Goal: Task Accomplishment & Management: Manage account settings

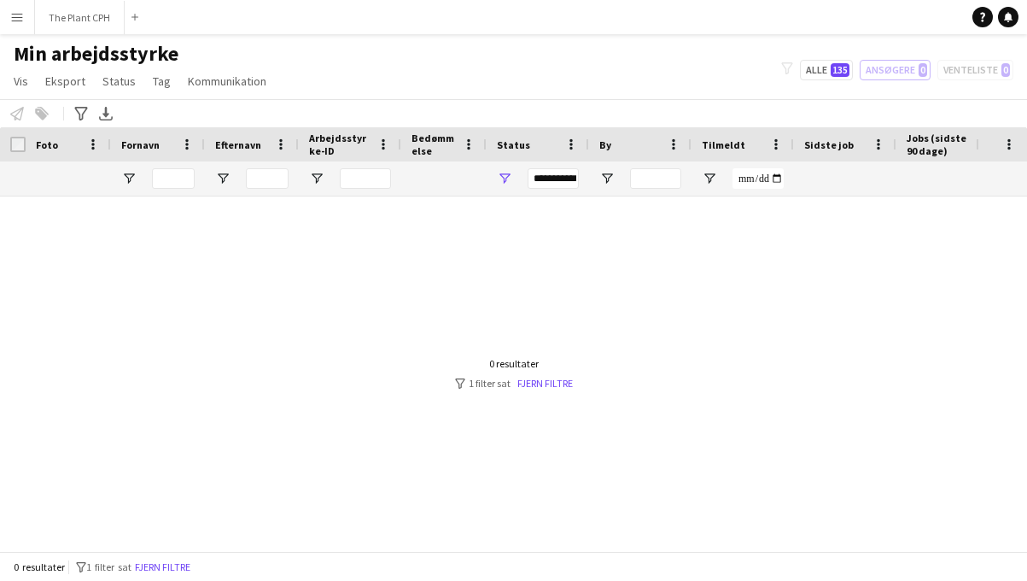
click at [83, 36] on main "Min arbejdsstyrke Vis Visninger Standardvisning Ny visning Opdater visning Slet…" at bounding box center [513, 296] width 1027 height 524
click at [79, 15] on button "The Plant CPH Luk" at bounding box center [80, 17] width 90 height 33
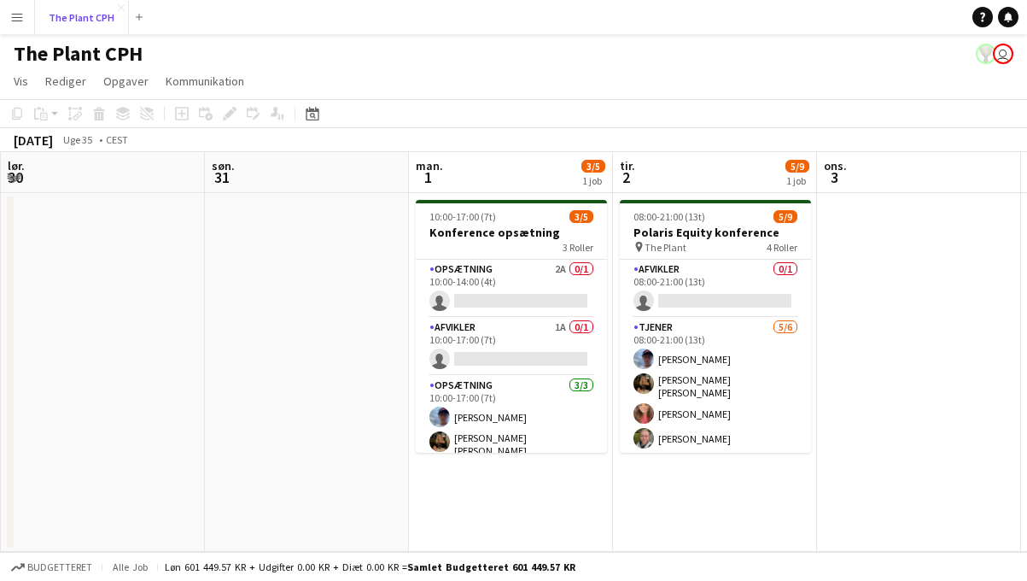
scroll to position [0, 847]
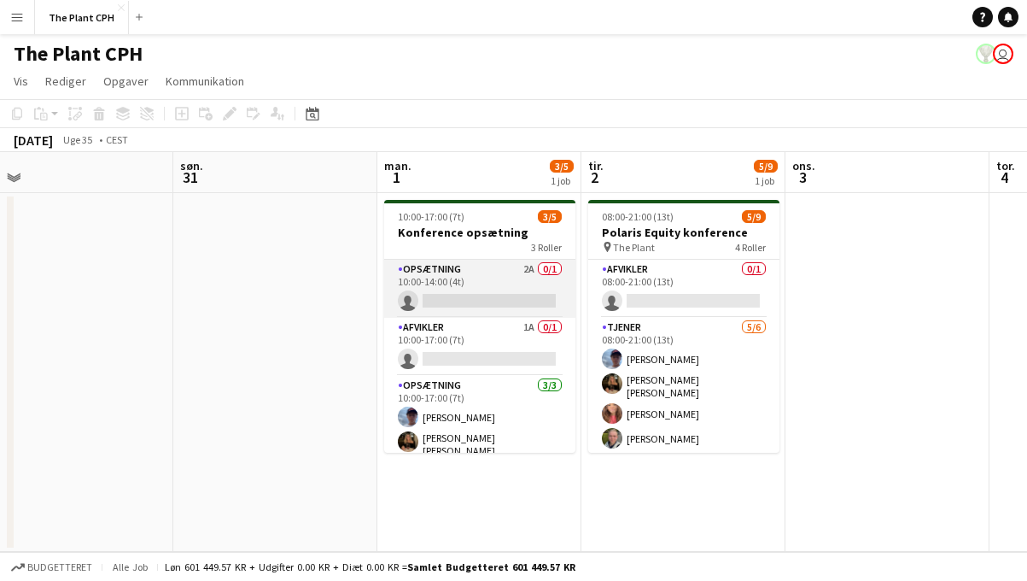
click at [506, 311] on app-card-role "Opsætning 2A 0/1 10:00-14:00 (4t) single-neutral-actions" at bounding box center [479, 289] width 191 height 58
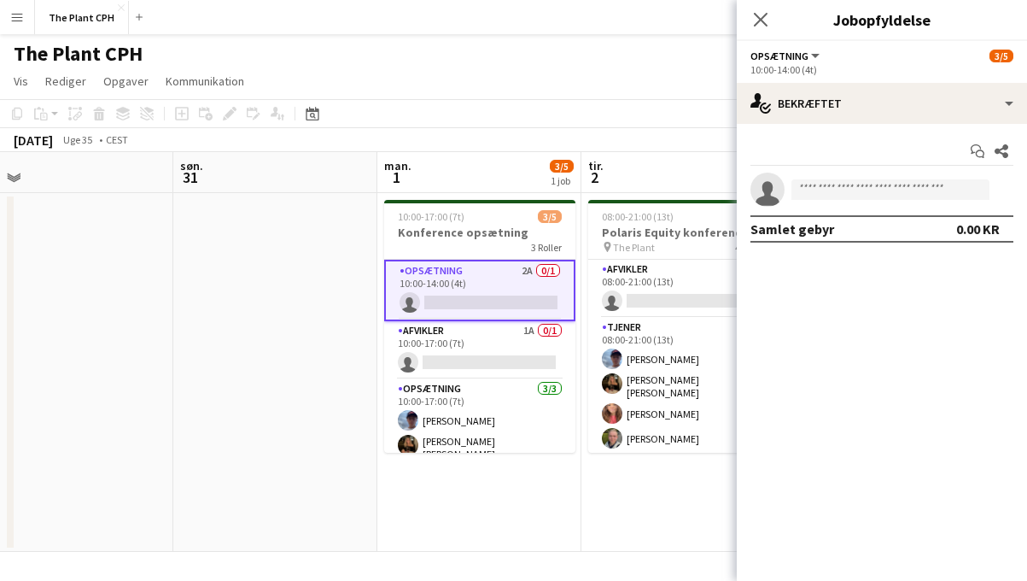
click at [861, 128] on div "Start chat Del single-neutral-actions Samlet gebyr 0.00 KR" at bounding box center [882, 190] width 290 height 132
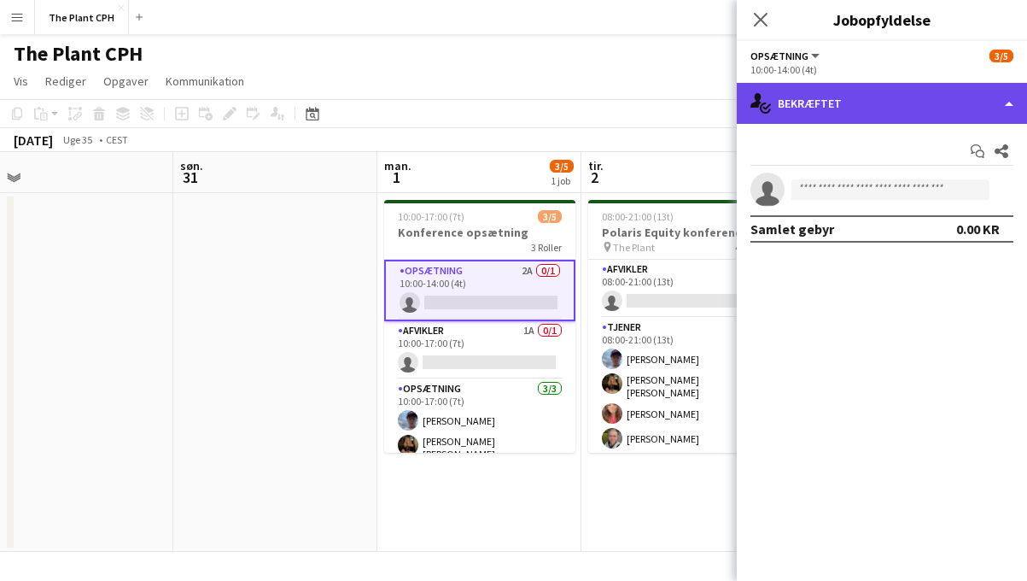
click at [865, 109] on div "single-neutral-actions-check-2 Bekræftet" at bounding box center [882, 103] width 290 height 41
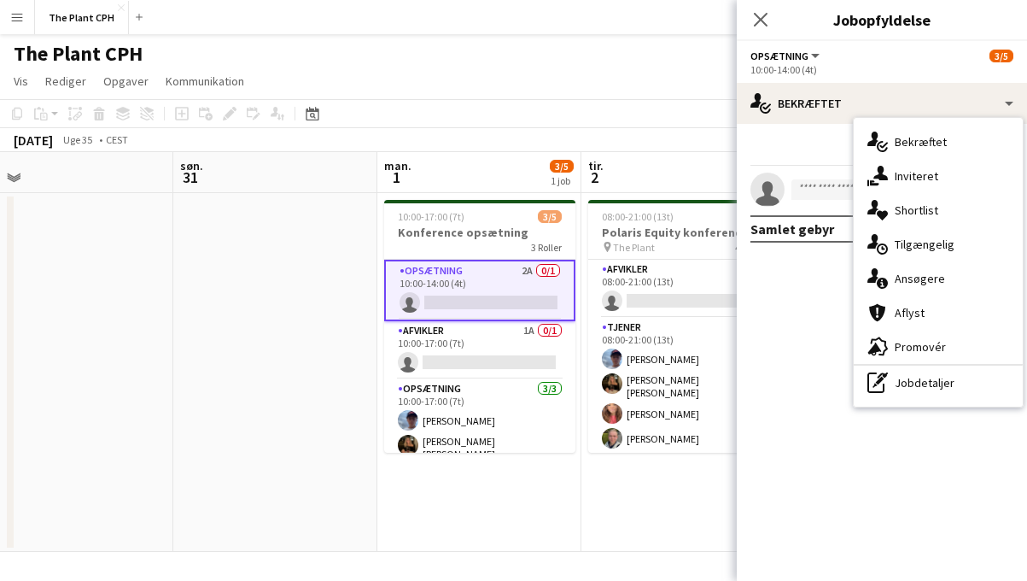
click at [933, 266] on div "single-neutral-actions-information Ansøgere" at bounding box center [938, 278] width 169 height 34
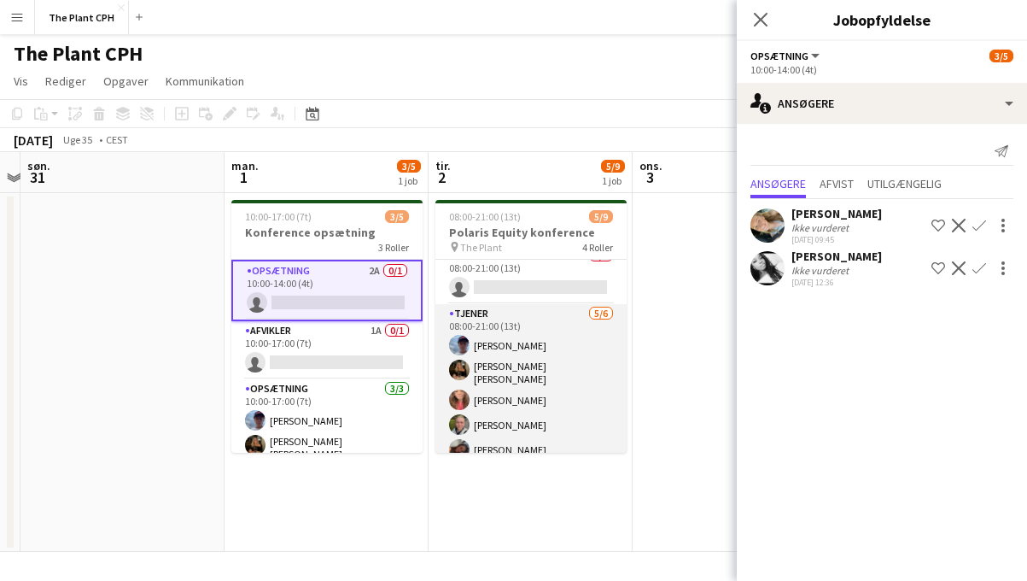
scroll to position [0, 0]
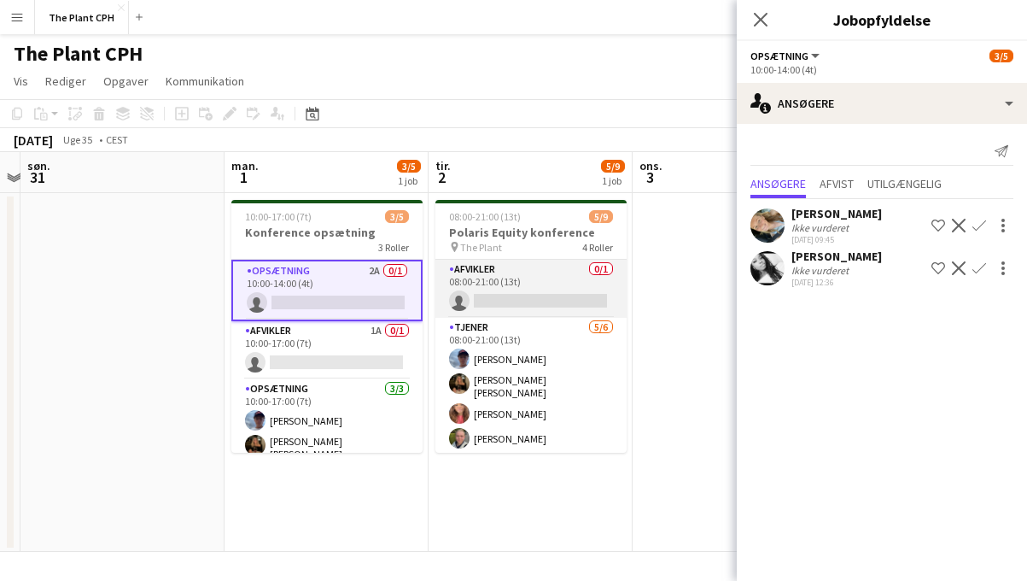
click at [530, 316] on app-card-role "Afvikler 0/1 08:00-21:00 (13t) single-neutral-actions" at bounding box center [531, 289] width 191 height 58
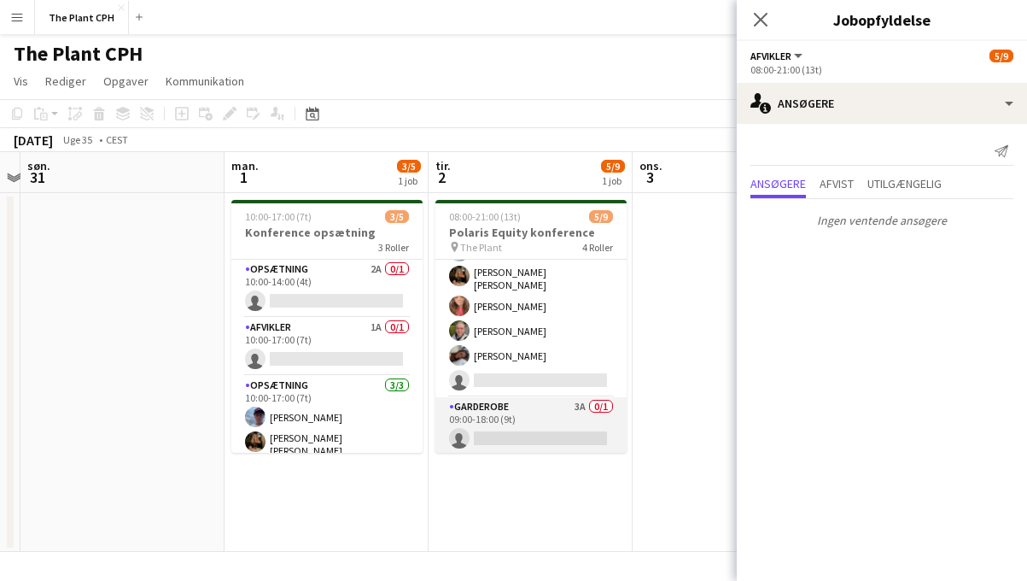
click at [581, 377] on app-card-role "Tjener [DATE] 08:00-21:00 (13t) [PERSON_NAME] [PERSON_NAME] [PERSON_NAME] [PERS…" at bounding box center [531, 303] width 191 height 187
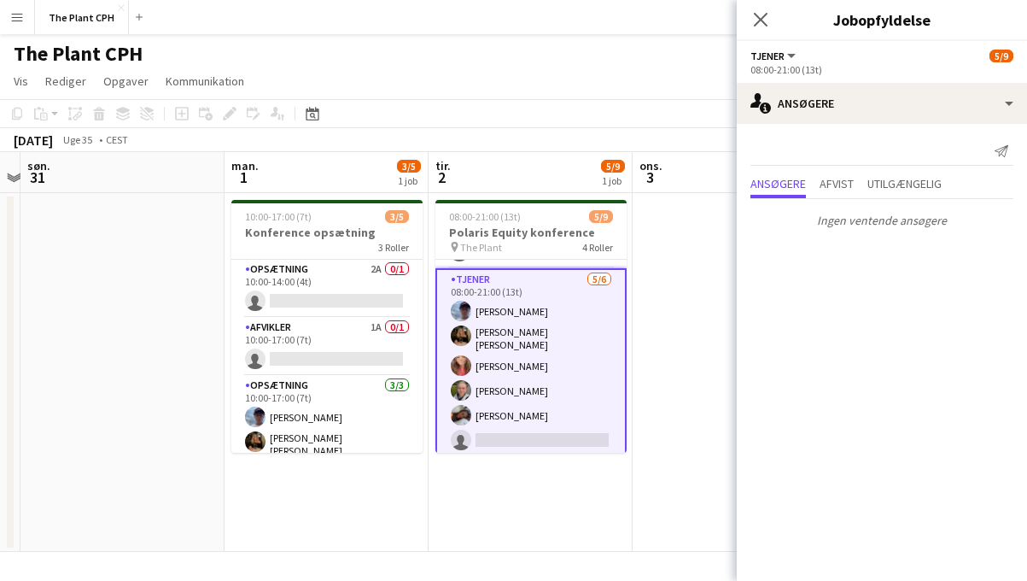
scroll to position [57, 0]
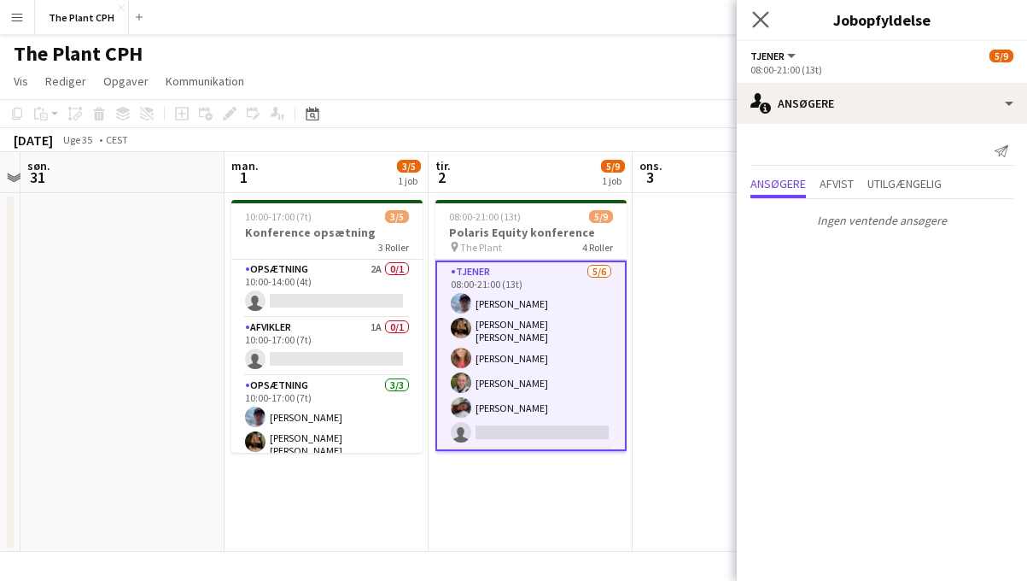
click at [750, 16] on app-icon "Luk pop-in" at bounding box center [761, 20] width 25 height 25
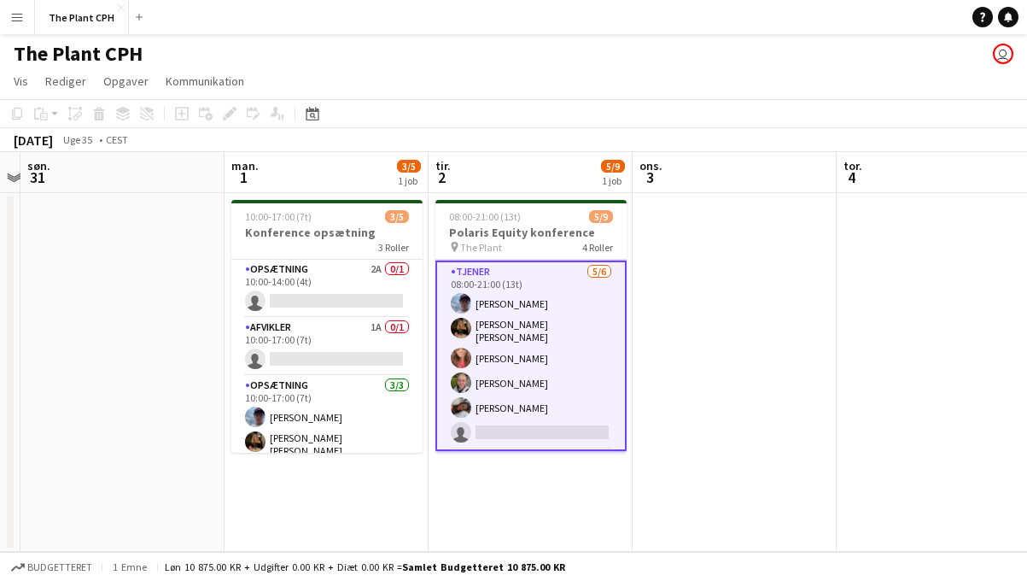
scroll to position [0, 0]
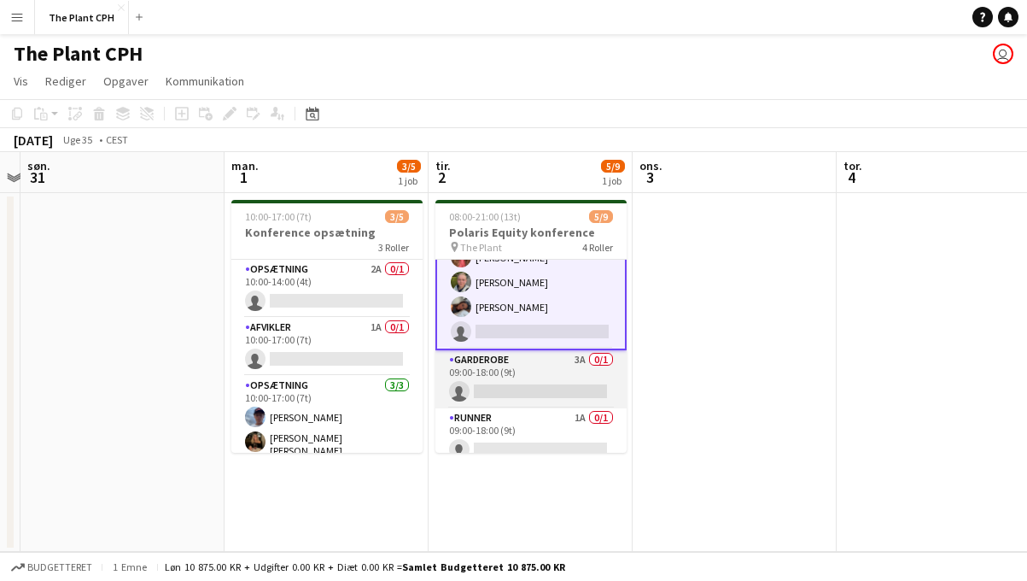
click at [525, 356] on app-card-role "Garderobe 3A 0/1 09:00-18:00 (9t) single-neutral-actions" at bounding box center [531, 379] width 191 height 58
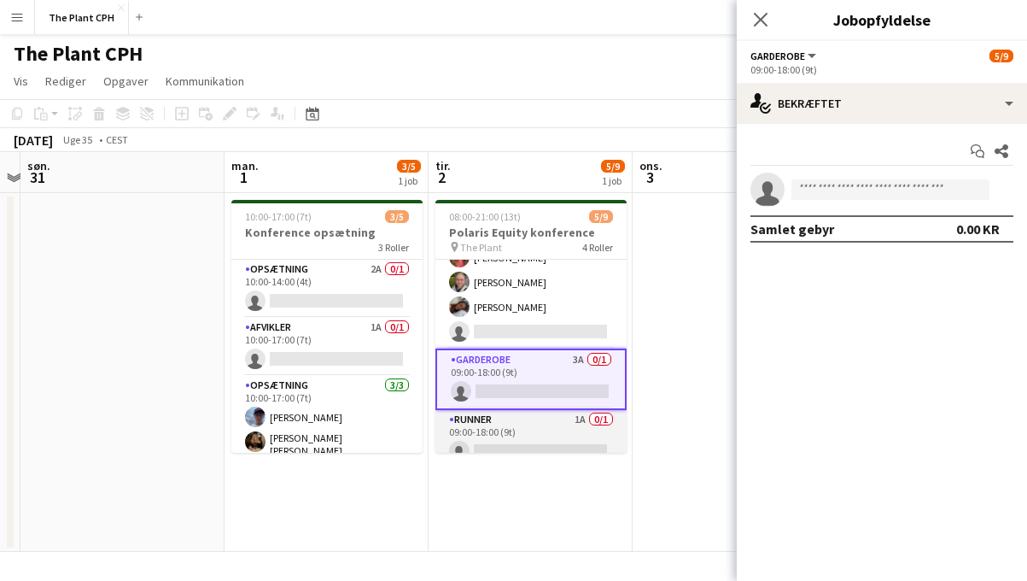
click at [527, 438] on app-card-role "Runner 1A 0/1 09:00-18:00 (9t) single-neutral-actions" at bounding box center [531, 439] width 191 height 58
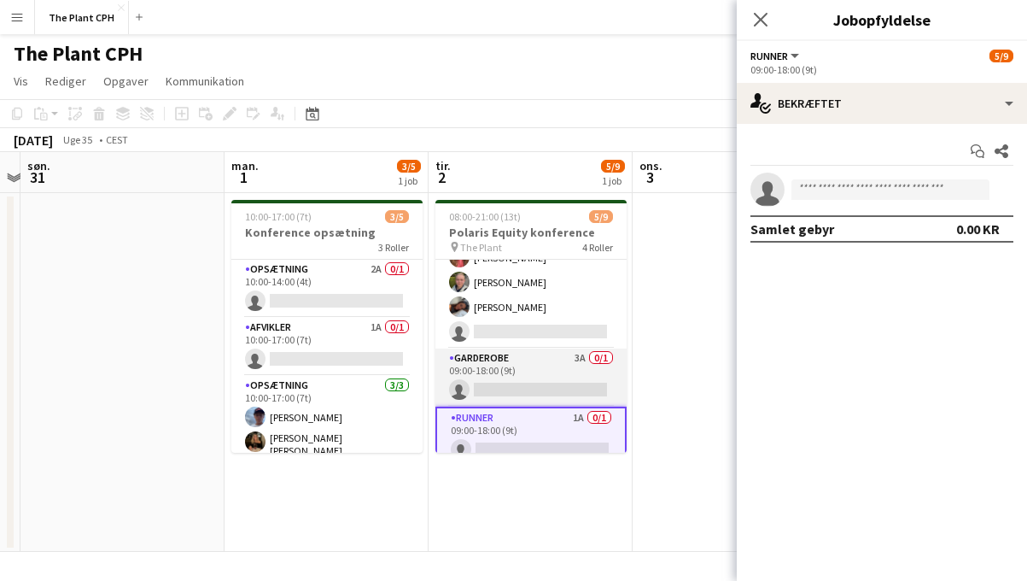
click at [515, 387] on app-card-role "Garderobe 3A 0/1 09:00-18:00 (9t) single-neutral-actions" at bounding box center [531, 377] width 191 height 58
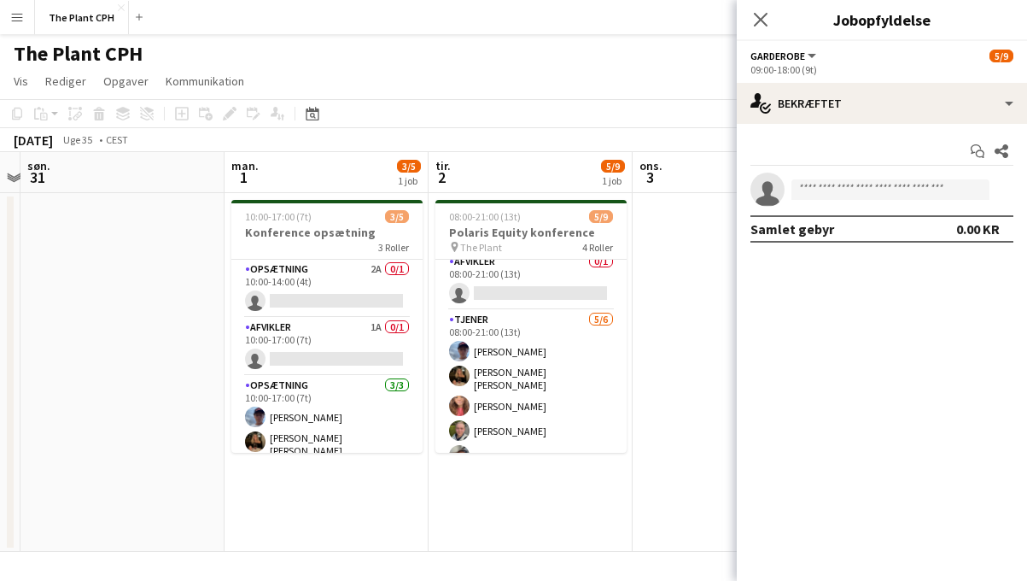
scroll to position [0, 0]
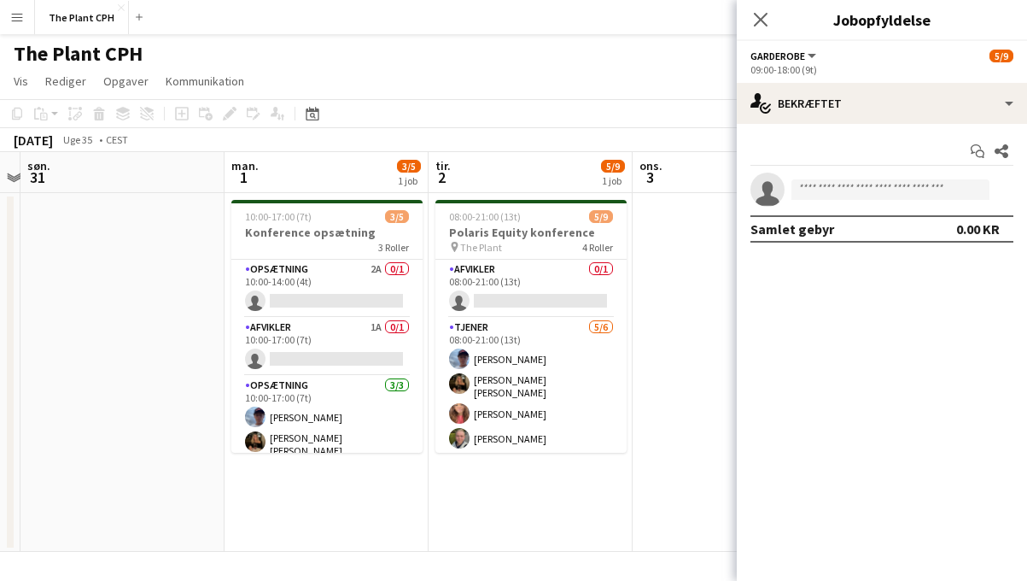
click at [515, 387] on app-card-role "Tjener [DATE] 08:00-21:00 (13t) [PERSON_NAME] [PERSON_NAME] [PERSON_NAME] [PERS…" at bounding box center [531, 411] width 191 height 187
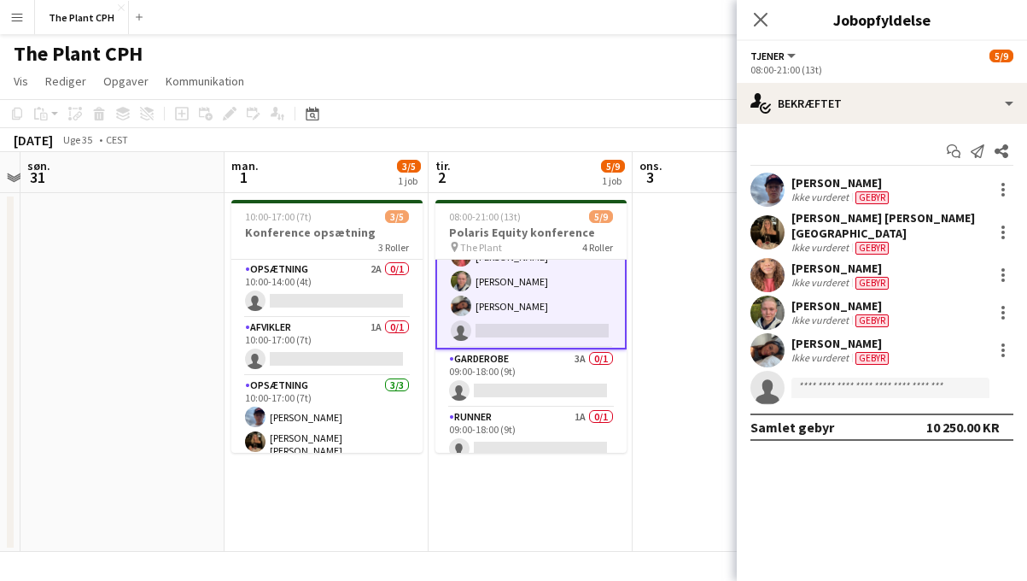
scroll to position [167, 0]
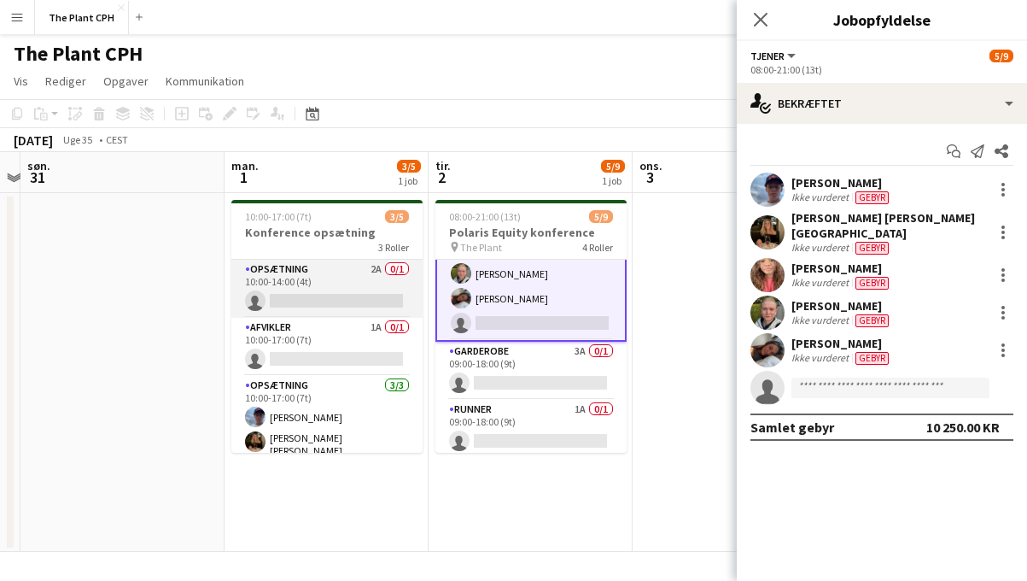
click at [385, 295] on app-card-role "Opsætning 2A 0/1 10:00-14:00 (4t) single-neutral-actions" at bounding box center [326, 289] width 191 height 58
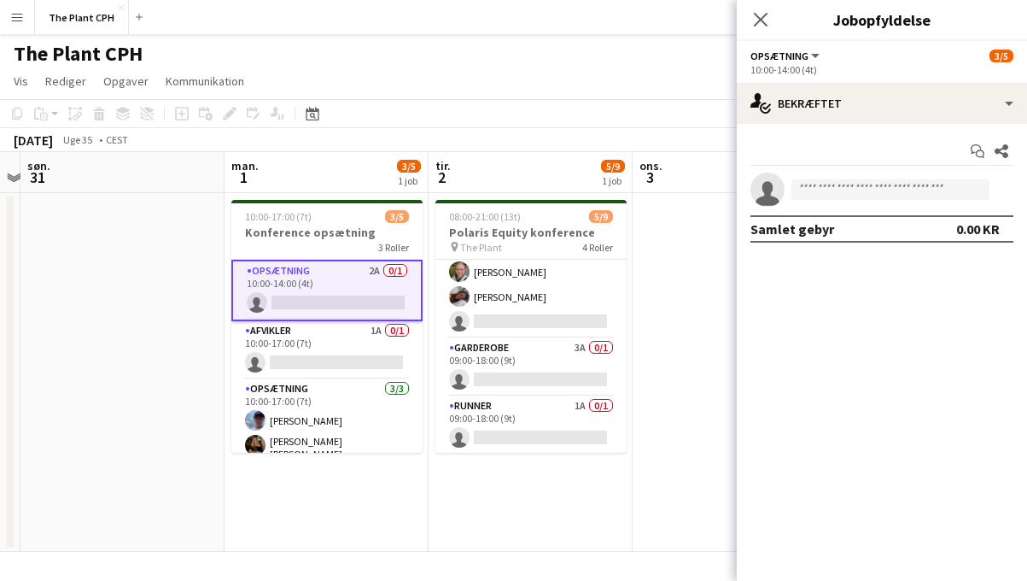
scroll to position [163, 0]
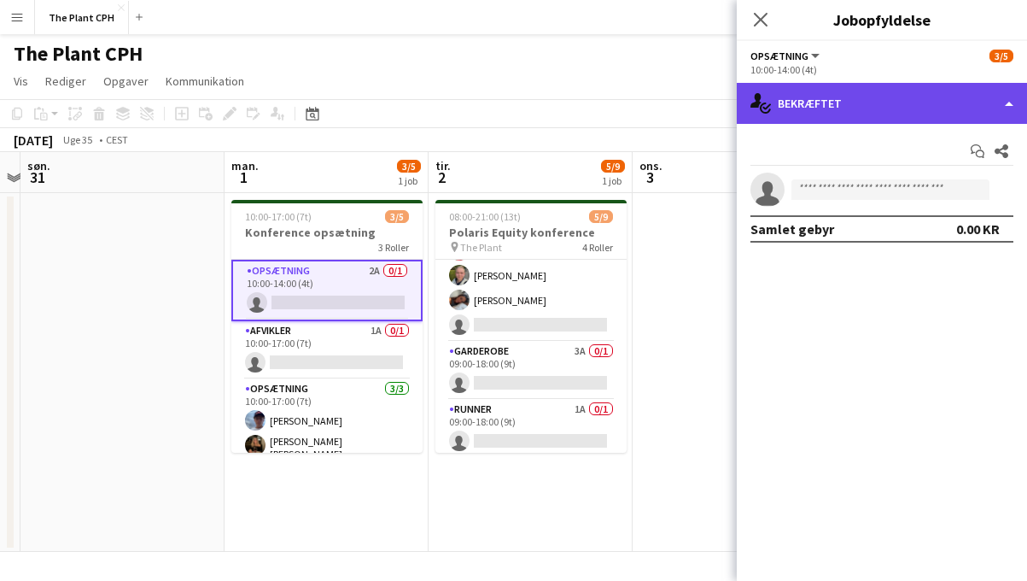
click at [891, 114] on div "single-neutral-actions-check-2 Bekræftet" at bounding box center [882, 103] width 290 height 41
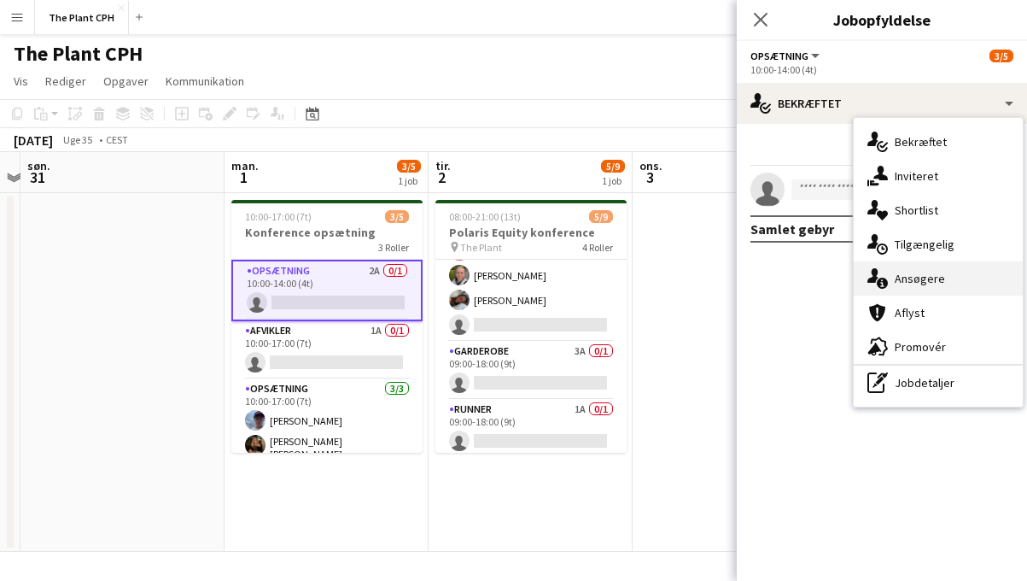
click at [920, 268] on div "single-neutral-actions-information Ansøgere" at bounding box center [938, 278] width 169 height 34
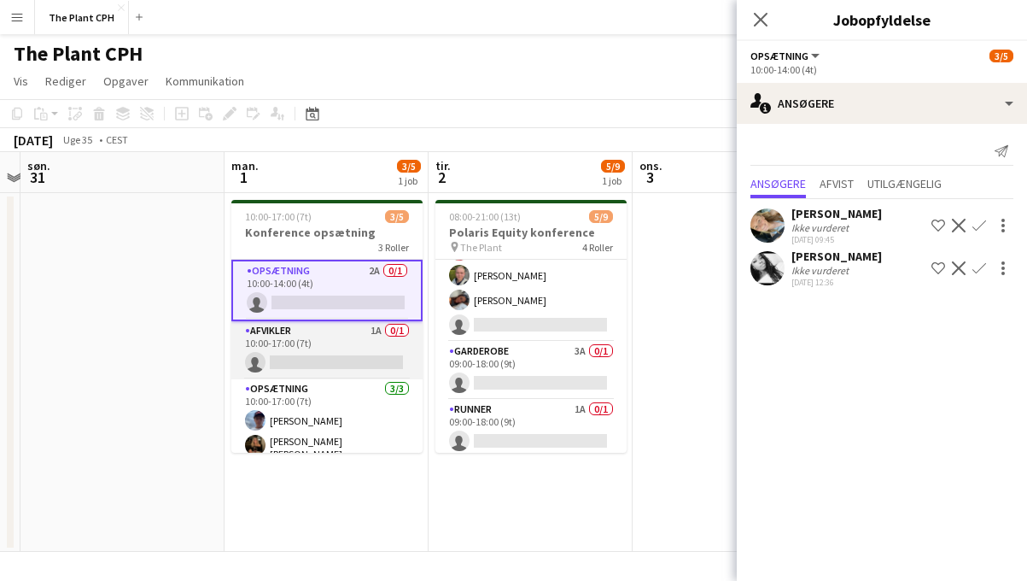
click at [319, 342] on app-card-role "Afvikler 1A 0/1 10:00-17:00 (7t) single-neutral-actions" at bounding box center [326, 350] width 191 height 58
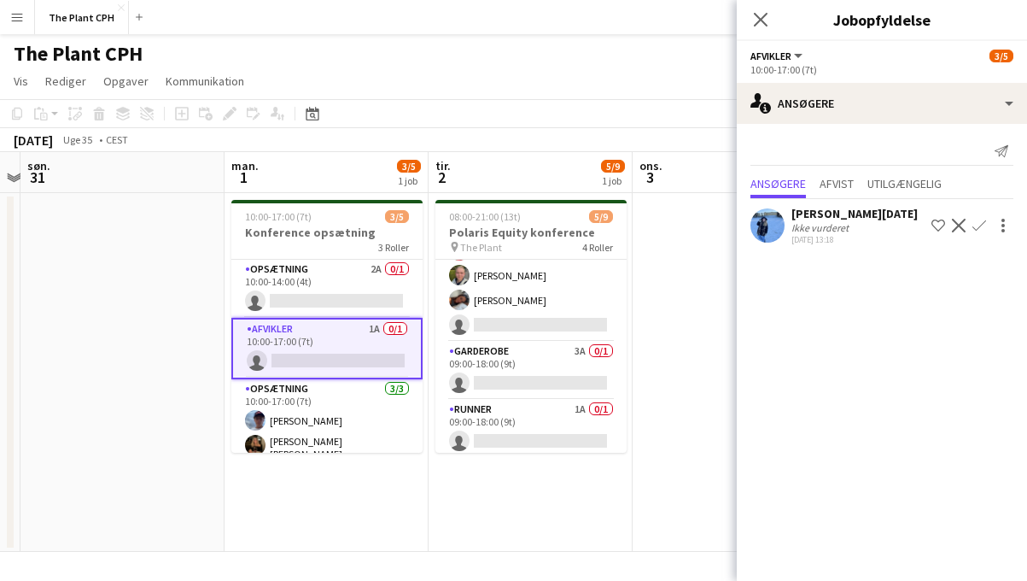
click at [356, 453] on app-date-cell "10:00-17:00 (7t) 3/5 Konference opsætning 3 Roller Opsætning 2A 0/1 10:00-14:00…" at bounding box center [327, 372] width 204 height 359
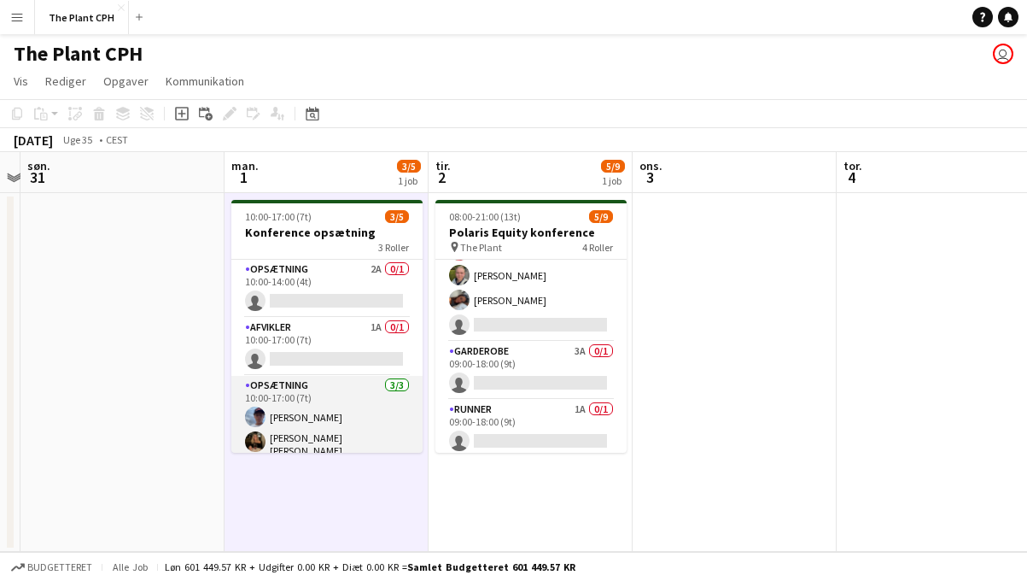
click at [366, 433] on app-card-role "Opsætning [DATE] 10:00-17:00 (7t) [PERSON_NAME] [PERSON_NAME] [PERSON_NAME] [PE…" at bounding box center [326, 432] width 191 height 113
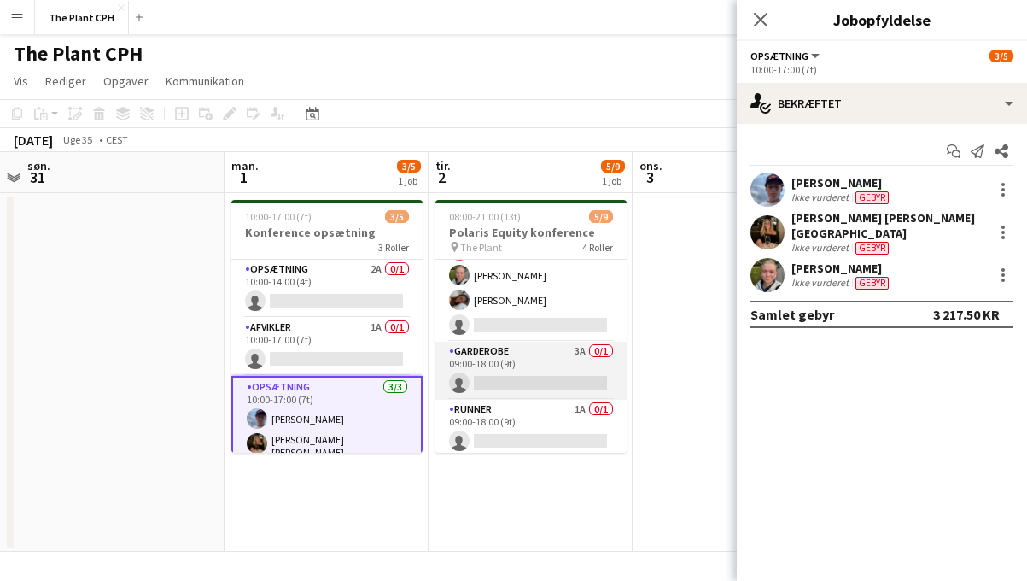
click at [547, 369] on app-card-role "Garderobe 3A 0/1 09:00-18:00 (9t) single-neutral-actions" at bounding box center [531, 371] width 191 height 58
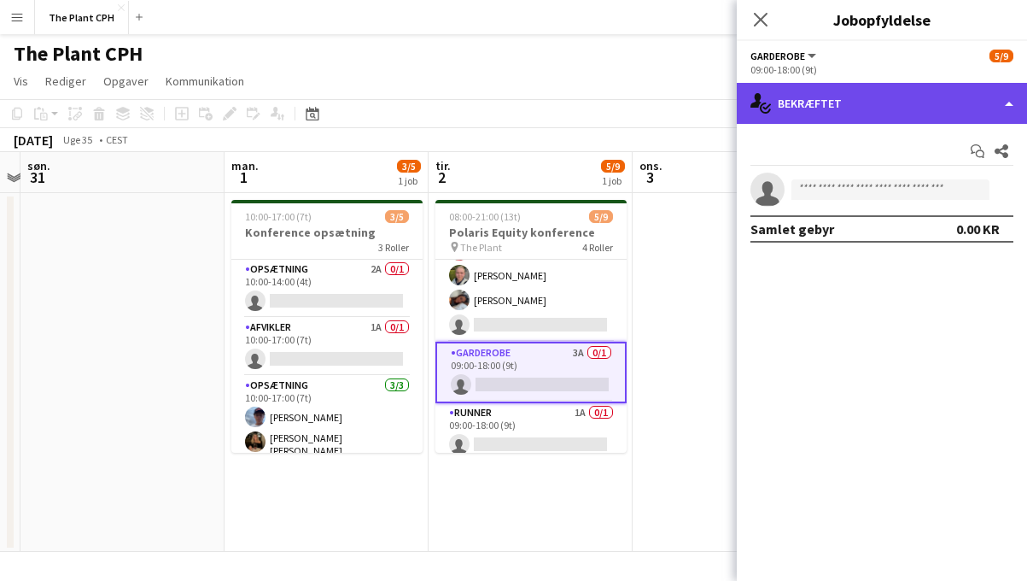
click at [901, 83] on div "single-neutral-actions-check-2 Bekræftet" at bounding box center [882, 103] width 290 height 41
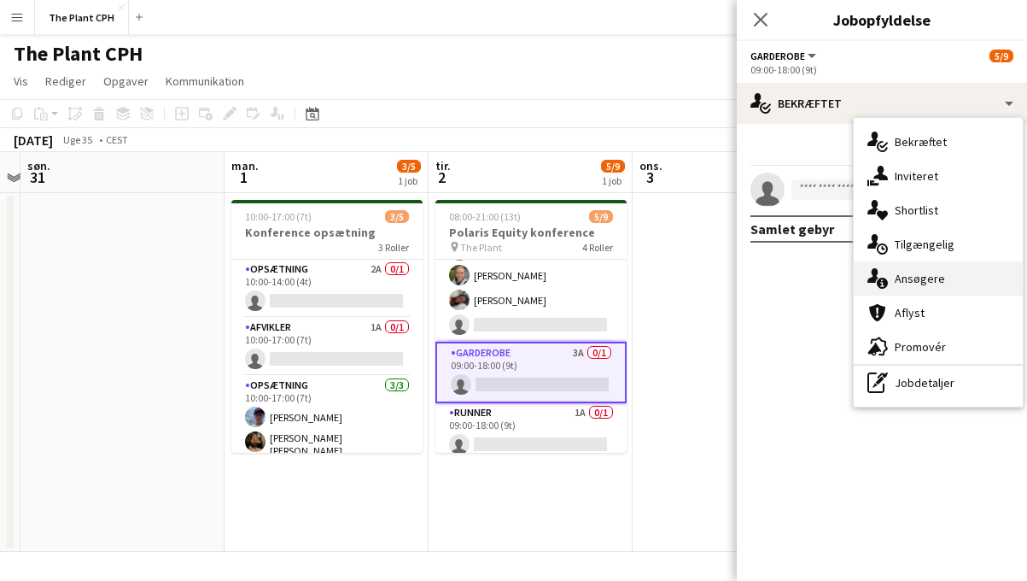
click at [922, 282] on div "single-neutral-actions-information Ansøgere" at bounding box center [938, 278] width 169 height 34
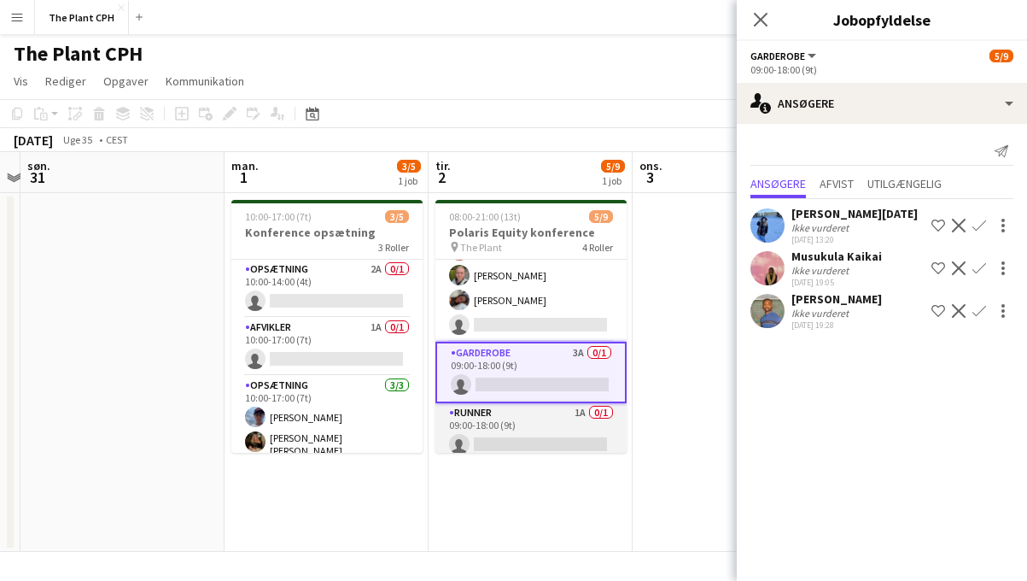
click at [559, 421] on app-card-role "Runner 1A 0/1 09:00-18:00 (9t) single-neutral-actions" at bounding box center [531, 432] width 191 height 58
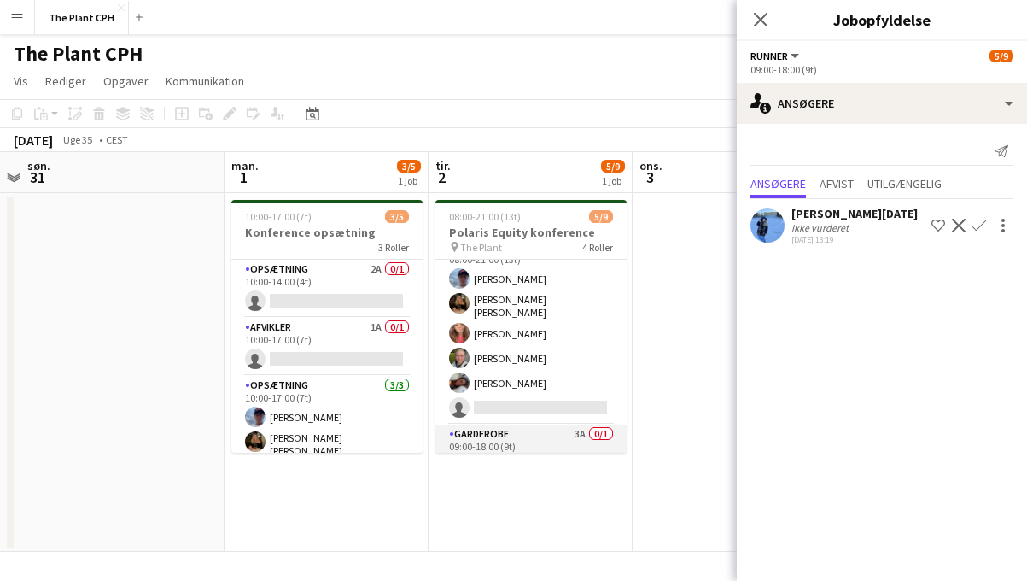
click at [577, 383] on app-card-role "Tjener [DATE] 08:00-21:00 (13t) [PERSON_NAME] [PERSON_NAME] [PERSON_NAME] [PERS…" at bounding box center [531, 330] width 191 height 187
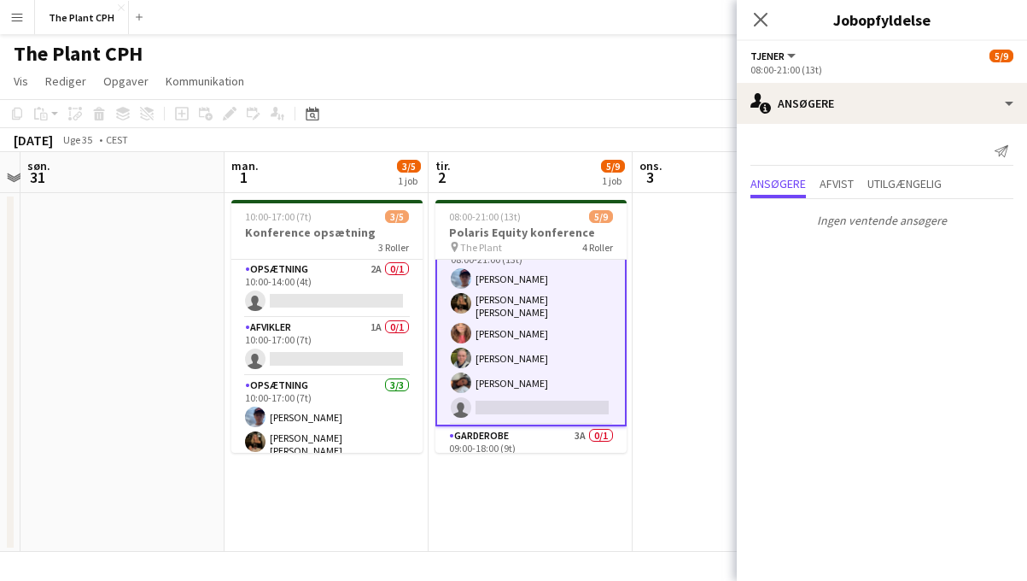
scroll to position [0, 0]
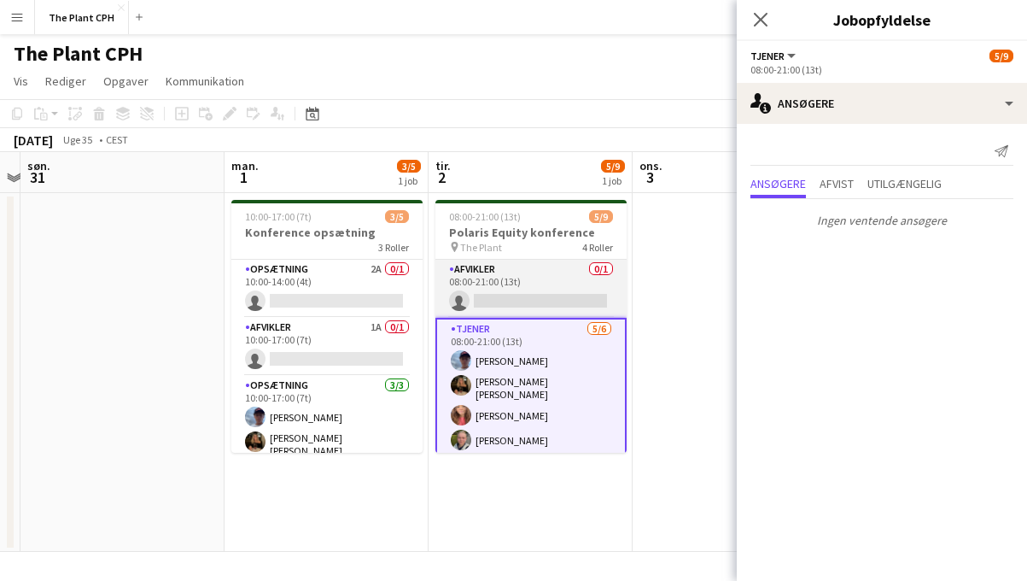
click at [566, 302] on app-card-role "Afvikler 0/1 08:00-21:00 (13t) single-neutral-actions" at bounding box center [531, 289] width 191 height 58
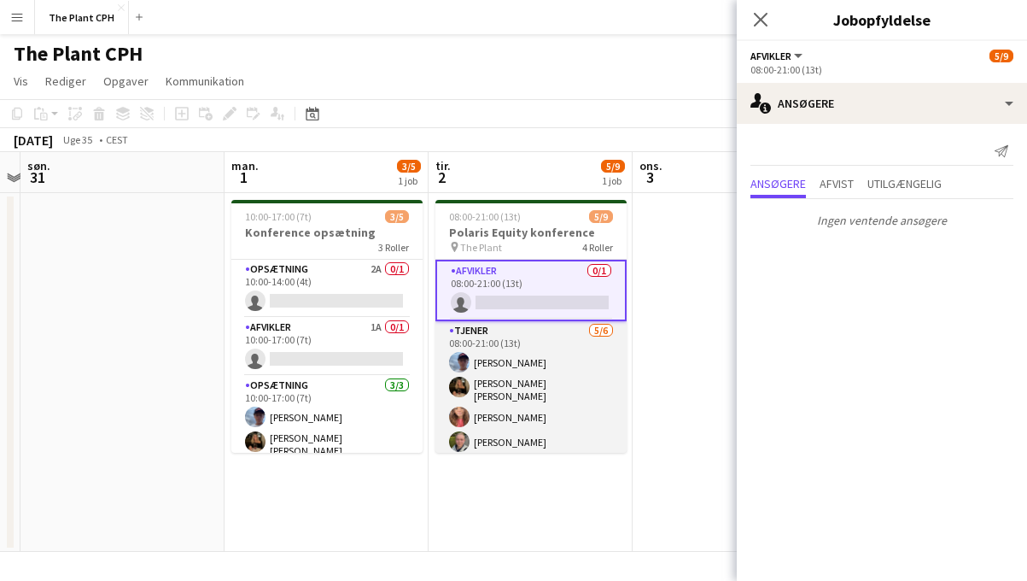
scroll to position [167, 0]
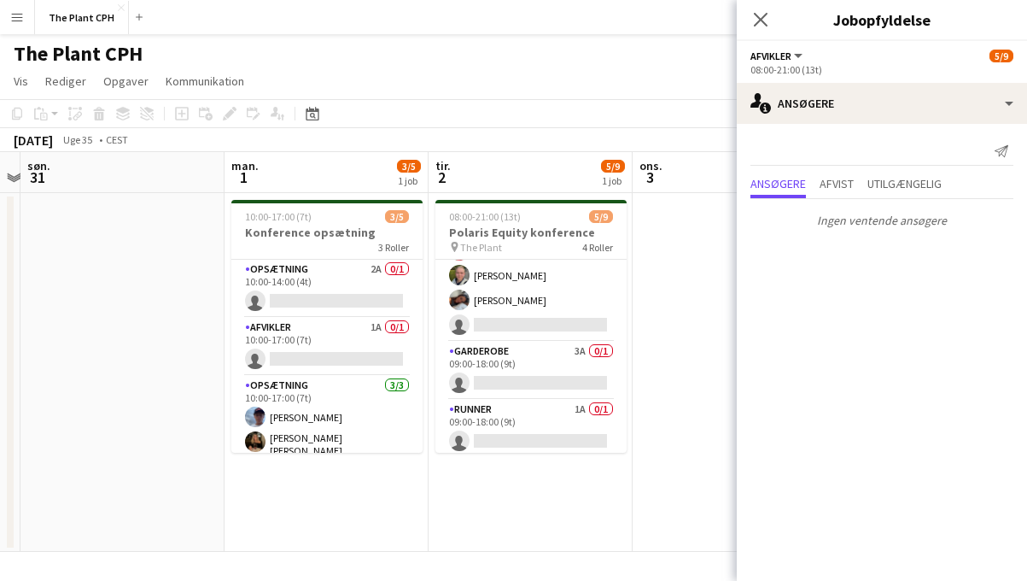
click at [480, 151] on div "[DATE] Uge 35 • CEST" at bounding box center [513, 140] width 1027 height 24
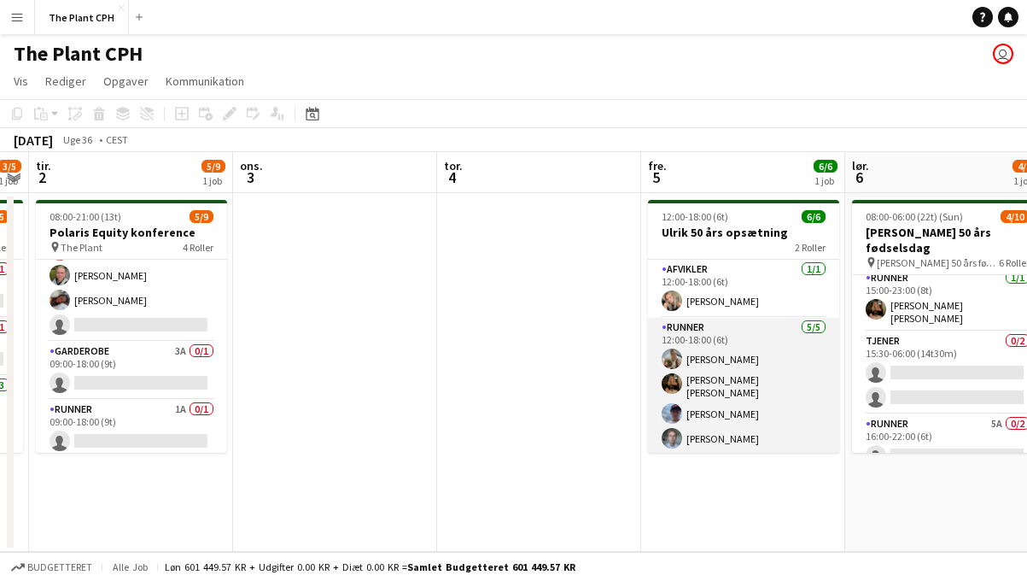
scroll to position [22, 0]
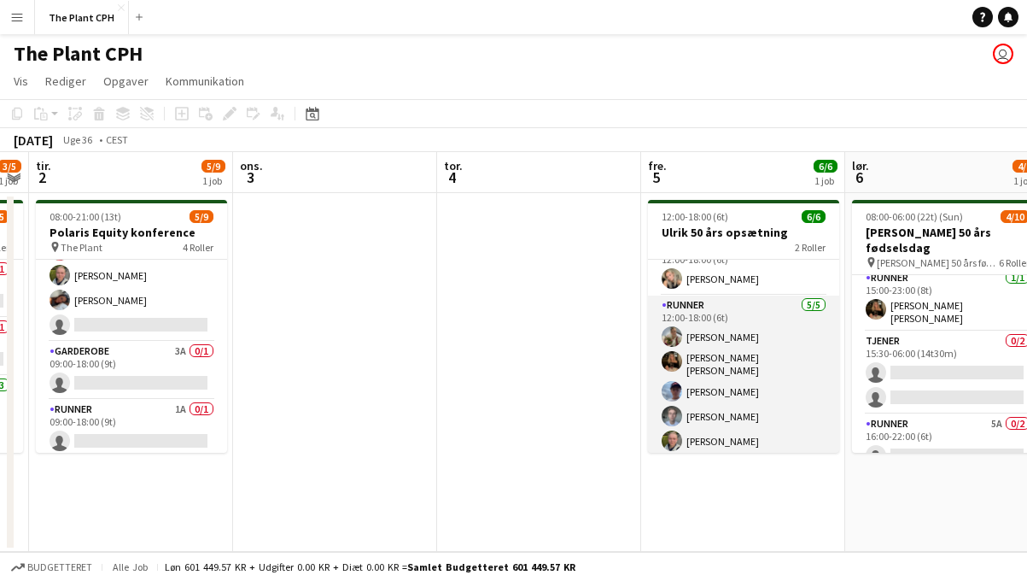
click at [748, 374] on app-card-role "Runner [DATE] 12:00-18:00 (6t) [PERSON_NAME] [PERSON_NAME] [PERSON_NAME] [PERSO…" at bounding box center [743, 376] width 191 height 162
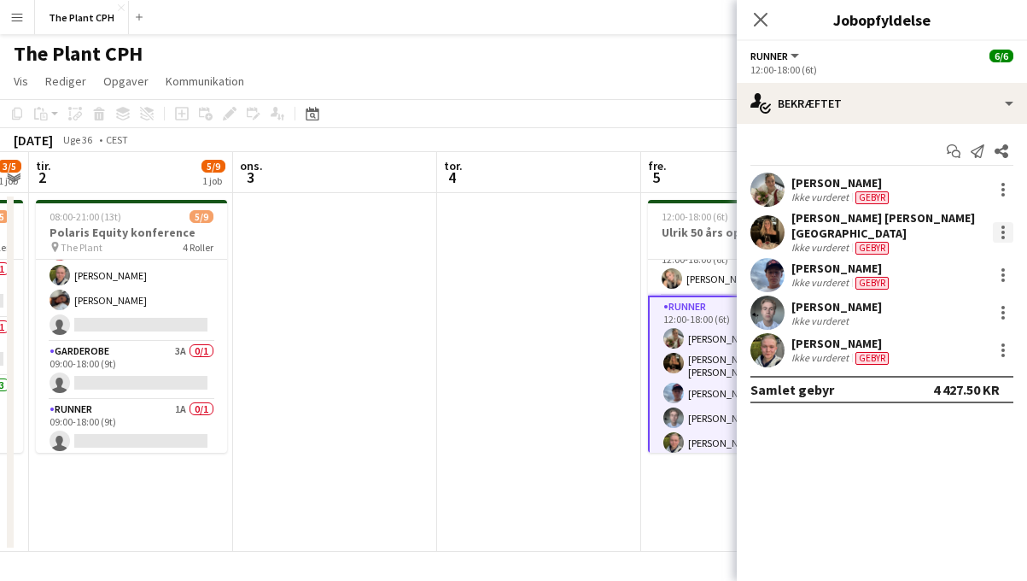
click at [1005, 227] on div at bounding box center [1003, 232] width 20 height 20
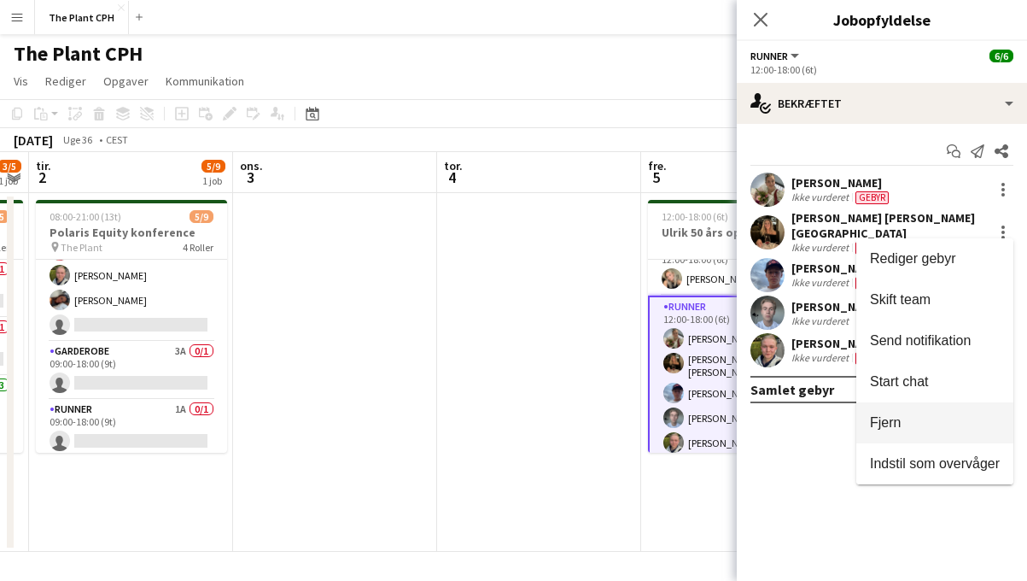
click at [930, 410] on button "Fjern" at bounding box center [935, 422] width 157 height 41
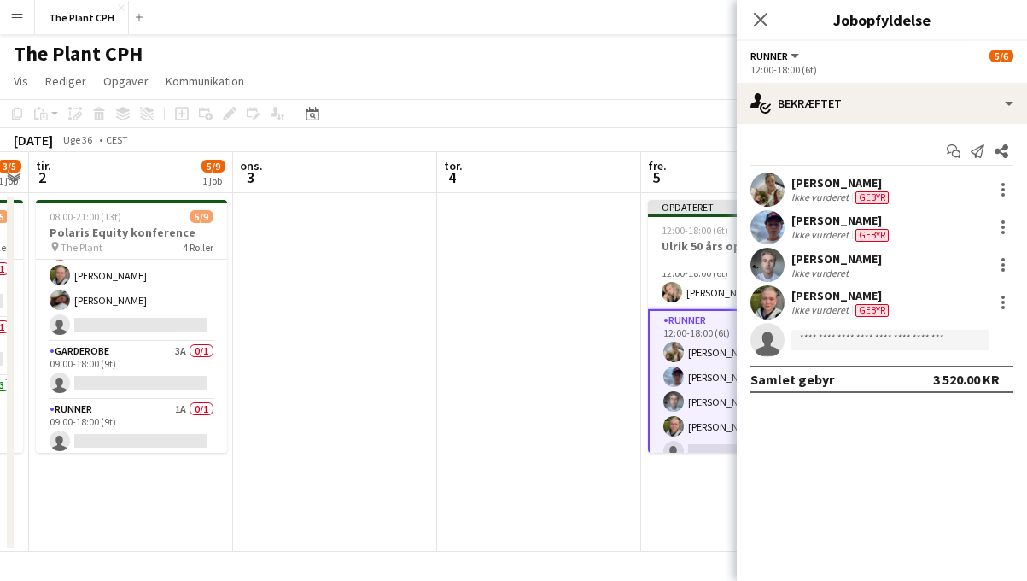
click at [562, 313] on app-date-cell at bounding box center [539, 372] width 204 height 359
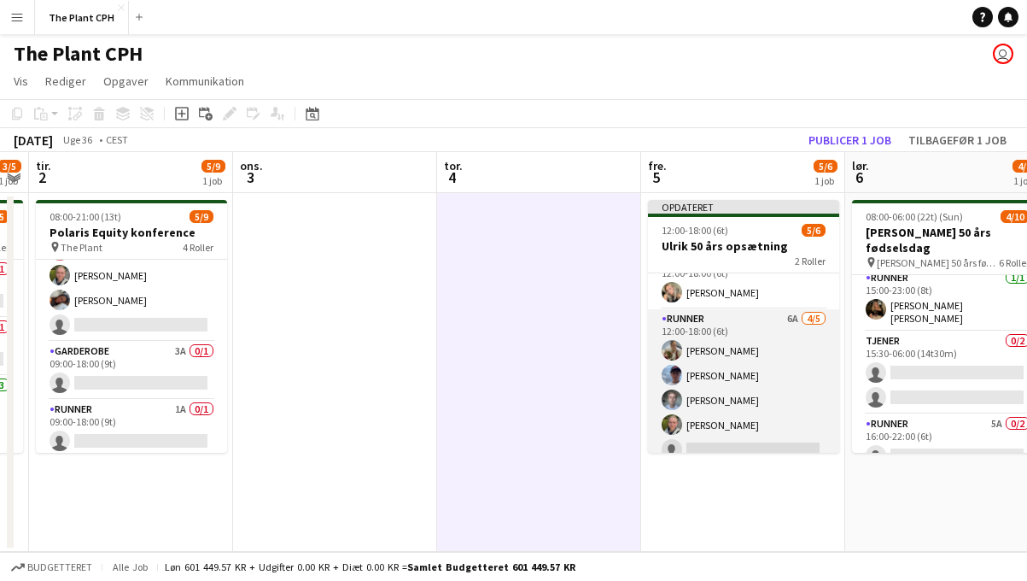
click at [705, 380] on app-card-role "Runner 6A [DATE] 12:00-18:00 (6t) [PERSON_NAME] [PERSON_NAME] [PERSON_NAME] sin…" at bounding box center [743, 387] width 191 height 157
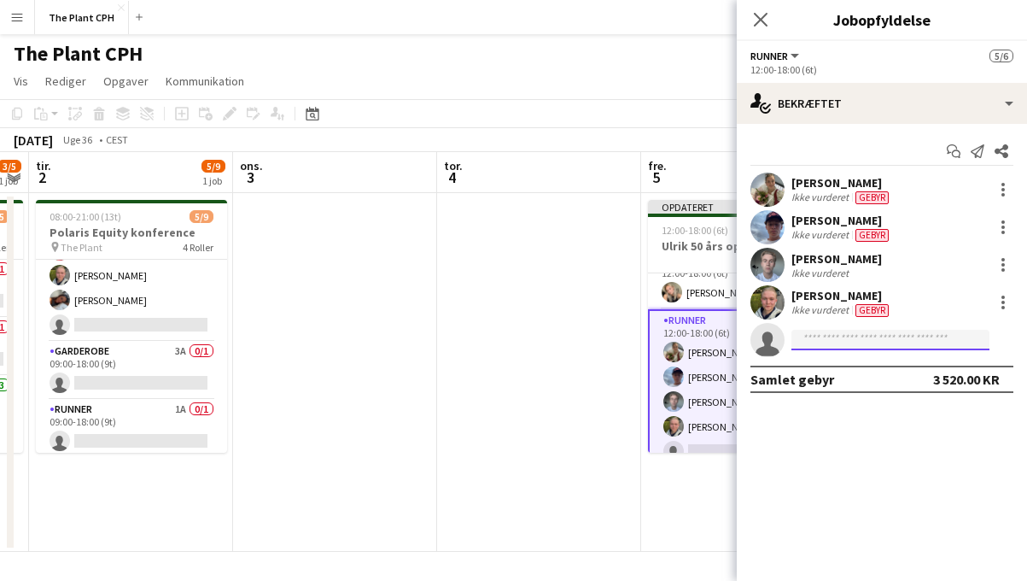
click at [841, 346] on input at bounding box center [891, 340] width 198 height 20
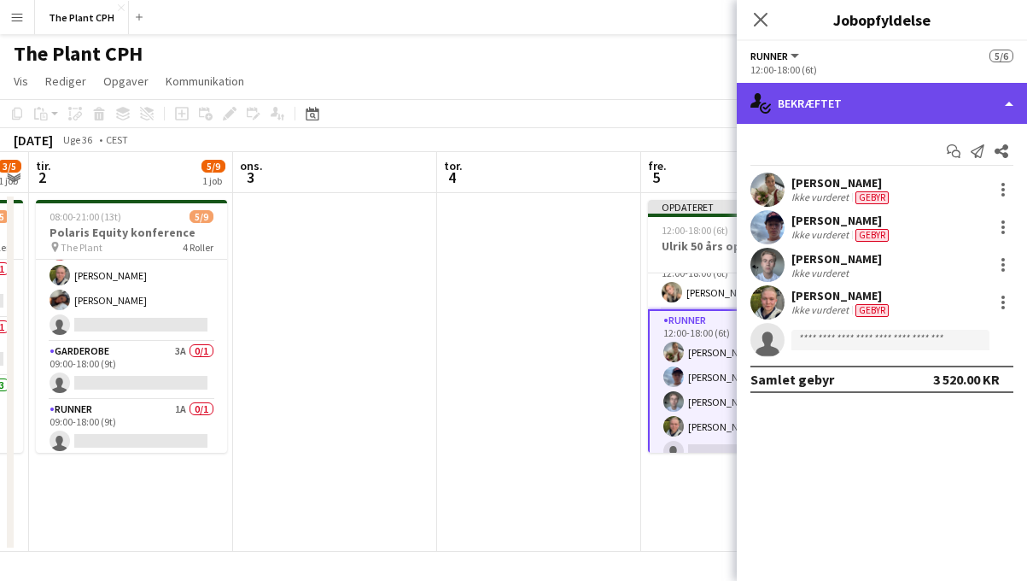
click at [881, 113] on div "single-neutral-actions-check-2 Bekræftet" at bounding box center [882, 103] width 290 height 41
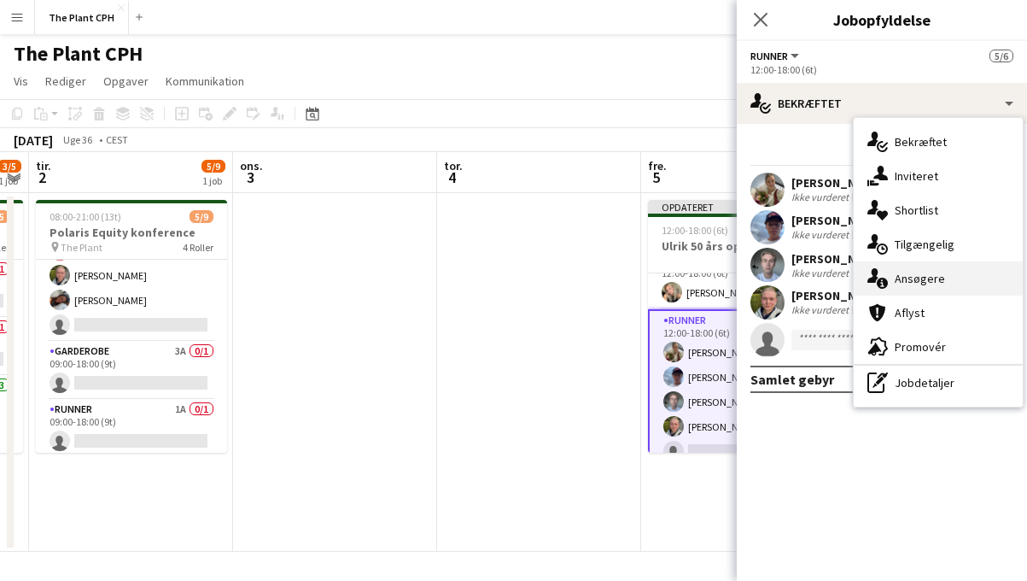
click at [906, 266] on div "single-neutral-actions-information Ansøgere" at bounding box center [938, 278] width 169 height 34
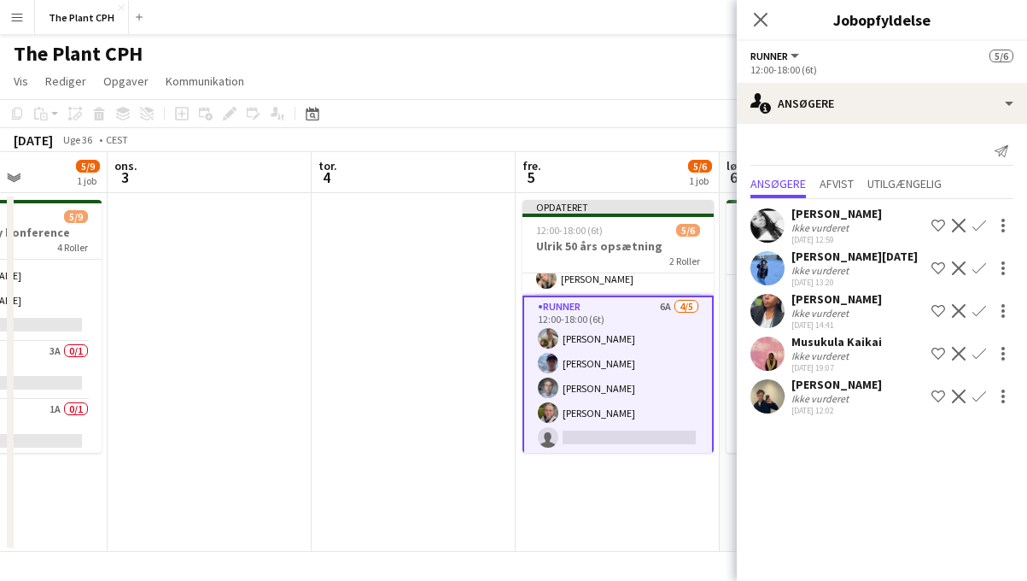
scroll to position [39, 0]
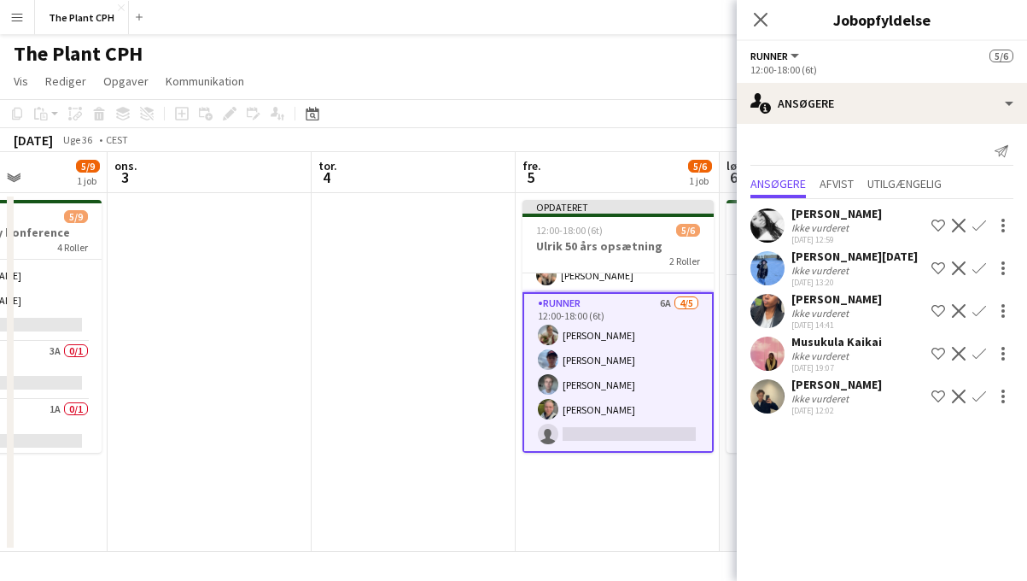
click at [476, 350] on app-date-cell at bounding box center [414, 372] width 204 height 359
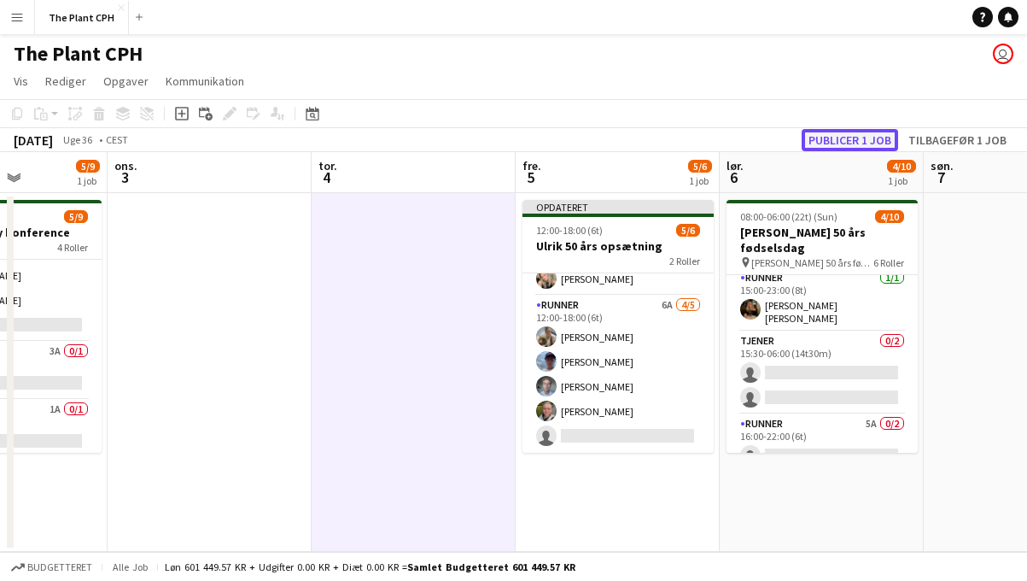
click at [848, 134] on button "Publicer 1 job" at bounding box center [850, 140] width 97 height 22
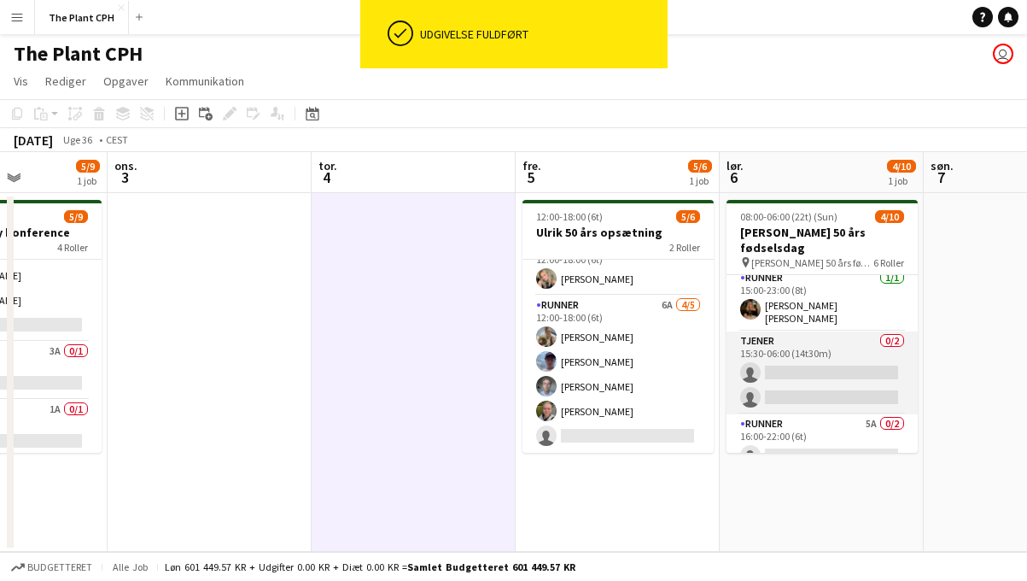
scroll to position [255, 0]
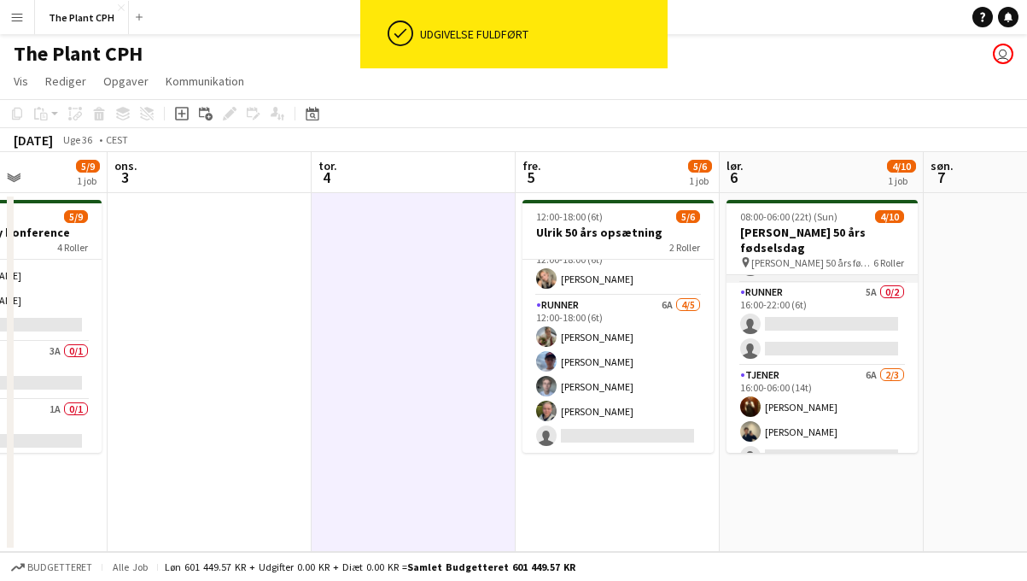
click at [847, 379] on app-card-role "Tjener 6A [DATE] 16:00-06:00 (14t) [PERSON_NAME] [PERSON_NAME] single-neutral-a…" at bounding box center [822, 420] width 191 height 108
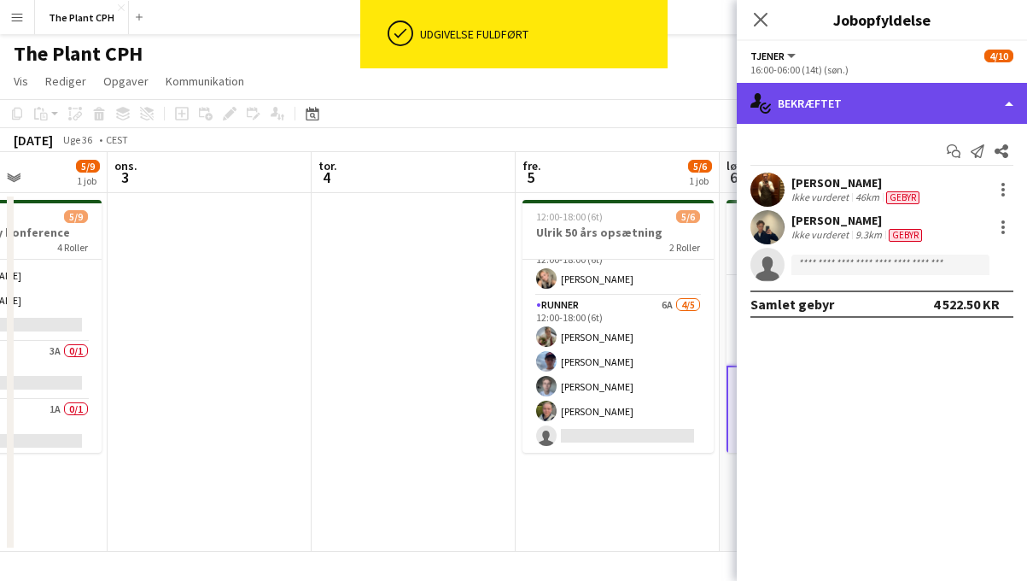
click at [890, 108] on div "single-neutral-actions-check-2 Bekræftet" at bounding box center [882, 103] width 290 height 41
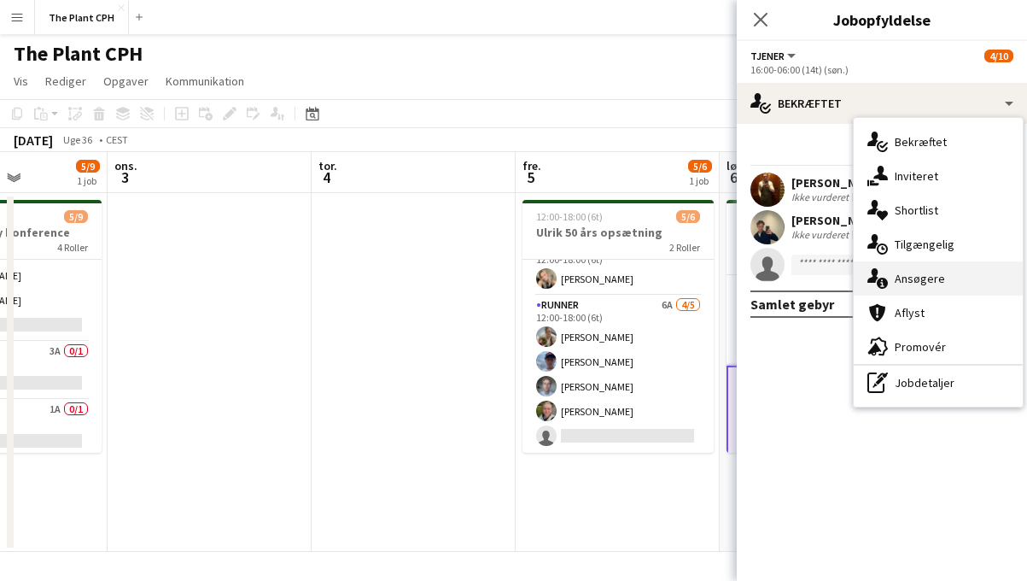
click at [930, 278] on div "single-neutral-actions-information Ansøgere" at bounding box center [938, 278] width 169 height 34
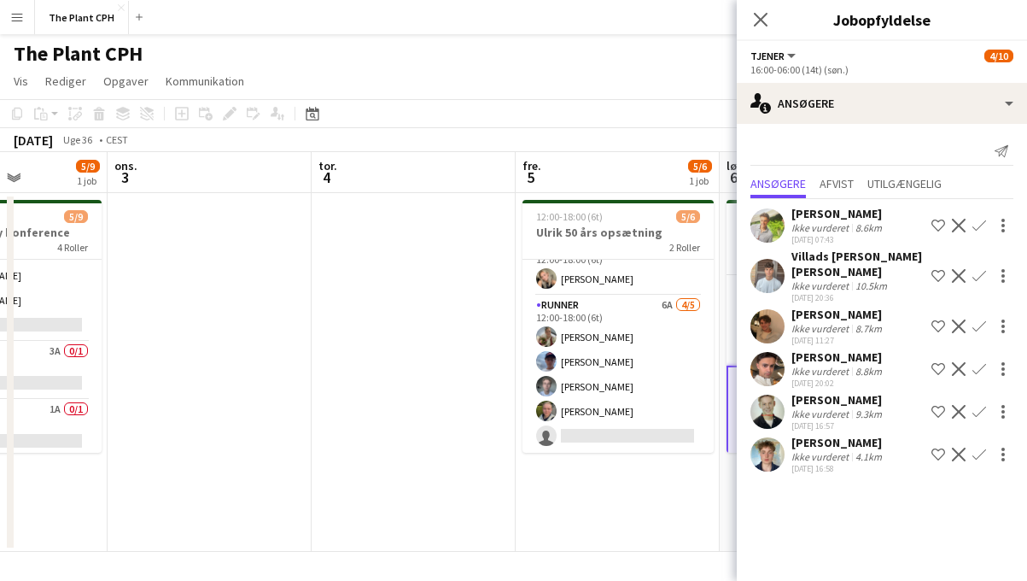
click at [491, 407] on app-date-cell at bounding box center [414, 372] width 204 height 359
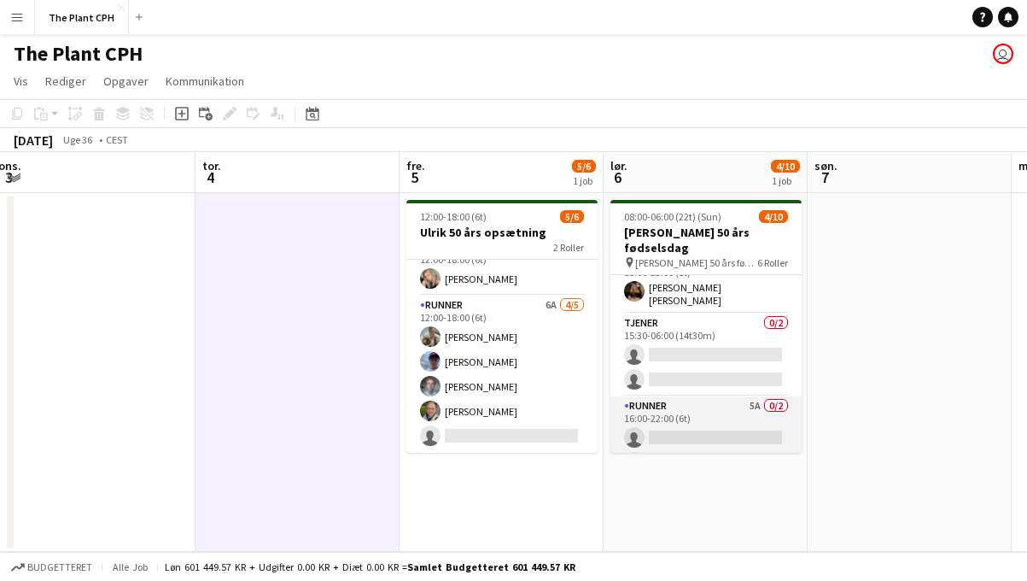
scroll to position [138, 0]
click at [750, 400] on app-card-role "Runner 5A 0/2 16:00-22:00 (6t) single-neutral-actions single-neutral-actions" at bounding box center [706, 441] width 191 height 83
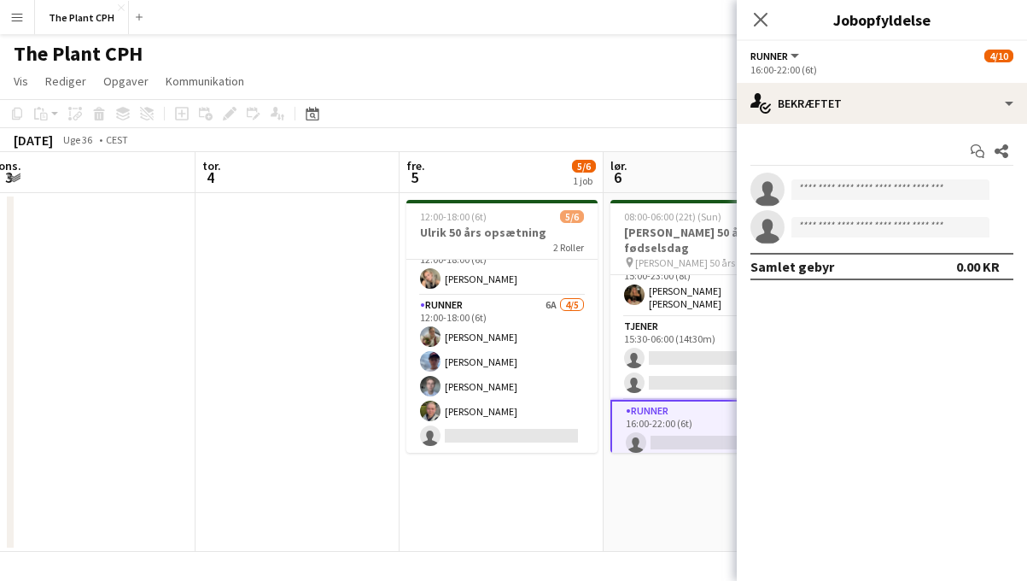
click at [888, 132] on div "Start chat Del single-neutral-actions single-neutral-actions Samlet gebyr 0.00 …" at bounding box center [882, 209] width 290 height 170
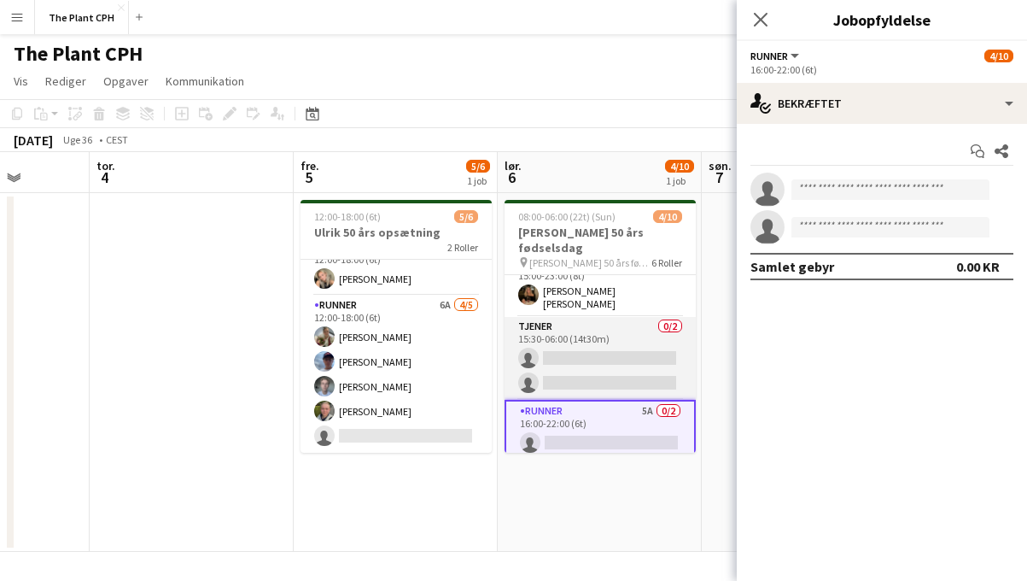
scroll to position [0, 534]
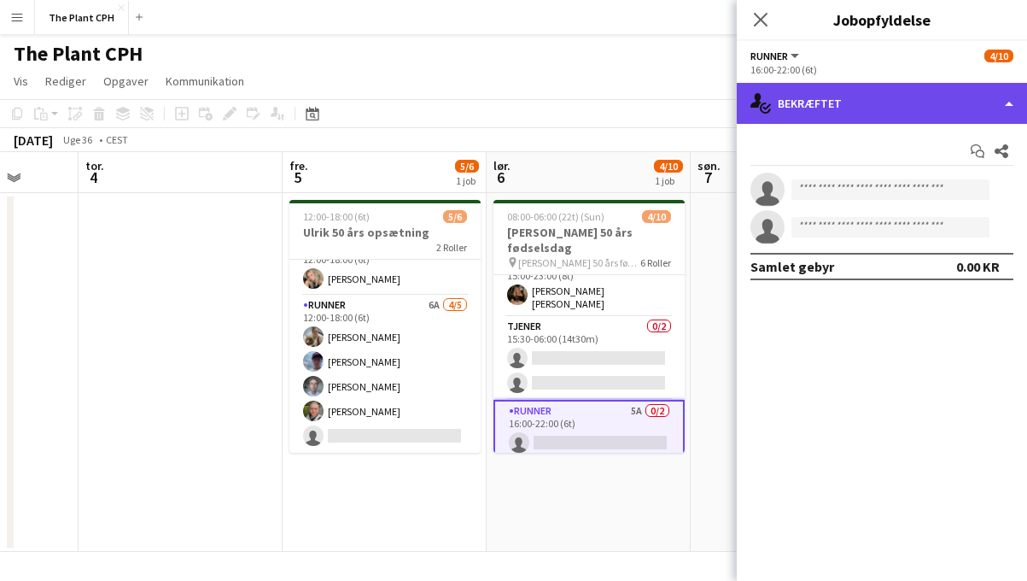
click at [834, 91] on div "single-neutral-actions-check-2 Bekræftet" at bounding box center [882, 103] width 290 height 41
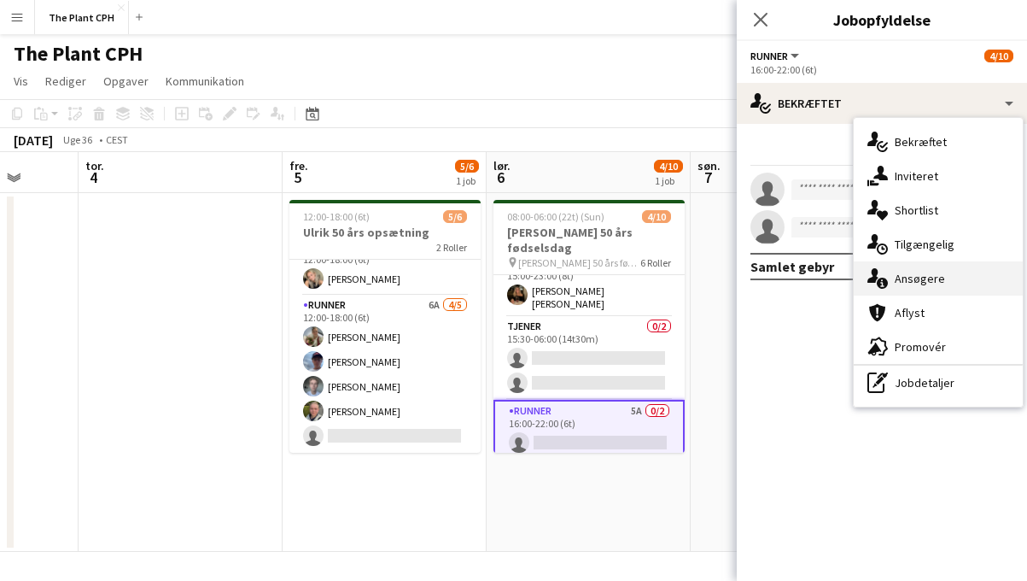
click at [896, 272] on div "single-neutral-actions-information Ansøgere" at bounding box center [938, 278] width 169 height 34
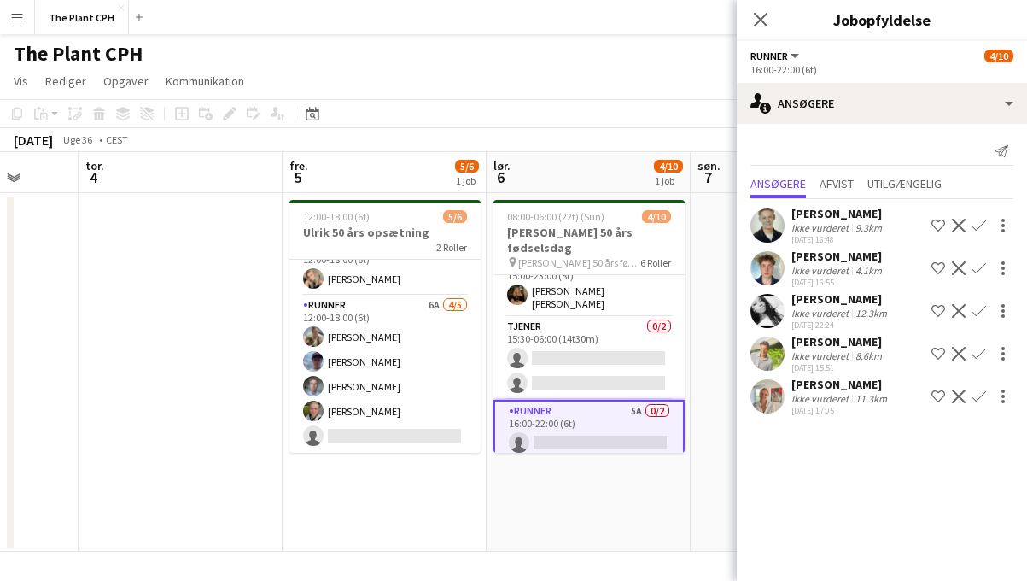
click at [977, 403] on app-icon "Bekræft" at bounding box center [980, 396] width 14 height 14
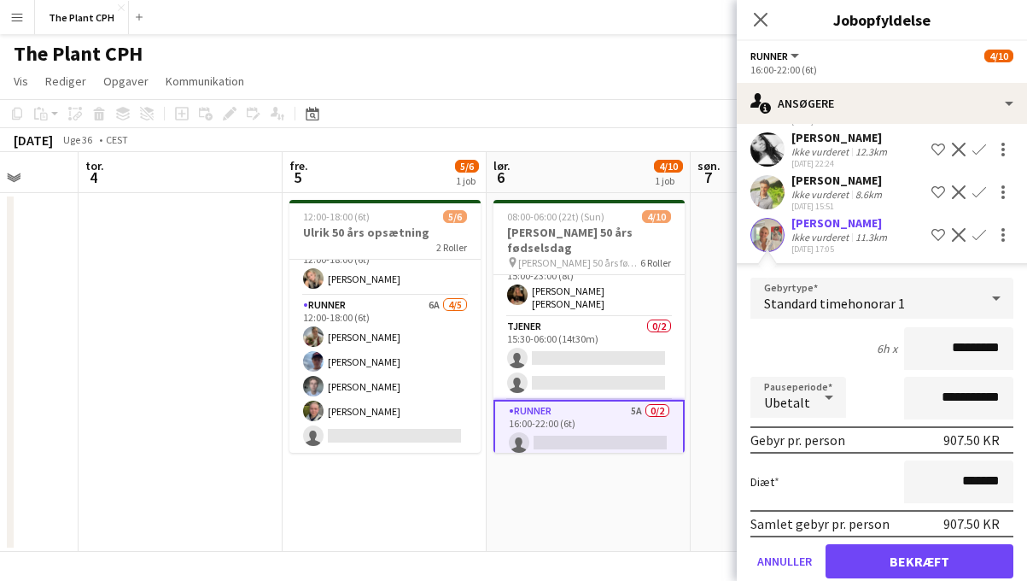
scroll to position [196, 0]
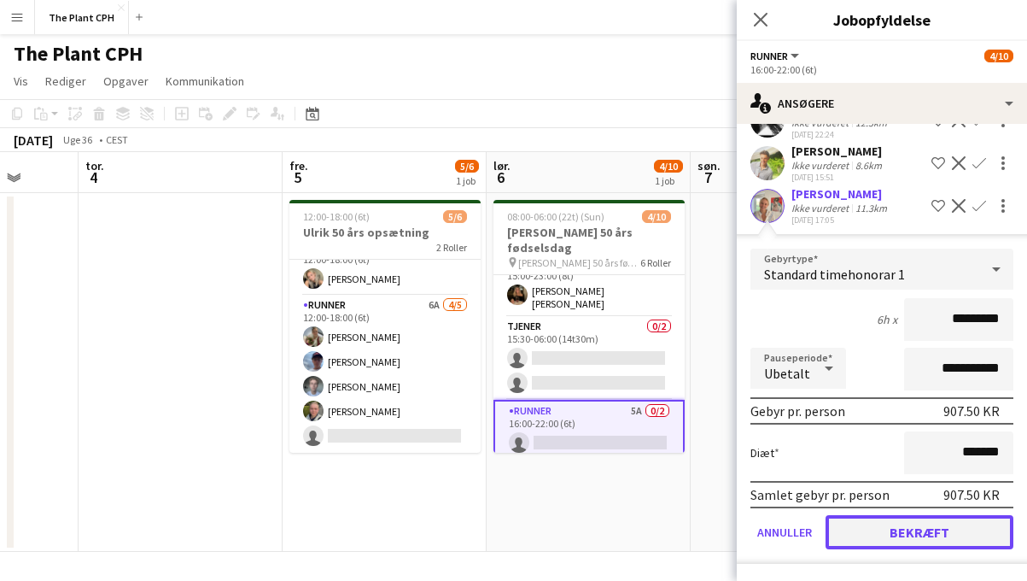
click at [922, 527] on button "Bekræft" at bounding box center [920, 532] width 188 height 34
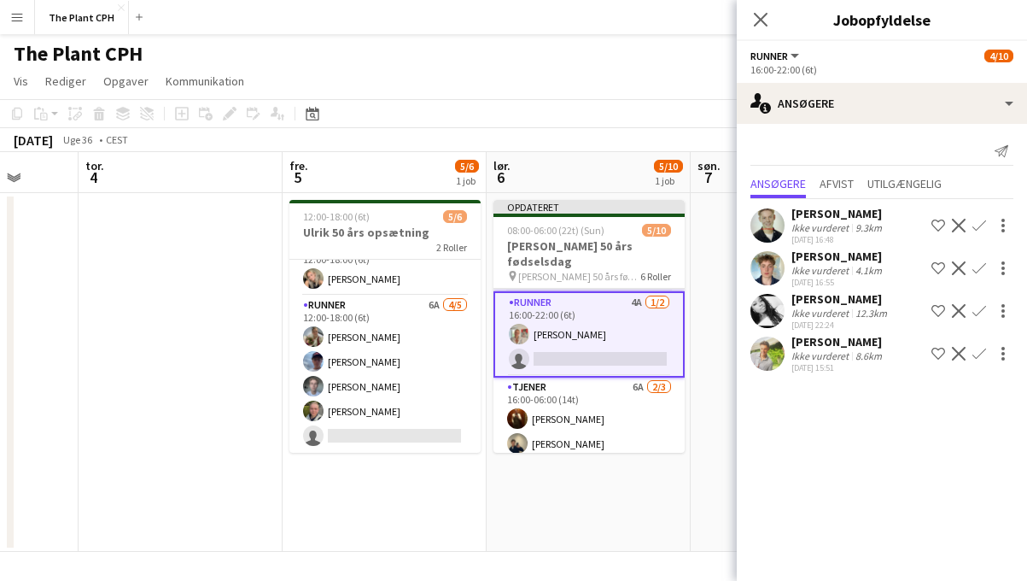
scroll to position [255, 0]
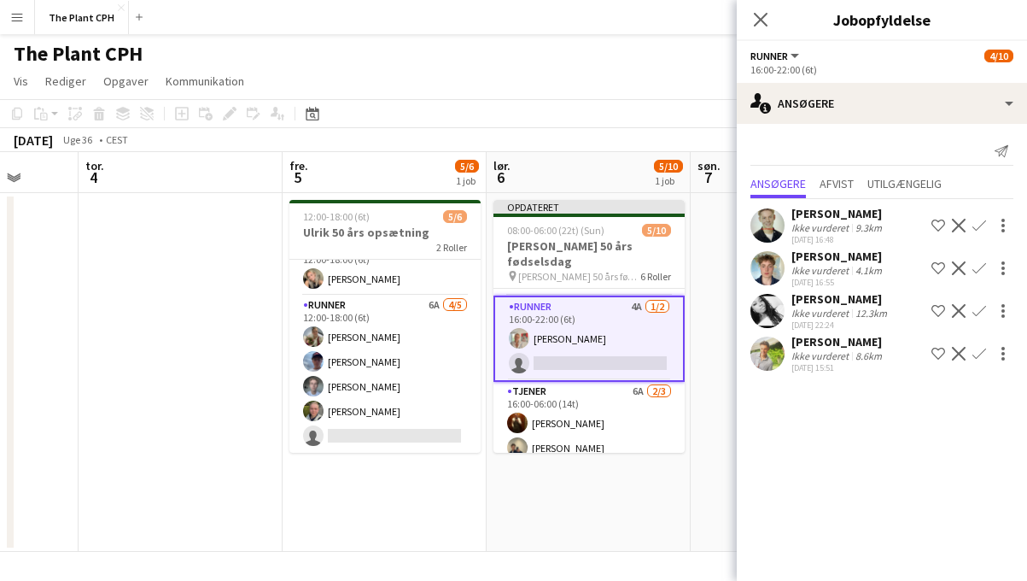
click at [524, 114] on app-toolbar "Kopier Indsæt Indsæt Kommando V Indsæt med mandskab Kommando Skift V Indsæt lin…" at bounding box center [513, 113] width 1027 height 29
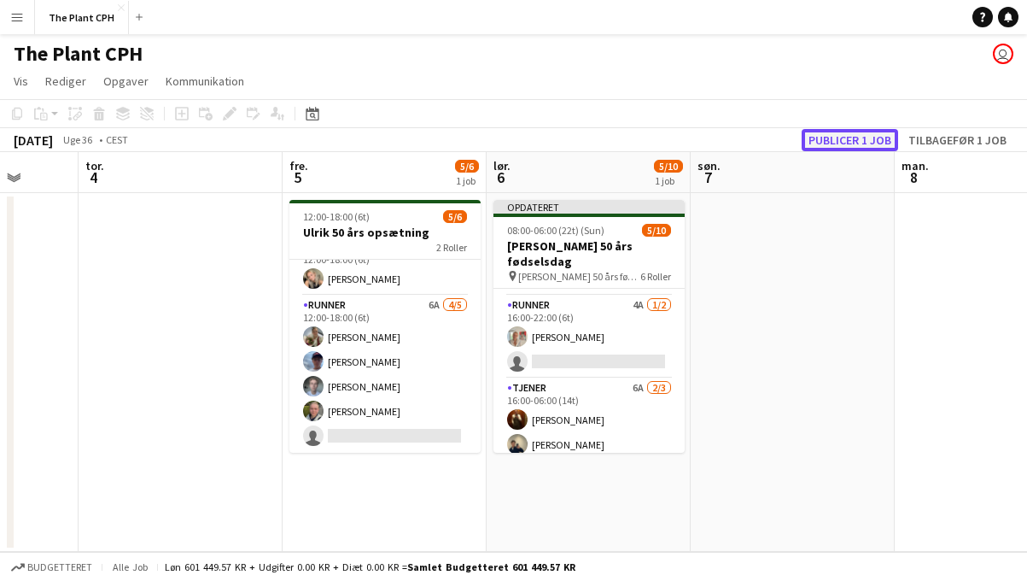
click at [866, 134] on button "Publicer 1 job" at bounding box center [850, 140] width 97 height 22
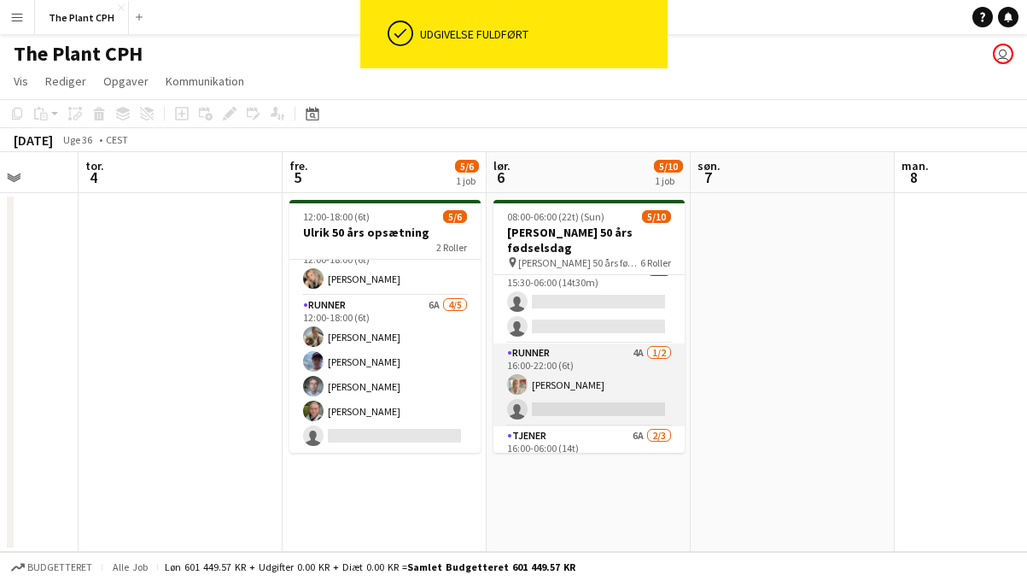
scroll to position [200, 0]
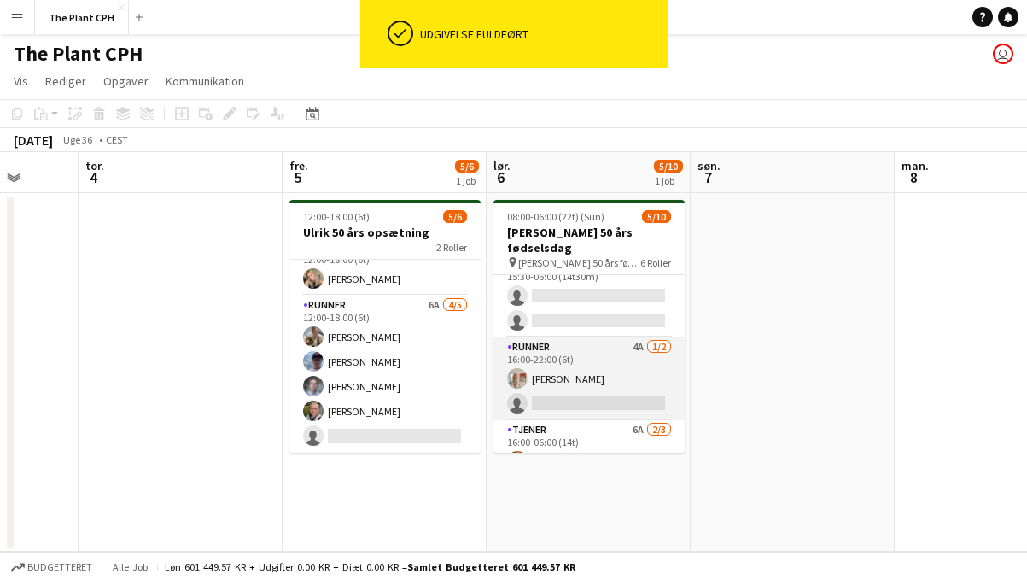
click at [565, 361] on app-card-role "Runner 4A [DATE] 16:00-22:00 (6t) [PERSON_NAME] single-neutral-actions" at bounding box center [589, 378] width 191 height 83
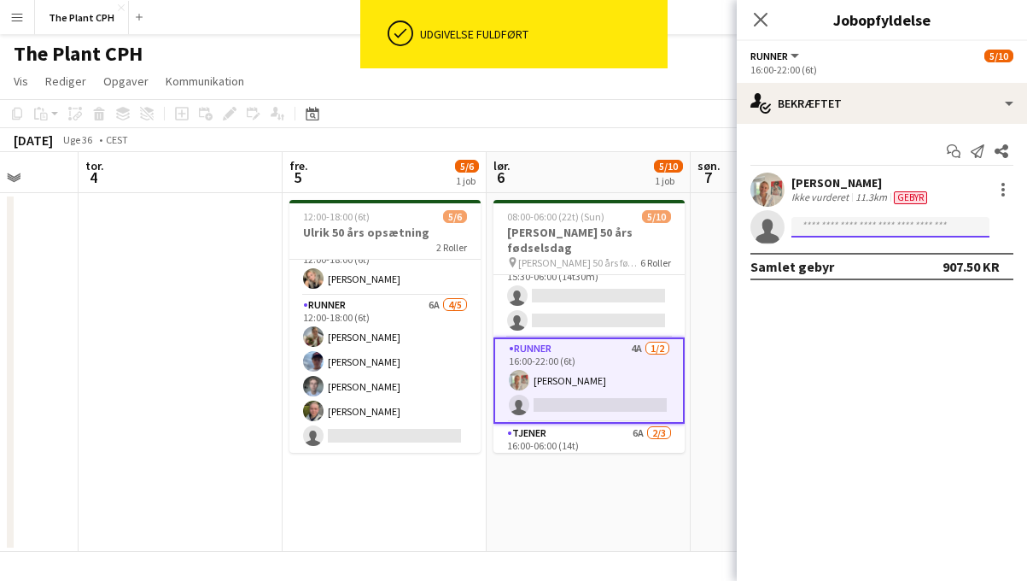
click at [847, 231] on input at bounding box center [891, 227] width 198 height 20
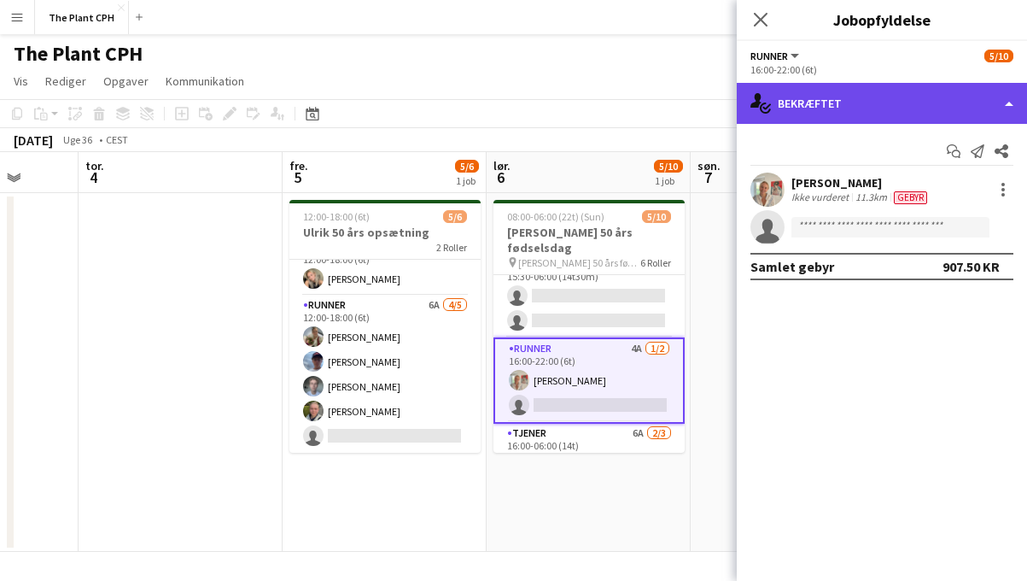
click at [854, 117] on div "single-neutral-actions-check-2 Bekræftet" at bounding box center [882, 103] width 290 height 41
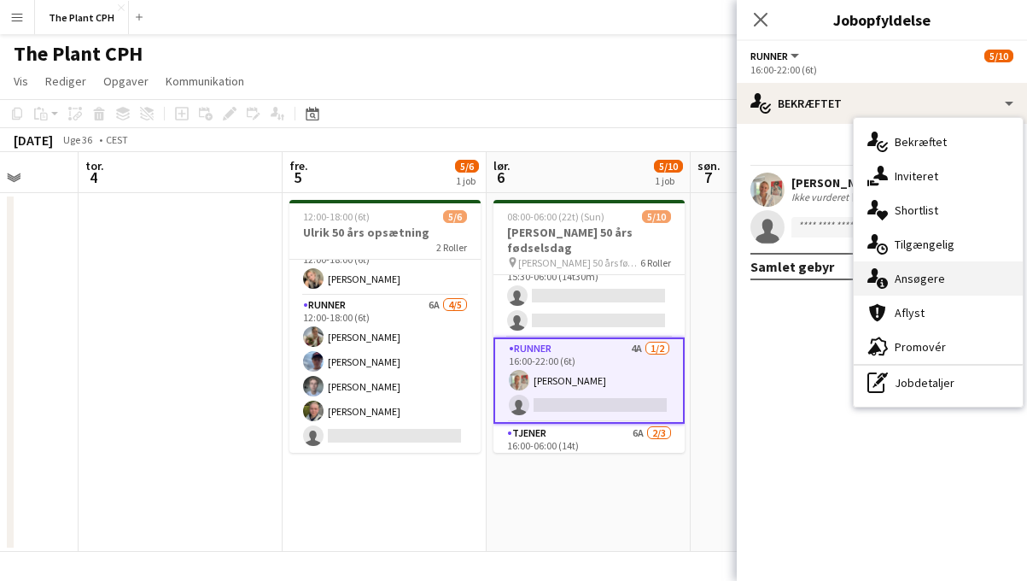
click at [927, 280] on div "single-neutral-actions-information Ansøgere" at bounding box center [938, 278] width 169 height 34
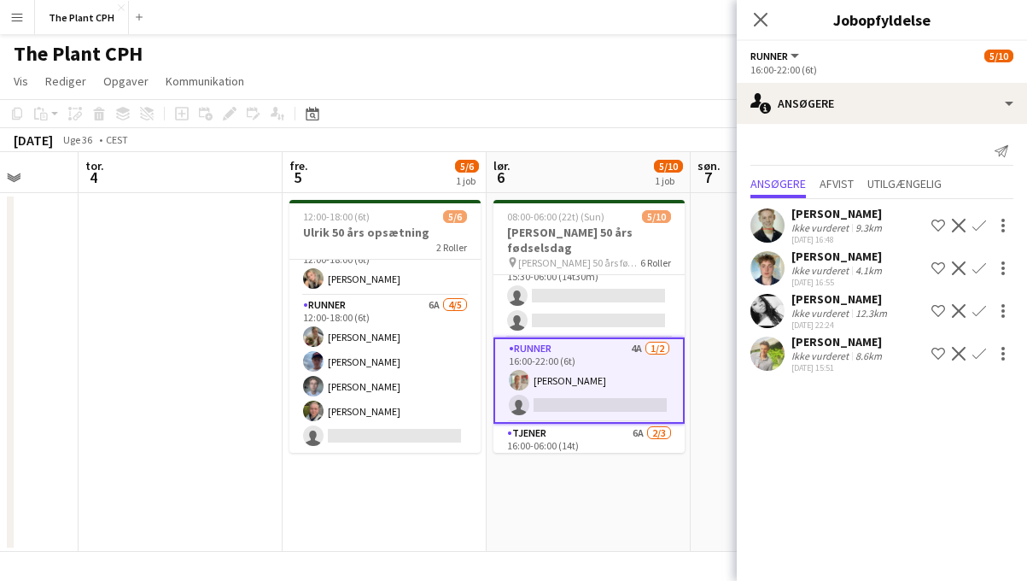
click at [979, 360] on app-icon "Bekræft" at bounding box center [980, 354] width 14 height 14
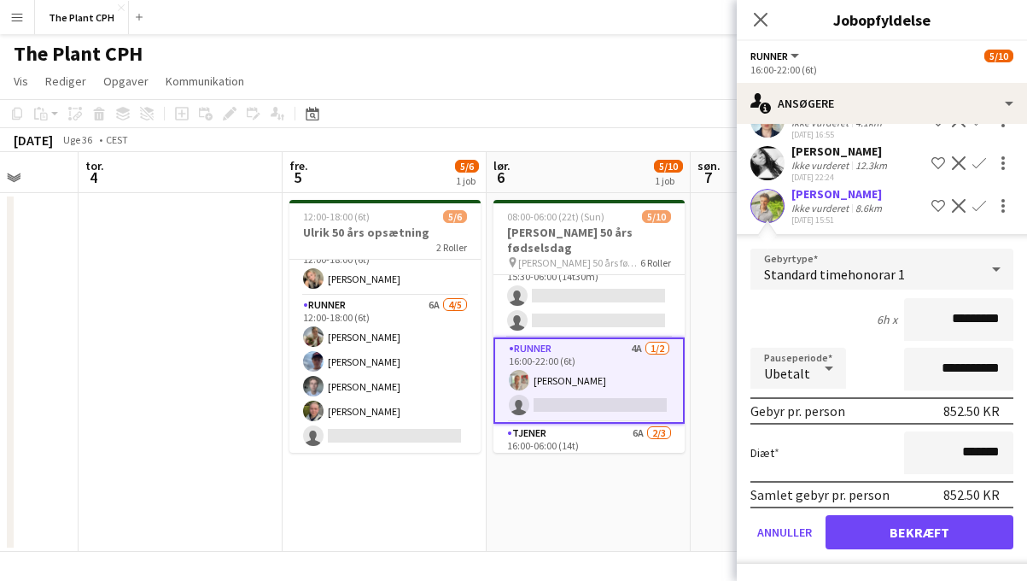
scroll to position [163, 0]
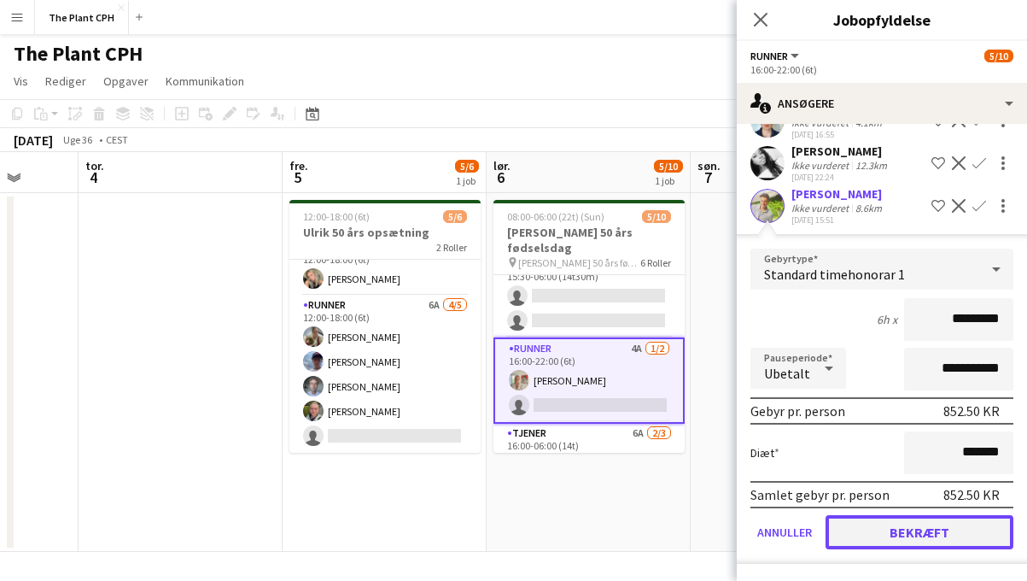
click at [921, 542] on button "Bekræft" at bounding box center [920, 532] width 188 height 34
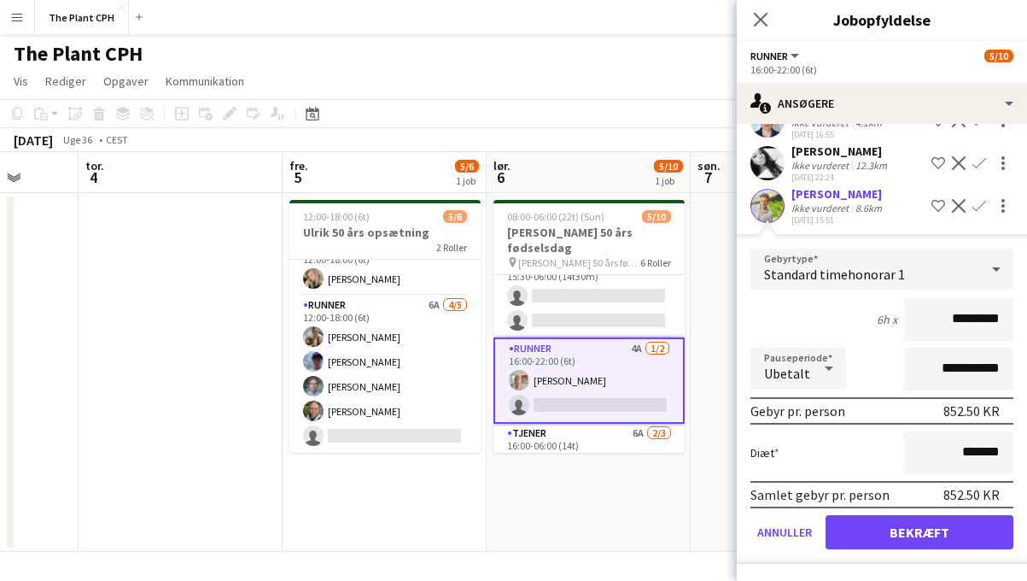
scroll to position [0, 0]
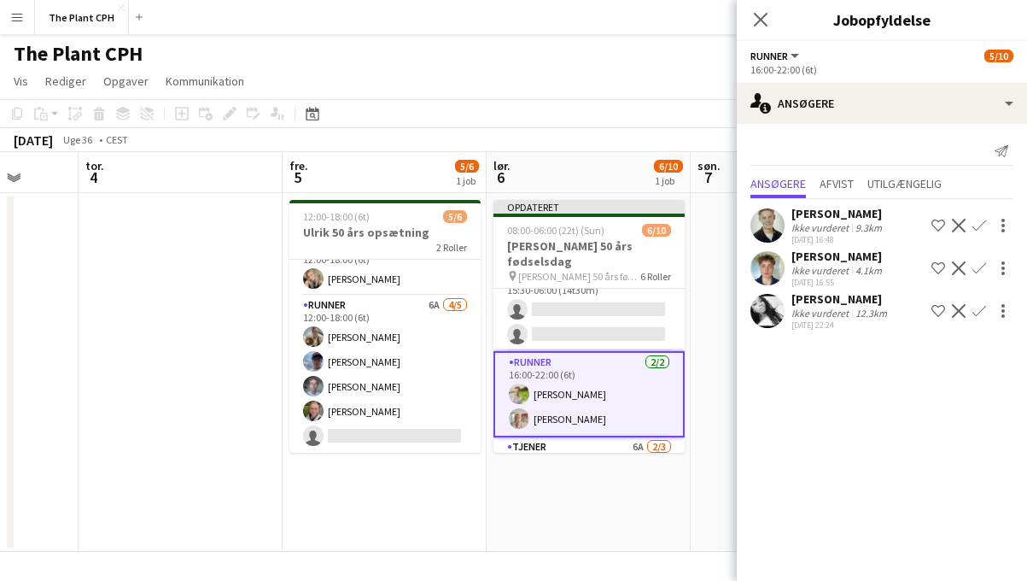
click at [656, 14] on app-navbar "Menu Boards Boards Boards Alle job Status Arbejdsstyrke Arbejdsstyrke Min arbej…" at bounding box center [513, 17] width 1027 height 34
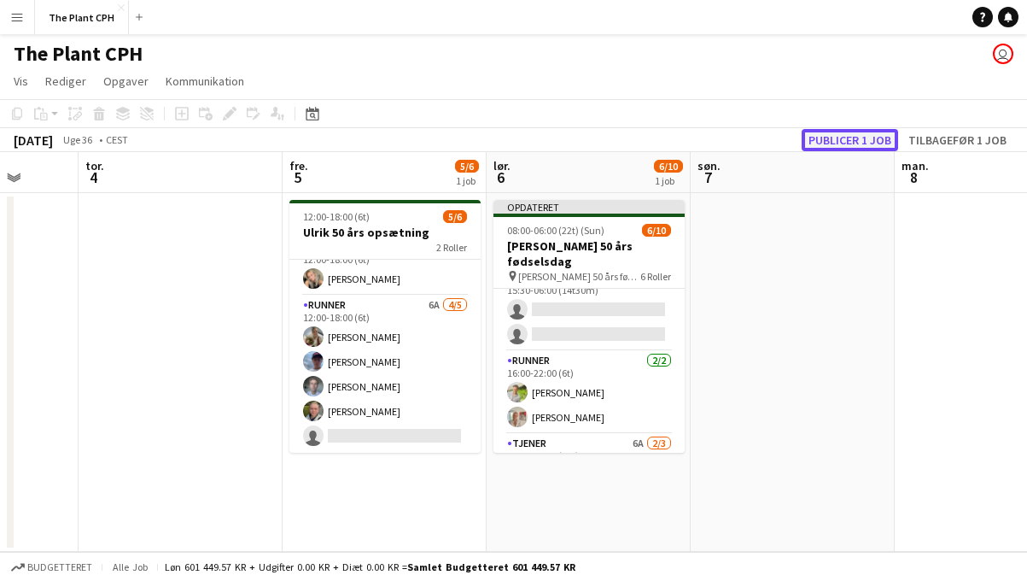
click at [839, 138] on button "Publicer 1 job" at bounding box center [850, 140] width 97 height 22
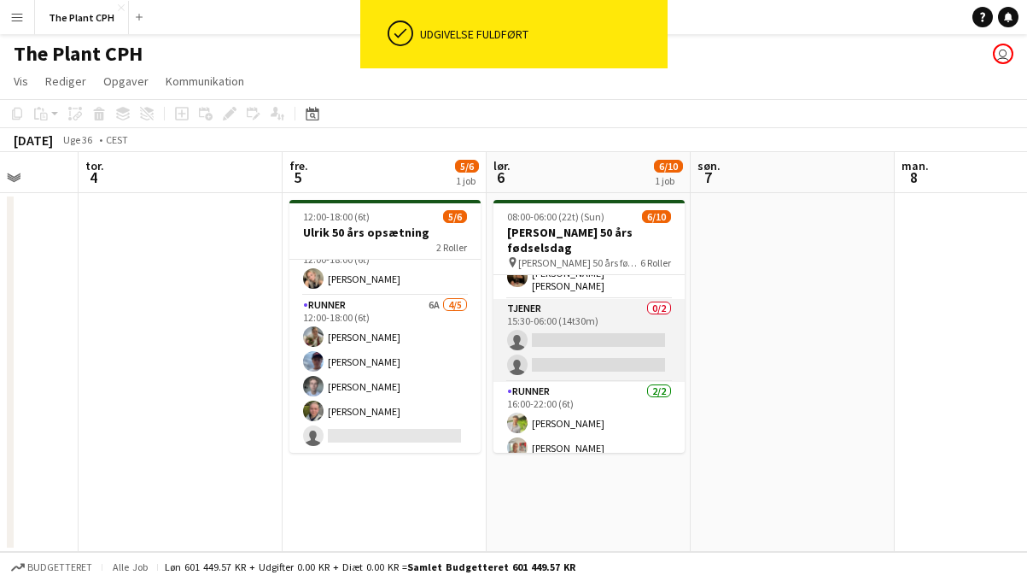
scroll to position [141, 0]
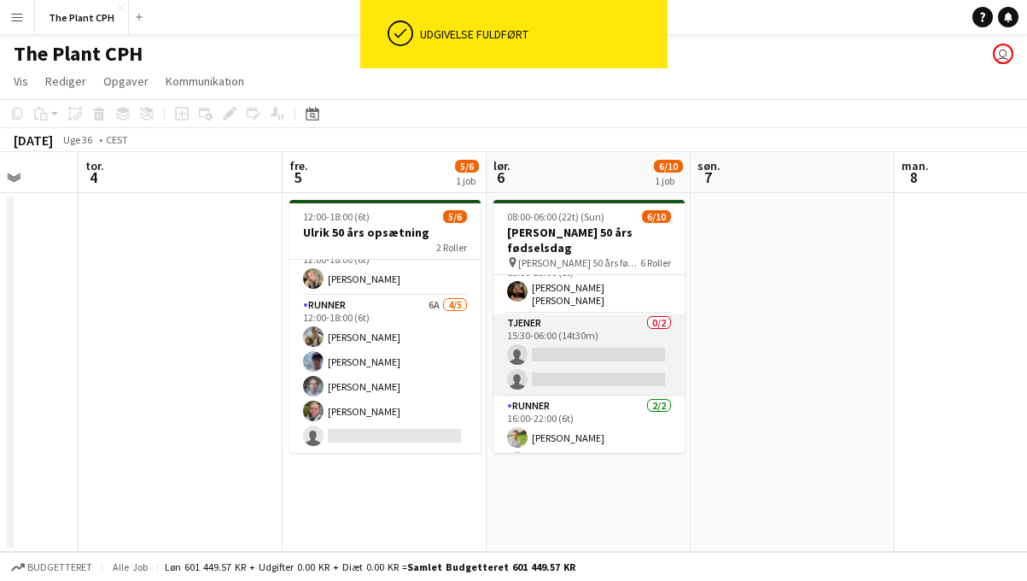
click at [648, 328] on app-card-role "Tjener 0/2 15:30-06:00 (14t30m) single-neutral-actions single-neutral-actions" at bounding box center [589, 354] width 191 height 83
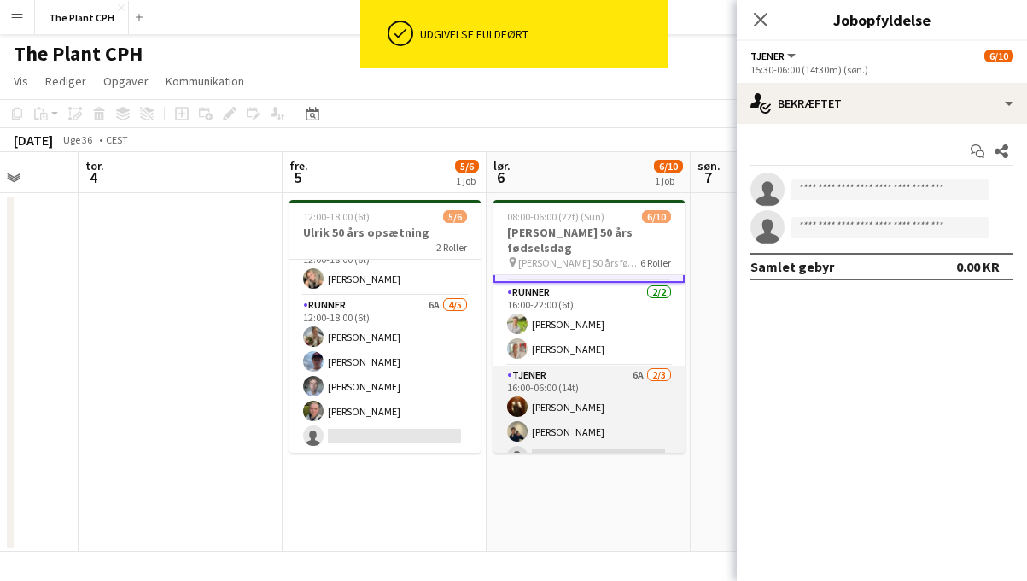
scroll to position [169, 0]
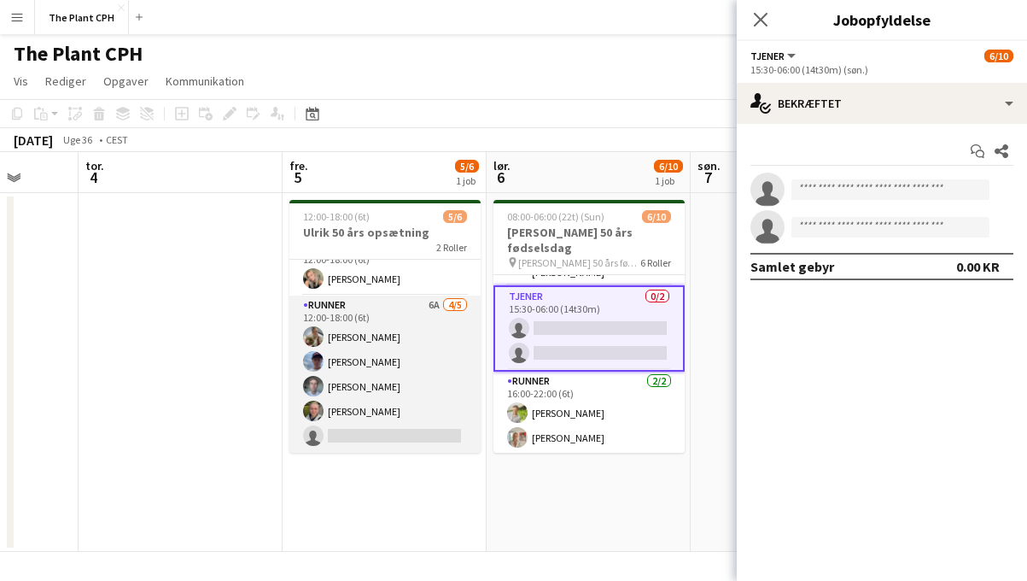
click at [458, 395] on app-card-role "Runner 6A [DATE] 12:00-18:00 (6t) [PERSON_NAME] [PERSON_NAME] [PERSON_NAME] sin…" at bounding box center [385, 373] width 191 height 157
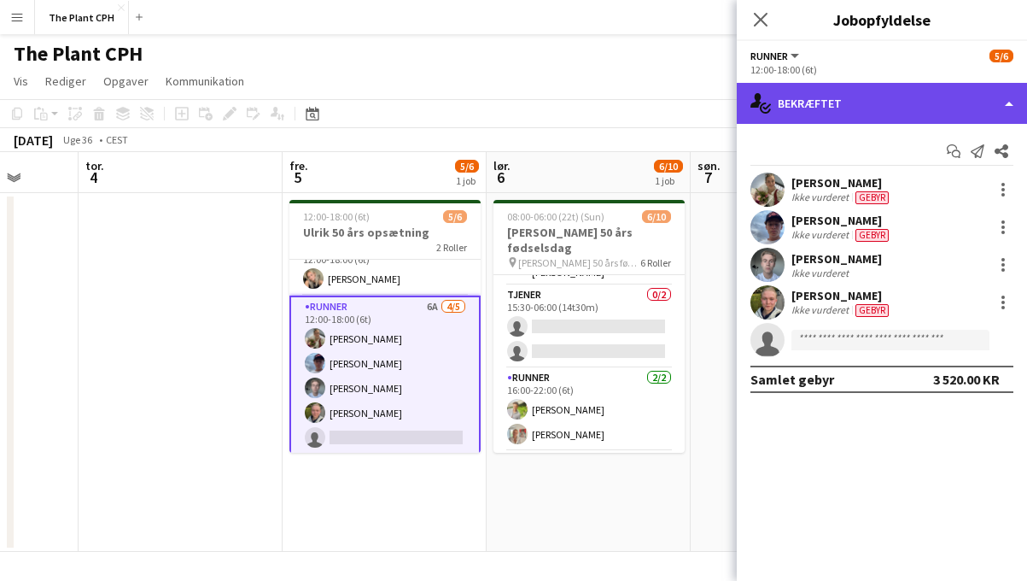
click at [765, 104] on icon "single-neutral-actions-check-2" at bounding box center [761, 103] width 20 height 20
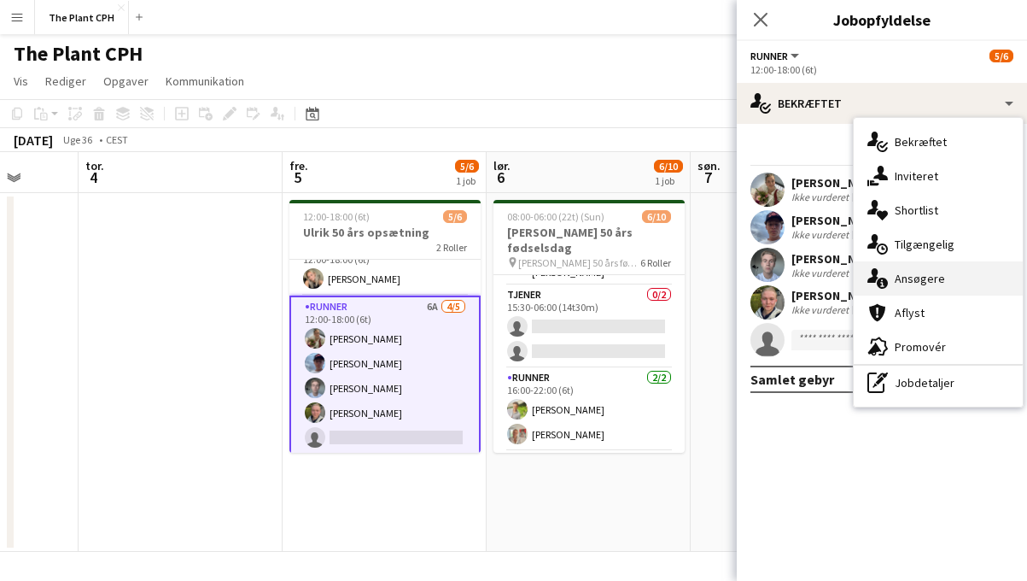
click at [910, 265] on div "single-neutral-actions-information Ansøgere" at bounding box center [938, 278] width 169 height 34
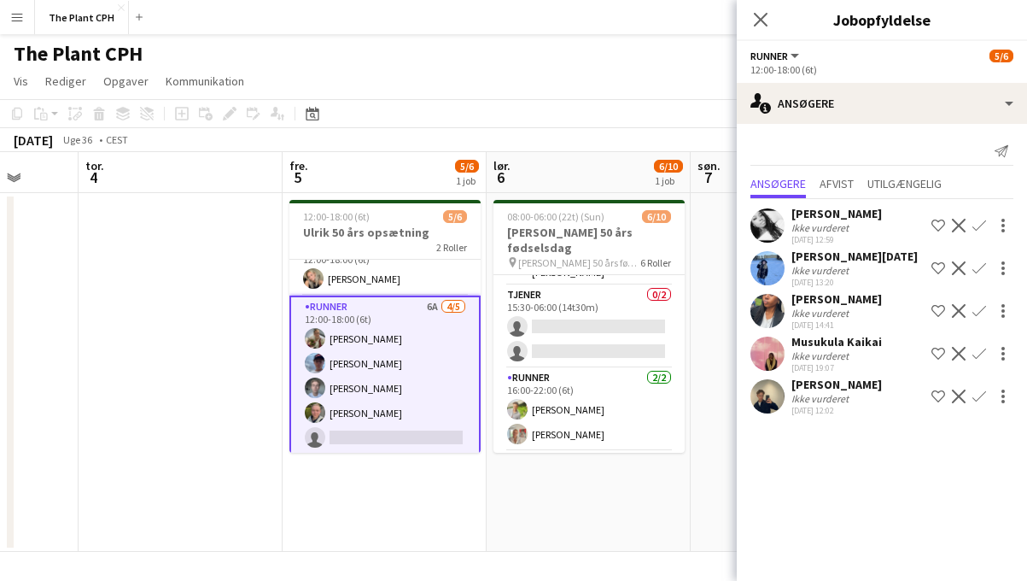
click at [978, 401] on app-icon "Bekræft" at bounding box center [980, 396] width 14 height 14
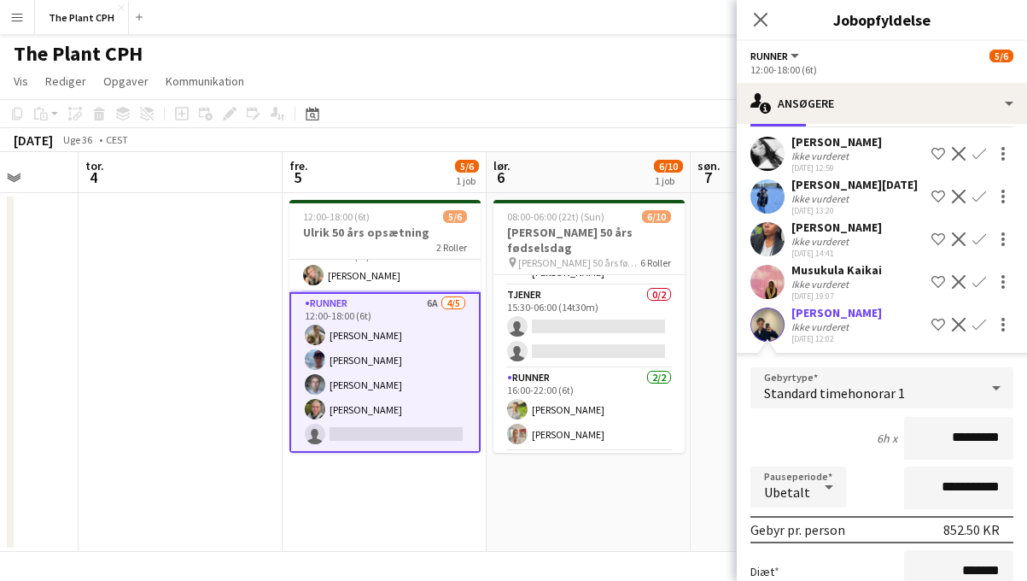
scroll to position [190, 0]
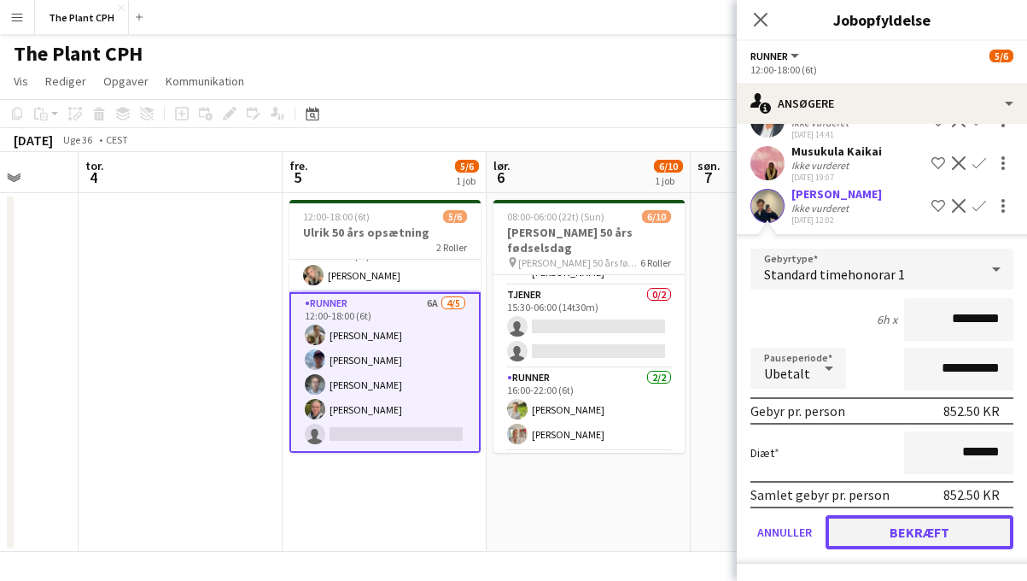
click at [946, 535] on button "Bekræft" at bounding box center [920, 532] width 188 height 34
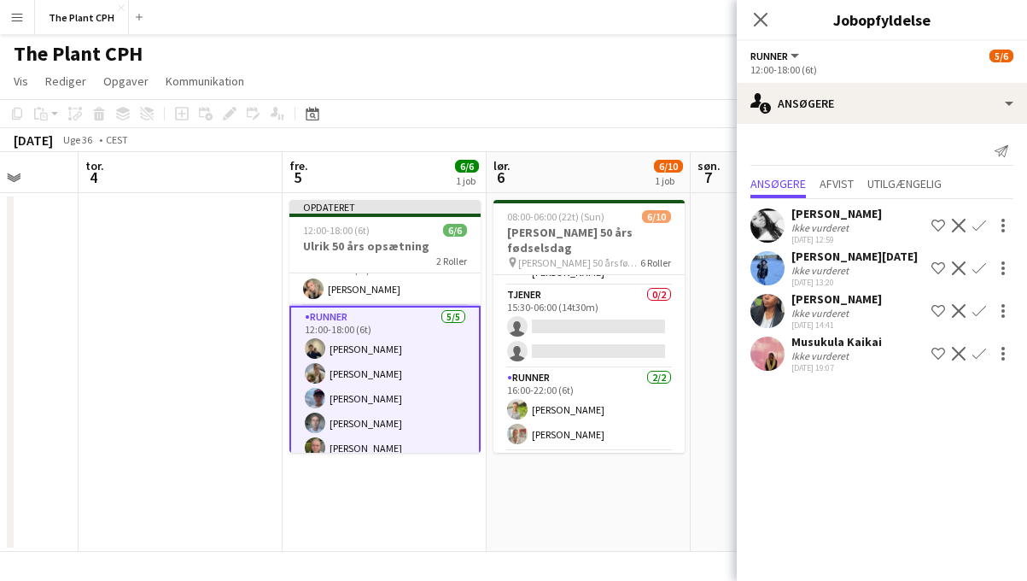
scroll to position [0, 0]
click at [469, 76] on app-page-menu "Vis Dagvisning udvidet Dagvisning kollapset Månedsvisning Datovælger Spring til…" at bounding box center [513, 83] width 1027 height 32
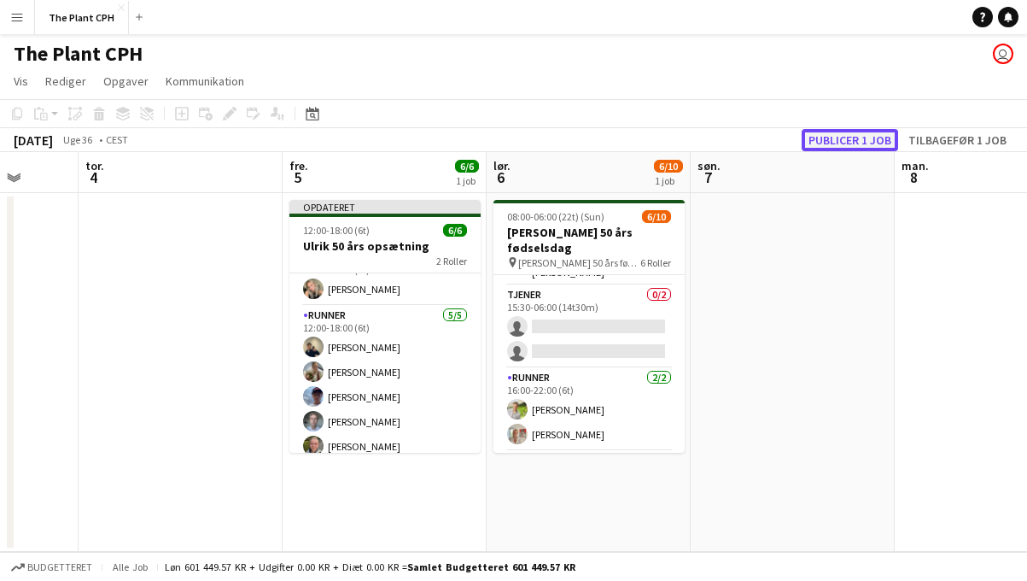
click at [805, 136] on button "Publicer 1 job" at bounding box center [850, 140] width 97 height 22
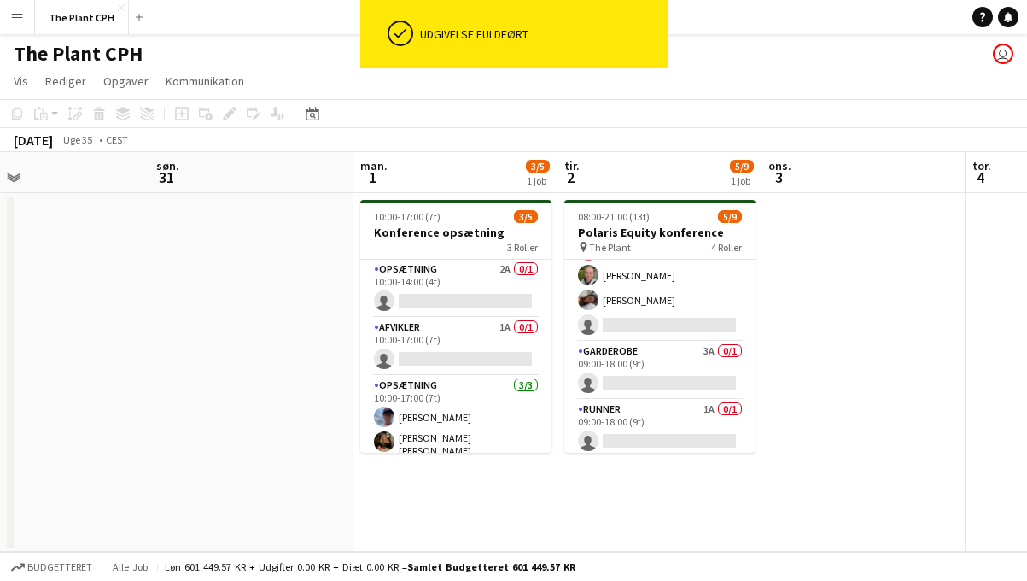
scroll to position [0, 469]
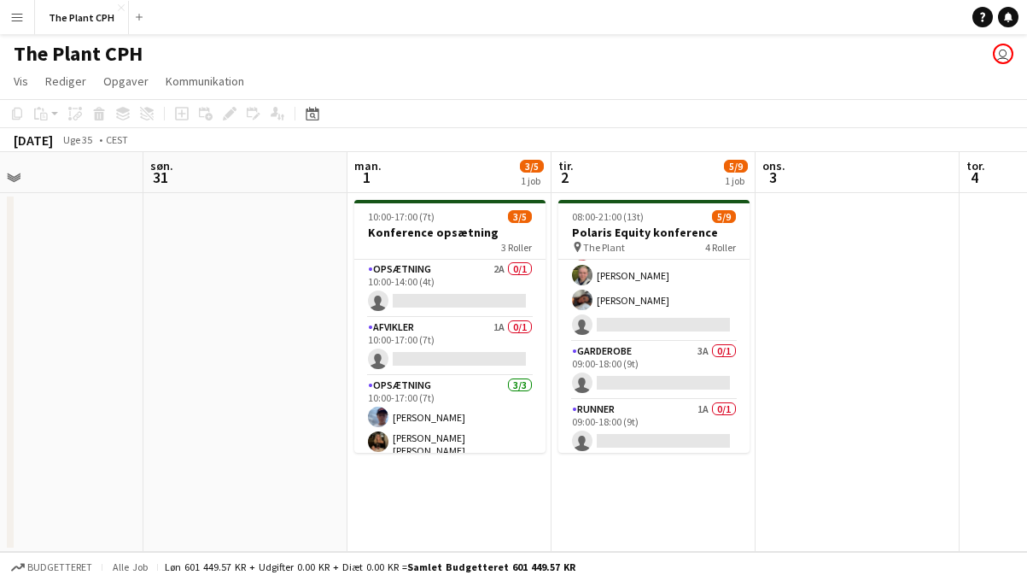
click at [400, 284] on app-card-role "Opsætning 2A 0/1 10:00-14:00 (4t) single-neutral-actions" at bounding box center [449, 289] width 191 height 58
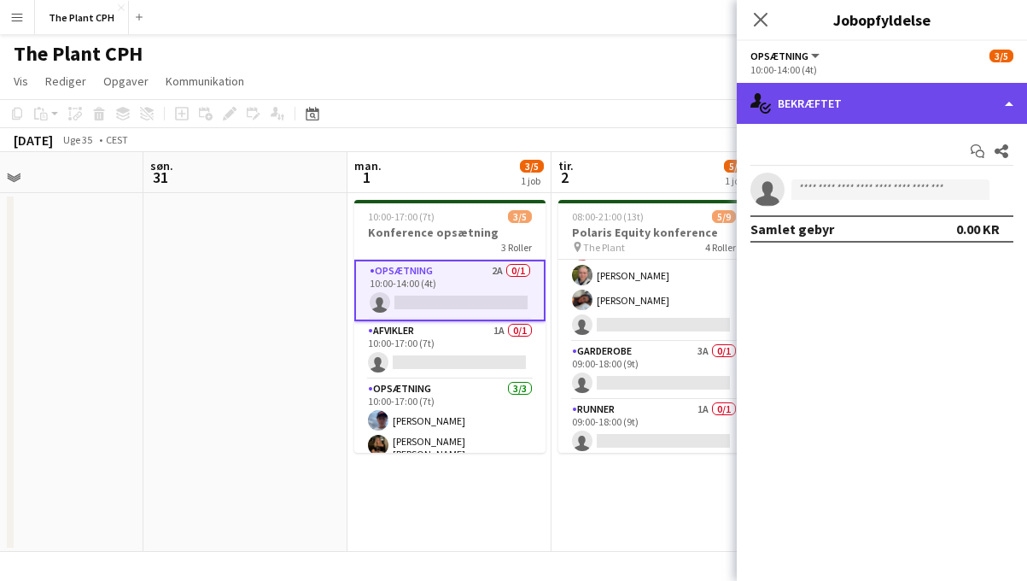
click at [834, 103] on div "single-neutral-actions-check-2 Bekræftet" at bounding box center [882, 103] width 290 height 41
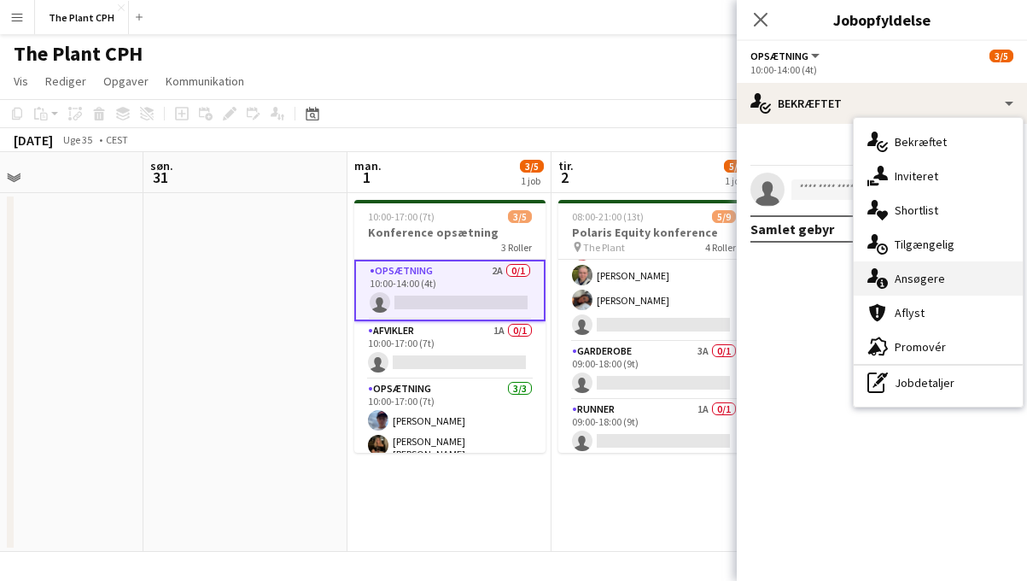
click at [900, 273] on div "single-neutral-actions-information Ansøgere" at bounding box center [938, 278] width 169 height 34
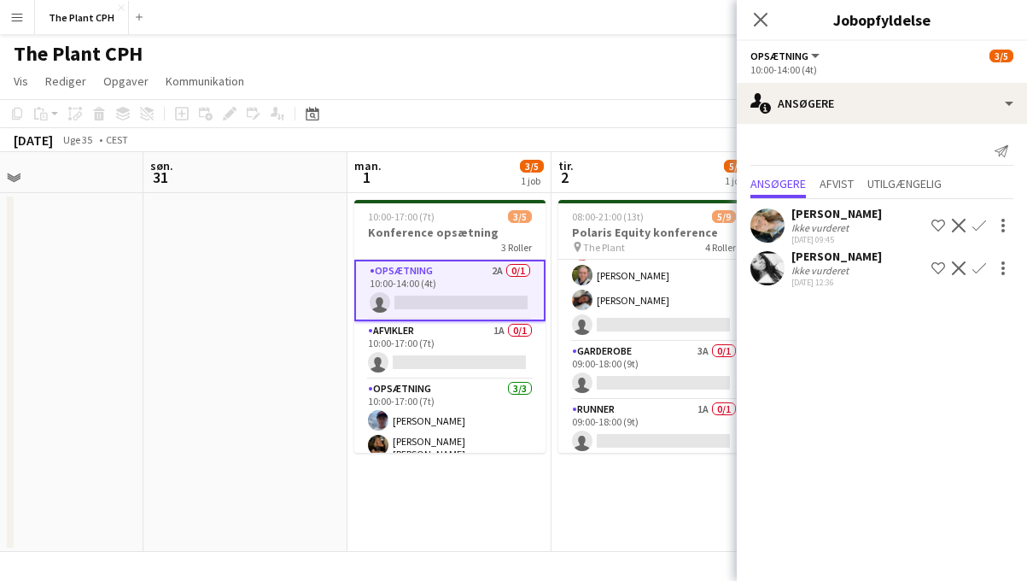
click at [803, 227] on div "Ikke vurderet" at bounding box center [822, 227] width 61 height 13
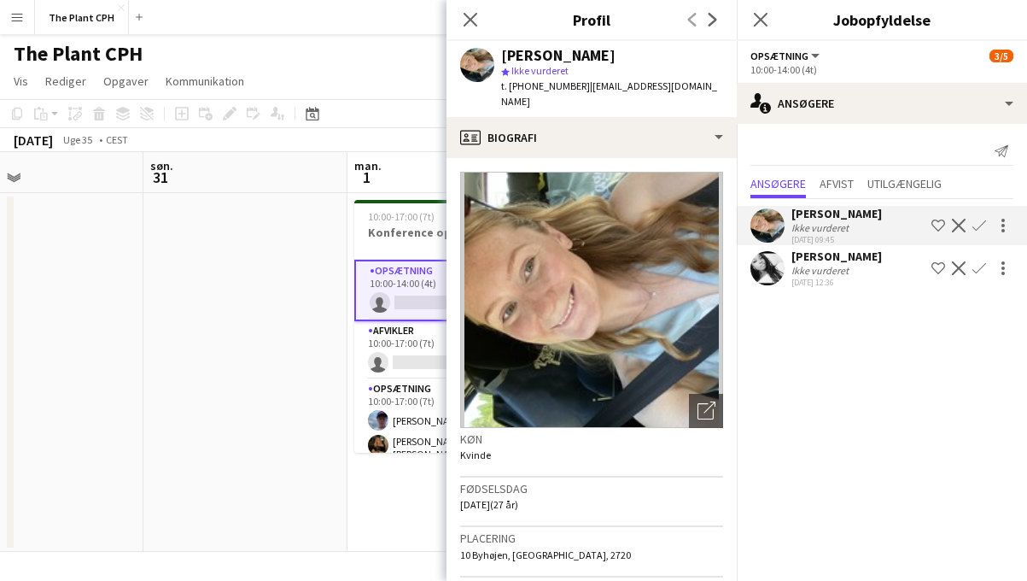
click at [488, 15] on div "Luk pop-in" at bounding box center [471, 19] width 48 height 39
click at [476, 17] on icon "Luk pop-in" at bounding box center [470, 19] width 16 height 16
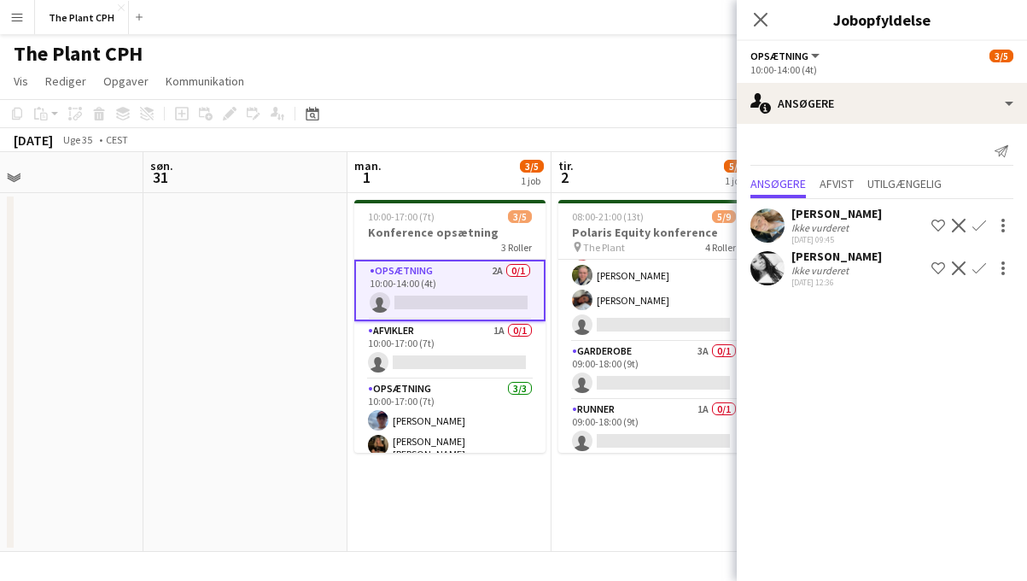
click at [510, 75] on app-page-menu "Vis Dagvisning udvidet Dagvisning kollapset Månedsvisning Datovælger Spring til…" at bounding box center [513, 83] width 1027 height 32
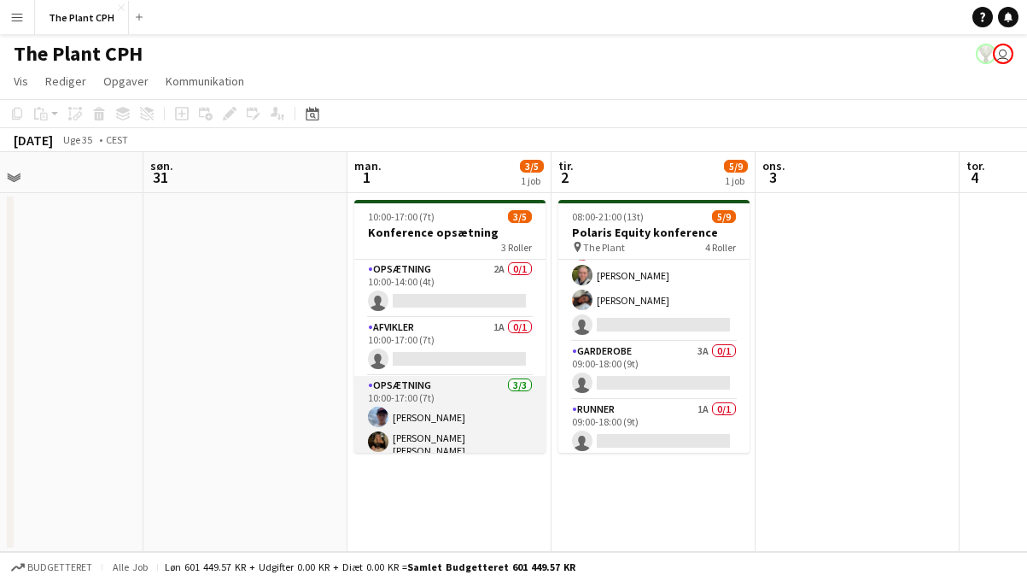
scroll to position [31, 0]
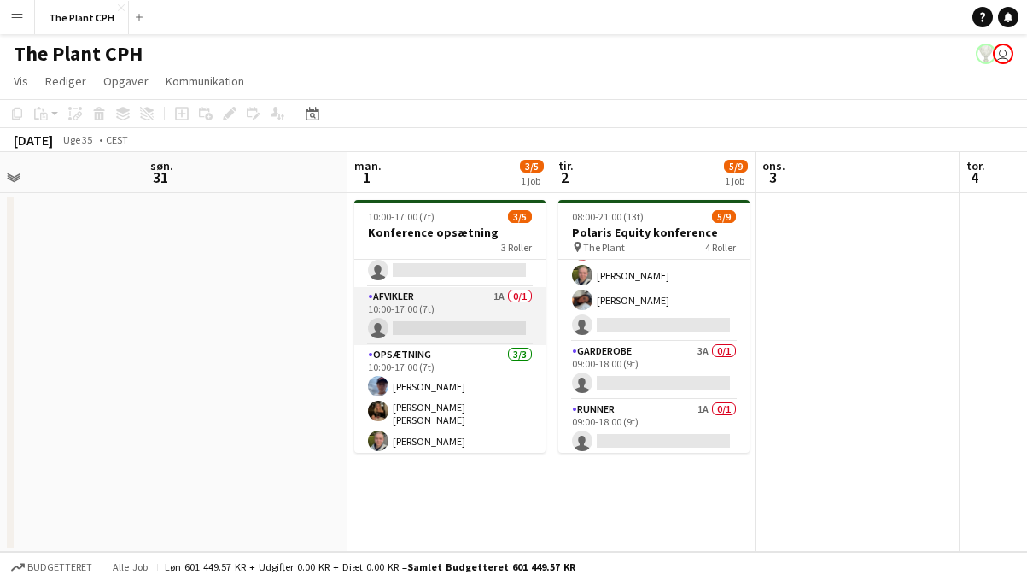
click at [472, 306] on app-card-role "Afvikler 1A 0/1 10:00-17:00 (7t) single-neutral-actions" at bounding box center [449, 316] width 191 height 58
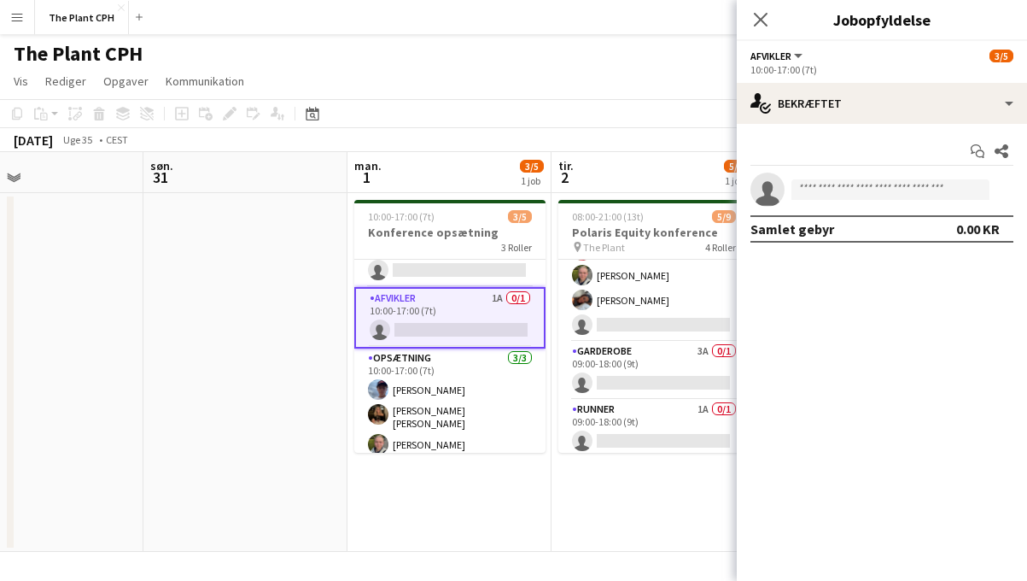
click at [559, 155] on app-board-header-date "tir. 2 5/9 1 job" at bounding box center [654, 172] width 204 height 41
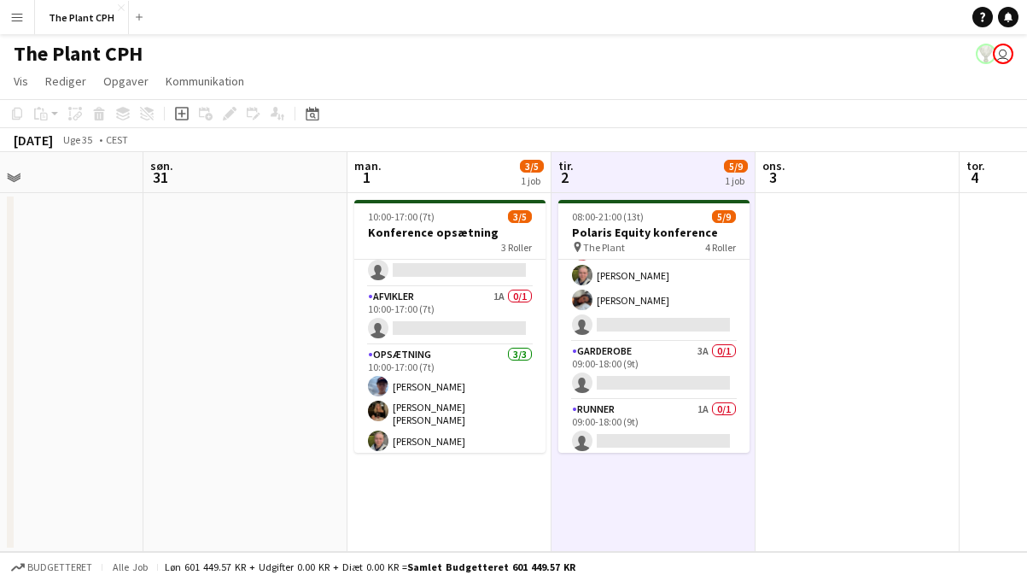
click at [593, 130] on div "[DATE] Uge 35 • CEST" at bounding box center [513, 140] width 1027 height 24
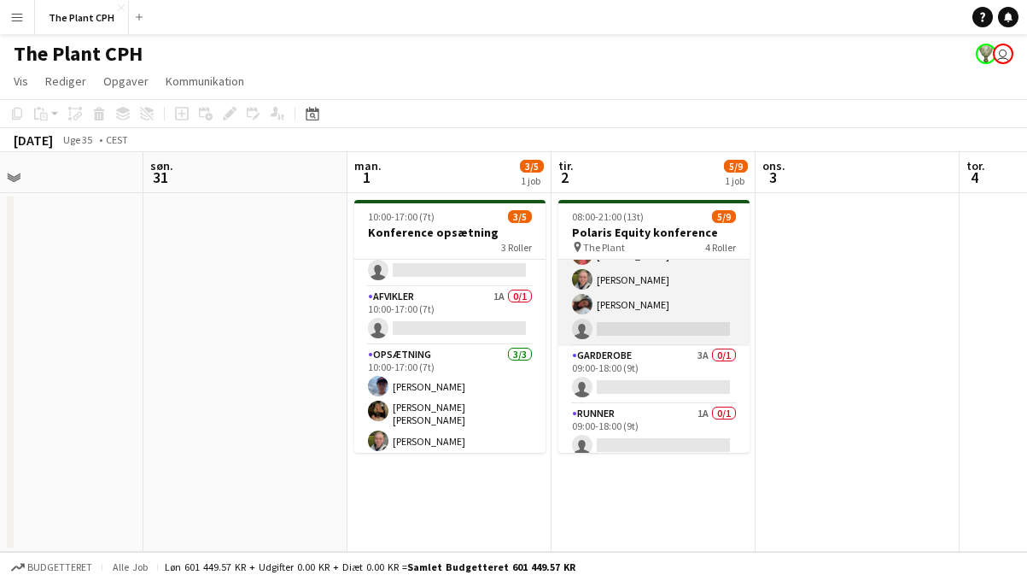
scroll to position [160, 0]
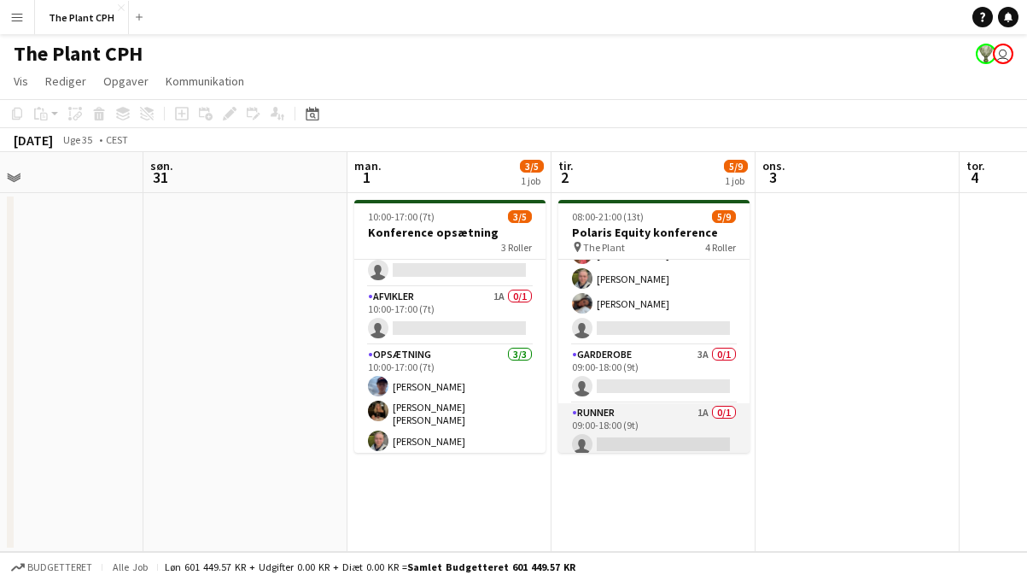
click at [674, 408] on app-card-role "Runner 1A 0/1 09:00-18:00 (9t) single-neutral-actions" at bounding box center [654, 432] width 191 height 58
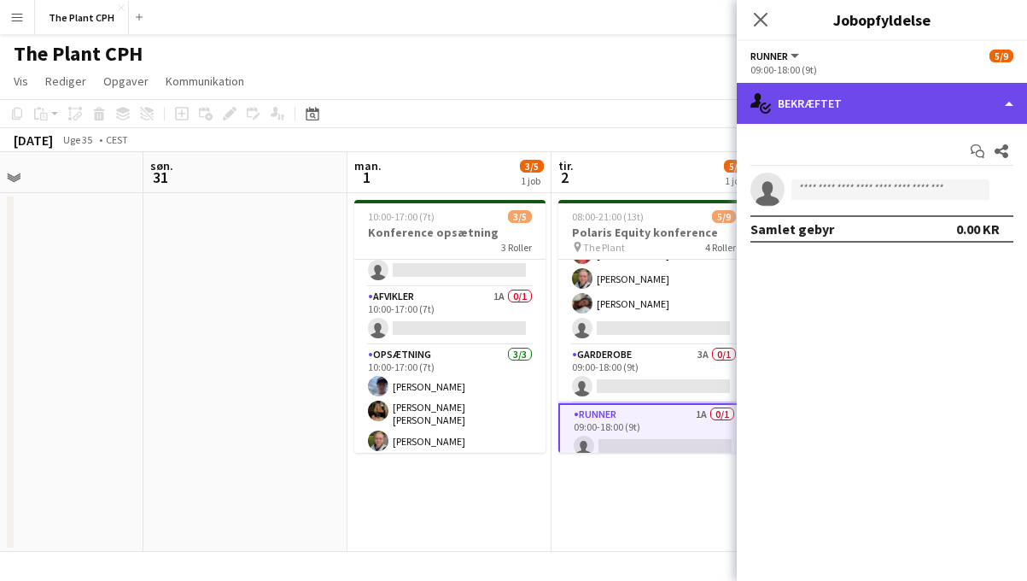
click at [885, 93] on div "single-neutral-actions-check-2 Bekræftet" at bounding box center [882, 103] width 290 height 41
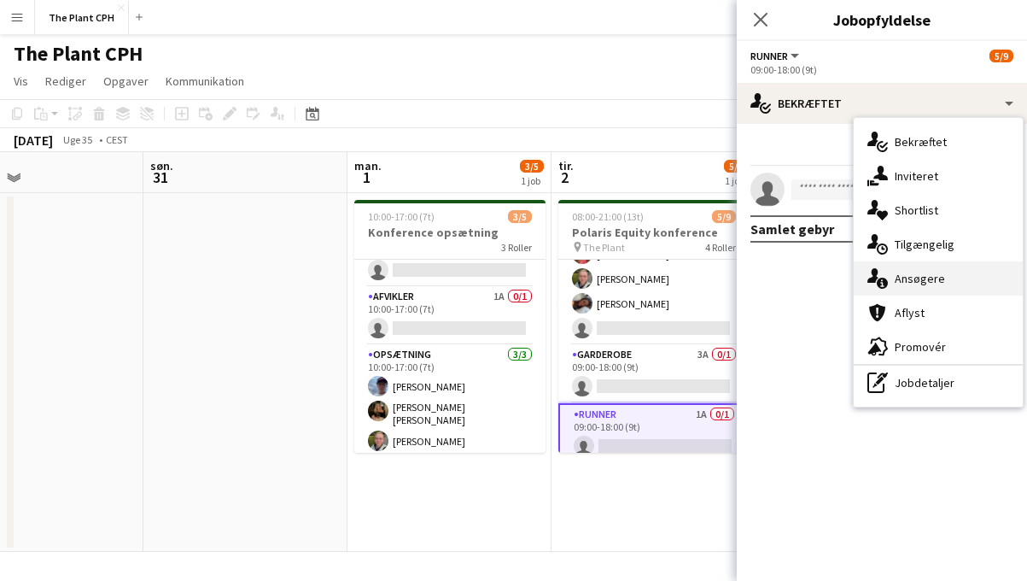
click at [908, 289] on div "single-neutral-actions-information Ansøgere" at bounding box center [938, 278] width 169 height 34
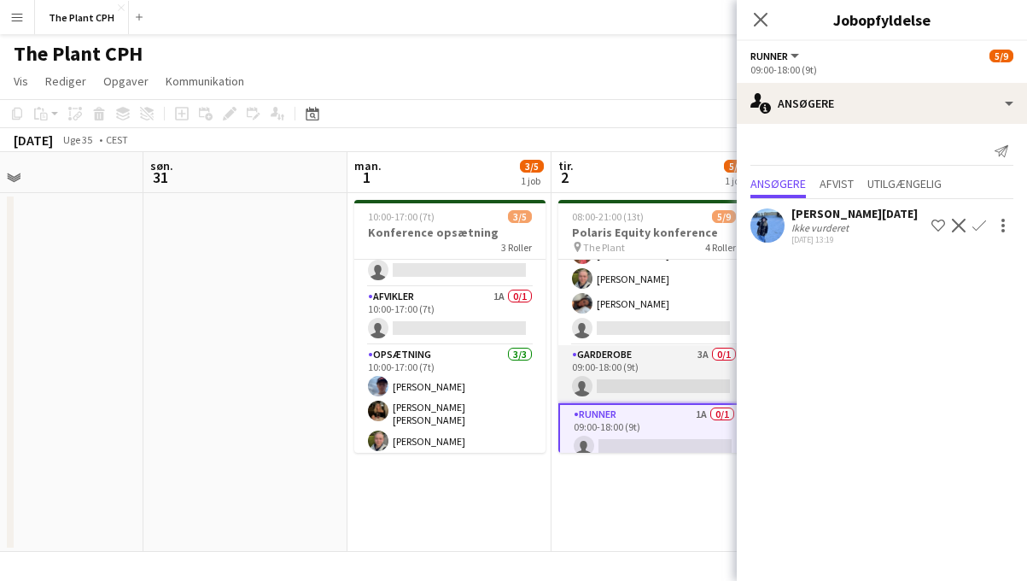
click at [679, 387] on app-card-role "Garderobe 3A 0/1 09:00-18:00 (9t) single-neutral-actions" at bounding box center [654, 374] width 191 height 58
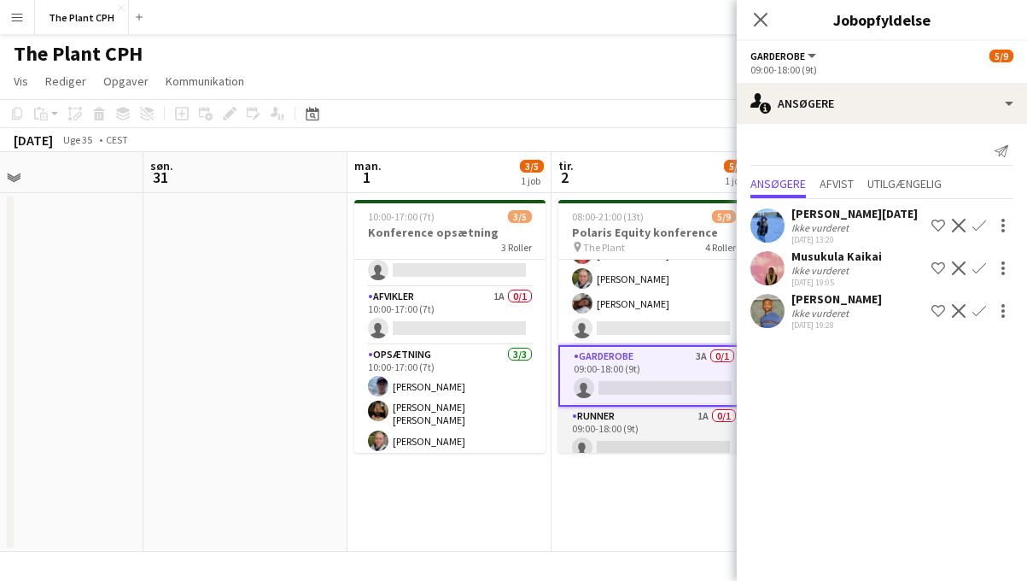
click at [679, 407] on app-card-role "Runner 1A 0/1 09:00-18:00 (9t) single-neutral-actions" at bounding box center [654, 436] width 191 height 58
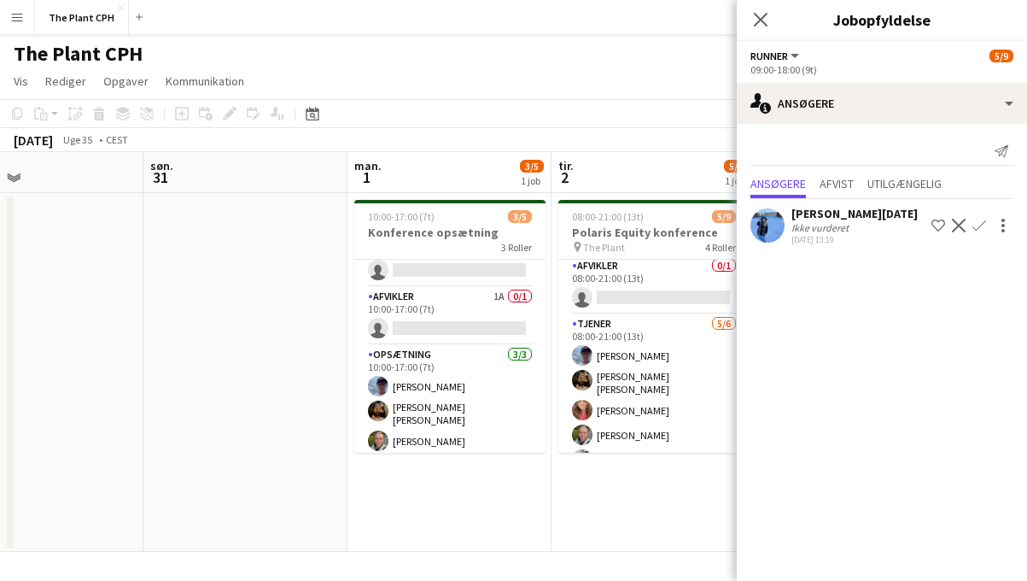
scroll to position [0, 0]
click at [635, 105] on app-toolbar "Kopier Indsæt Indsæt Kommando V Indsæt med mandskab Kommando Skift V Indsæt lin…" at bounding box center [513, 113] width 1027 height 29
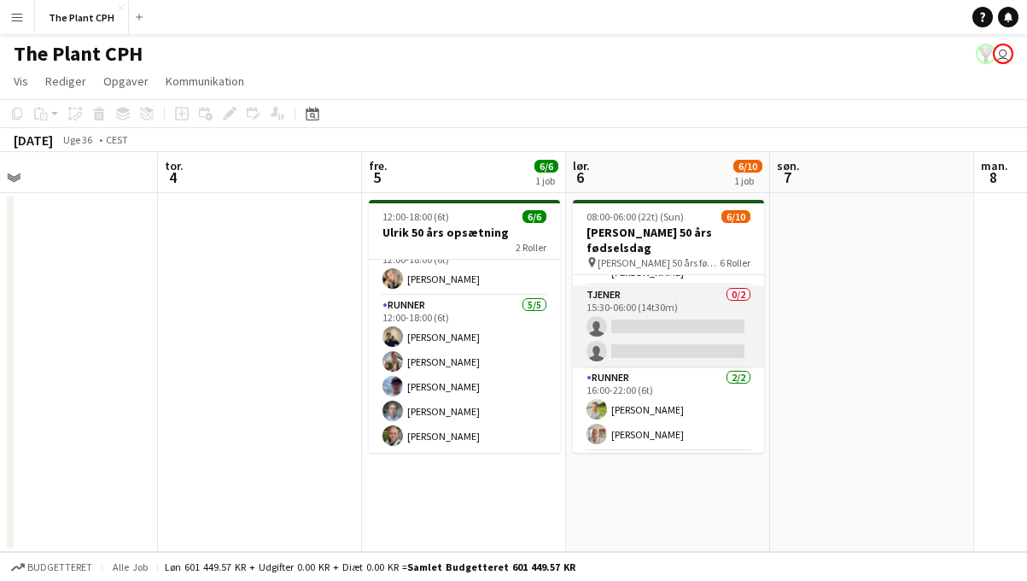
scroll to position [255, 0]
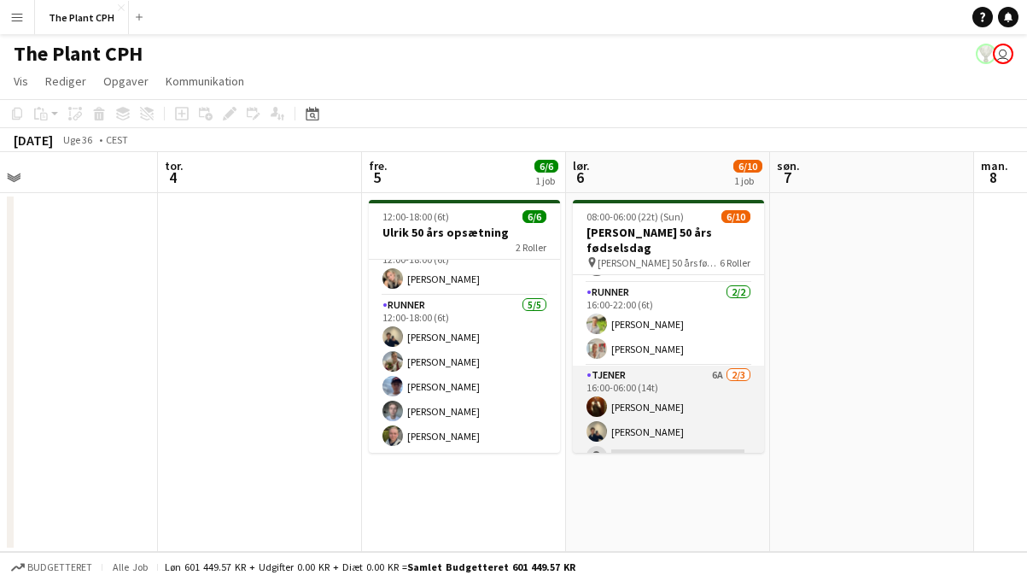
click at [655, 377] on app-card-role "Tjener 6A [DATE] 16:00-06:00 (14t) [PERSON_NAME] [PERSON_NAME] single-neutral-a…" at bounding box center [668, 420] width 191 height 108
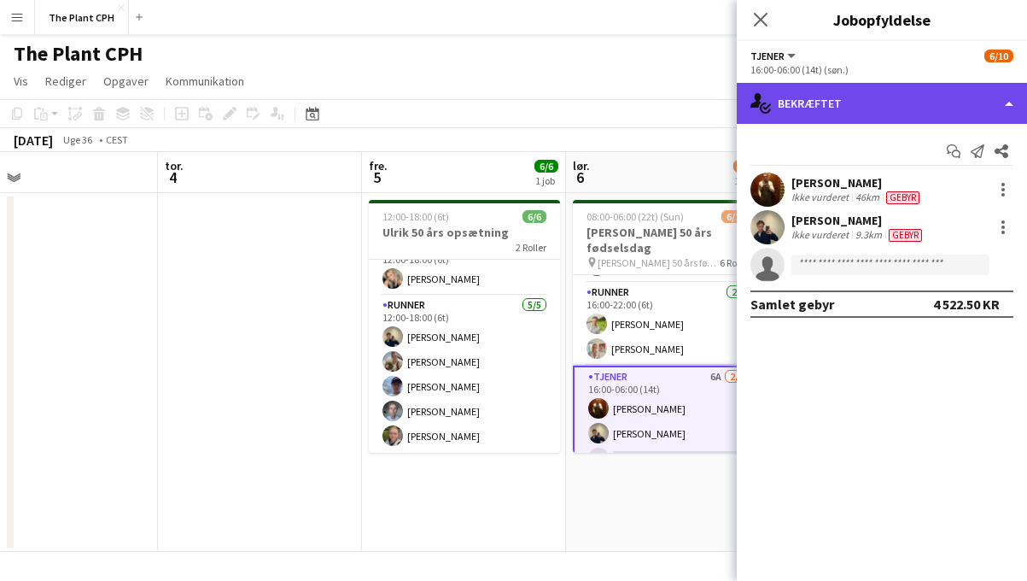
click at [890, 105] on div "single-neutral-actions-check-2 Bekræftet" at bounding box center [882, 103] width 290 height 41
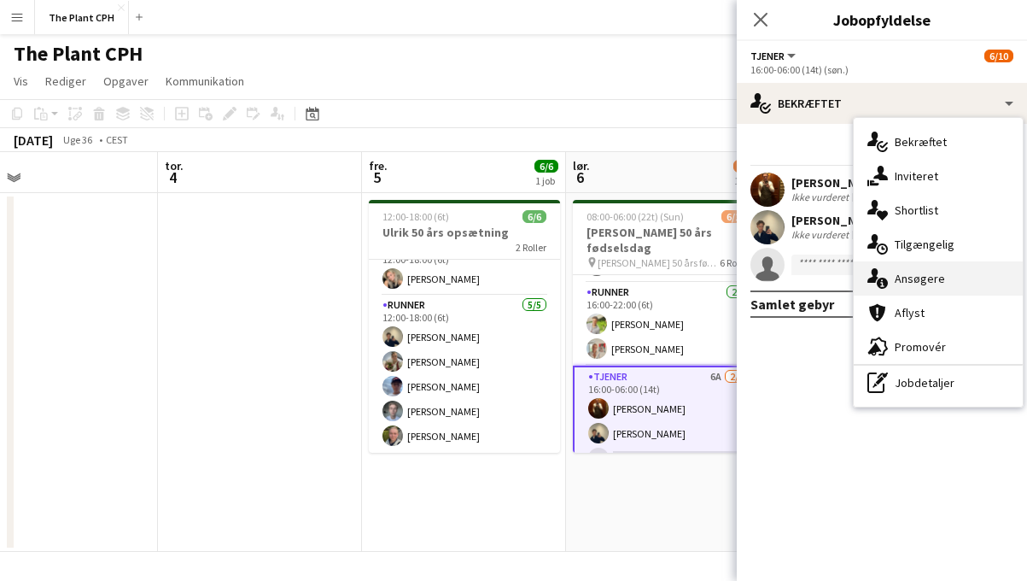
click at [968, 283] on div "single-neutral-actions-information Ansøgere" at bounding box center [938, 278] width 169 height 34
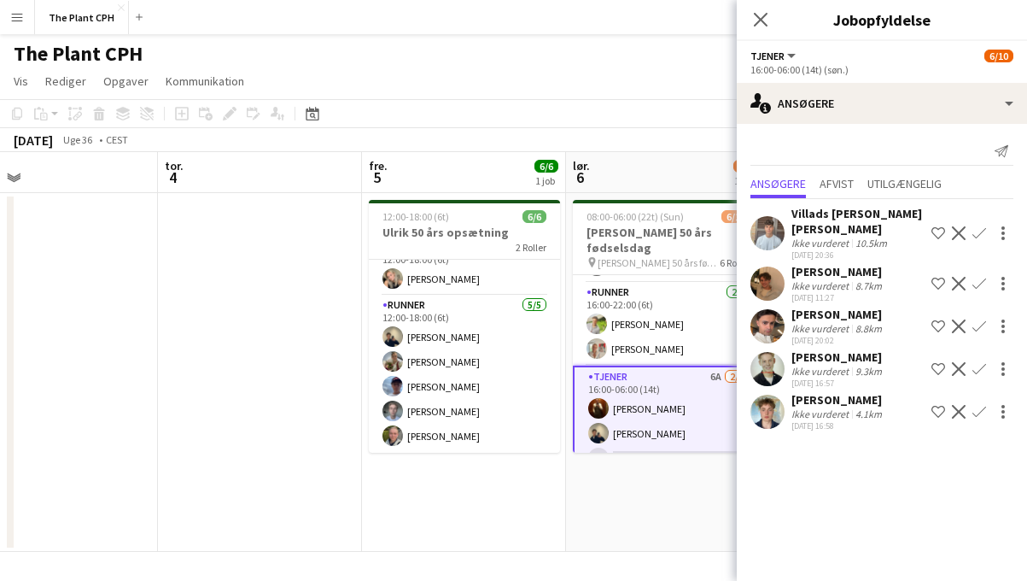
click at [277, 254] on app-date-cell at bounding box center [260, 372] width 204 height 359
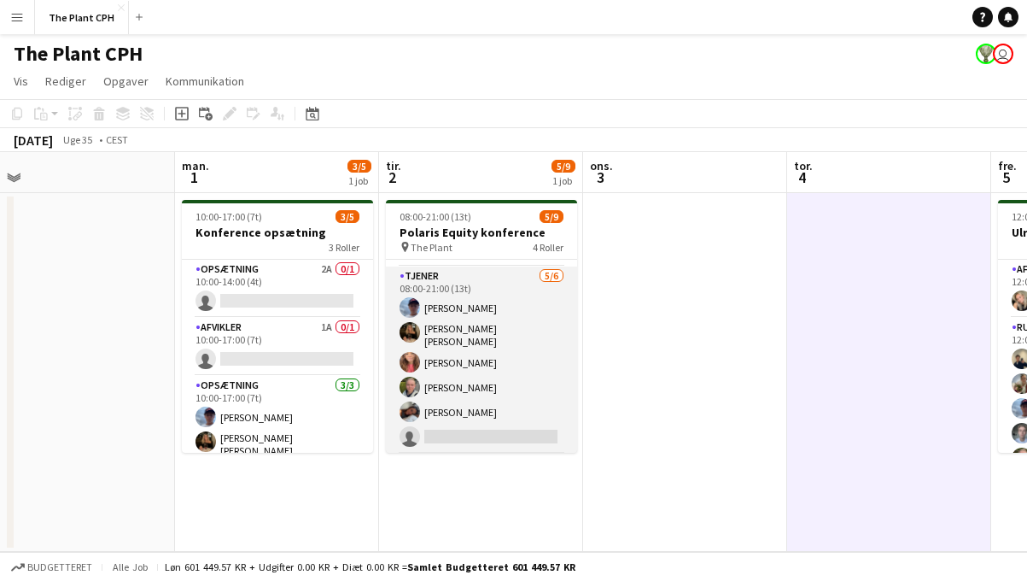
scroll to position [48, 0]
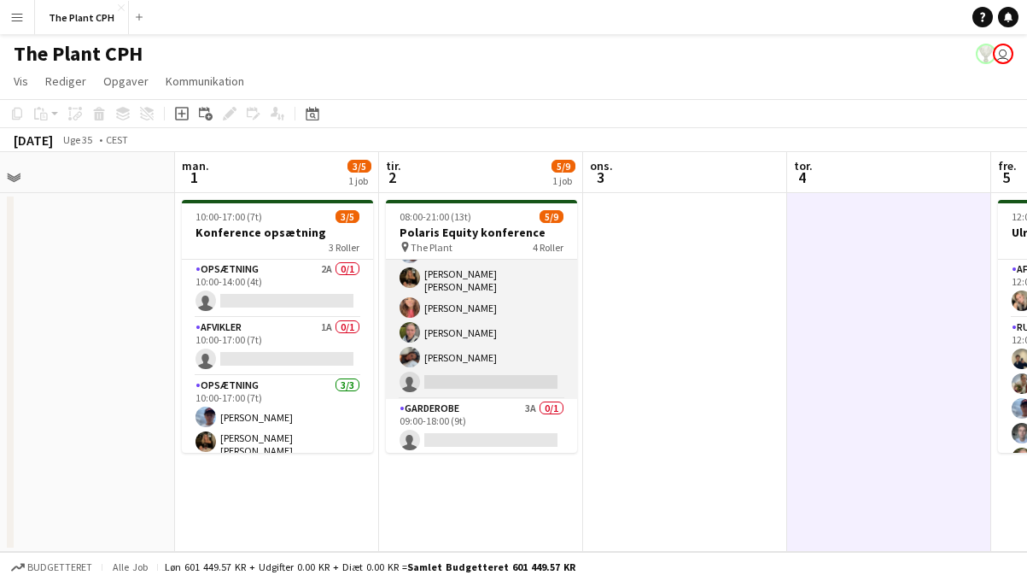
click at [496, 359] on app-card-role "Tjener [DATE] 08:00-21:00 (13t) [PERSON_NAME] [PERSON_NAME] [PERSON_NAME] [PERS…" at bounding box center [481, 305] width 191 height 187
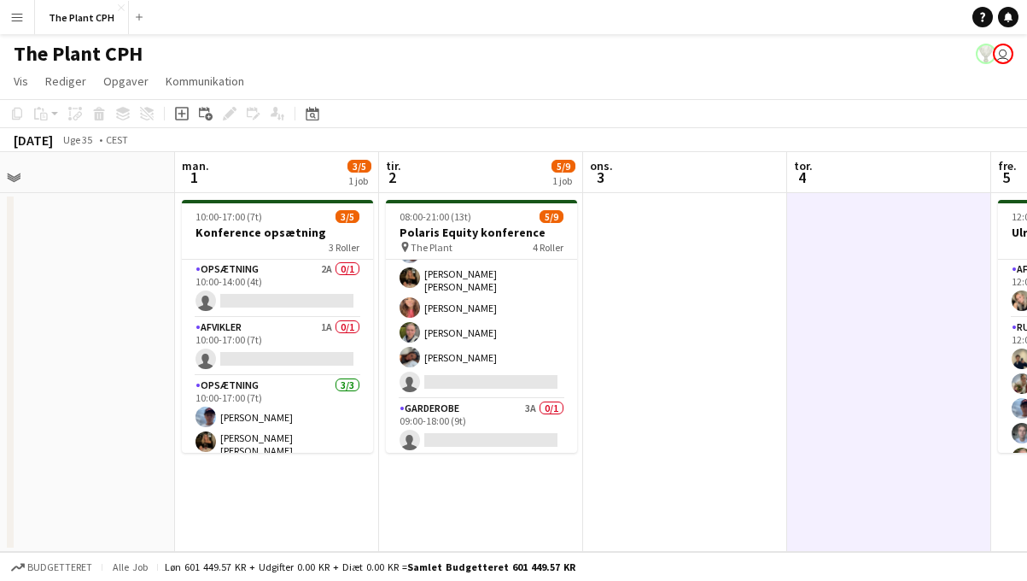
scroll to position [108, 0]
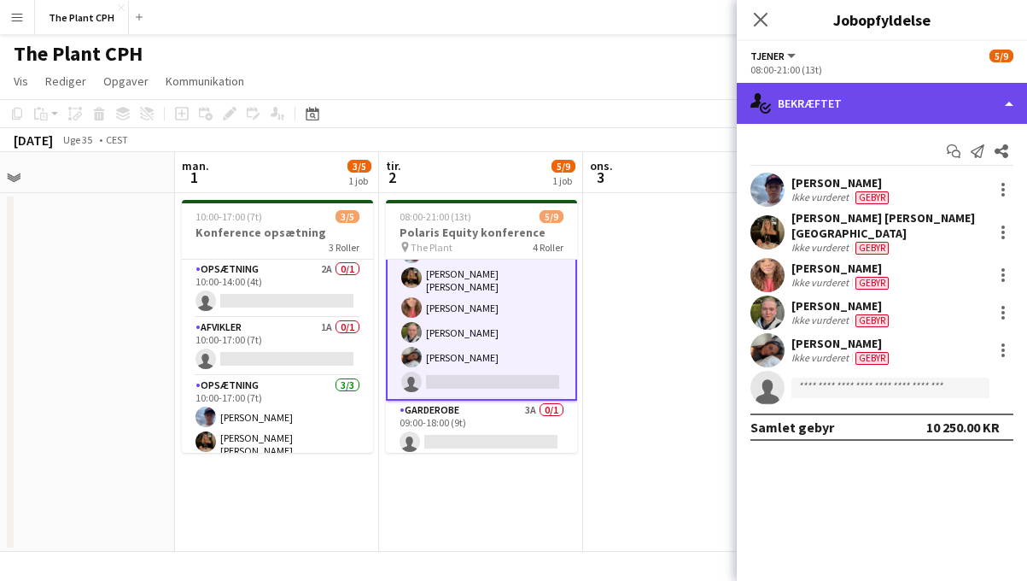
click at [910, 110] on div "single-neutral-actions-check-2 Bekræftet" at bounding box center [882, 103] width 290 height 41
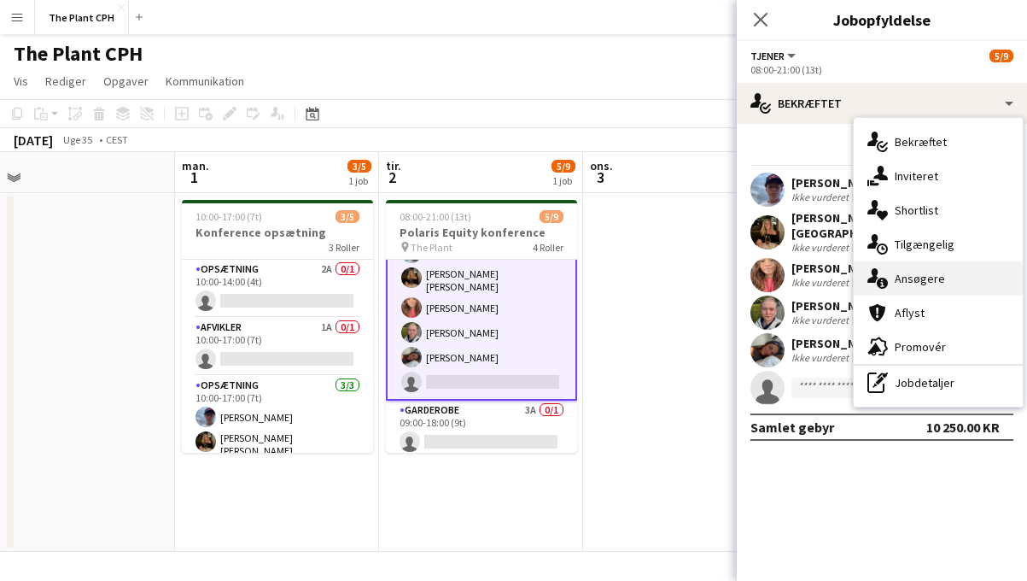
click at [913, 281] on div "single-neutral-actions-information Ansøgere" at bounding box center [938, 278] width 169 height 34
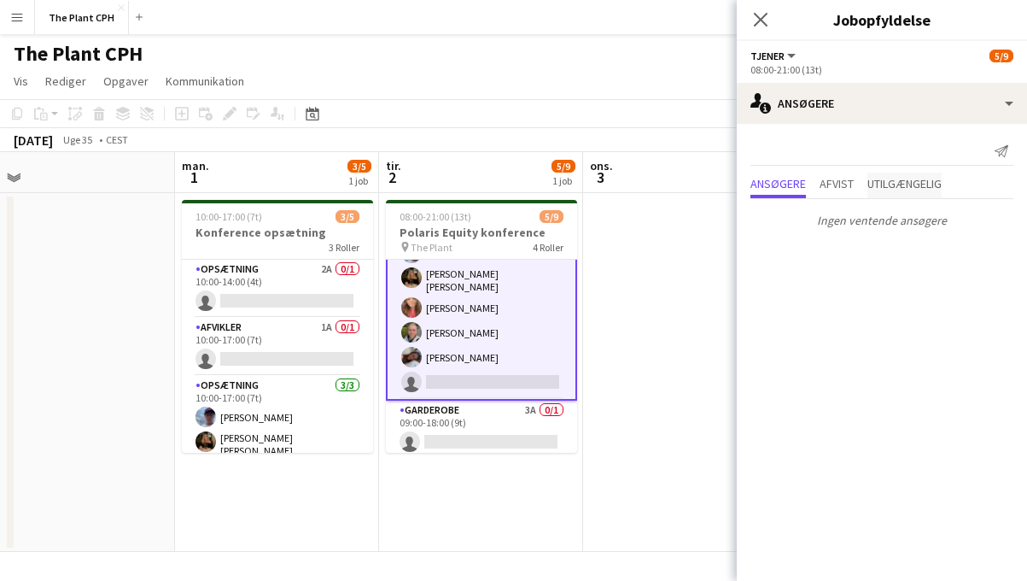
click at [871, 190] on span "Utilgængelig" at bounding box center [905, 184] width 74 height 12
click at [840, 184] on span "Afvist" at bounding box center [837, 184] width 34 height 12
click at [765, 189] on span "Ansøgere" at bounding box center [779, 184] width 56 height 12
click at [670, 101] on app-toolbar "Kopier Indsæt Indsæt Kommando V Indsæt med mandskab Kommando Skift V Indsæt lin…" at bounding box center [513, 113] width 1027 height 29
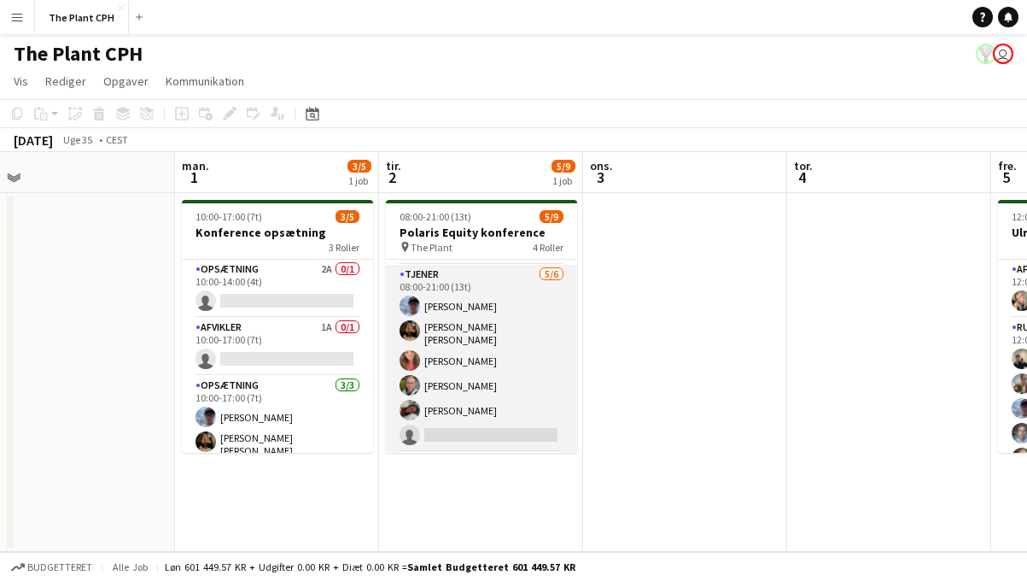
scroll to position [163, 0]
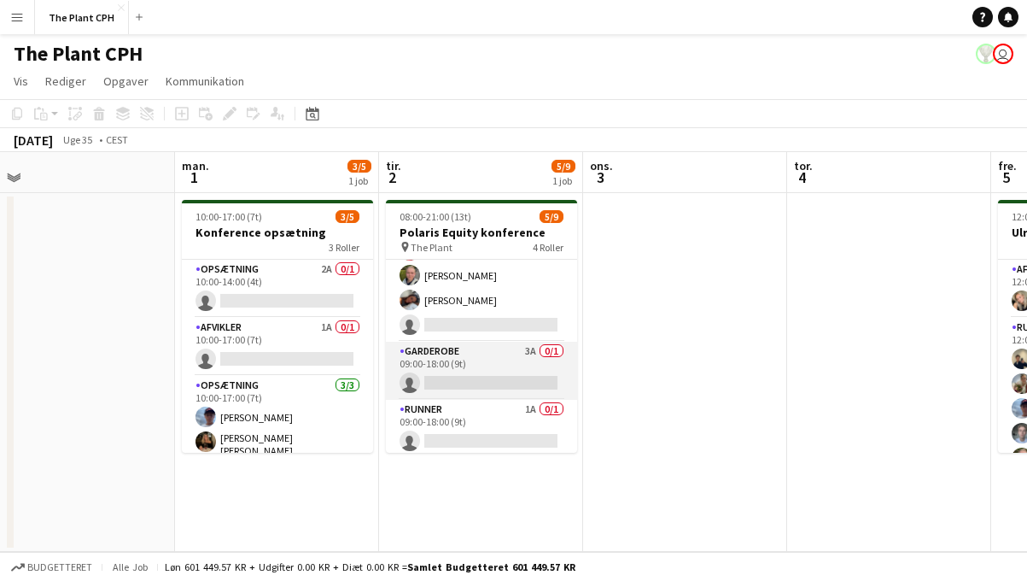
click at [510, 377] on app-card-role "Garderobe 3A 0/1 09:00-18:00 (9t) single-neutral-actions" at bounding box center [481, 371] width 191 height 58
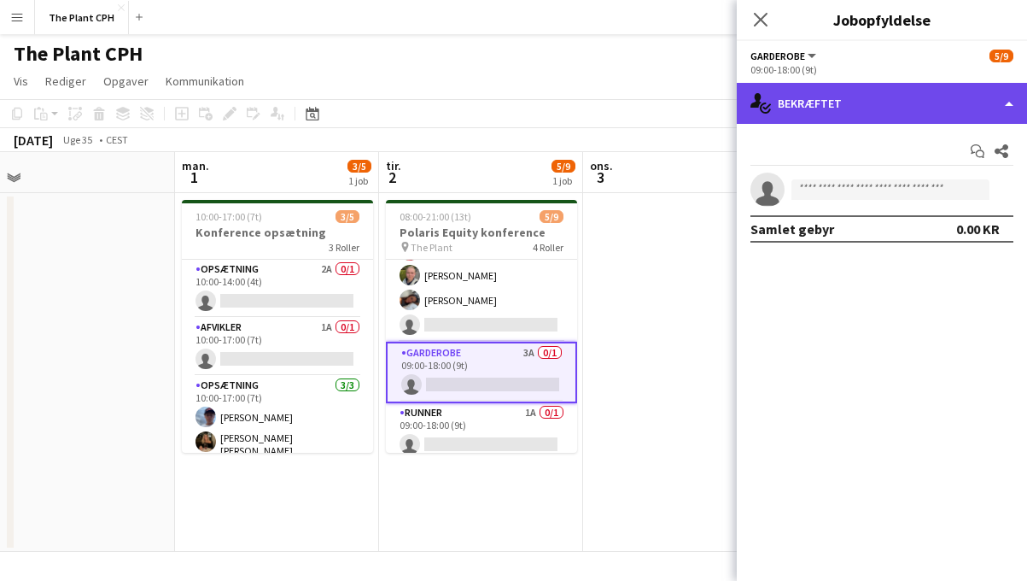
click at [868, 110] on div "single-neutral-actions-check-2 Bekræftet" at bounding box center [882, 103] width 290 height 41
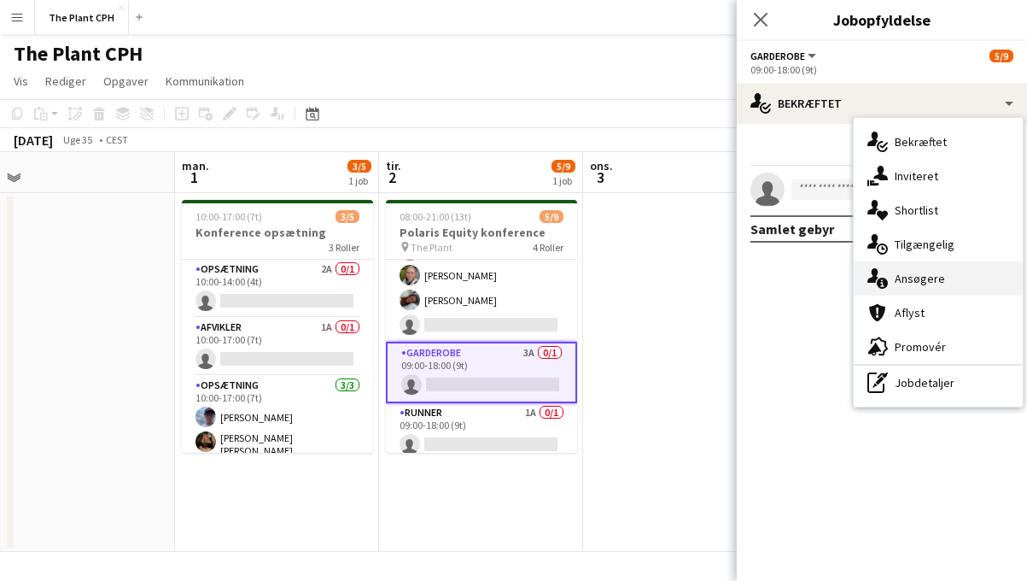
click at [897, 283] on div "single-neutral-actions-information Ansøgere" at bounding box center [938, 278] width 169 height 34
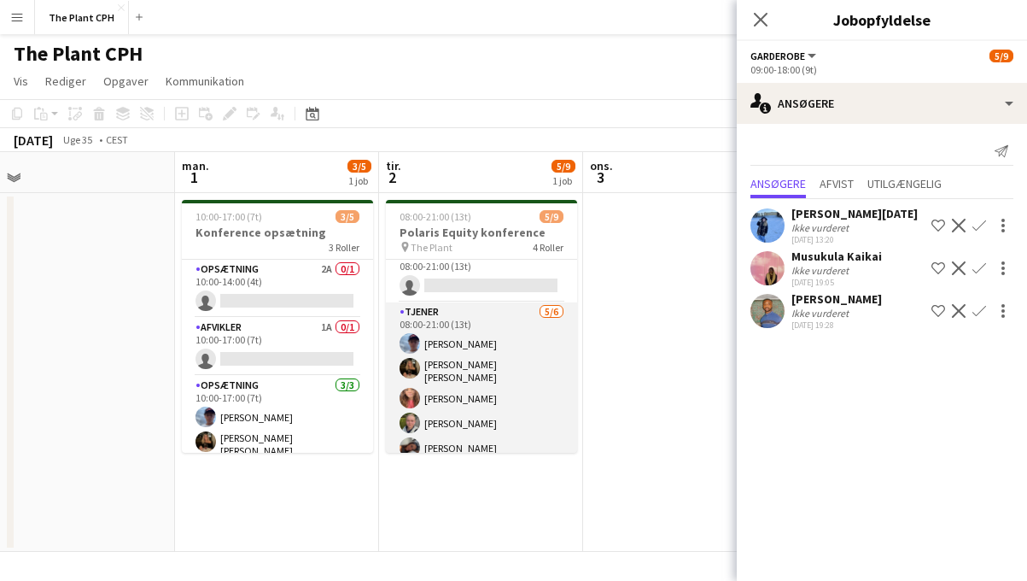
scroll to position [0, 0]
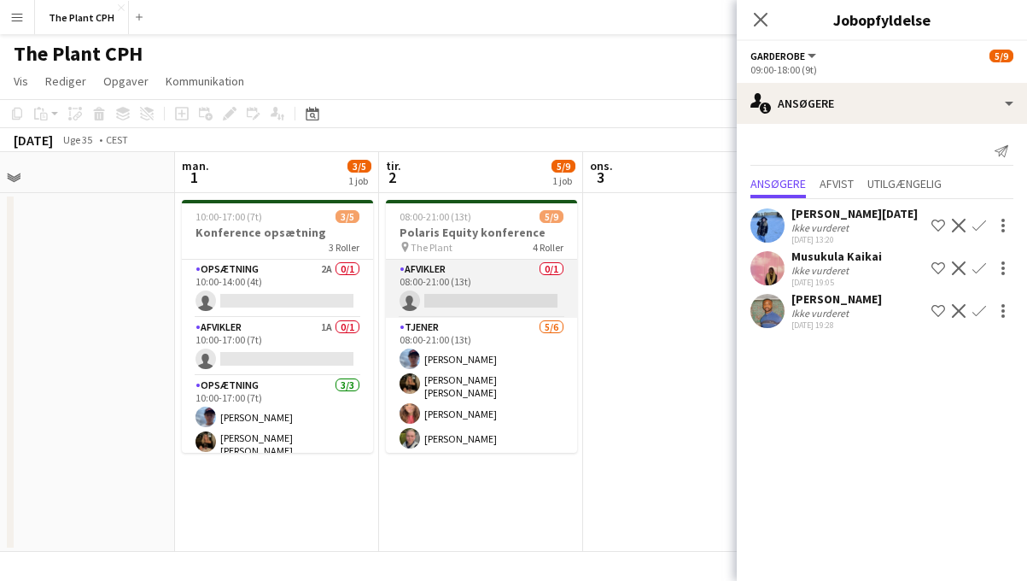
click at [464, 279] on app-card-role "Afvikler 0/1 08:00-21:00 (13t) single-neutral-actions" at bounding box center [481, 289] width 191 height 58
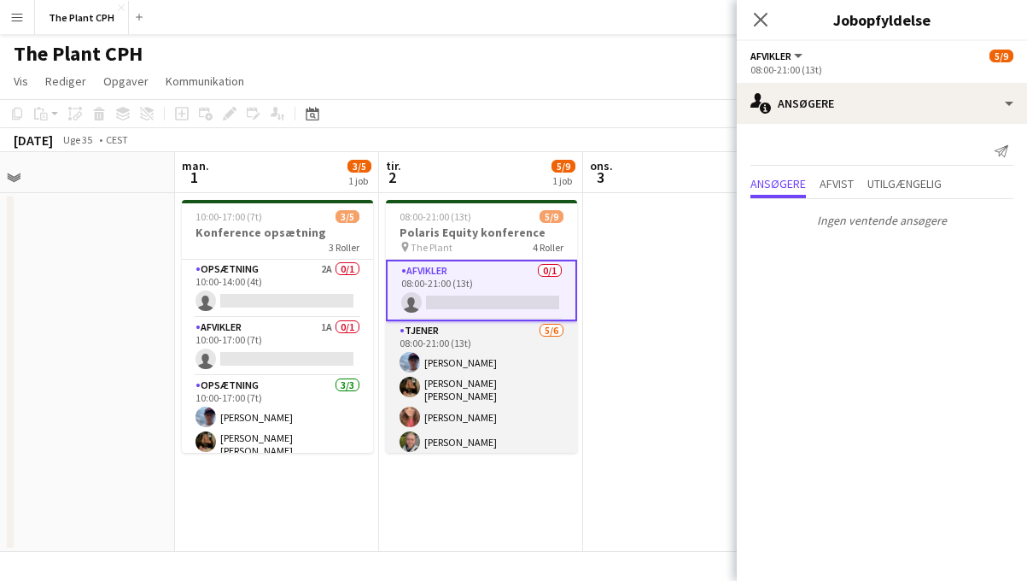
scroll to position [167, 0]
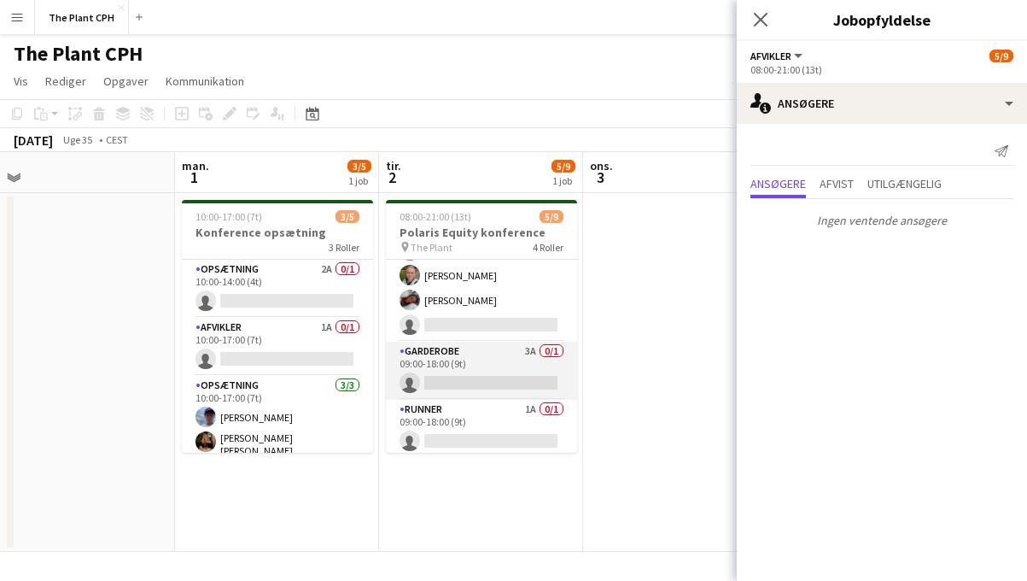
click at [487, 362] on app-card-role "Garderobe 3A 0/1 09:00-18:00 (9t) single-neutral-actions" at bounding box center [481, 371] width 191 height 58
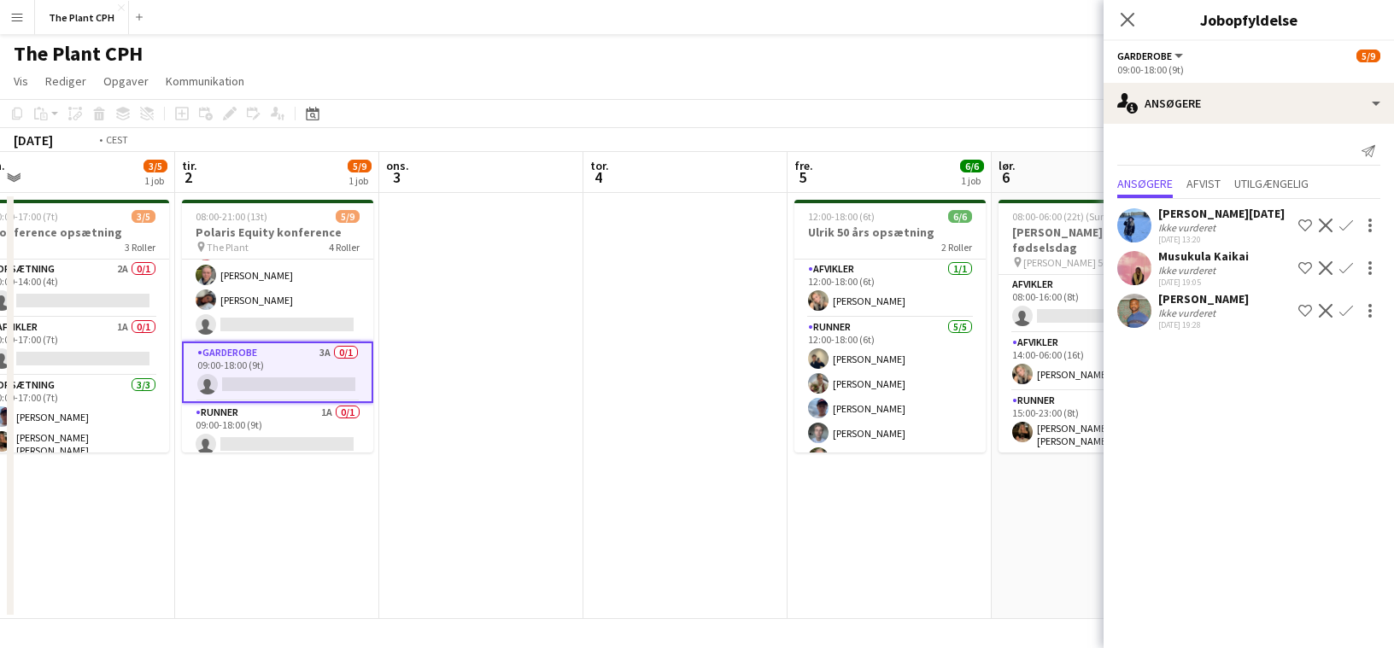
scroll to position [0, 592]
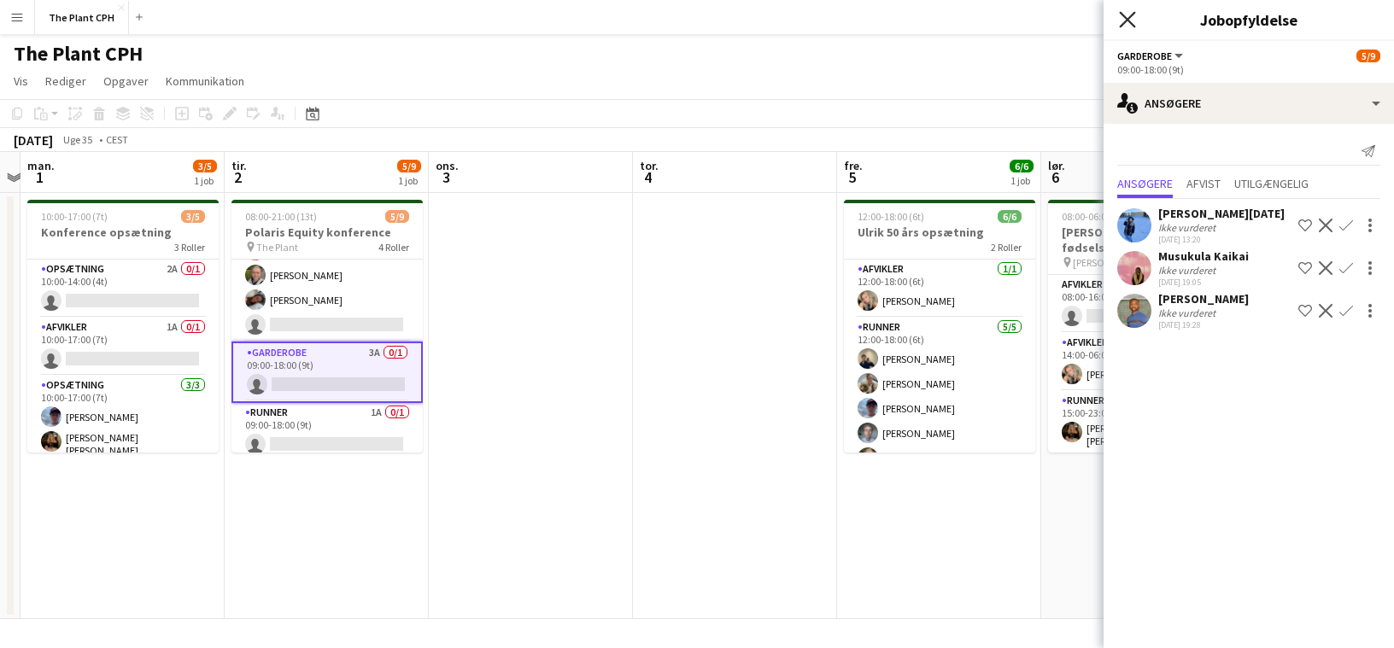
click at [1027, 21] on icon at bounding box center [1127, 19] width 16 height 16
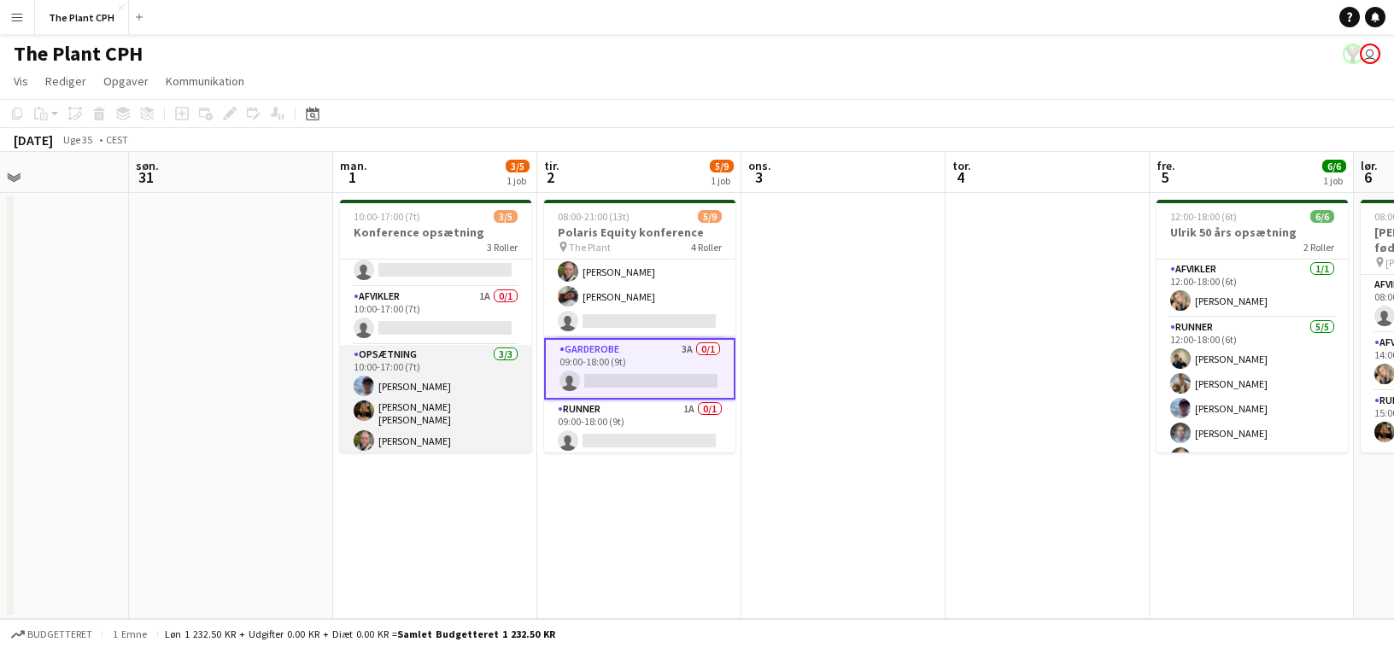
scroll to position [0, 0]
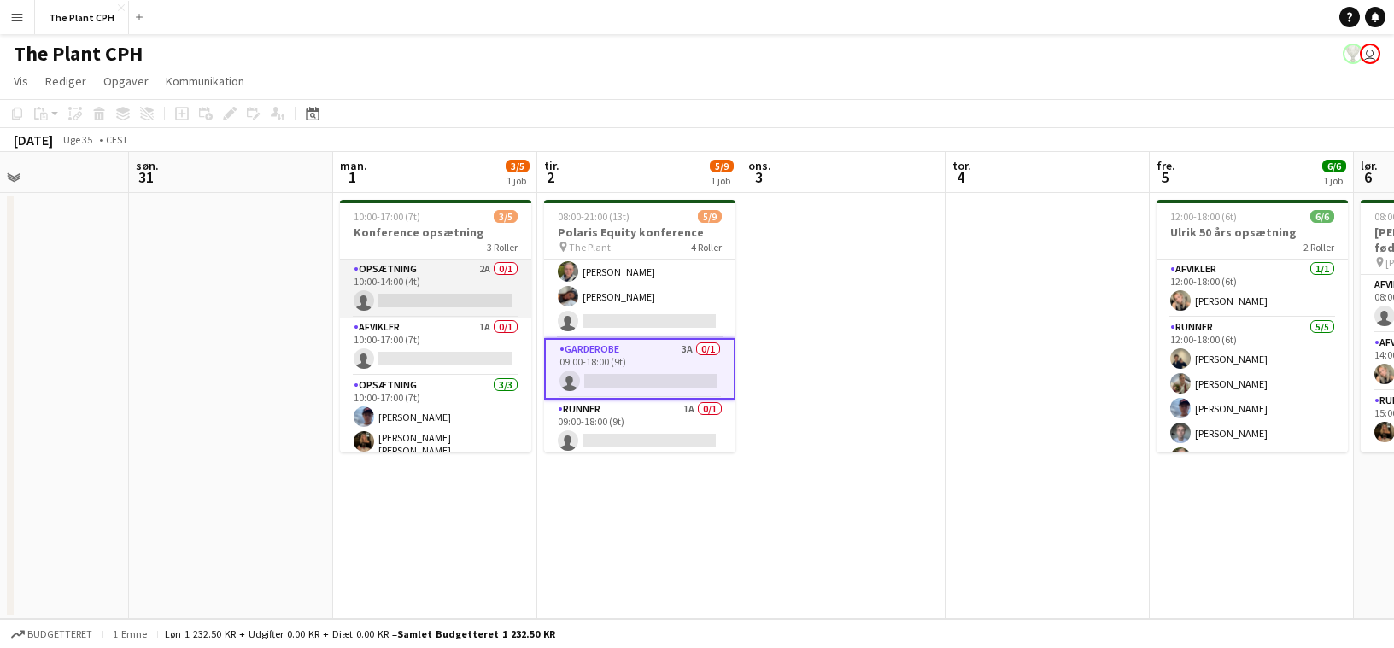
click at [477, 300] on app-card-role "Opsætning 2A 0/1 10:00-14:00 (4t) single-neutral-actions" at bounding box center [435, 289] width 191 height 58
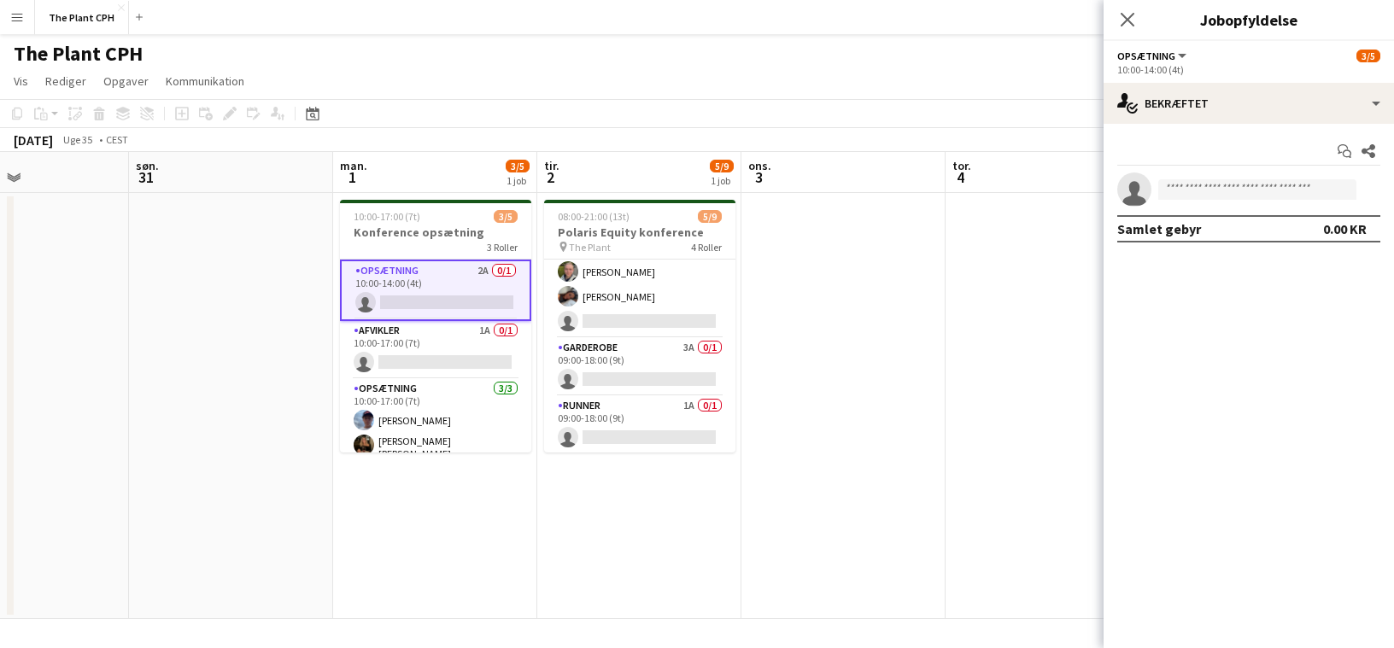
scroll to position [163, 0]
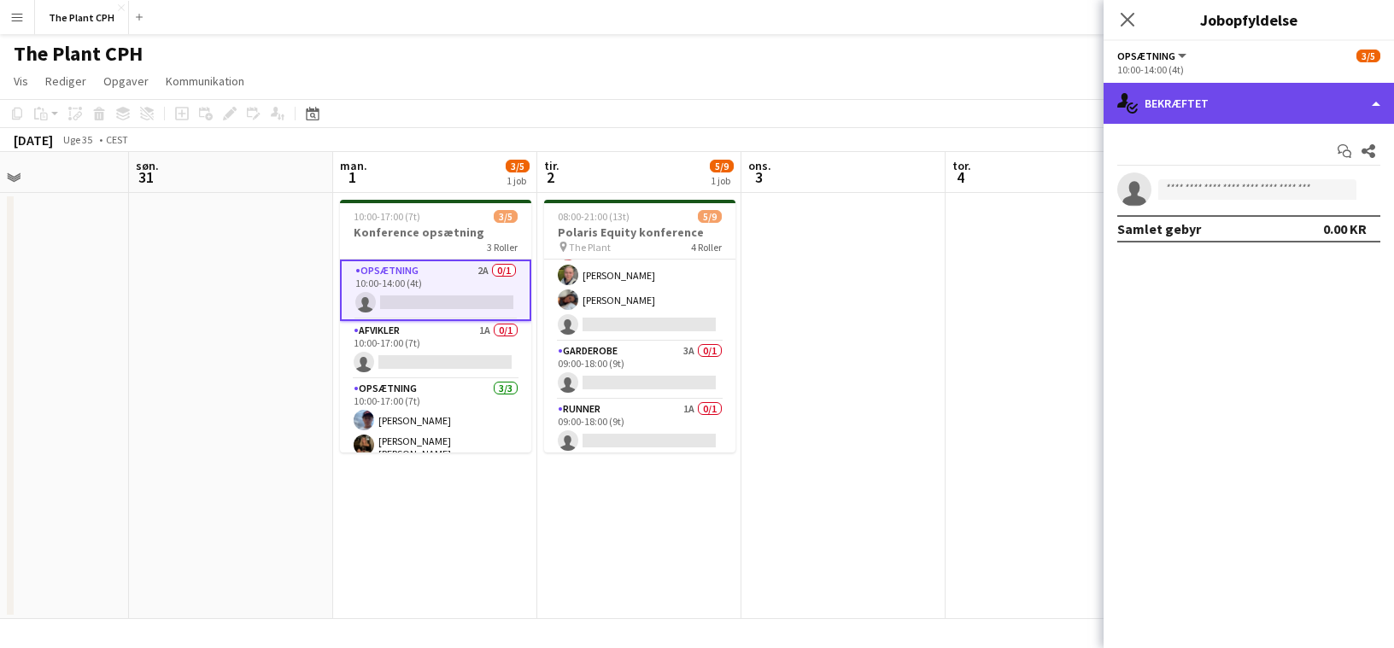
click at [1027, 114] on div "single-neutral-actions-check-2 Bekræftet" at bounding box center [1248, 103] width 290 height 41
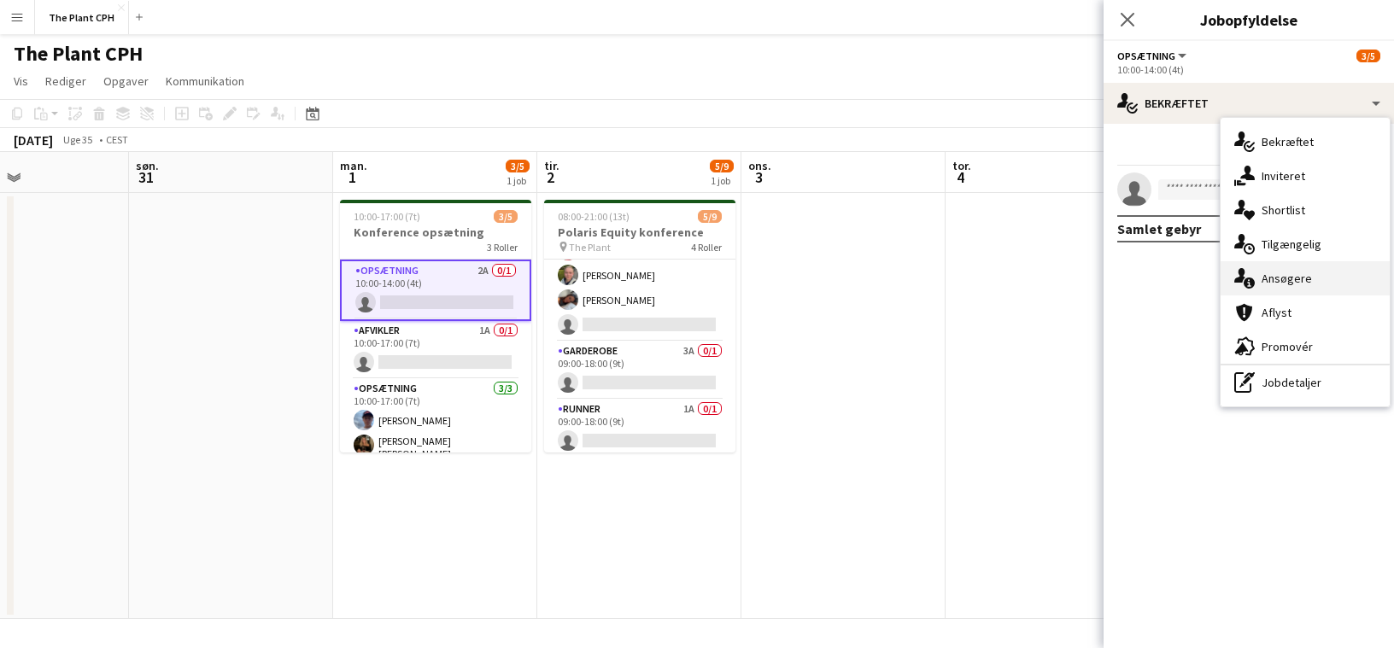
click at [1027, 268] on div "single-neutral-actions-information Ansøgere" at bounding box center [1304, 278] width 169 height 34
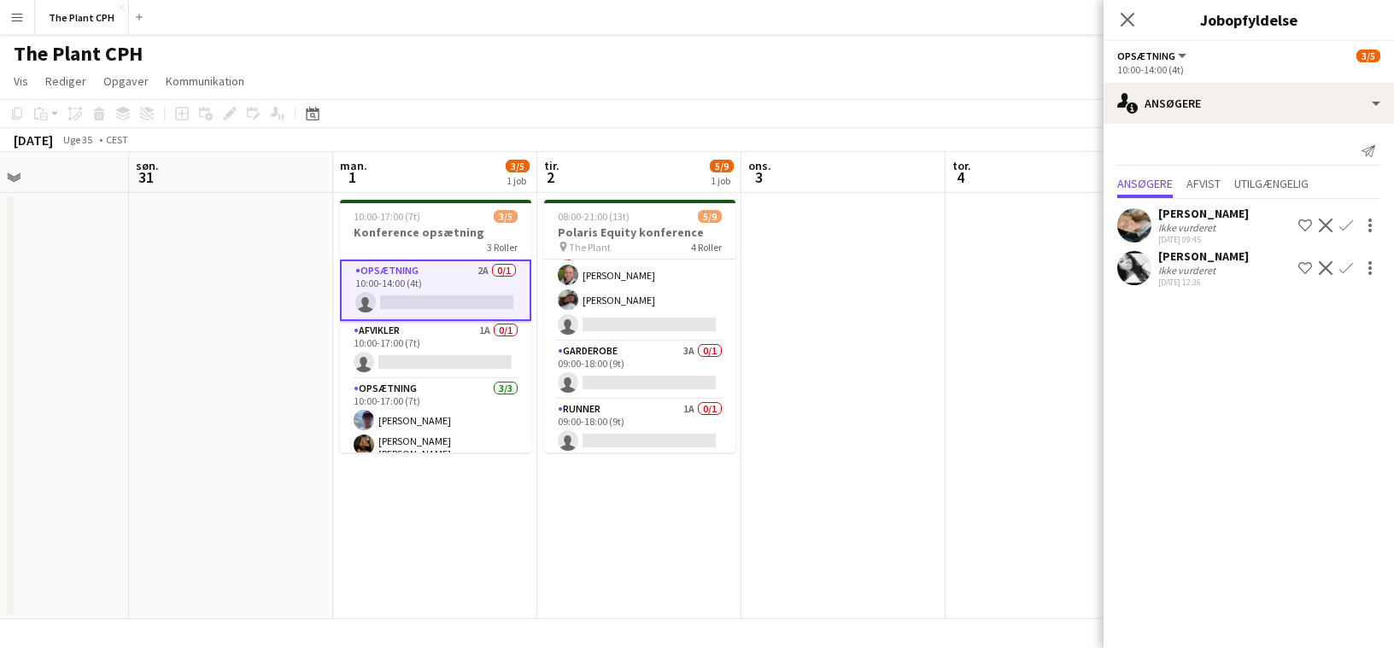
click at [1027, 227] on div "Ikke vurderet" at bounding box center [1188, 227] width 61 height 13
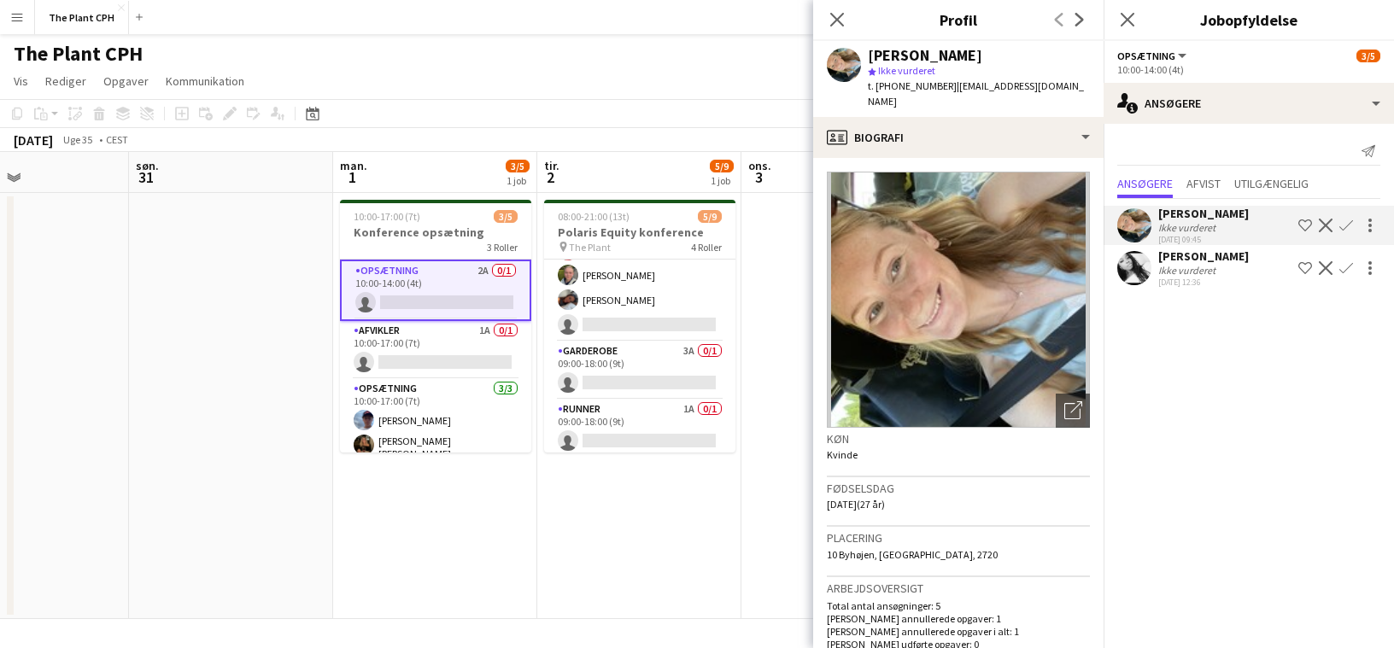
click at [707, 92] on app-page-menu "Vis Dagvisning udvidet Dagvisning kollapset Månedsvisning Datovælger Spring til…" at bounding box center [697, 83] width 1394 height 32
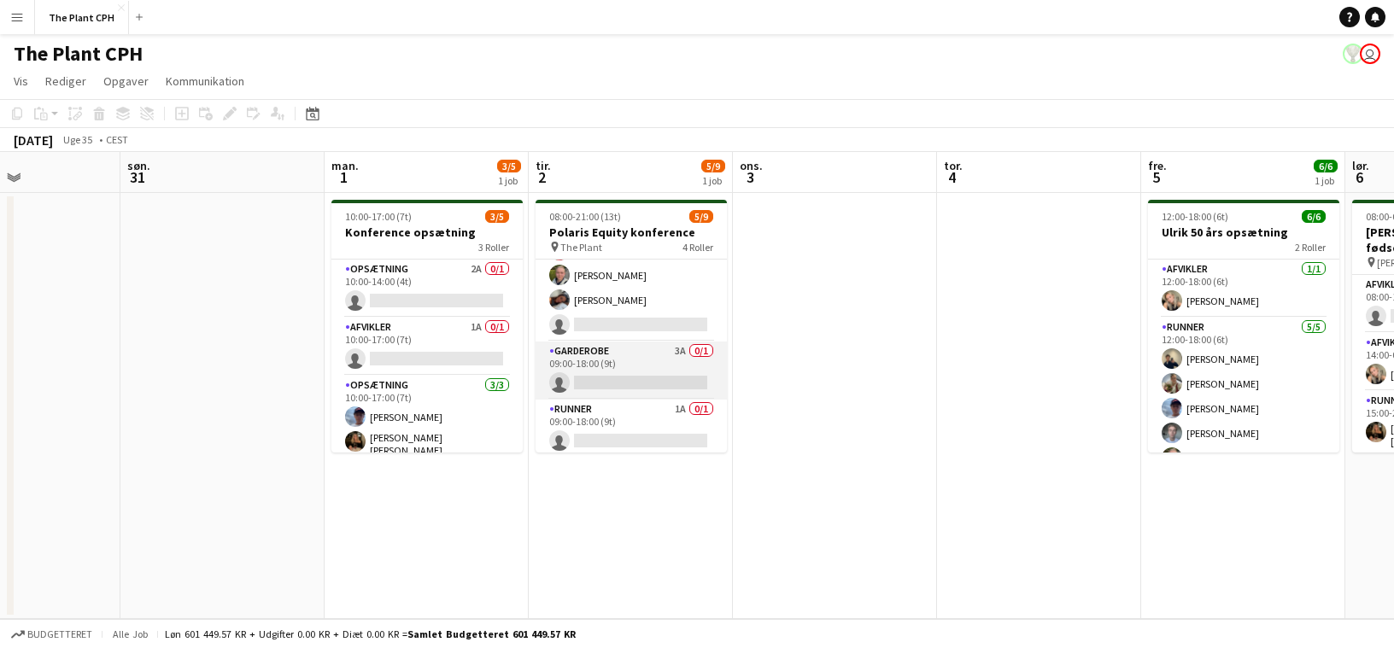
click at [666, 384] on app-card-role "Garderobe 3A 0/1 09:00-18:00 (9t) single-neutral-actions" at bounding box center [630, 371] width 191 height 58
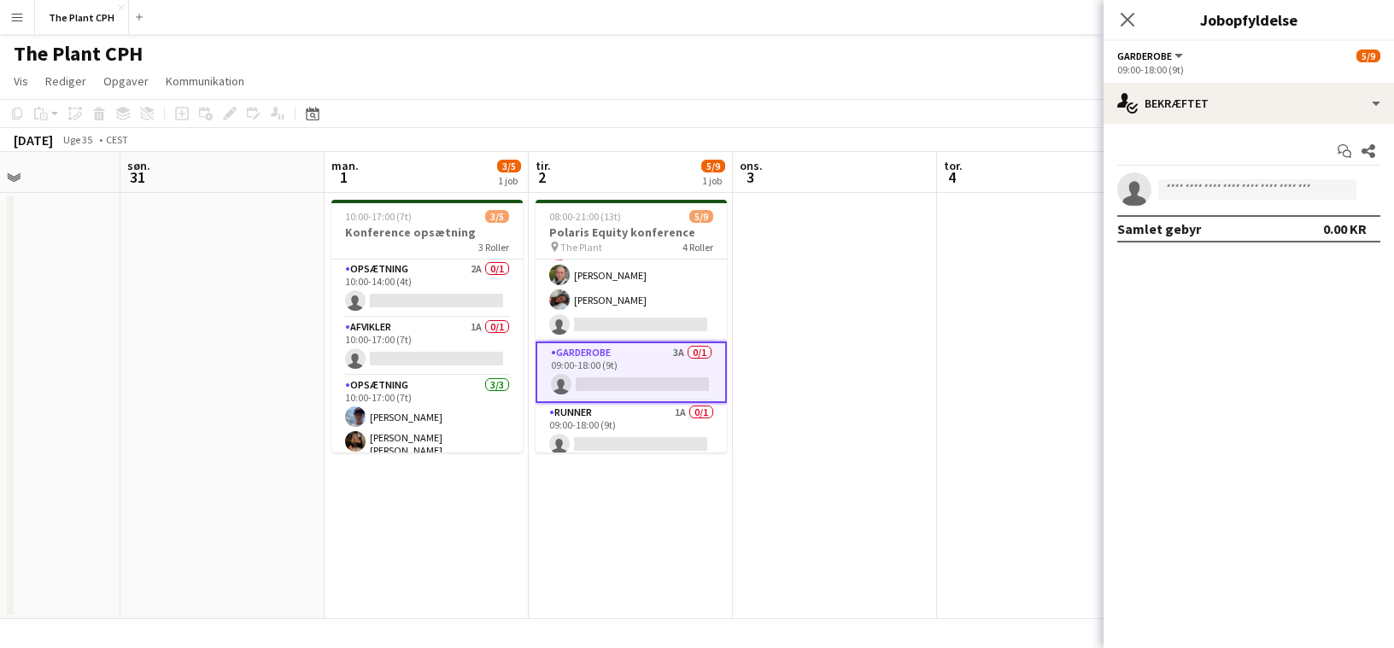
click at [792, 430] on app-date-cell at bounding box center [835, 406] width 204 height 426
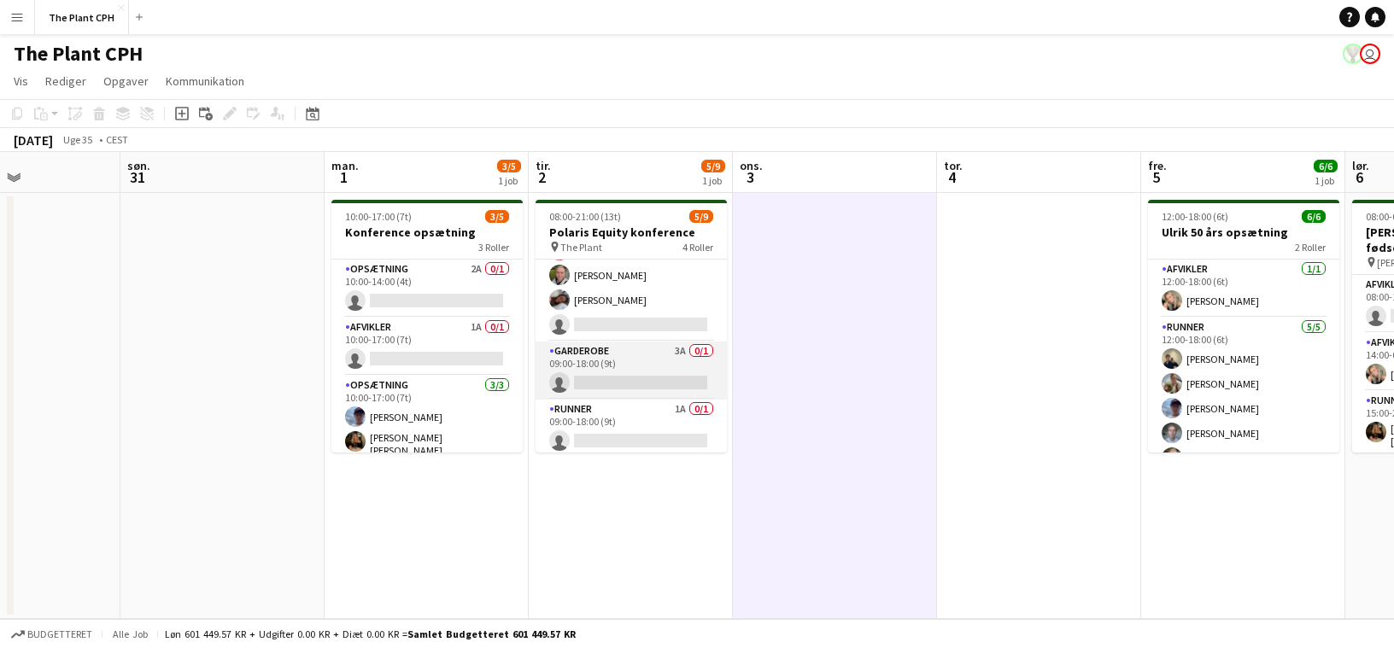
scroll to position [0, 0]
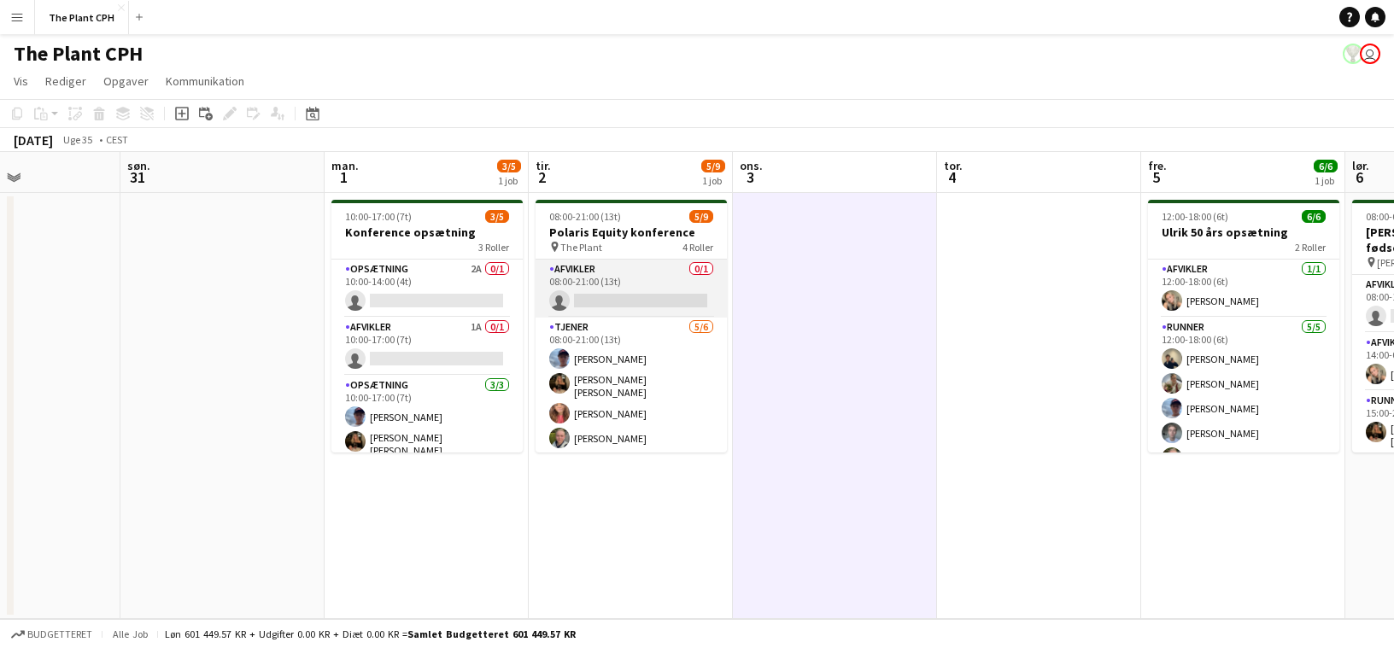
click at [638, 298] on app-card-role "Afvikler 0/1 08:00-21:00 (13t) single-neutral-actions" at bounding box center [630, 289] width 191 height 58
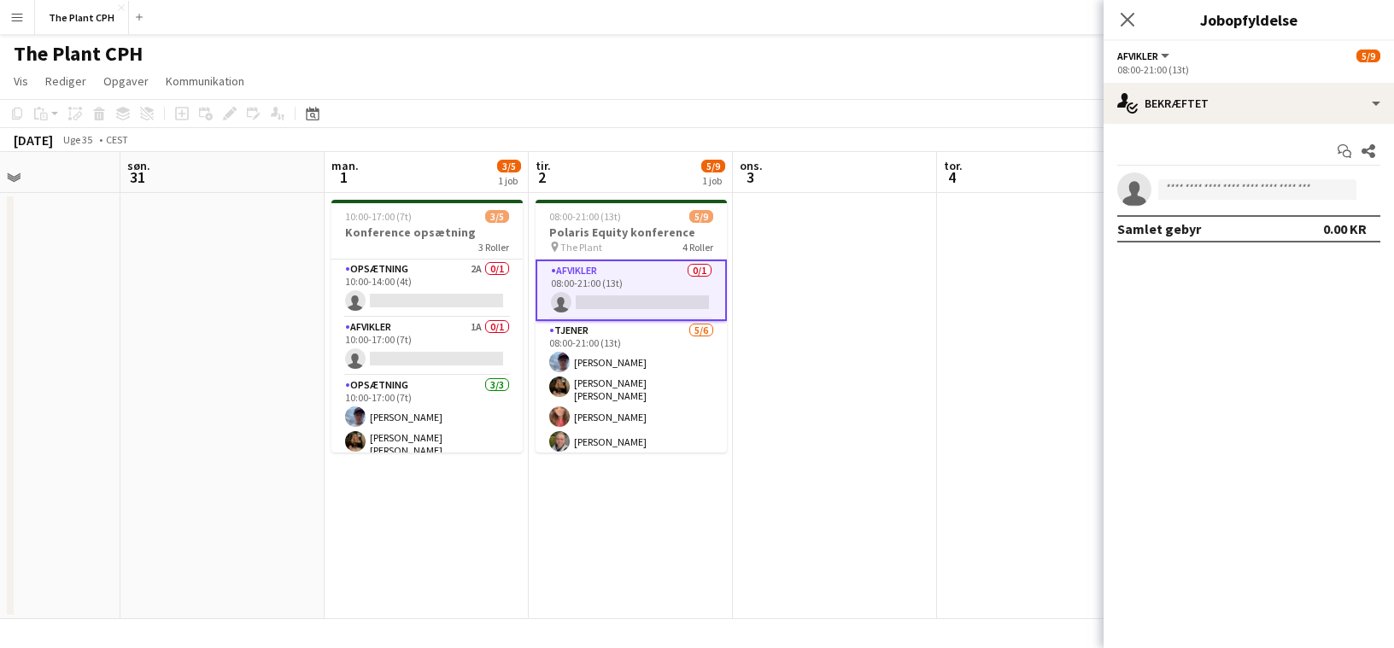
click at [1027, 177] on app-invite-slot "single-neutral-actions" at bounding box center [1248, 190] width 290 height 34
click at [1027, 184] on input at bounding box center [1257, 189] width 198 height 20
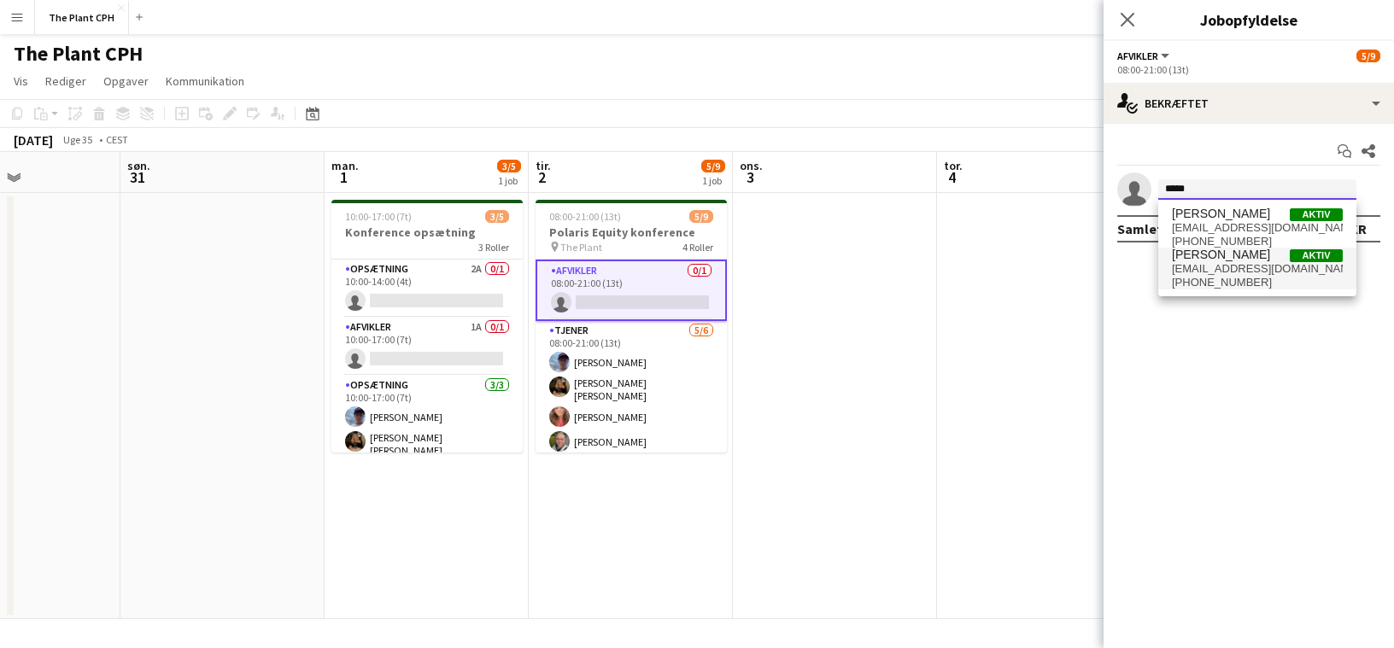
type input "*****"
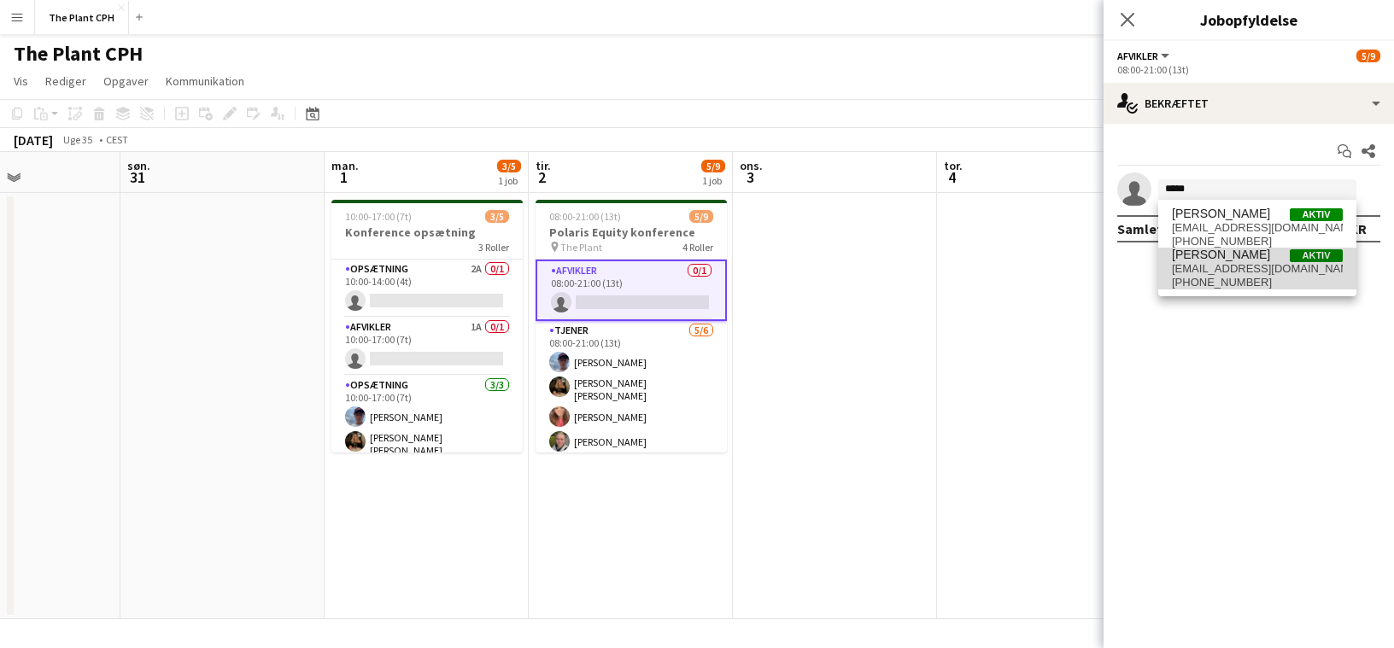
click at [1027, 267] on span "[EMAIL_ADDRESS][DOMAIN_NAME]" at bounding box center [1257, 269] width 171 height 14
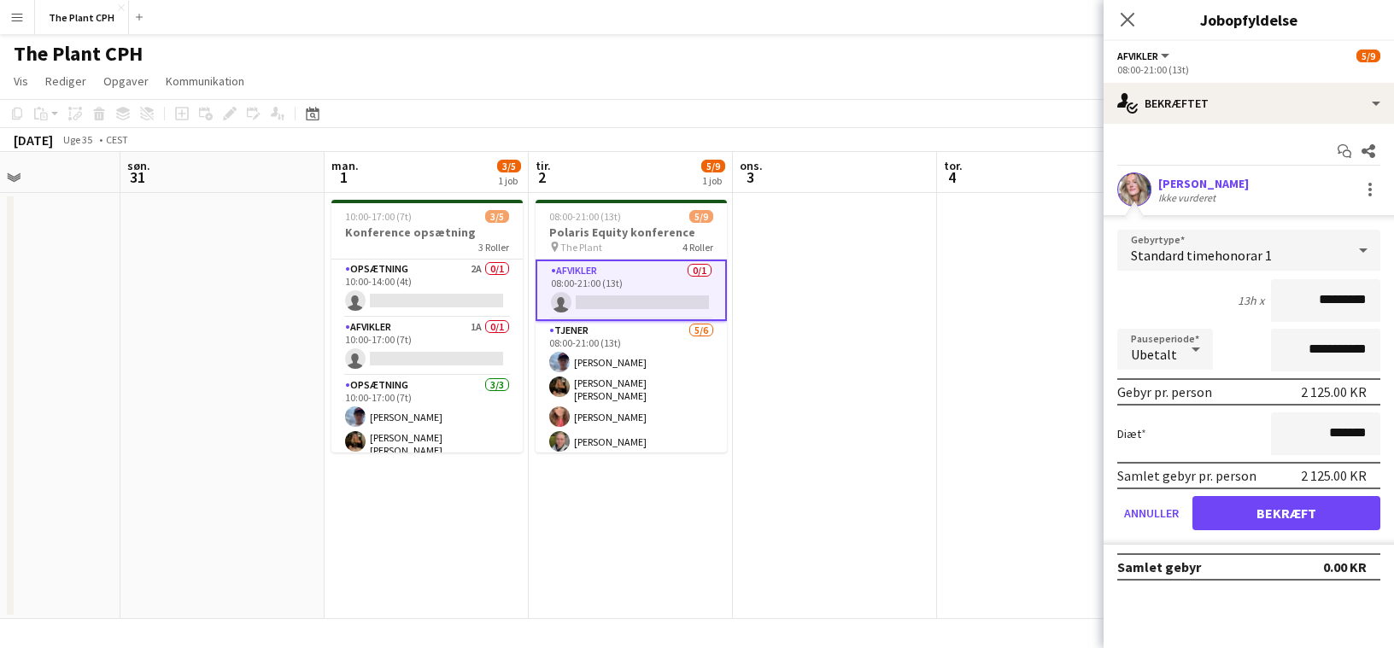
click at [1027, 253] on span "Standard timehonorar 1" at bounding box center [1201, 255] width 141 height 17
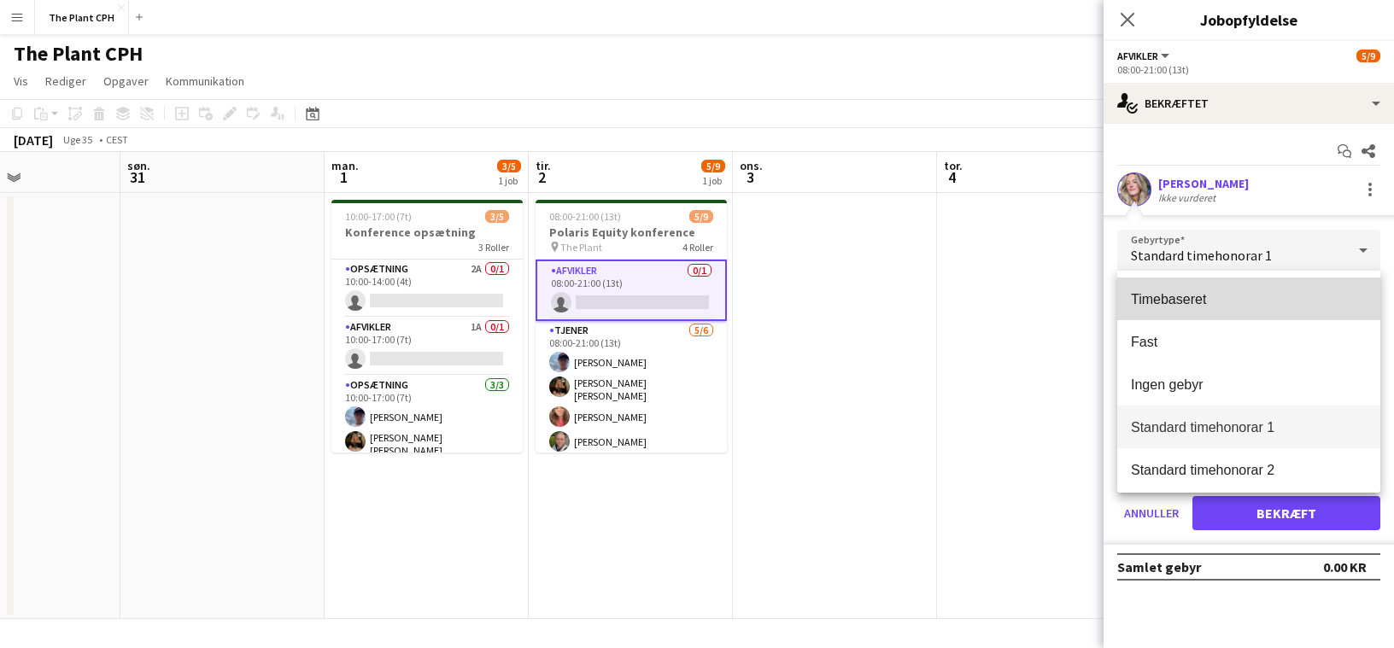
click at [1027, 295] on span "Timebaseret" at bounding box center [1249, 299] width 236 height 16
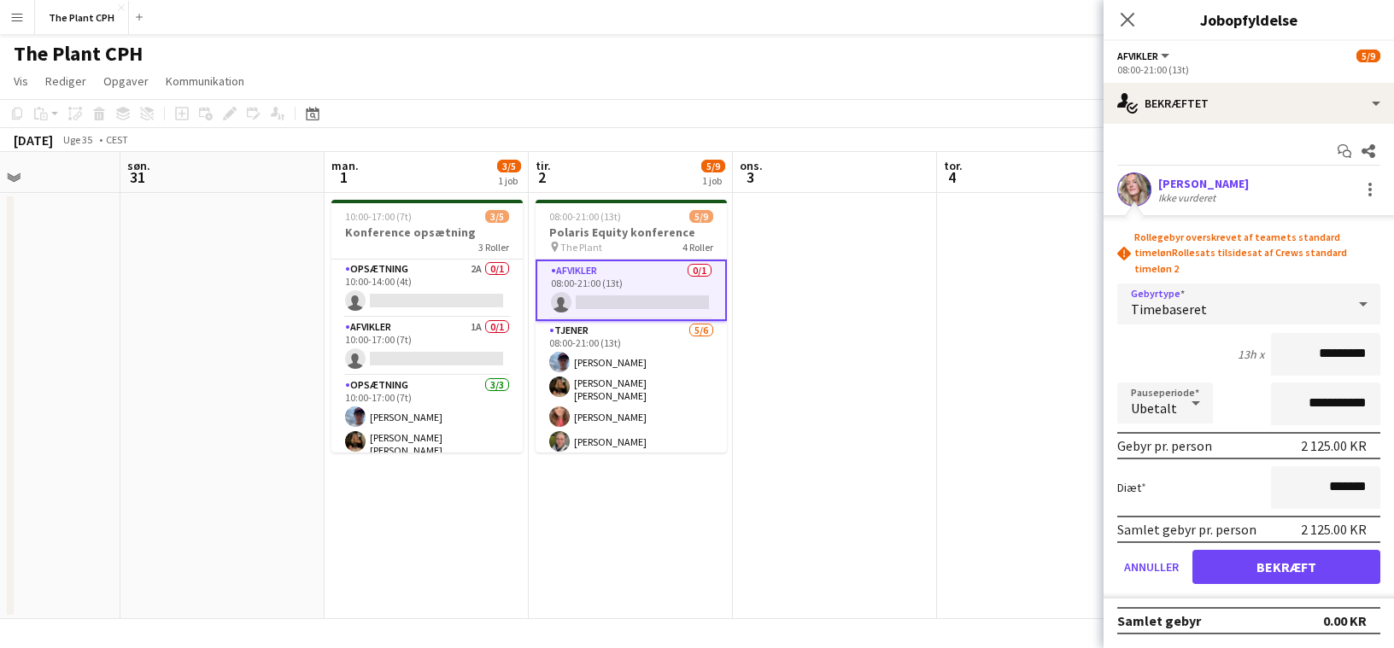
click at [1027, 286] on div "Timebaseret" at bounding box center [1231, 304] width 229 height 41
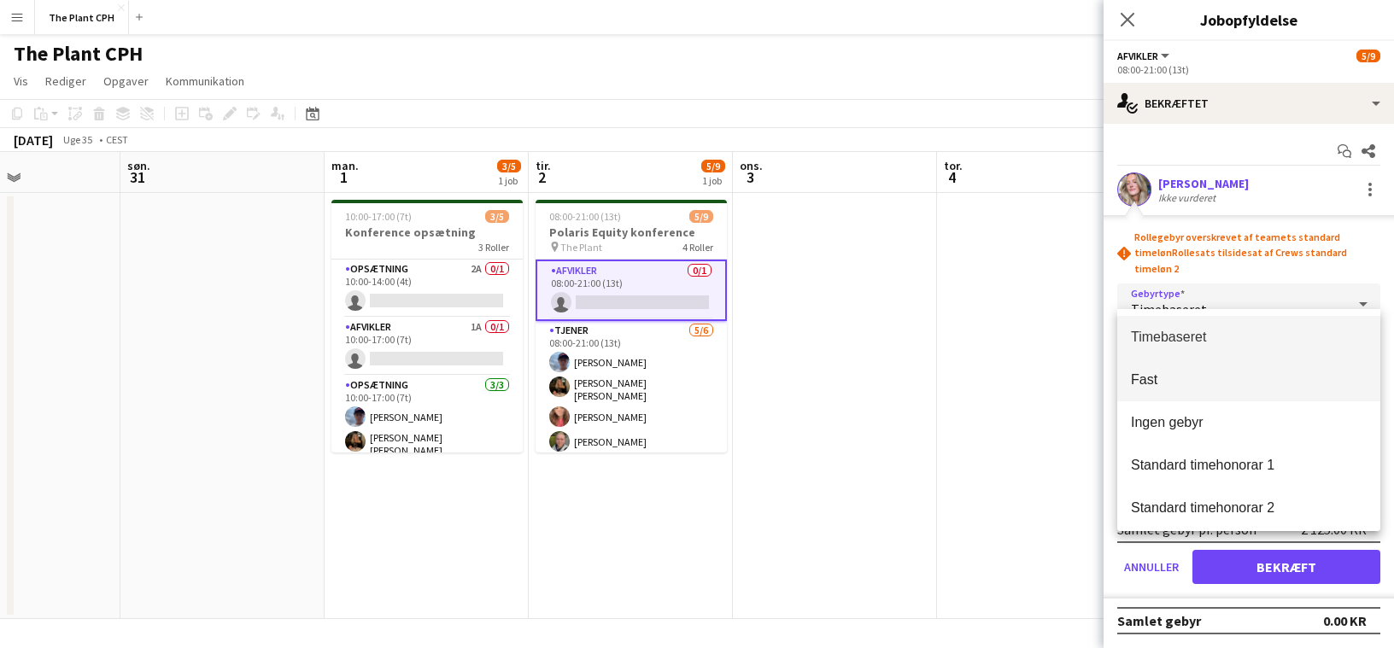
click at [1027, 383] on span "Fast" at bounding box center [1249, 380] width 236 height 16
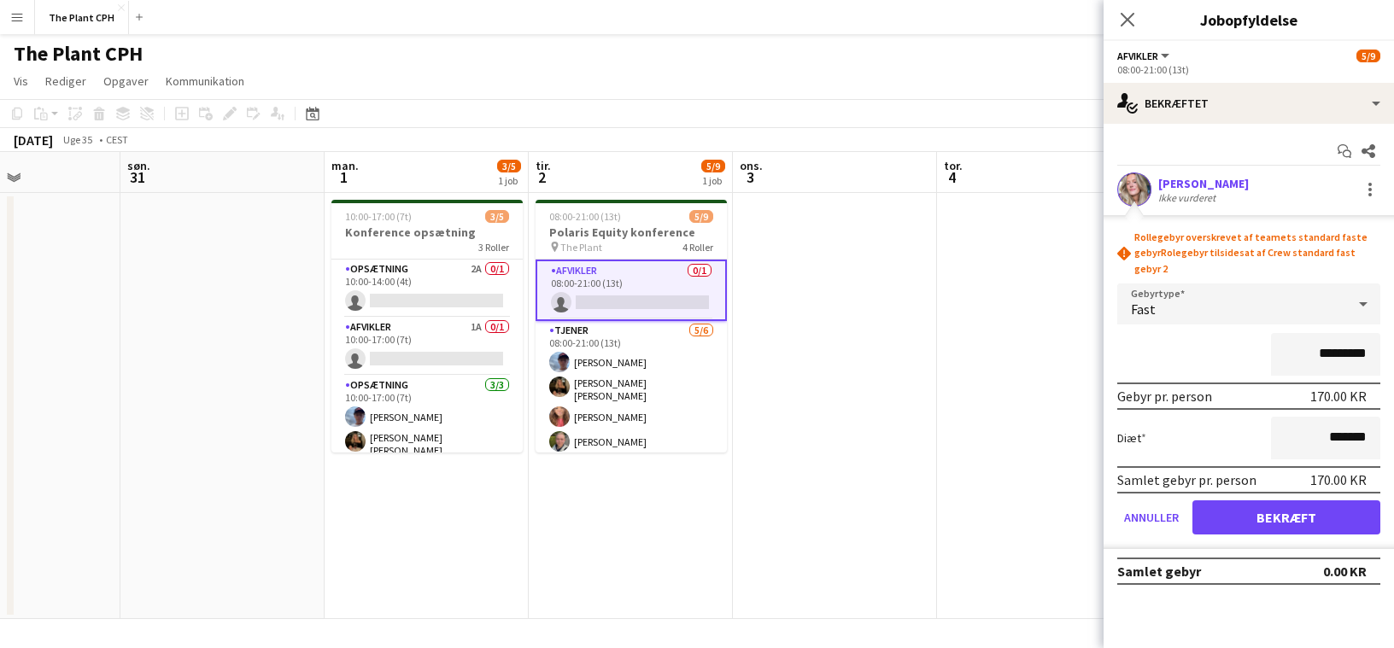
click at [1027, 263] on form "rhombus-alert Rollegebyr overskrevet af teamets standard faste gebyr Rolegebyr …" at bounding box center [1248, 389] width 290 height 319
click at [1027, 288] on div "Fast" at bounding box center [1231, 304] width 229 height 41
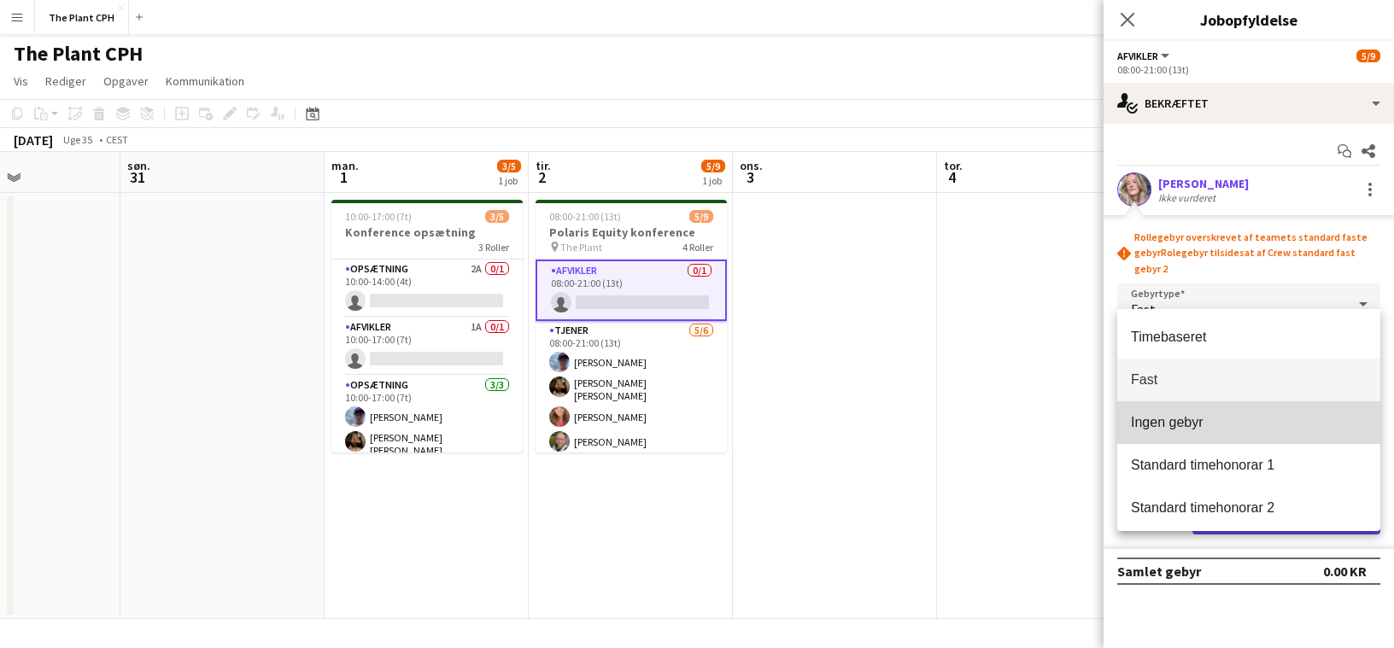
click at [1027, 432] on mat-option "Ingen gebyr" at bounding box center [1248, 422] width 263 height 43
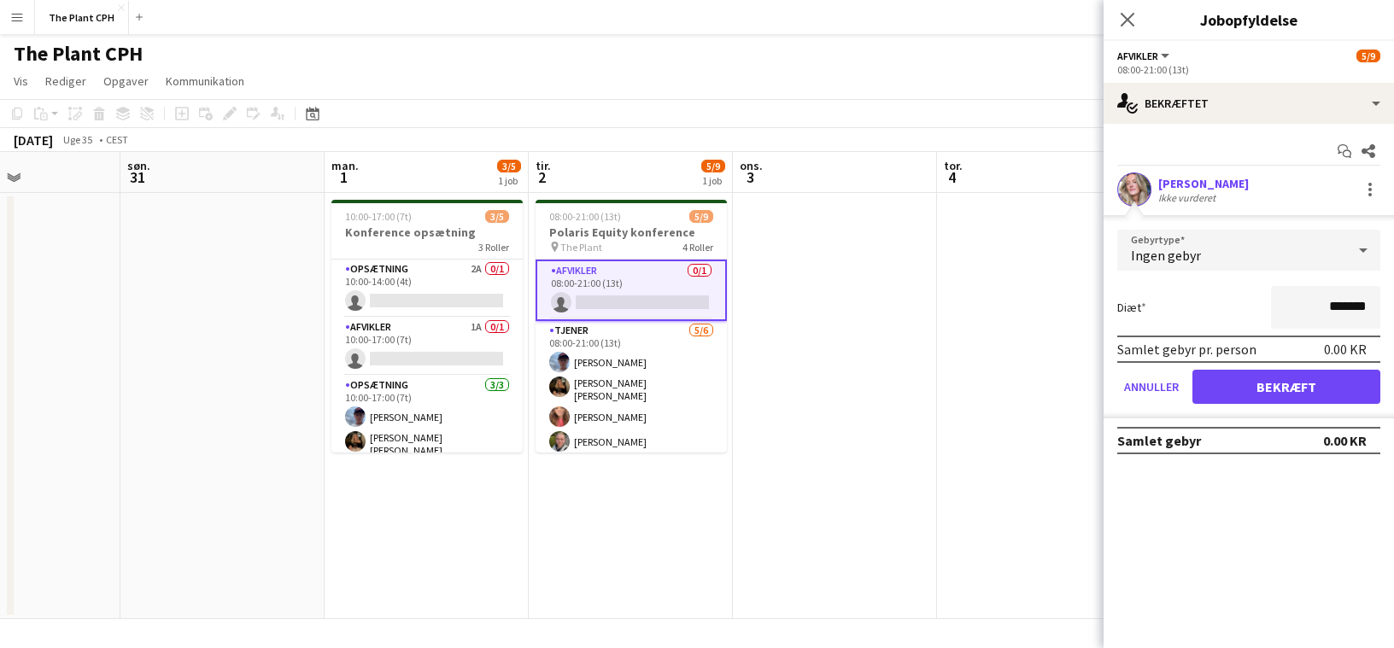
click at [1027, 248] on div "Ingen gebyr" at bounding box center [1231, 250] width 229 height 41
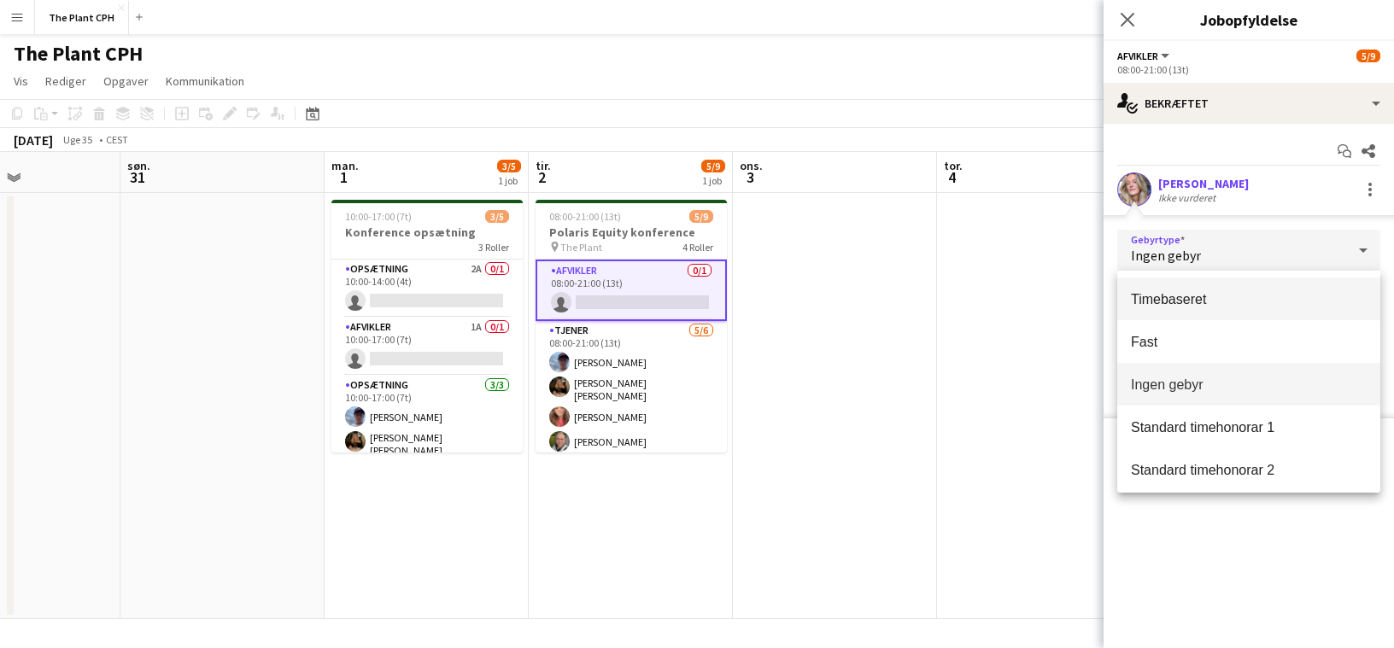
click at [1027, 295] on span "Timebaseret" at bounding box center [1249, 299] width 236 height 16
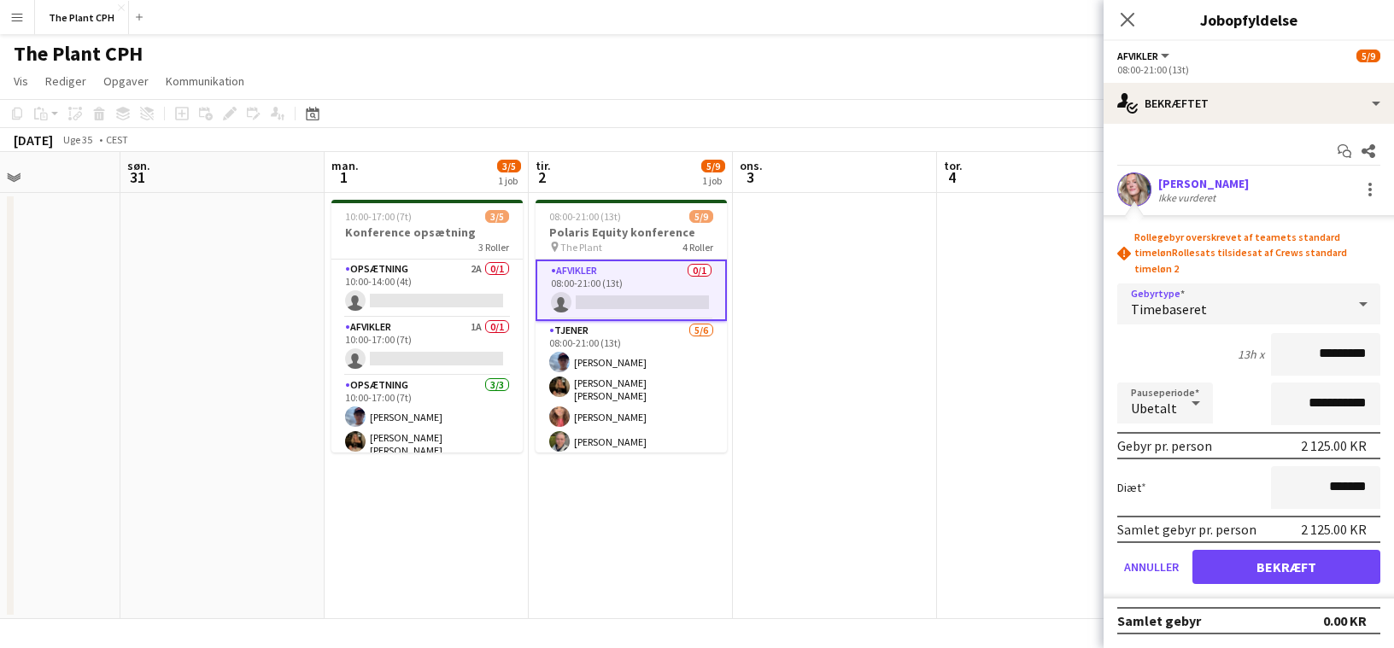
click at [1027, 284] on div "Timebaseret" at bounding box center [1231, 304] width 229 height 41
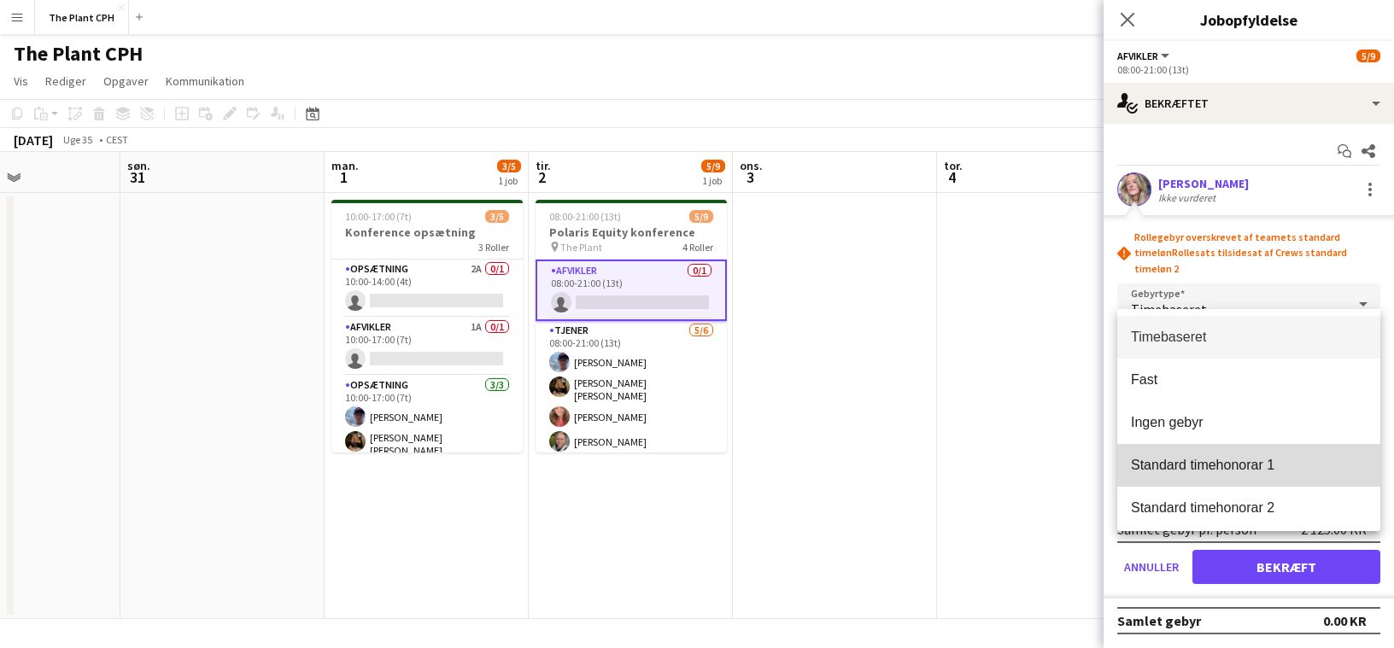
click at [1027, 465] on span "Standard timehonorar 1" at bounding box center [1249, 465] width 236 height 16
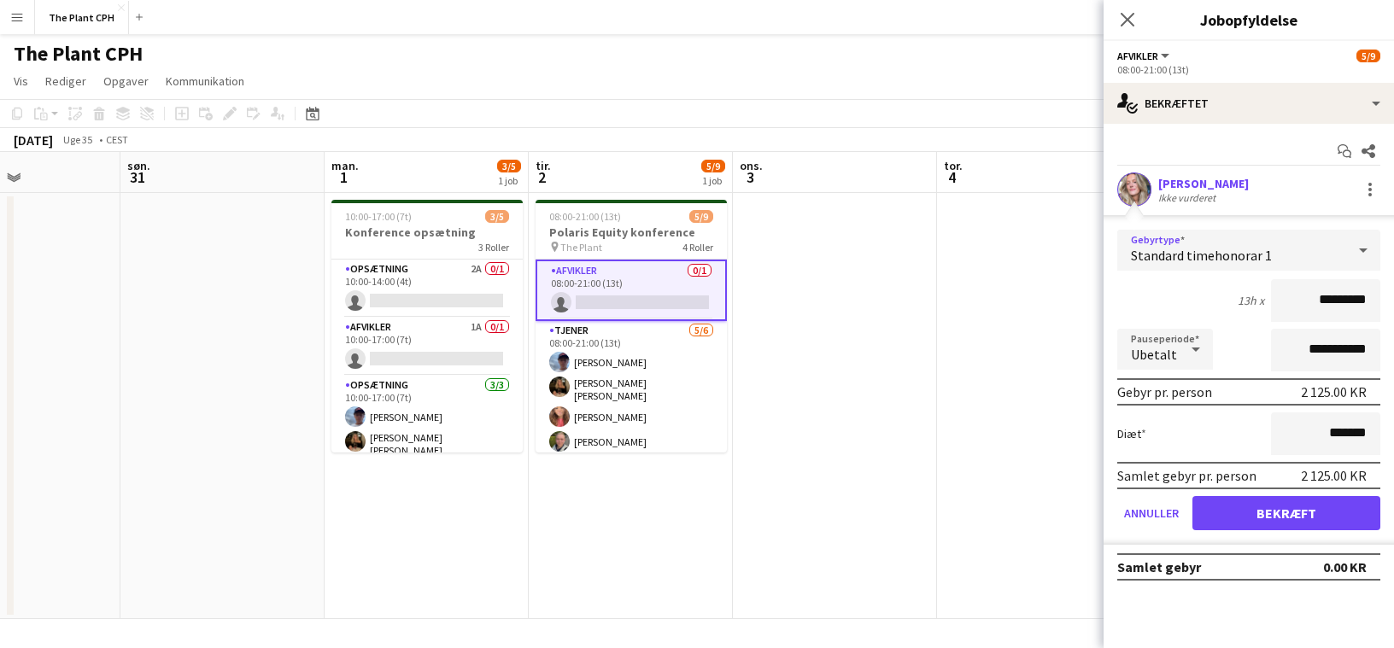
click at [1027, 267] on div "Standard timehonorar 1" at bounding box center [1231, 250] width 229 height 41
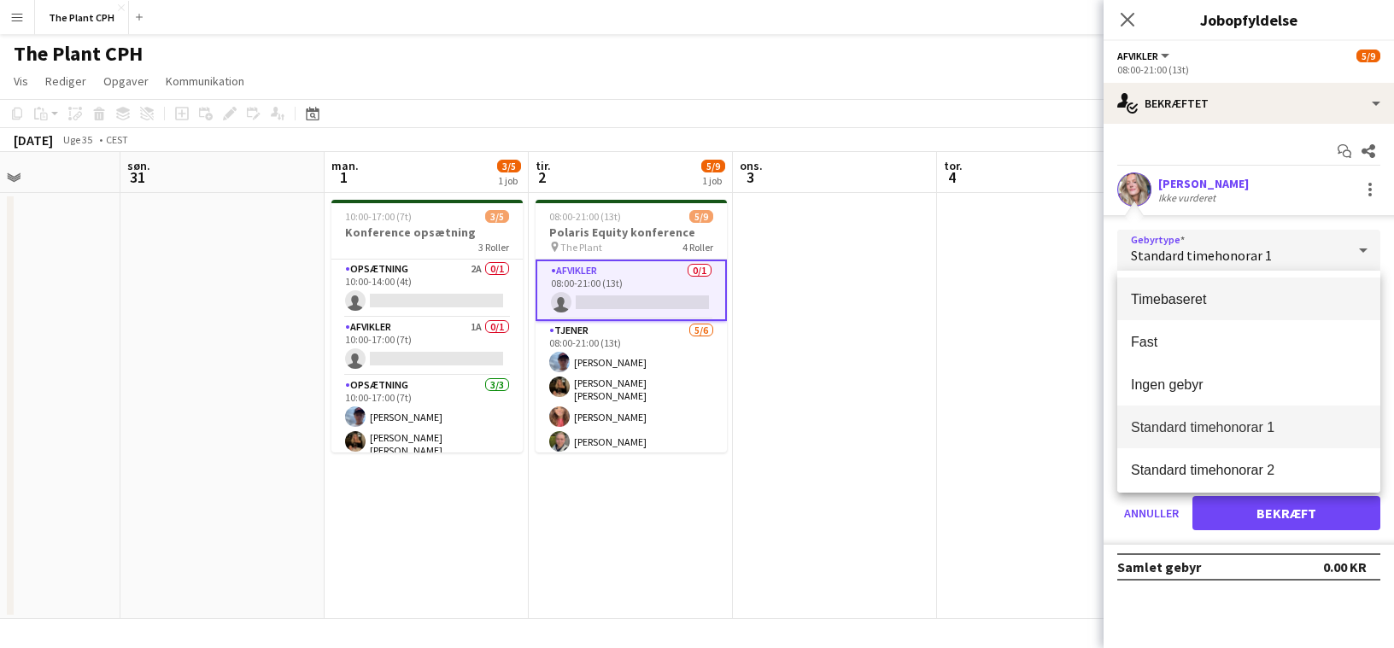
click at [1027, 295] on span "Timebaseret" at bounding box center [1249, 299] width 236 height 16
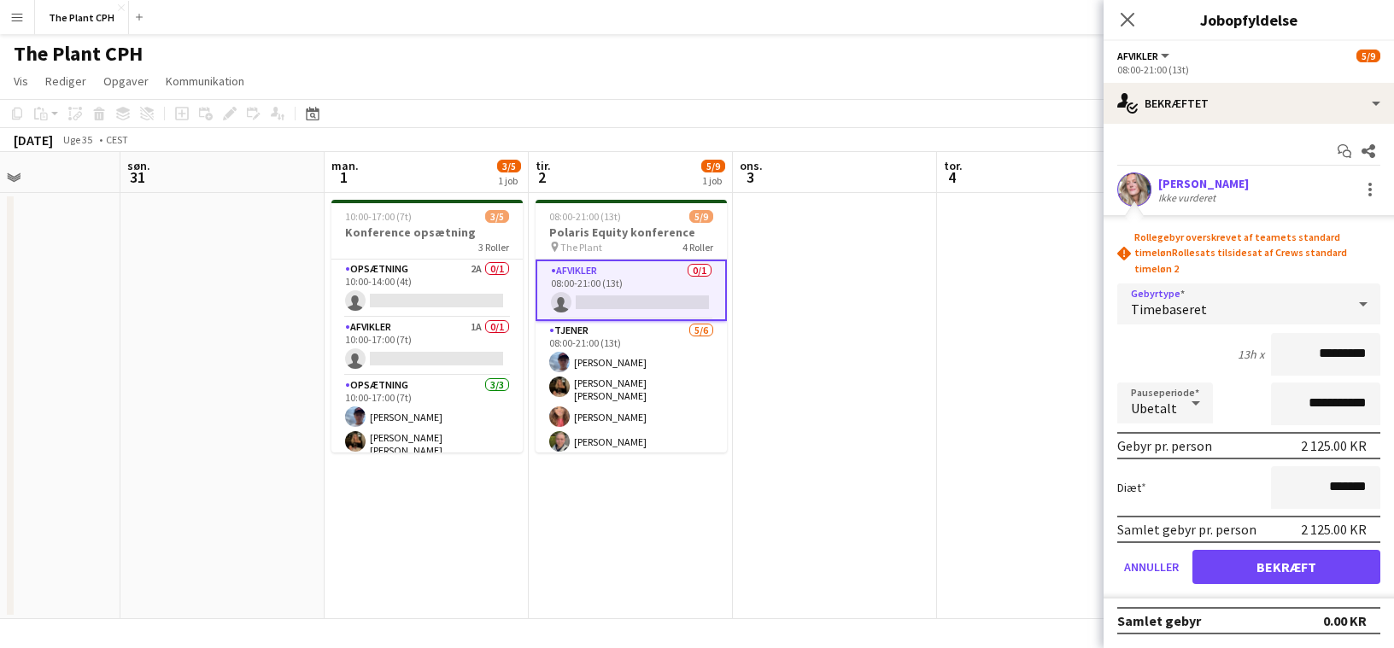
click at [1027, 257] on div "rhombus-alert Rollegebyr overskrevet af teamets standard timeløn Rollesats tils…" at bounding box center [1248, 253] width 263 height 47
click at [1027, 289] on div "Timebaseret" at bounding box center [1231, 304] width 229 height 41
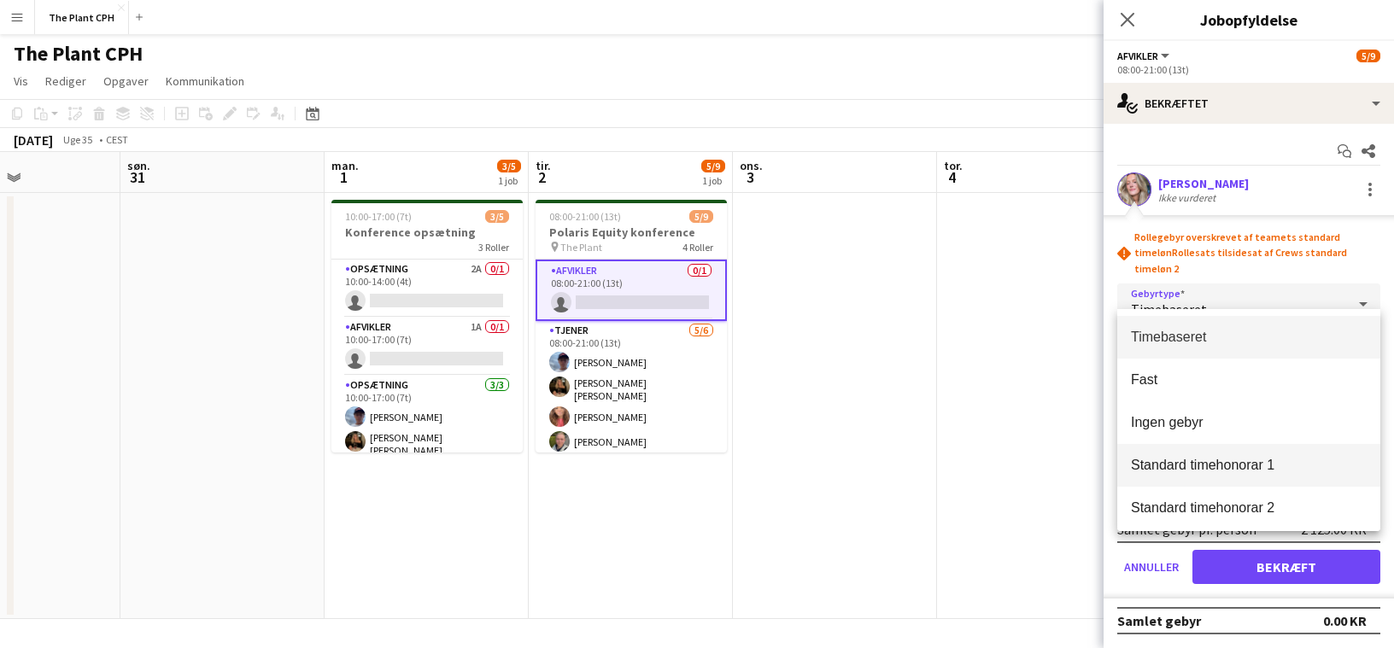
click at [1027, 455] on mat-option "Standard timehonorar 1" at bounding box center [1248, 465] width 263 height 43
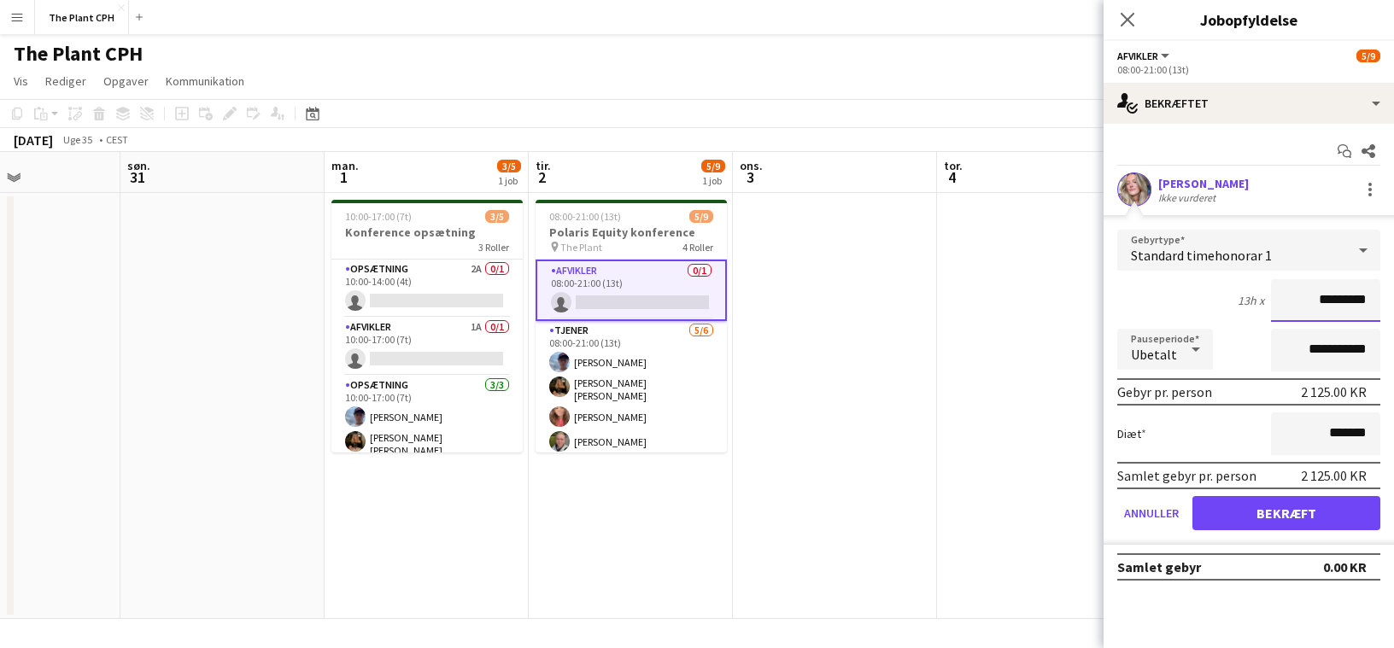
click at [1027, 295] on input "*********" at bounding box center [1325, 300] width 109 height 43
type input "******"
click at [1027, 502] on button "Bekræft" at bounding box center [1286, 513] width 188 height 34
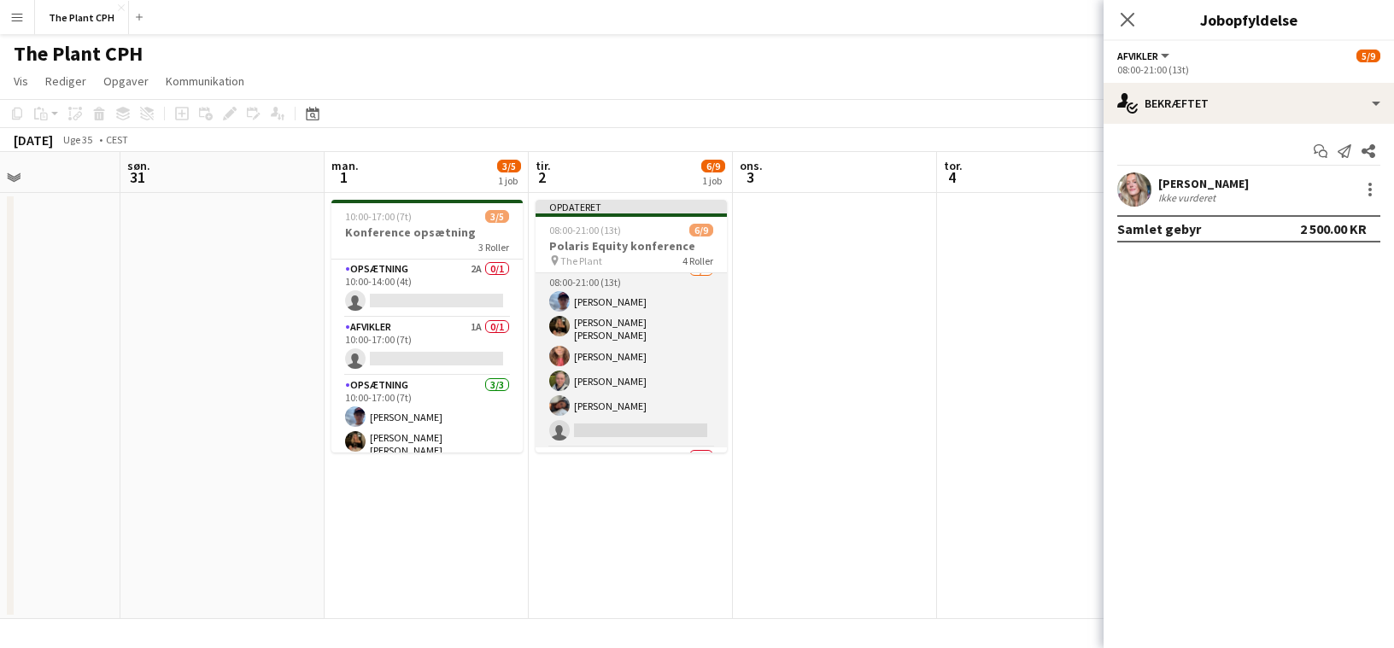
scroll to position [98, 0]
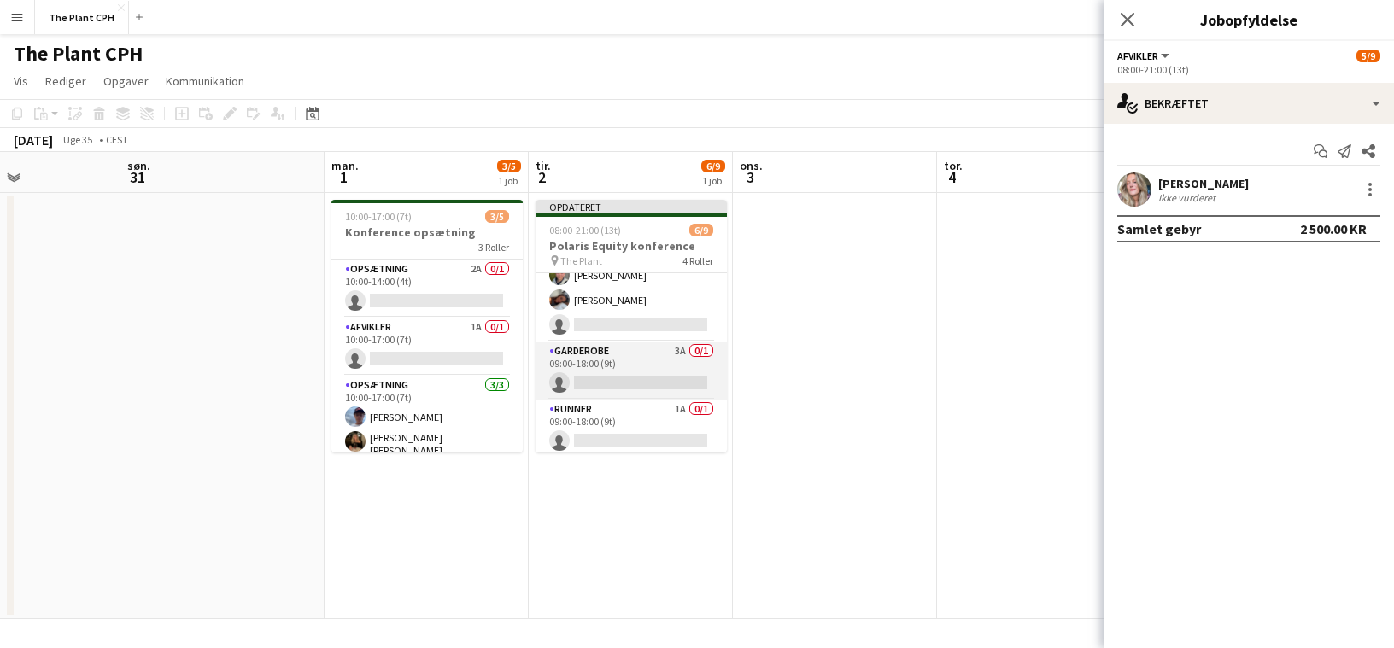
click at [652, 348] on app-card-role "Garderobe 3A 0/1 09:00-18:00 (9t) single-neutral-actions" at bounding box center [630, 371] width 191 height 58
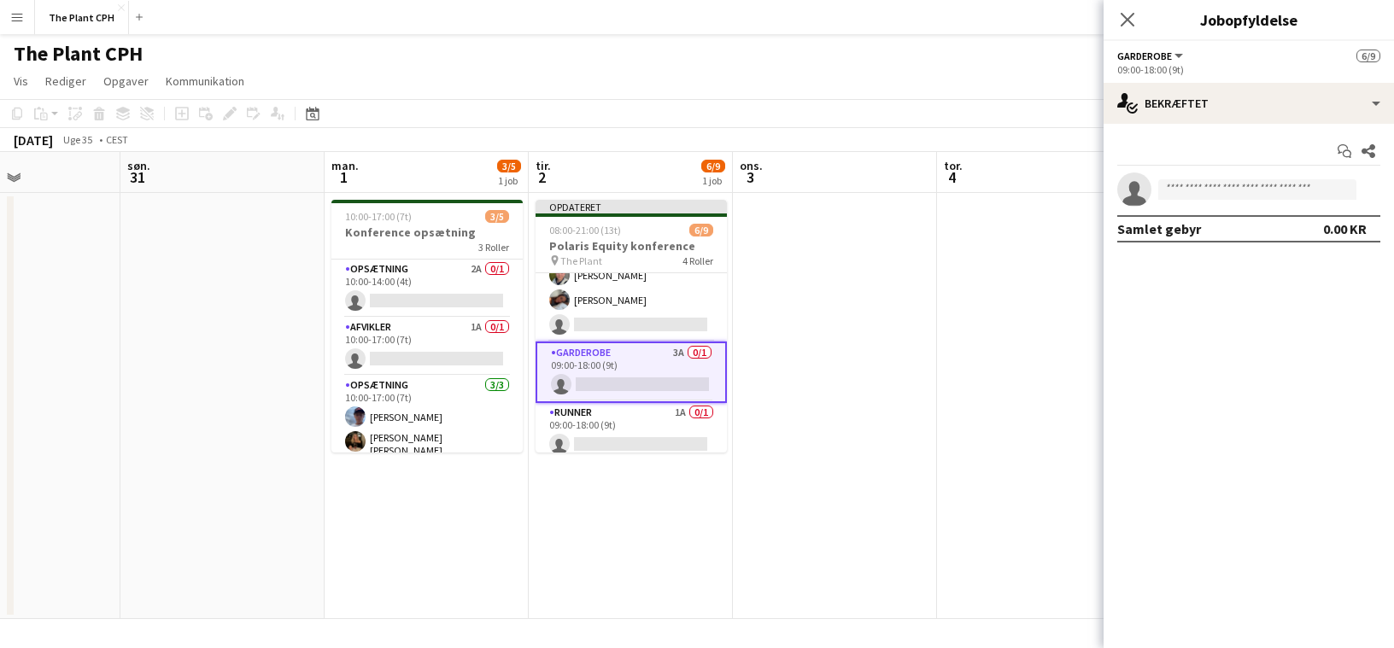
click at [1027, 141] on div "Start chat Del" at bounding box center [1248, 152] width 263 height 28
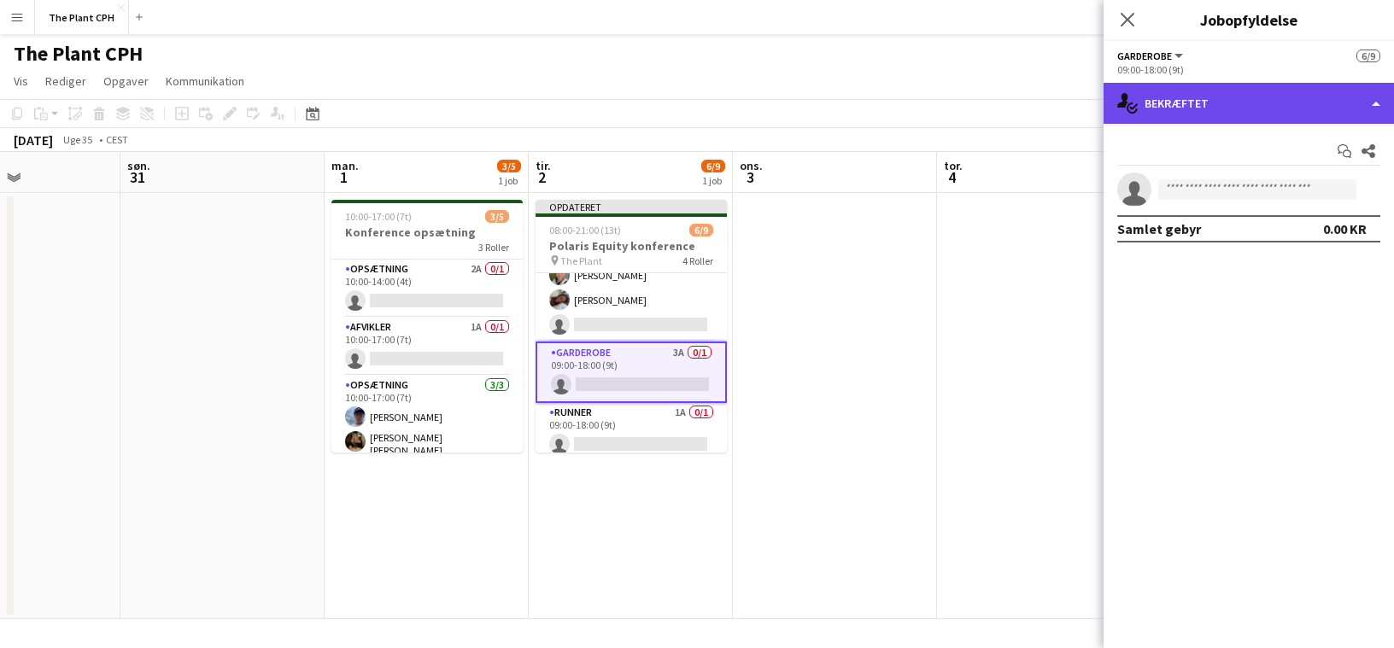
click at [1027, 114] on div "single-neutral-actions-check-2 Bekræftet" at bounding box center [1248, 103] width 290 height 41
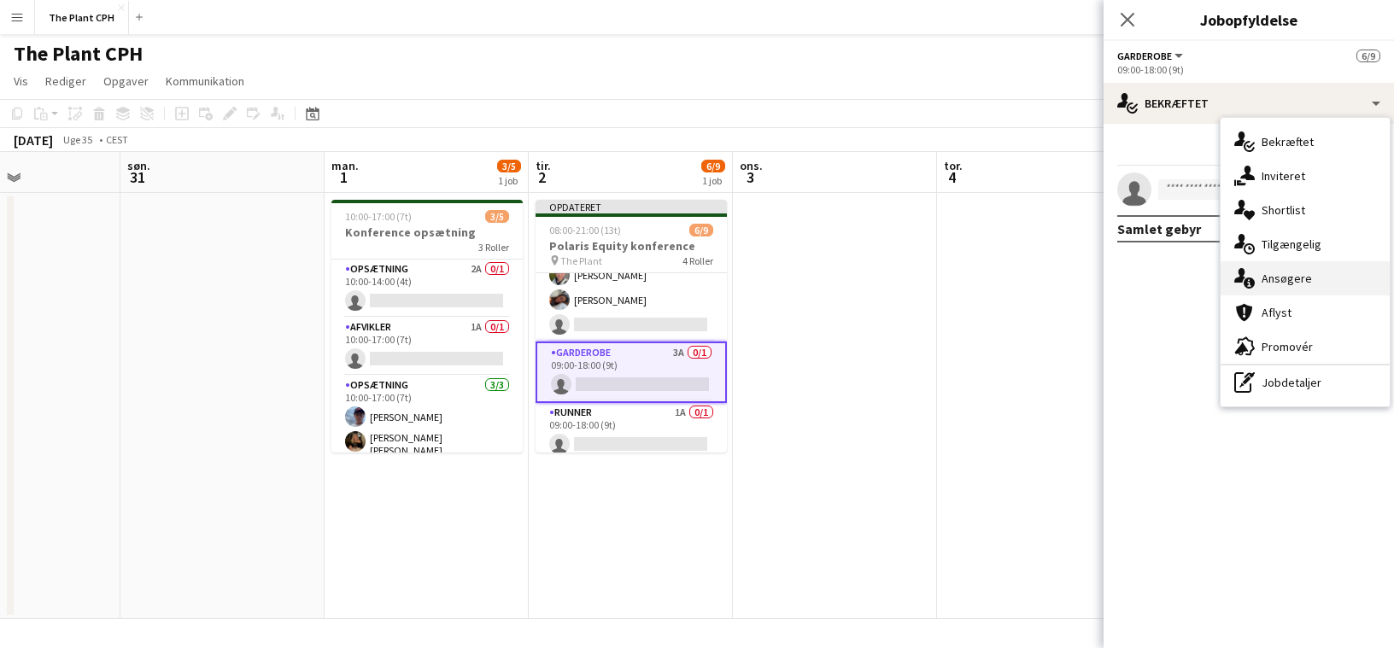
click at [1027, 284] on div "single-neutral-actions-information Ansøgere" at bounding box center [1304, 278] width 169 height 34
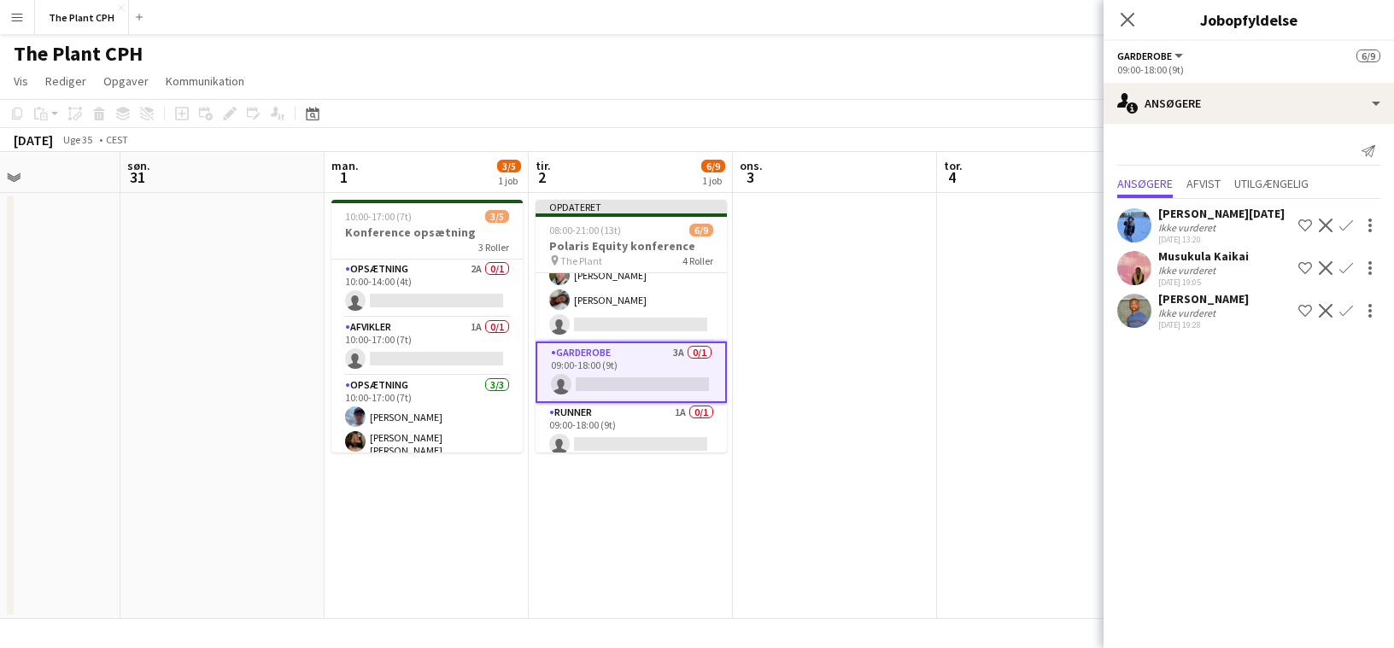
click at [1027, 223] on div "Ikke vurderet" at bounding box center [1221, 227] width 126 height 13
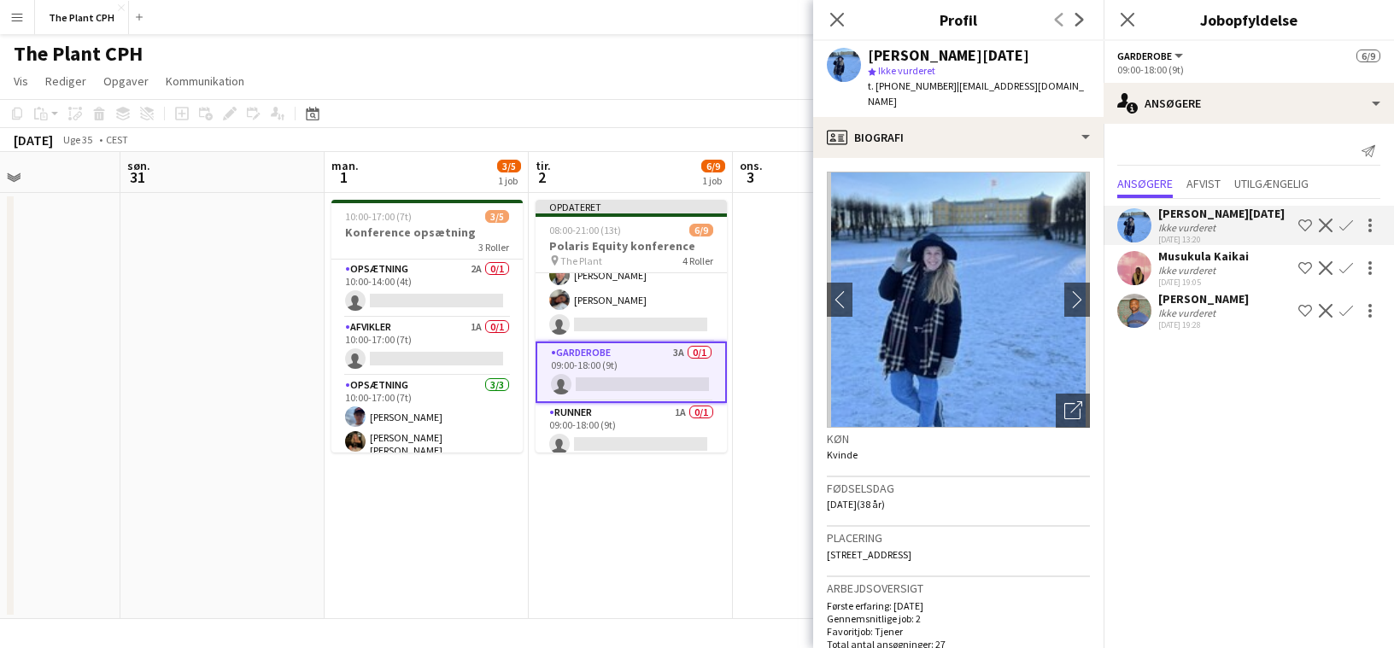
click at [1027, 225] on app-icon "Bekræft" at bounding box center [1346, 226] width 14 height 14
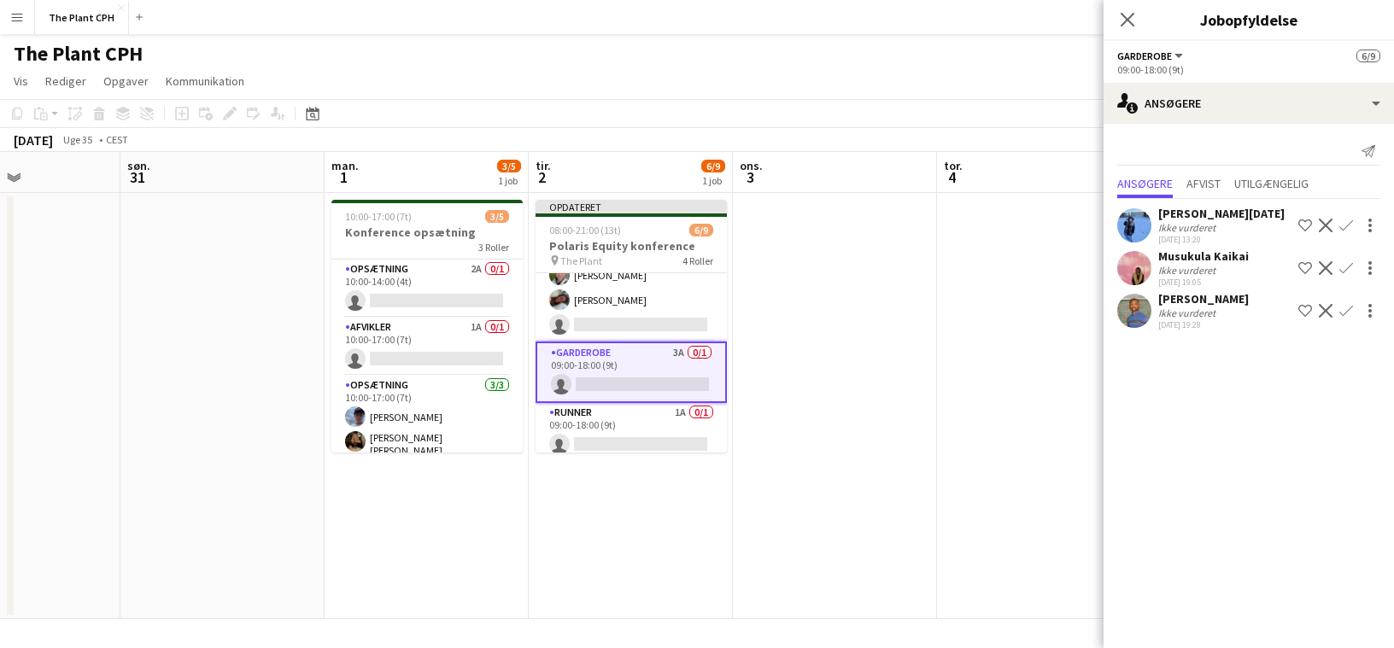
click at [1027, 227] on app-icon "Bekræft" at bounding box center [1346, 226] width 14 height 14
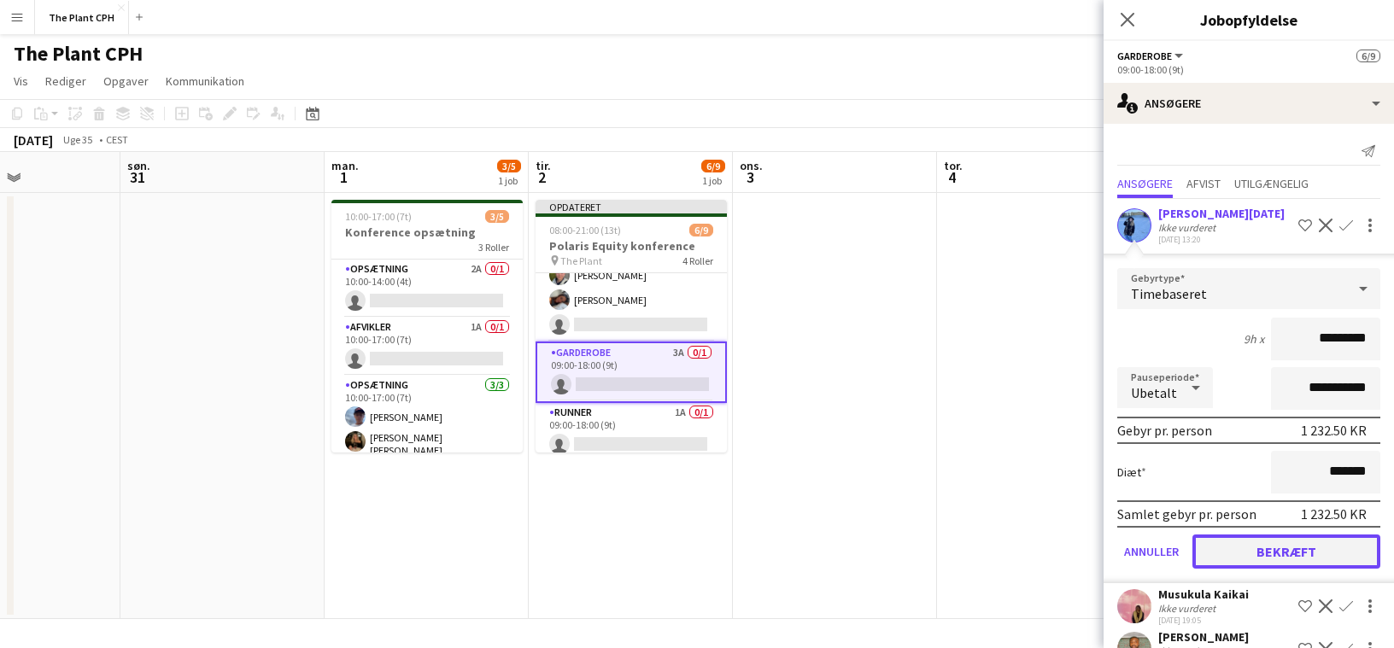
click at [1027, 547] on button "Bekræft" at bounding box center [1286, 552] width 188 height 34
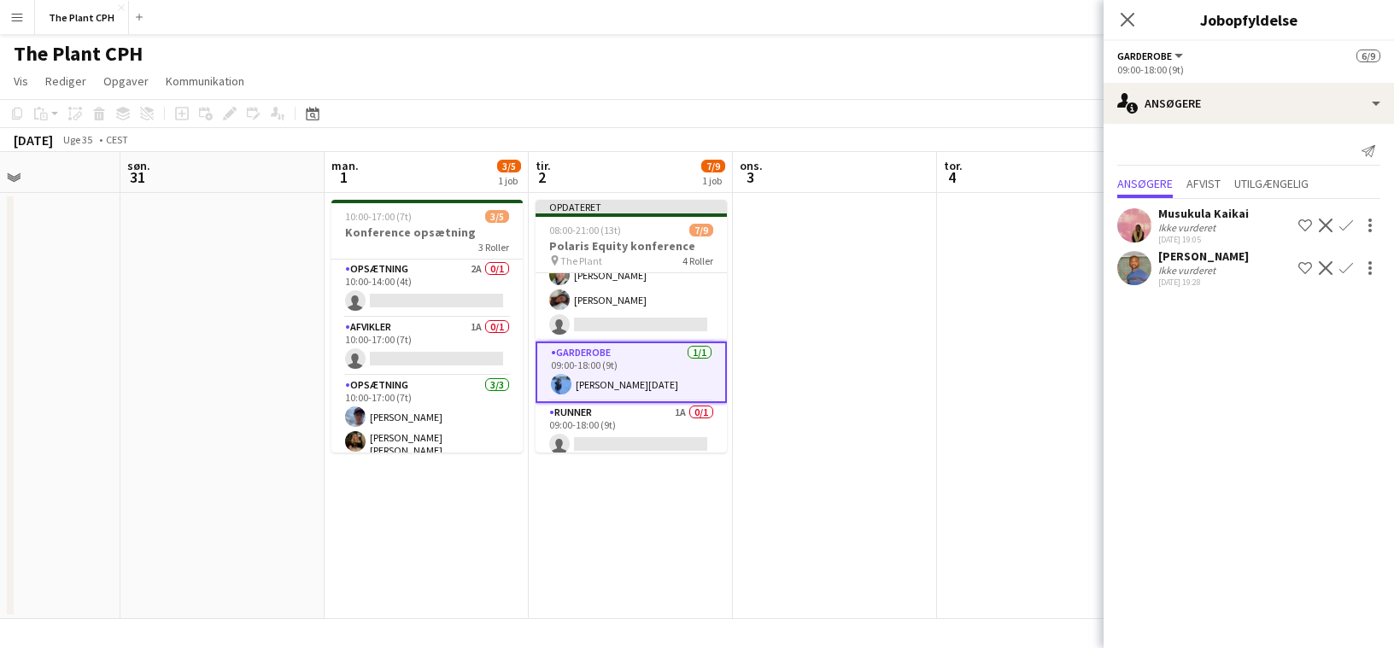
click at [902, 344] on app-date-cell at bounding box center [835, 406] width 204 height 426
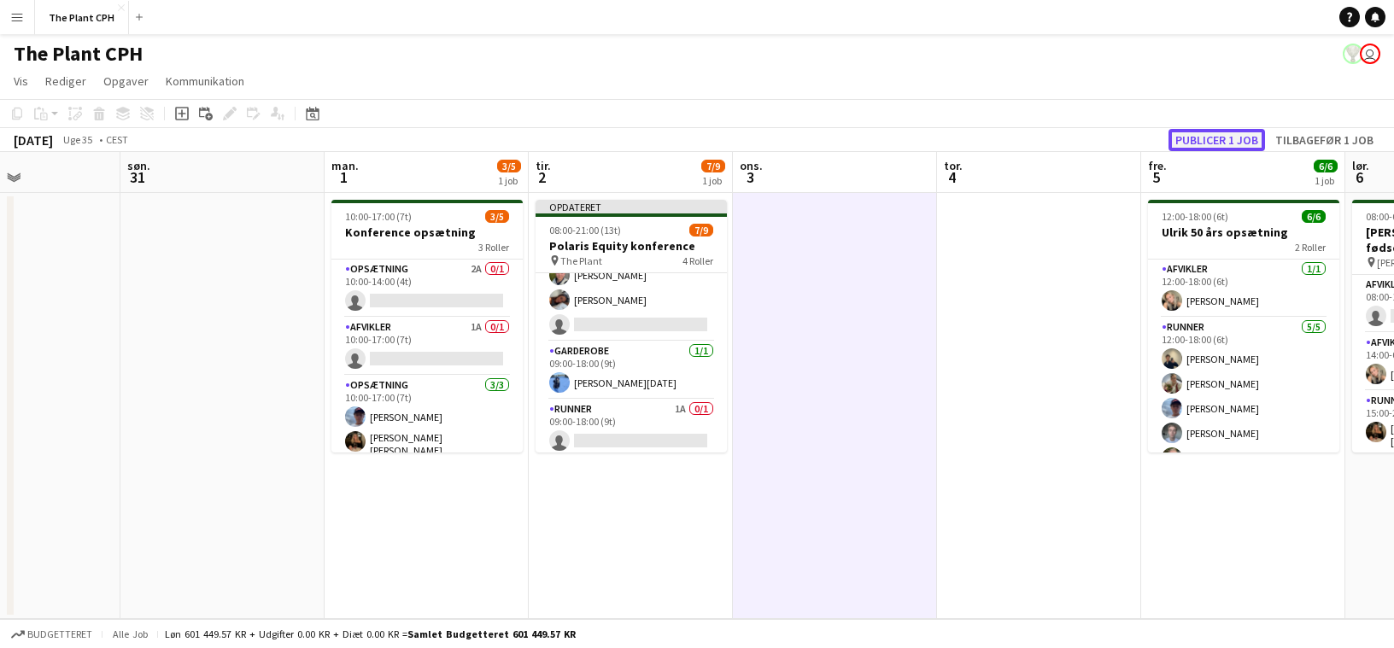
click at [1027, 130] on button "Publicer 1 job" at bounding box center [1216, 140] width 97 height 22
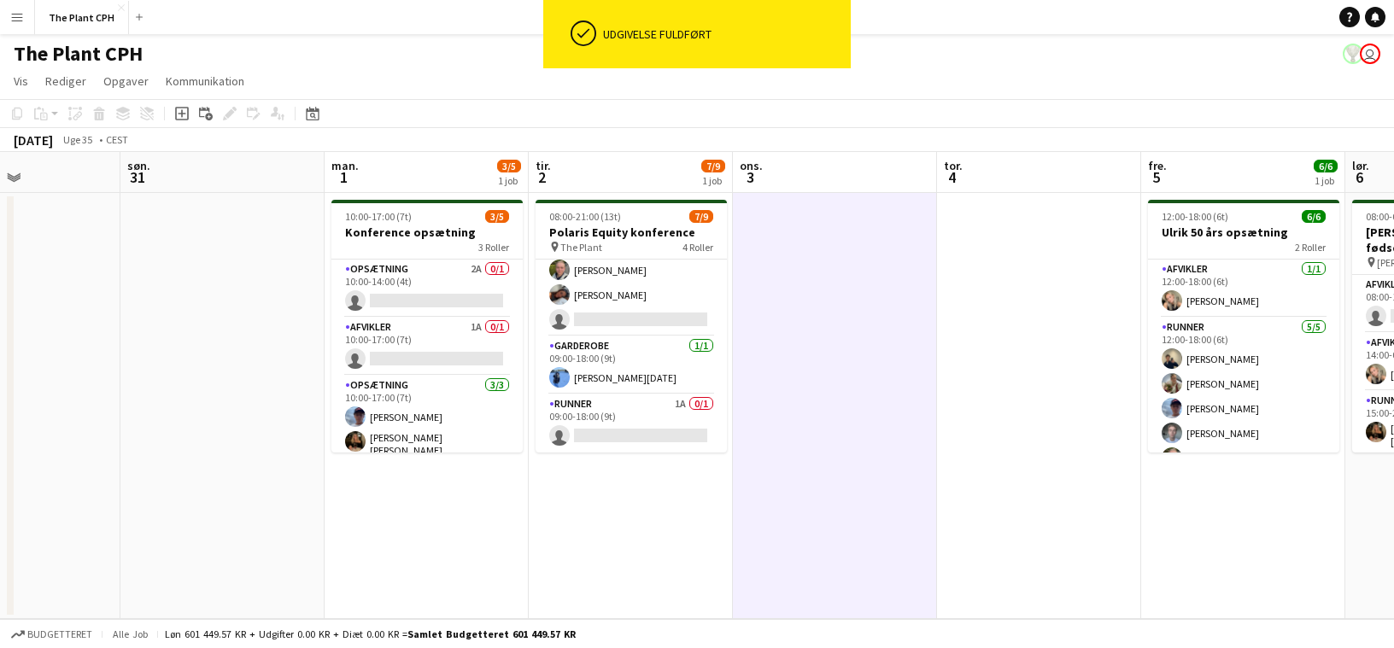
scroll to position [163, 0]
click at [664, 418] on app-card-role "Runner 1A 0/1 09:00-18:00 (9t) single-neutral-actions" at bounding box center [630, 429] width 191 height 58
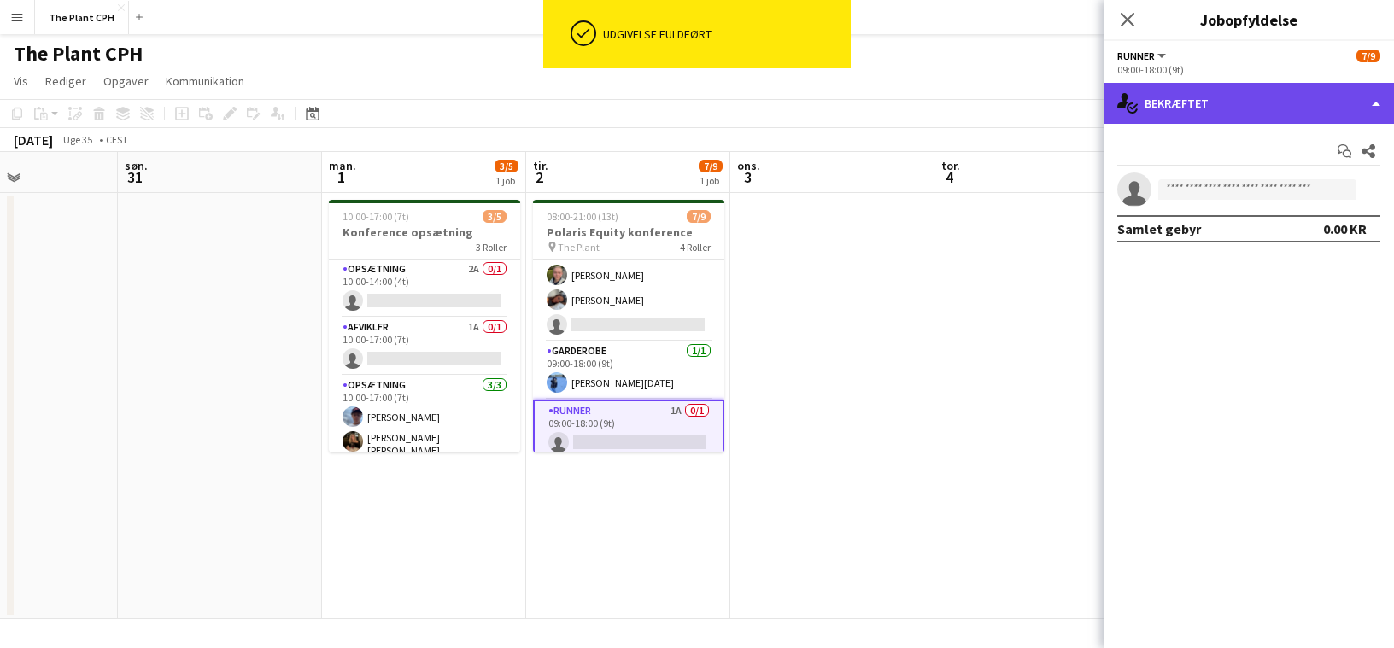
click at [1027, 114] on div "single-neutral-actions-check-2 Bekræftet" at bounding box center [1248, 103] width 290 height 41
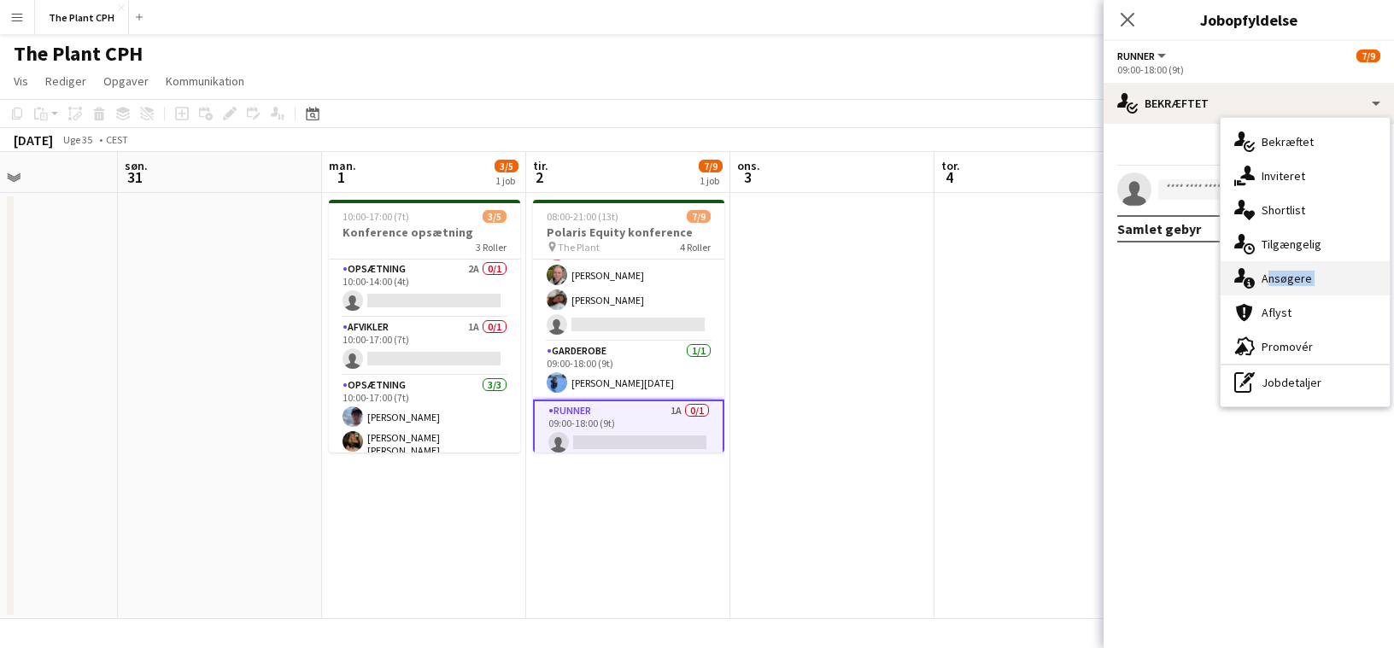
drag, startPoint x: 1317, startPoint y: 303, endPoint x: 1320, endPoint y: 263, distance: 40.3
click at [1027, 263] on div "single-neutral-actions-check-2 Bekræftet single-neutral-actions-share-1 Inviter…" at bounding box center [1304, 262] width 169 height 289
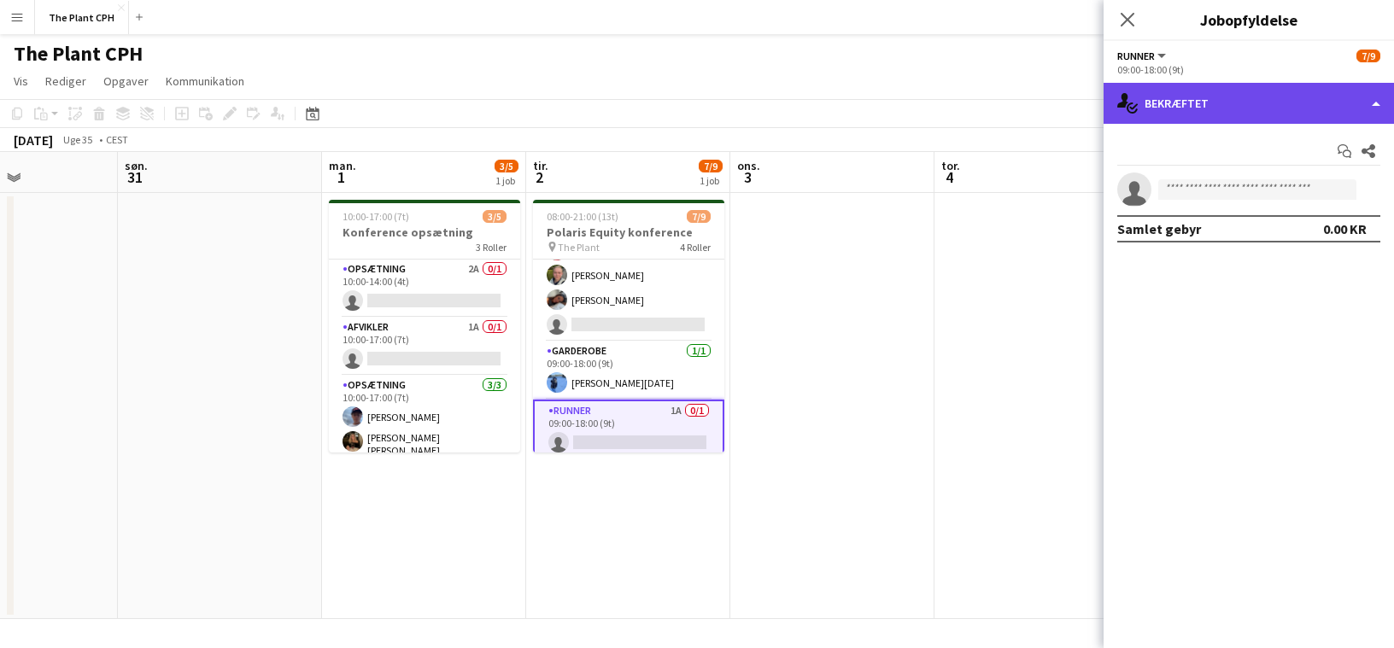
click at [1027, 102] on div "single-neutral-actions-check-2 Bekræftet" at bounding box center [1248, 103] width 290 height 41
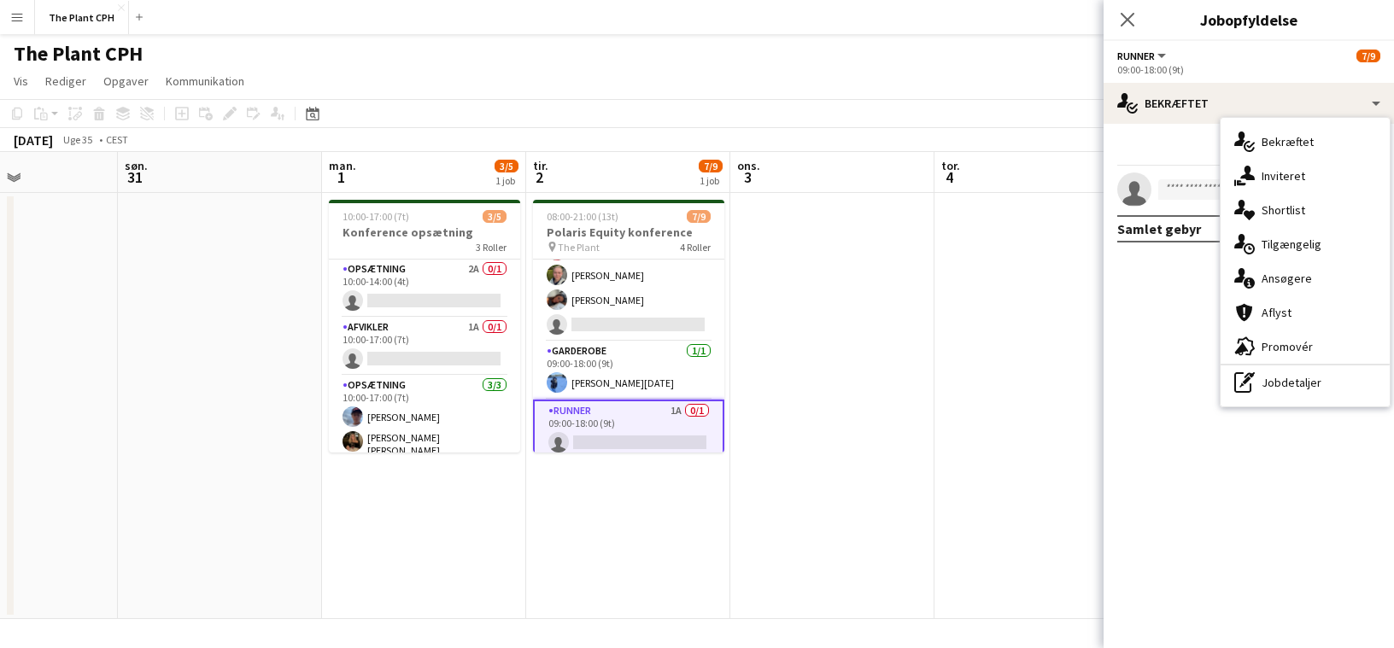
click at [1027, 272] on div "single-neutral-actions-information Ansøgere" at bounding box center [1304, 278] width 169 height 34
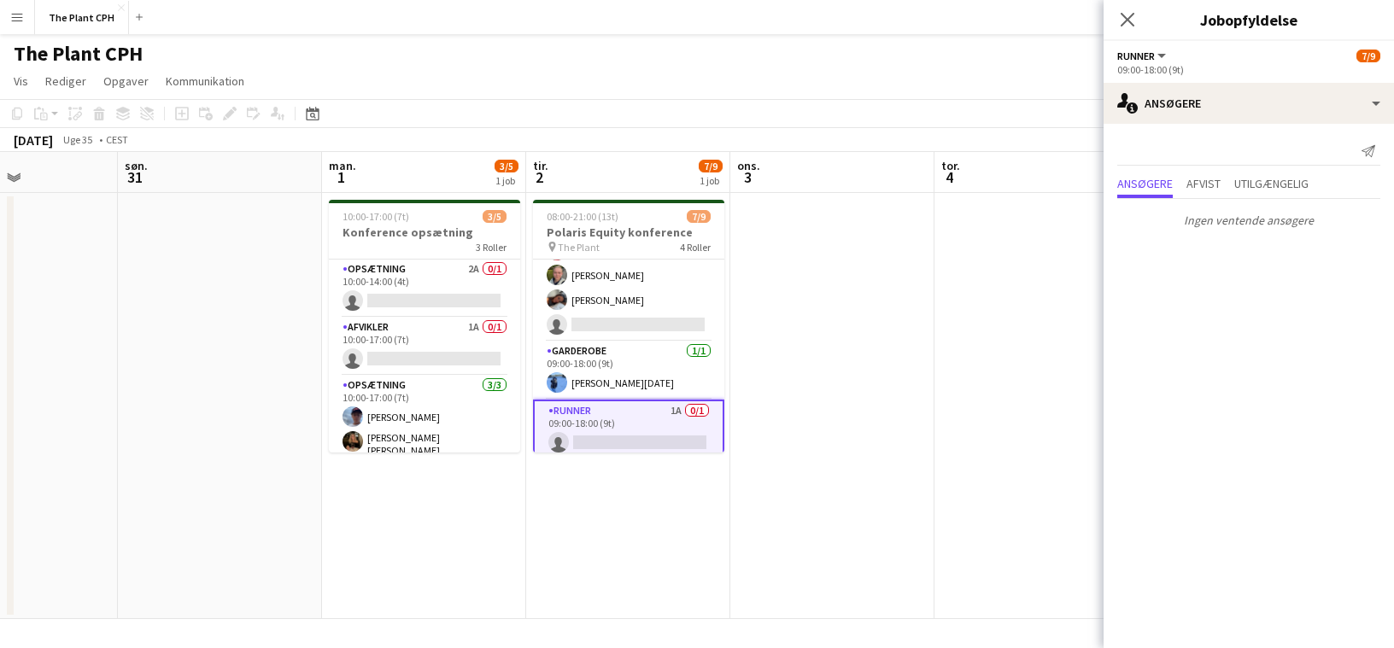
click at [1027, 209] on p "Ingen ventende ansøgere" at bounding box center [1248, 220] width 290 height 29
click at [1027, 189] on span "Afvist" at bounding box center [1203, 184] width 34 height 12
click at [1027, 181] on span "Utilgængelig" at bounding box center [1271, 184] width 74 height 12
click at [1027, 187] on span "Ansøgere" at bounding box center [1145, 184] width 56 height 12
click at [802, 335] on app-date-cell at bounding box center [832, 406] width 204 height 426
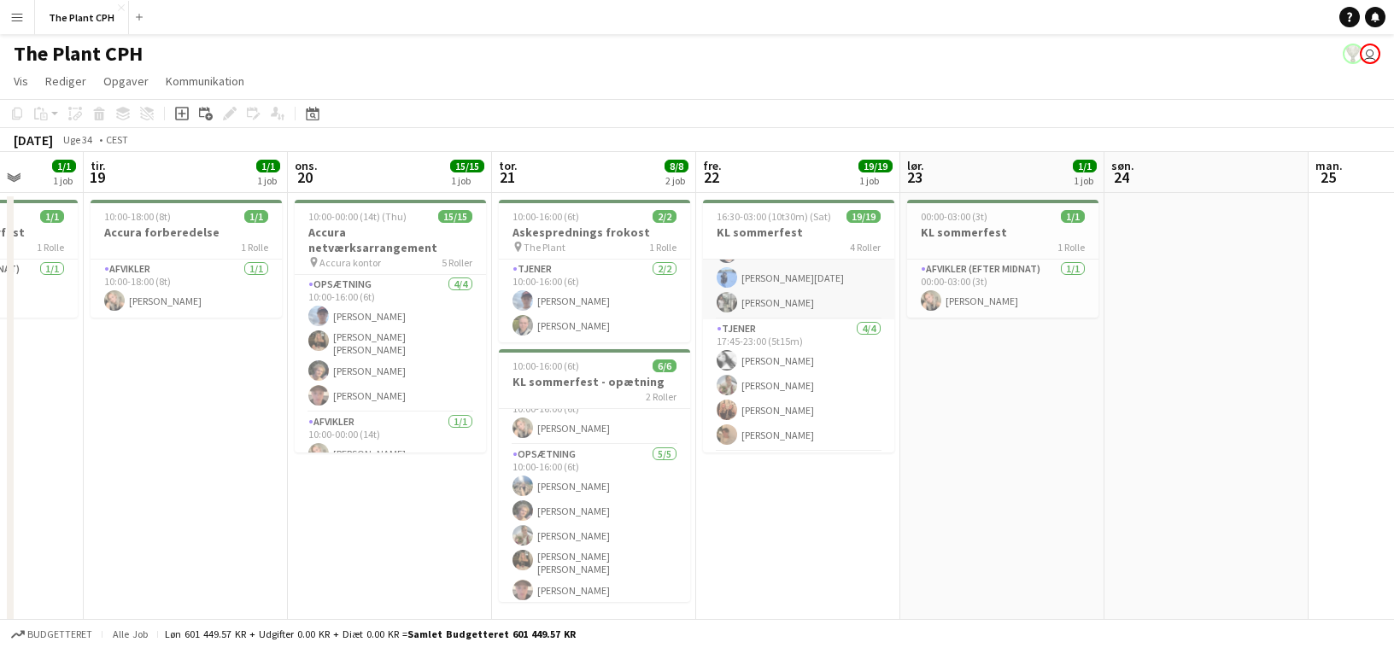
scroll to position [310, 0]
click at [816, 393] on app-card-role "Tjener [DATE] 17:45-23:00 (5t15m) [PERSON_NAME] [PERSON_NAME] [PERSON_NAME] [PE…" at bounding box center [798, 360] width 191 height 132
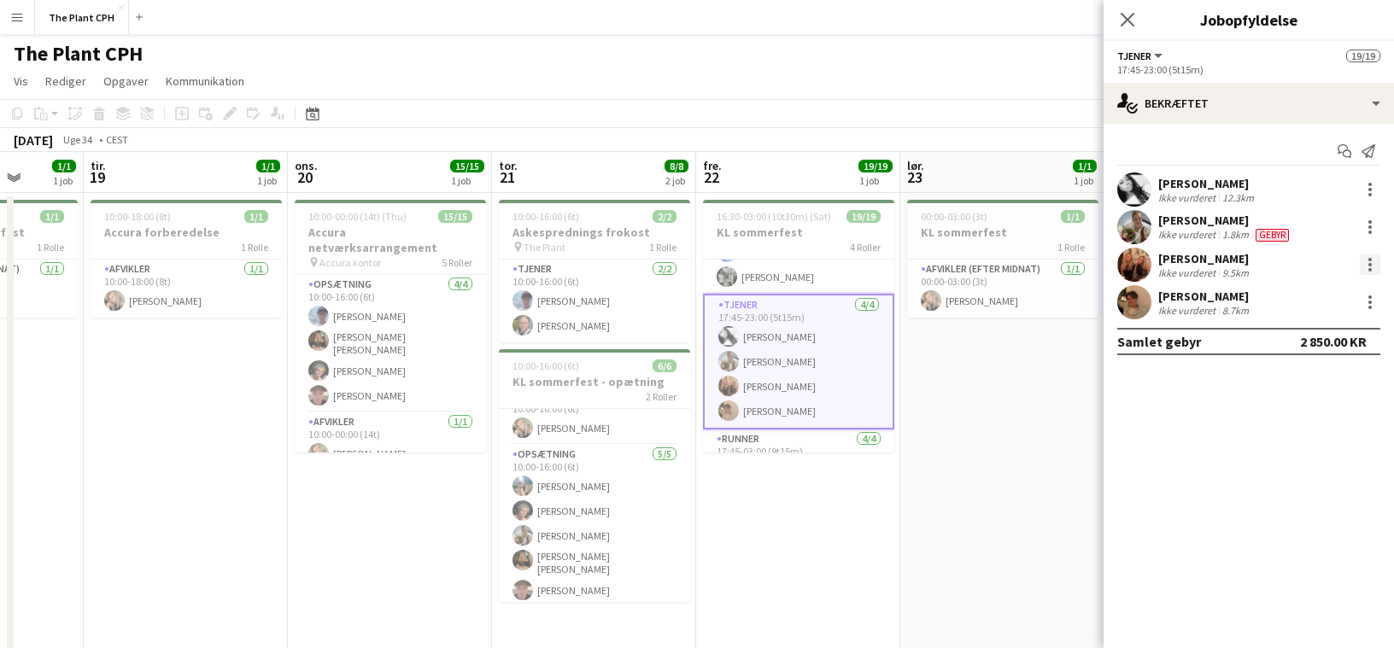
click at [1027, 264] on div at bounding box center [1370, 265] width 20 height 20
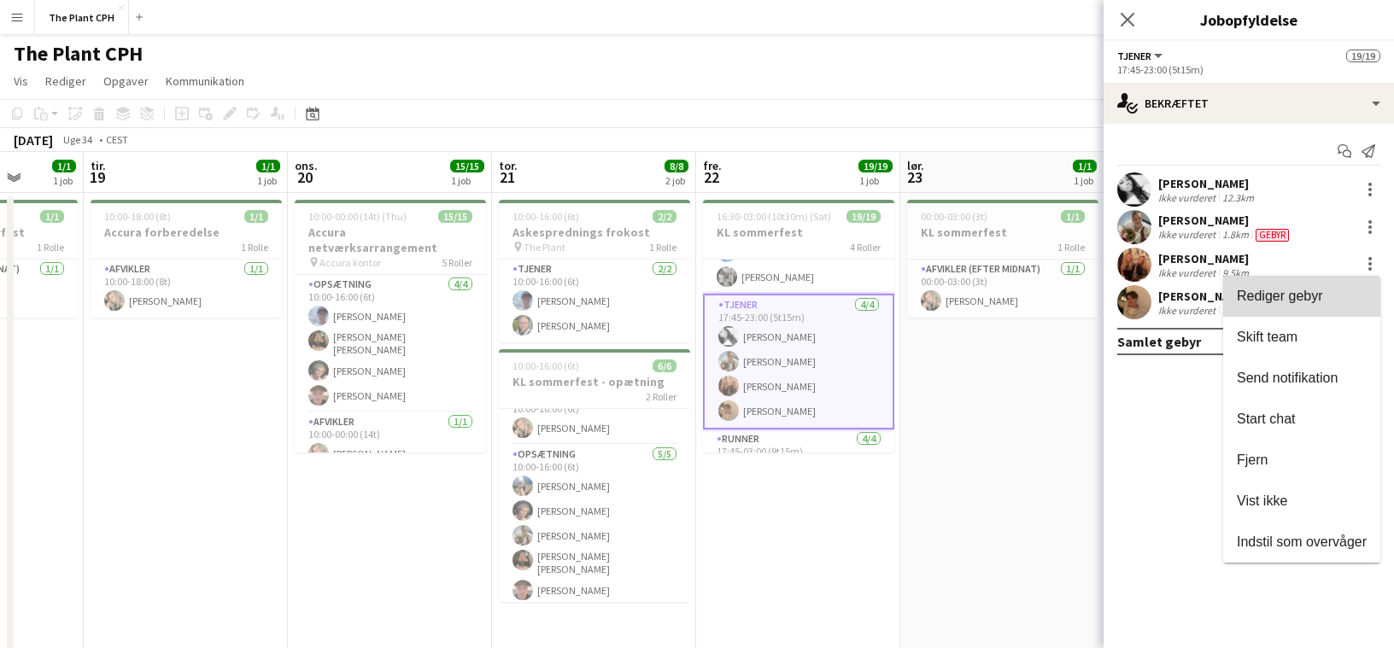
click at [1027, 292] on span "Rediger gebyr" at bounding box center [1302, 296] width 130 height 15
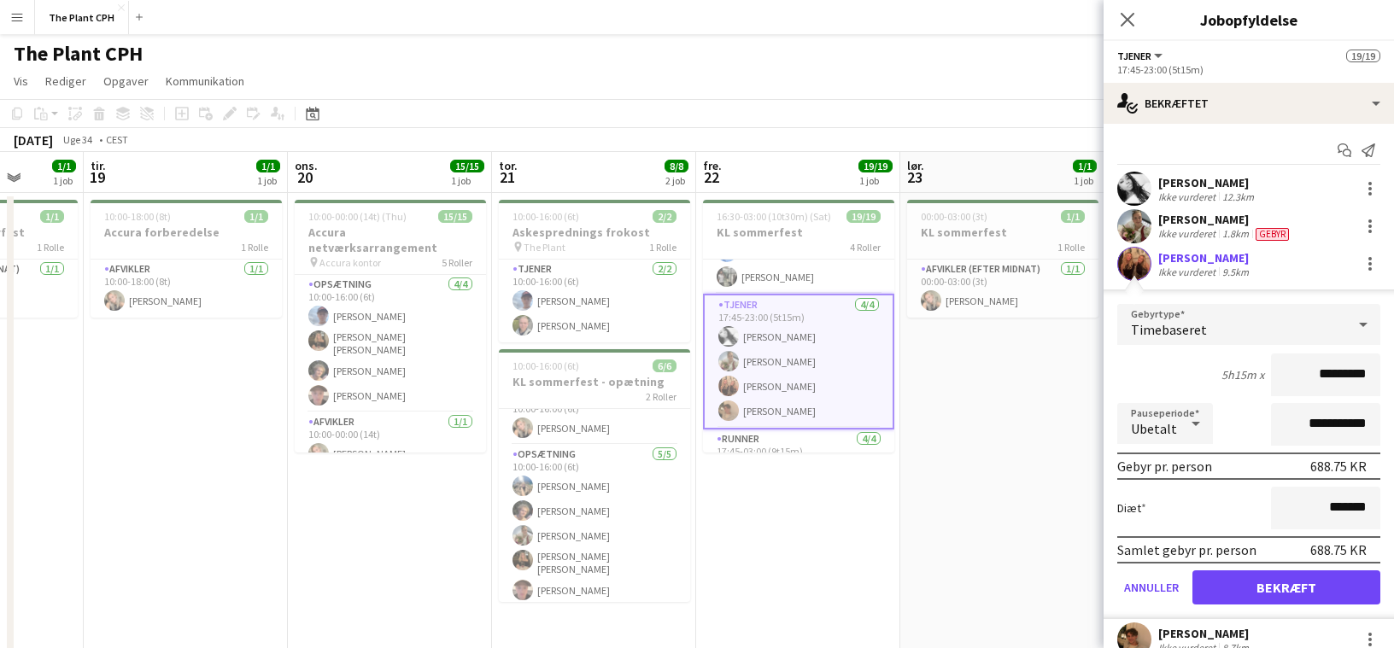
scroll to position [59, 0]
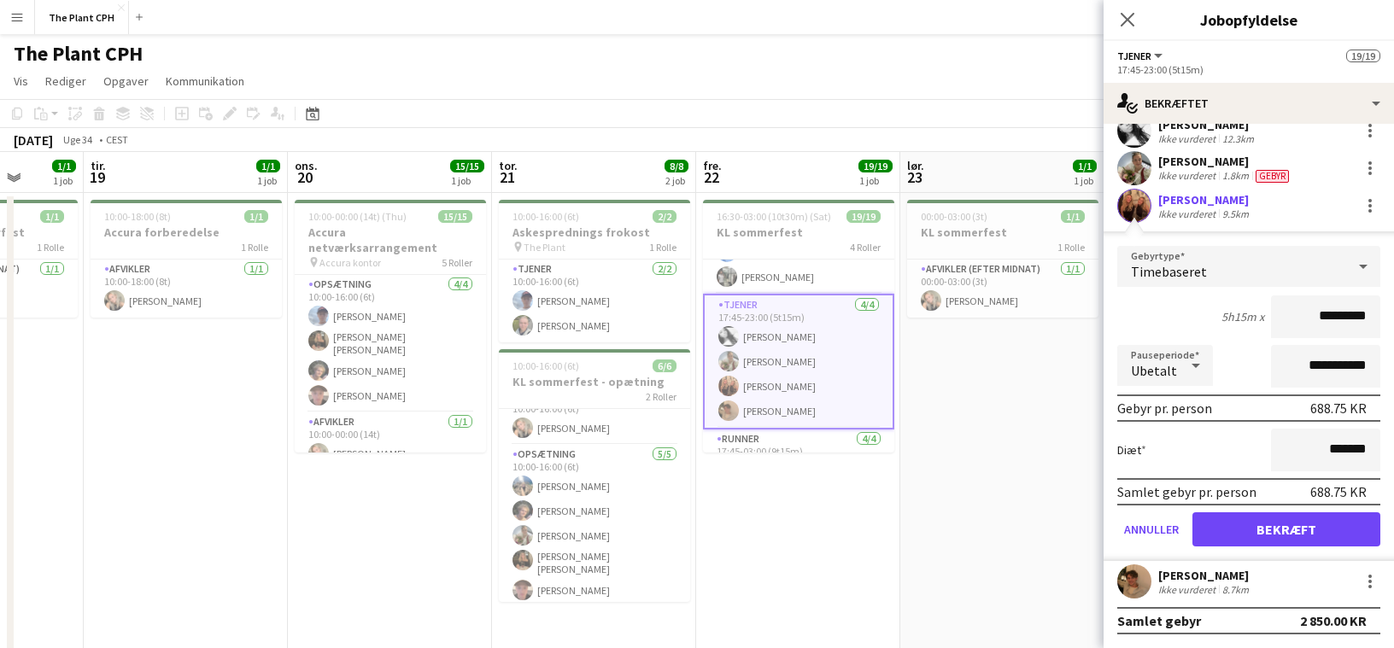
click at [1000, 403] on app-date-cell "00:00-03:00 (3t) 1/1 KL sommerfest 1 [PERSON_NAME] Afvikler (efter midnat) [DAT…" at bounding box center [1002, 423] width 204 height 460
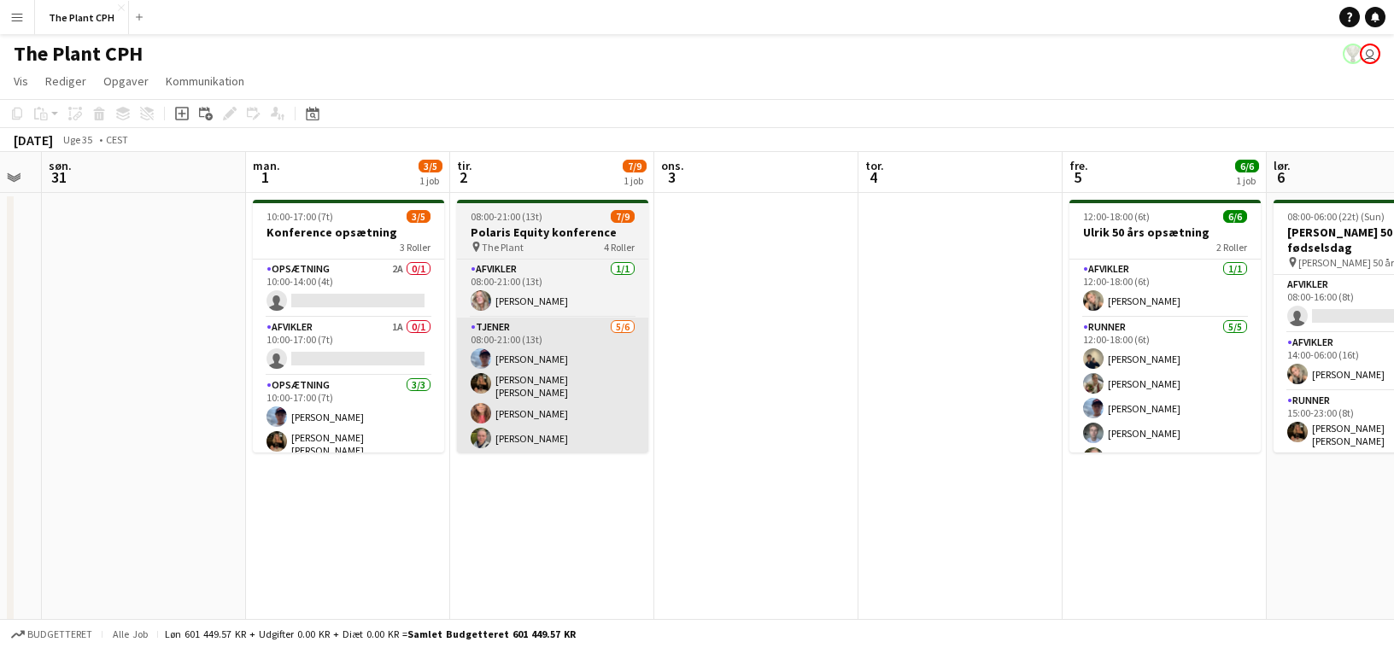
scroll to position [0, 615]
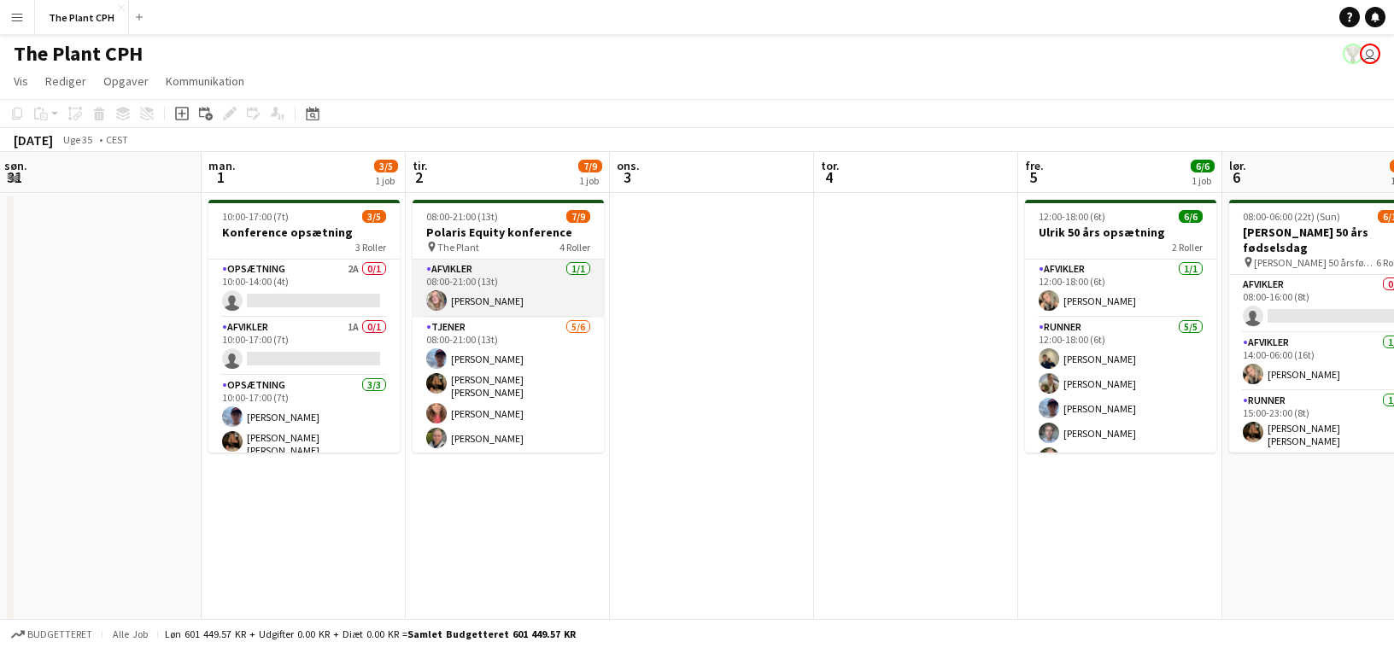
click at [524, 292] on app-card-role "Afvikler [DATE] 08:00-21:00 (13t) [PERSON_NAME]" at bounding box center [508, 289] width 191 height 58
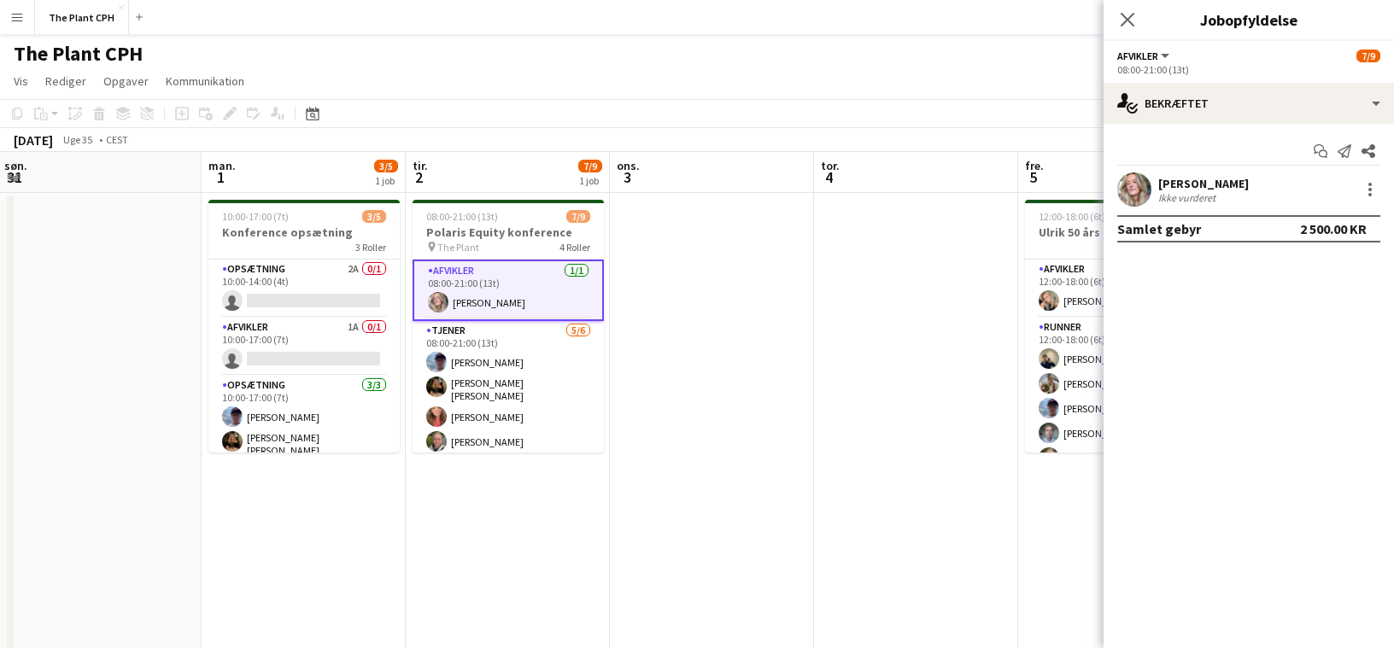
click at [1027, 193] on div "[PERSON_NAME] Ikke vurderet" at bounding box center [1248, 190] width 290 height 34
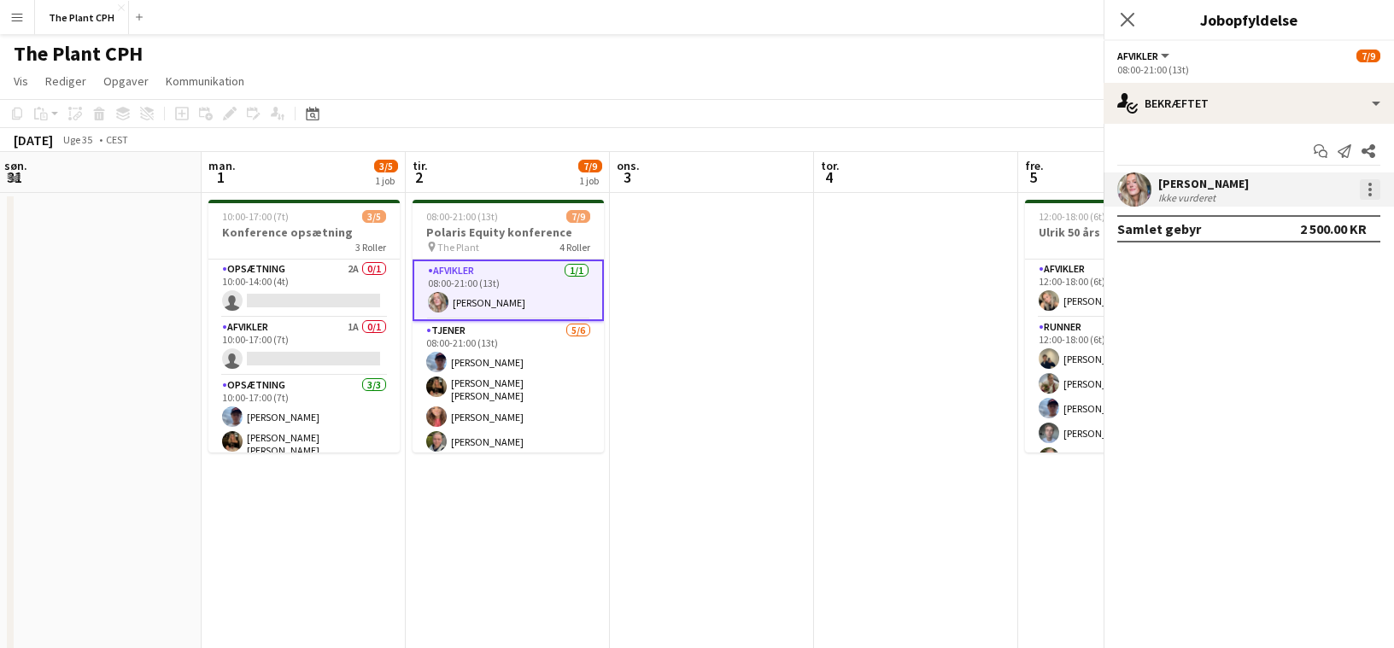
click at [1027, 193] on div at bounding box center [1370, 189] width 20 height 20
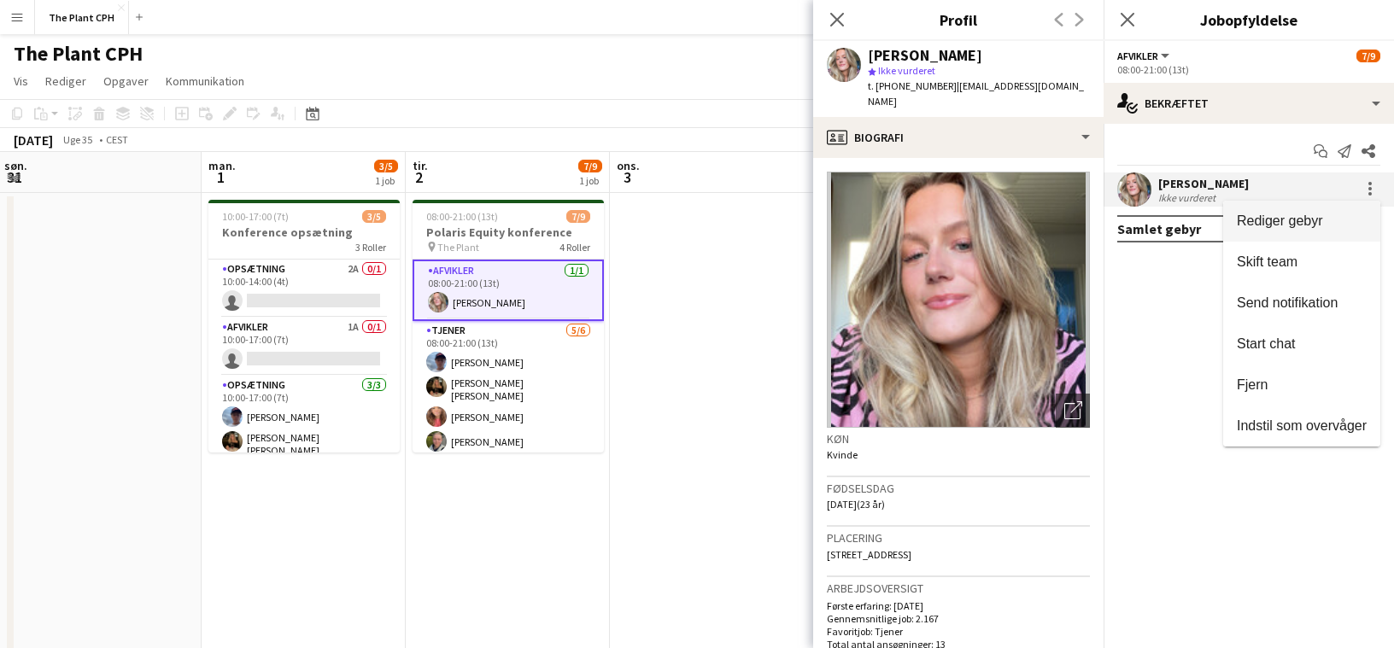
click at [1027, 219] on span "Rediger gebyr" at bounding box center [1302, 221] width 130 height 15
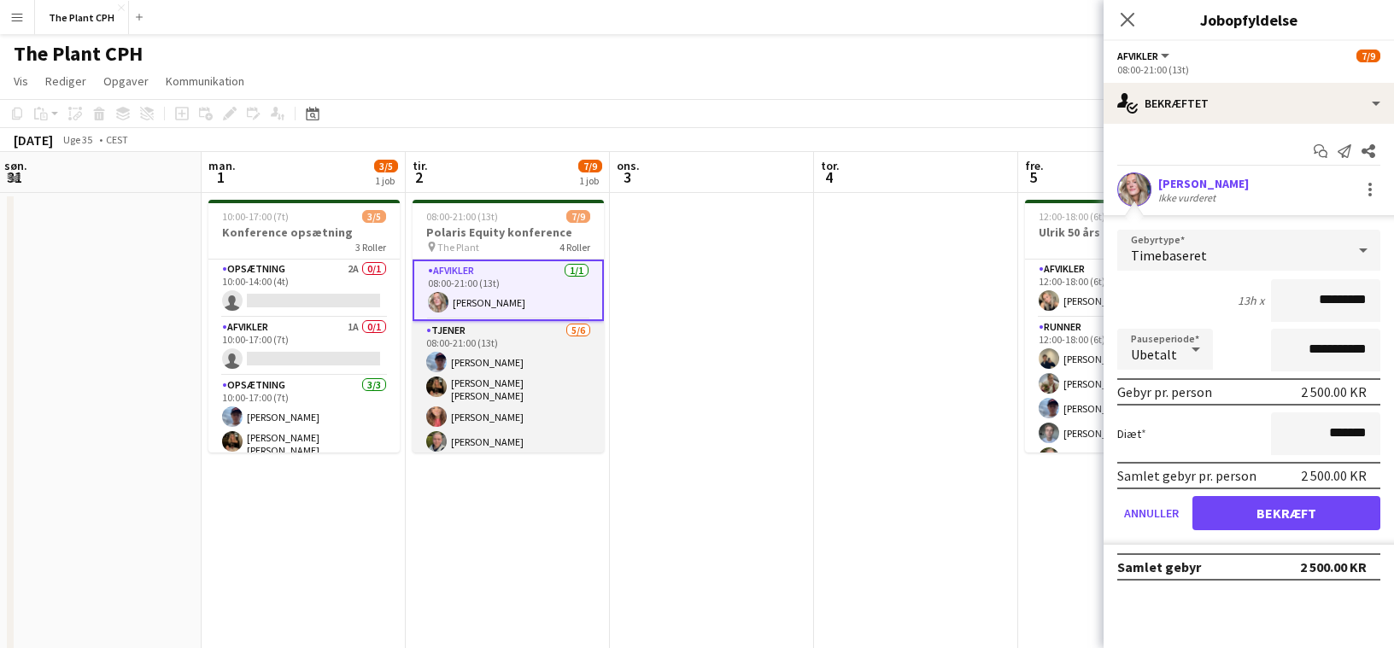
click at [503, 364] on app-card-role "Tjener [DATE] 08:00-21:00 (13t) [PERSON_NAME] [PERSON_NAME] [PERSON_NAME] [PERS…" at bounding box center [508, 414] width 191 height 187
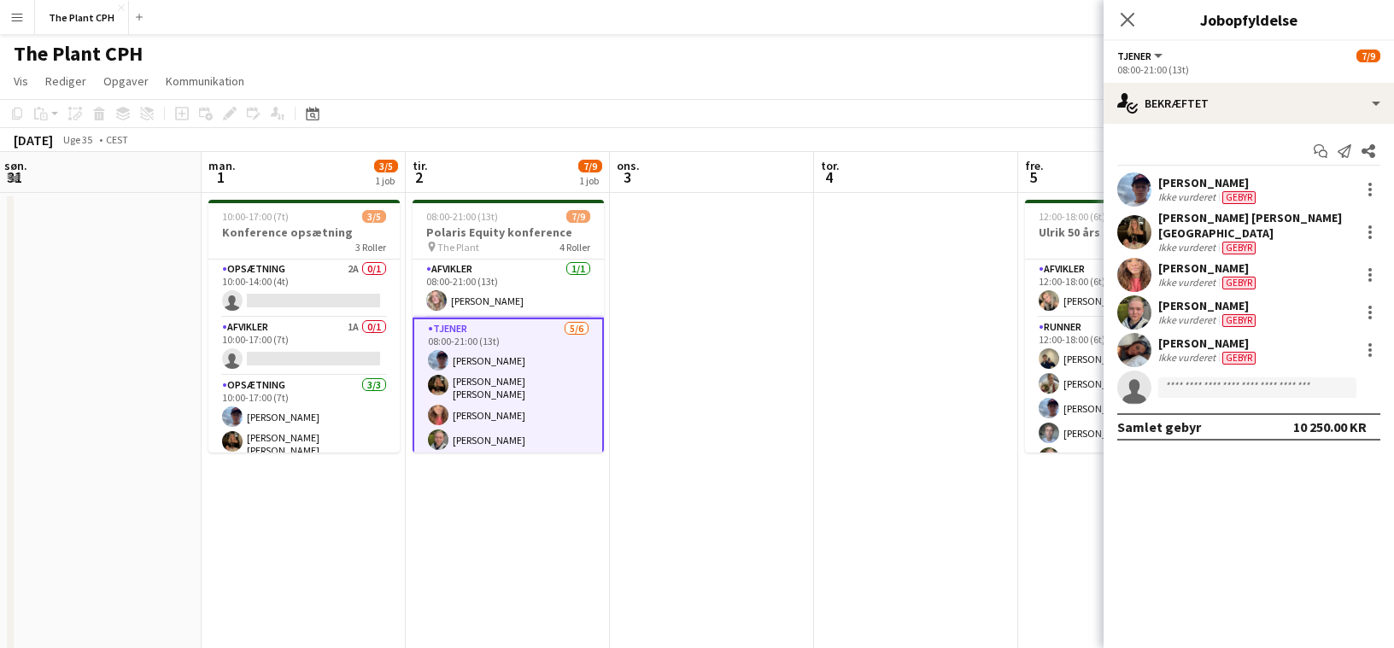
click at [763, 380] on app-date-cell at bounding box center [712, 423] width 204 height 460
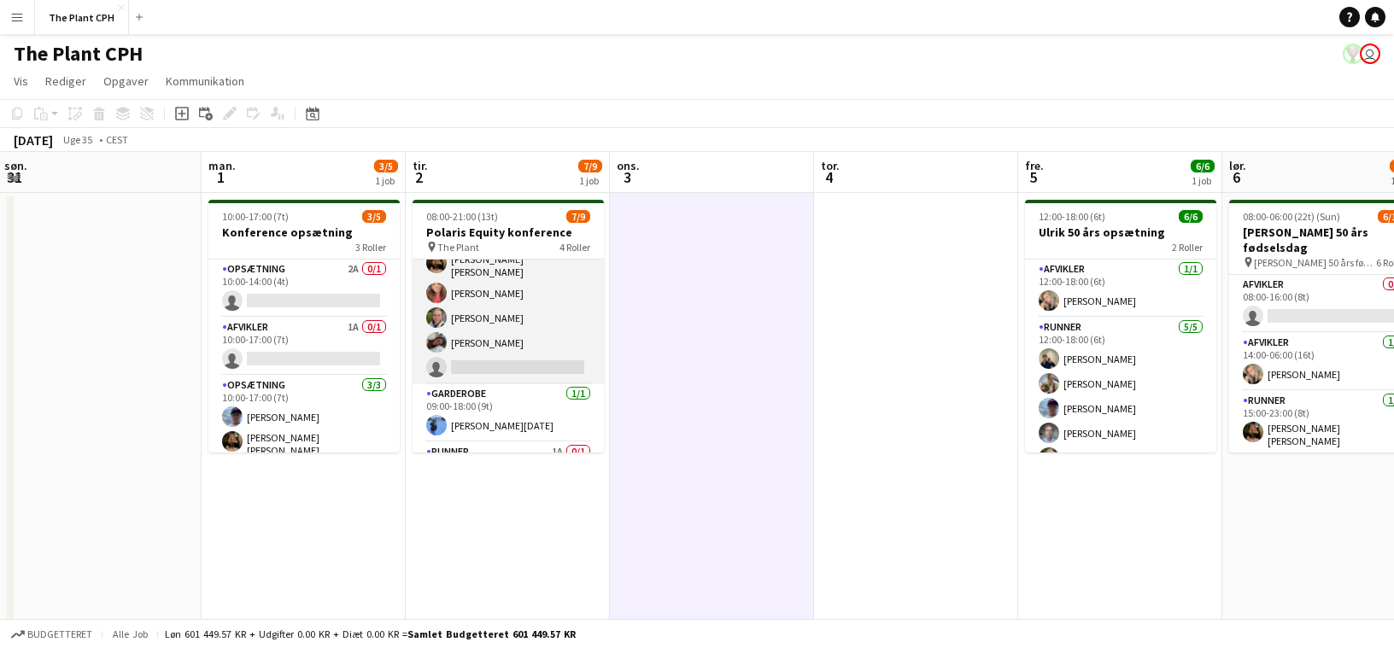
scroll to position [163, 0]
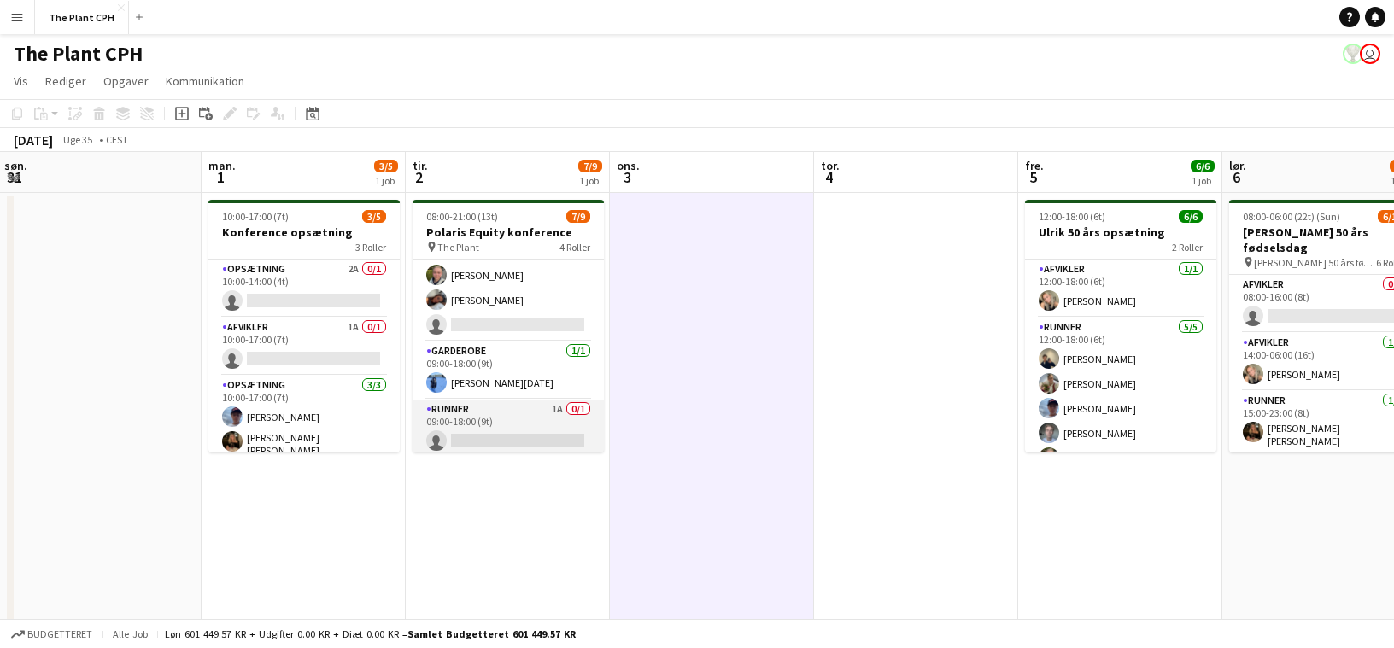
click at [545, 405] on app-card-role "Runner 1A 0/1 09:00-18:00 (9t) single-neutral-actions" at bounding box center [508, 429] width 191 height 58
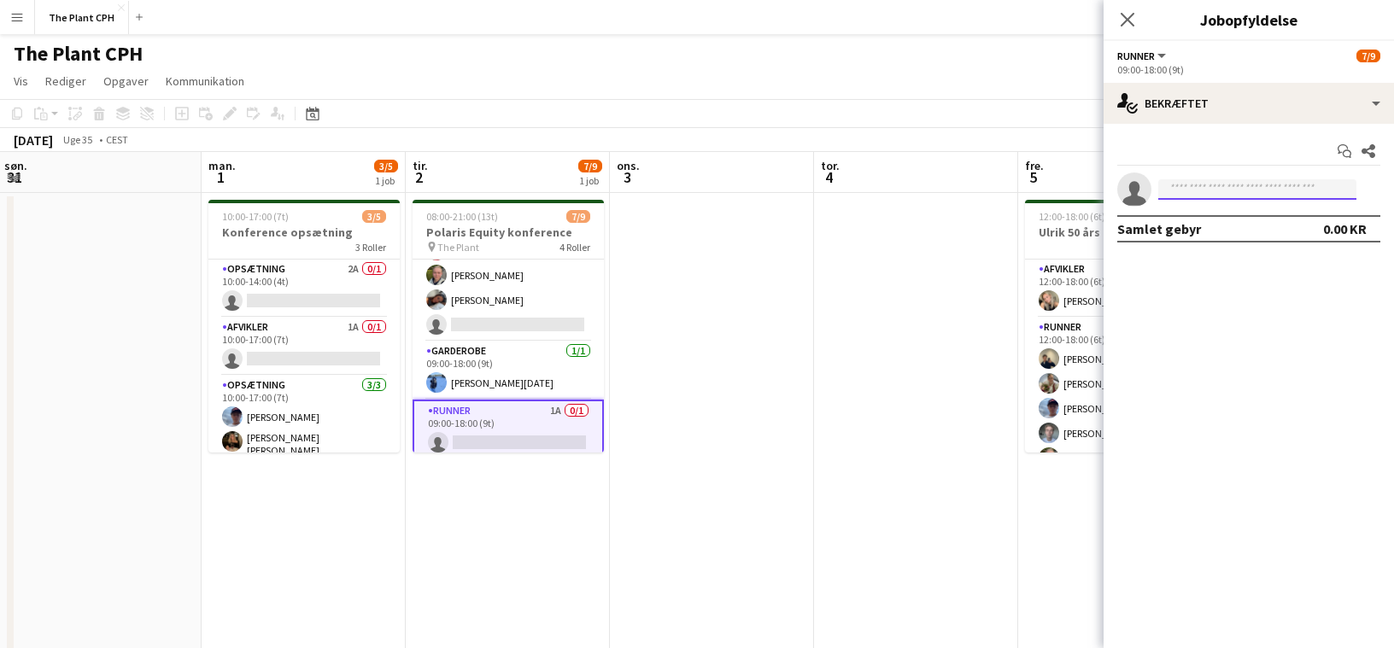
click at [1027, 184] on input at bounding box center [1257, 189] width 198 height 20
click at [544, 388] on app-card-role "Garderobe [DATE] 09:00-18:00 (9t) [PERSON_NAME][DATE]" at bounding box center [508, 370] width 191 height 58
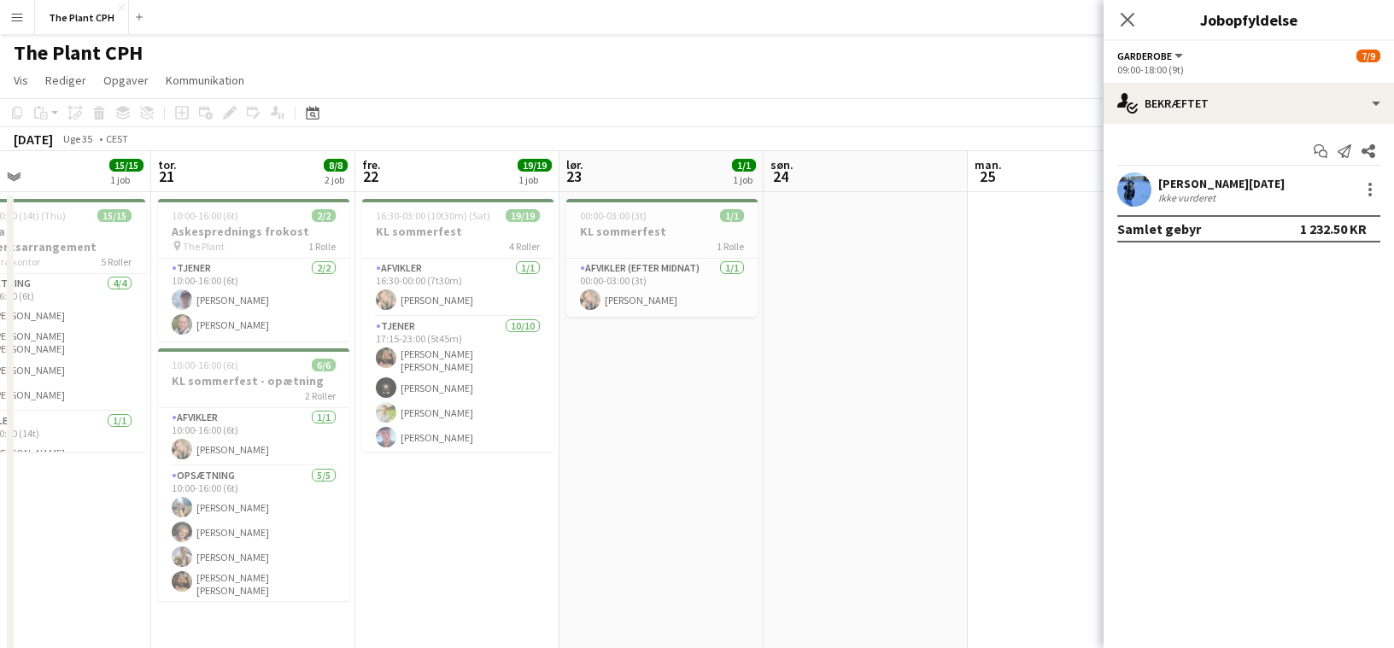
scroll to position [0, 475]
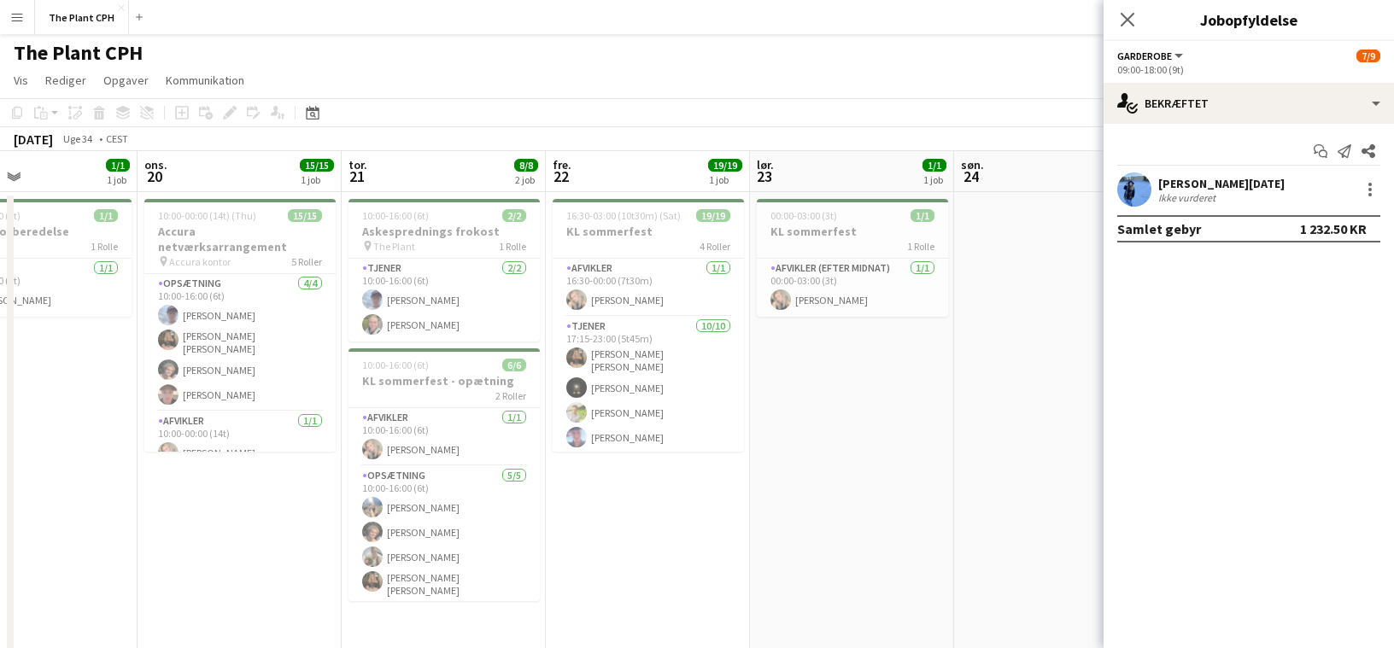
click at [777, 444] on app-date-cell "00:00-03:00 (3t) 1/1 KL sommerfest 1 [PERSON_NAME] Afvikler (efter midnat) [DAT…" at bounding box center [852, 422] width 204 height 460
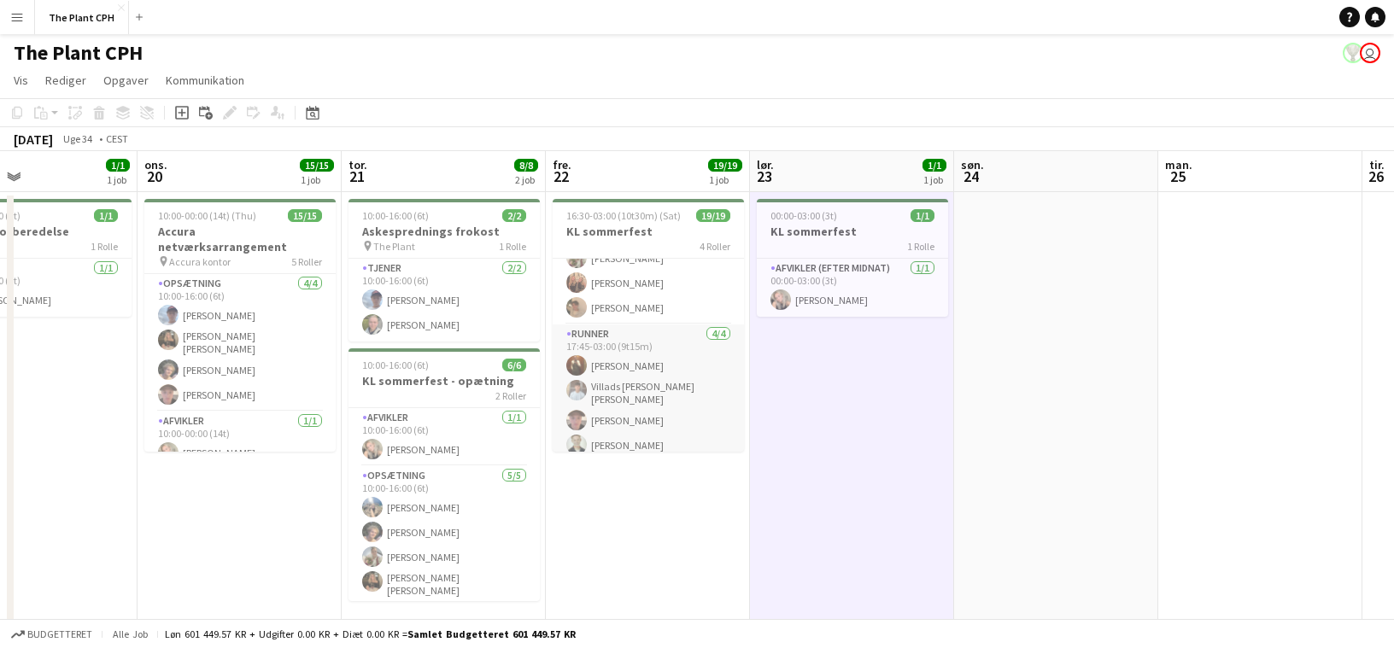
scroll to position [307, 0]
click at [635, 394] on app-card-role "Tjener [DATE] 17:45-23:00 (5t15m) [PERSON_NAME] [PERSON_NAME] [PERSON_NAME] [PE…" at bounding box center [648, 361] width 191 height 132
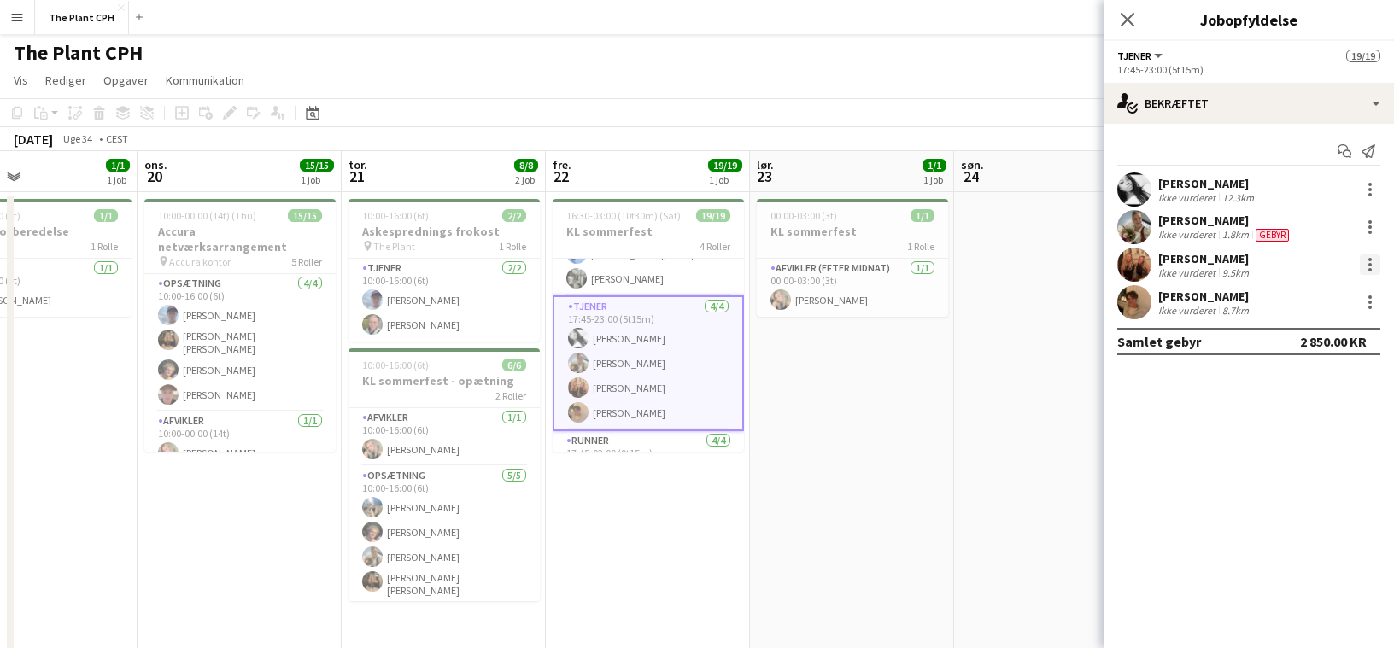
click at [1027, 268] on div at bounding box center [1369, 269] width 3 height 3
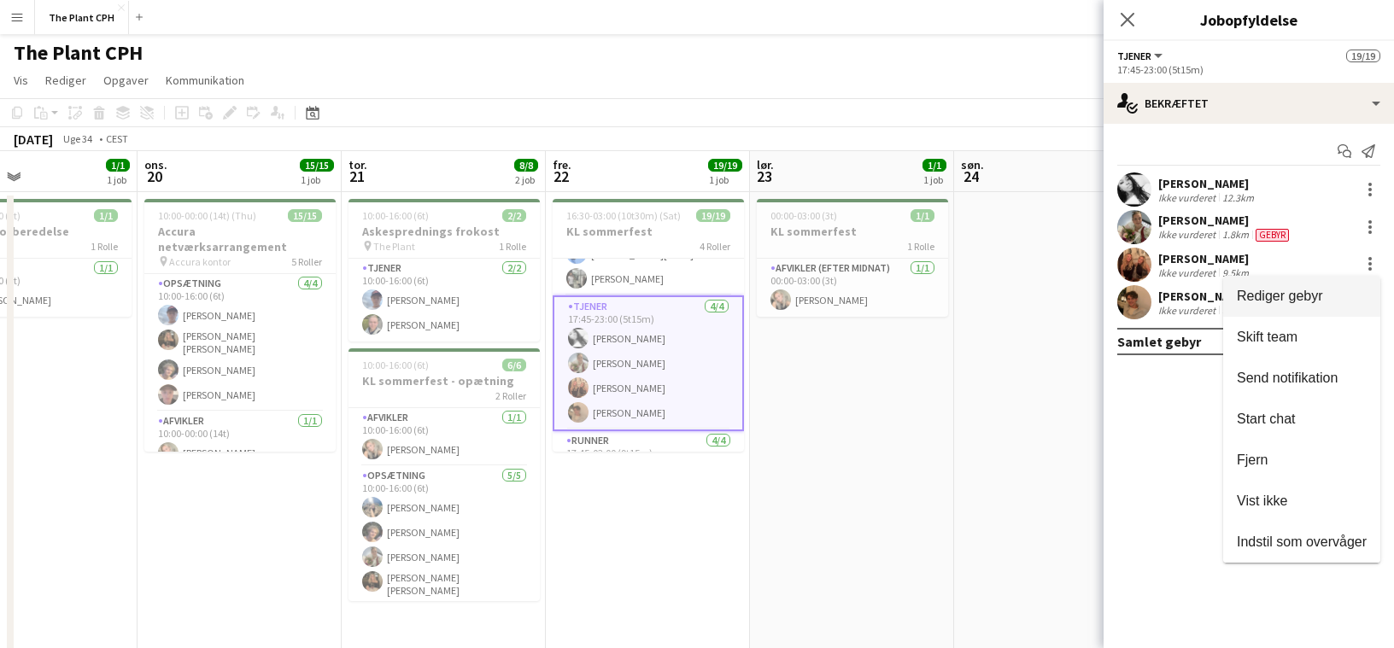
click at [1027, 290] on span "Rediger gebyr" at bounding box center [1302, 296] width 130 height 15
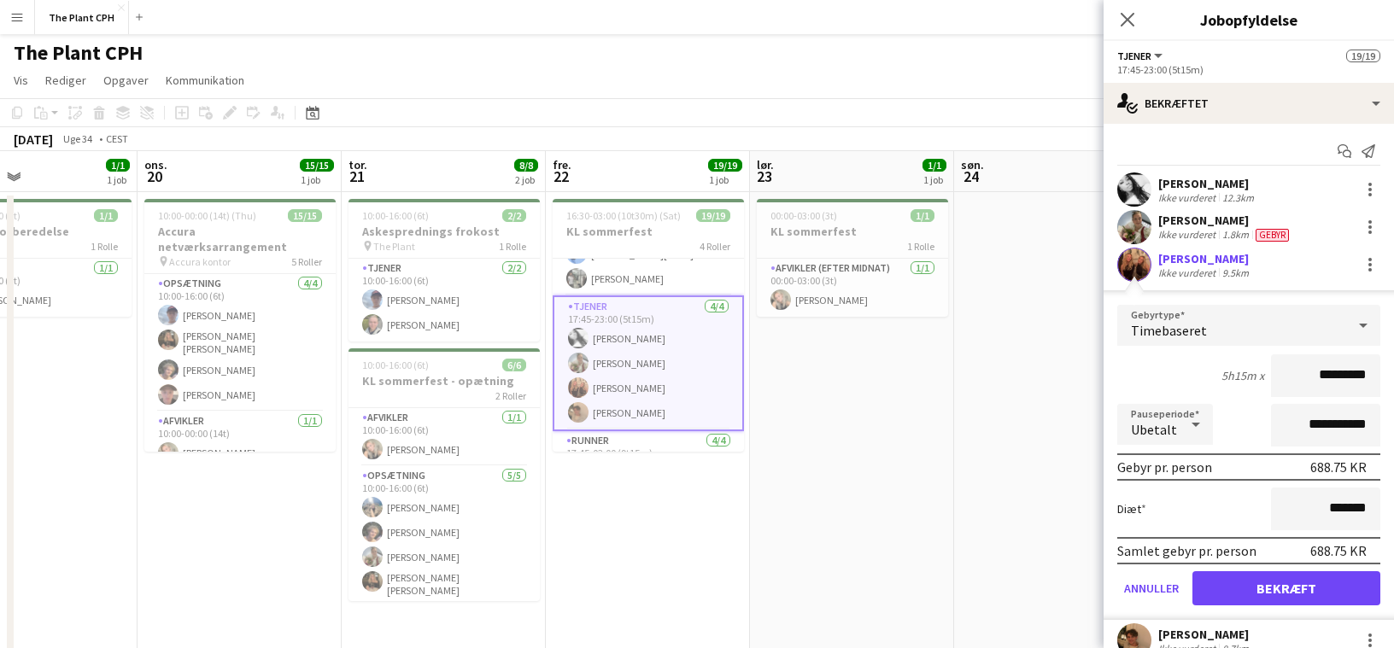
click at [1027, 389] on input "*********" at bounding box center [1325, 375] width 109 height 43
type input "******"
click button "Bekræft" at bounding box center [1286, 588] width 188 height 34
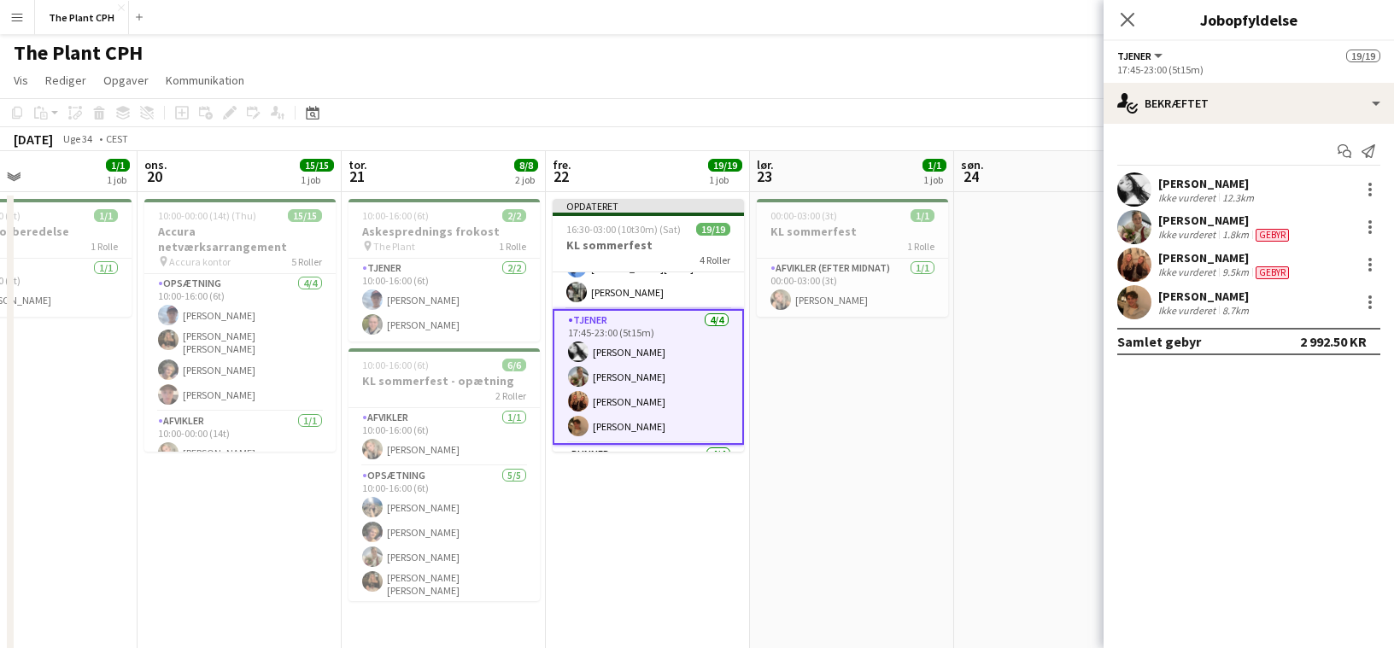
click at [956, 487] on app-date-cell at bounding box center [1056, 422] width 204 height 460
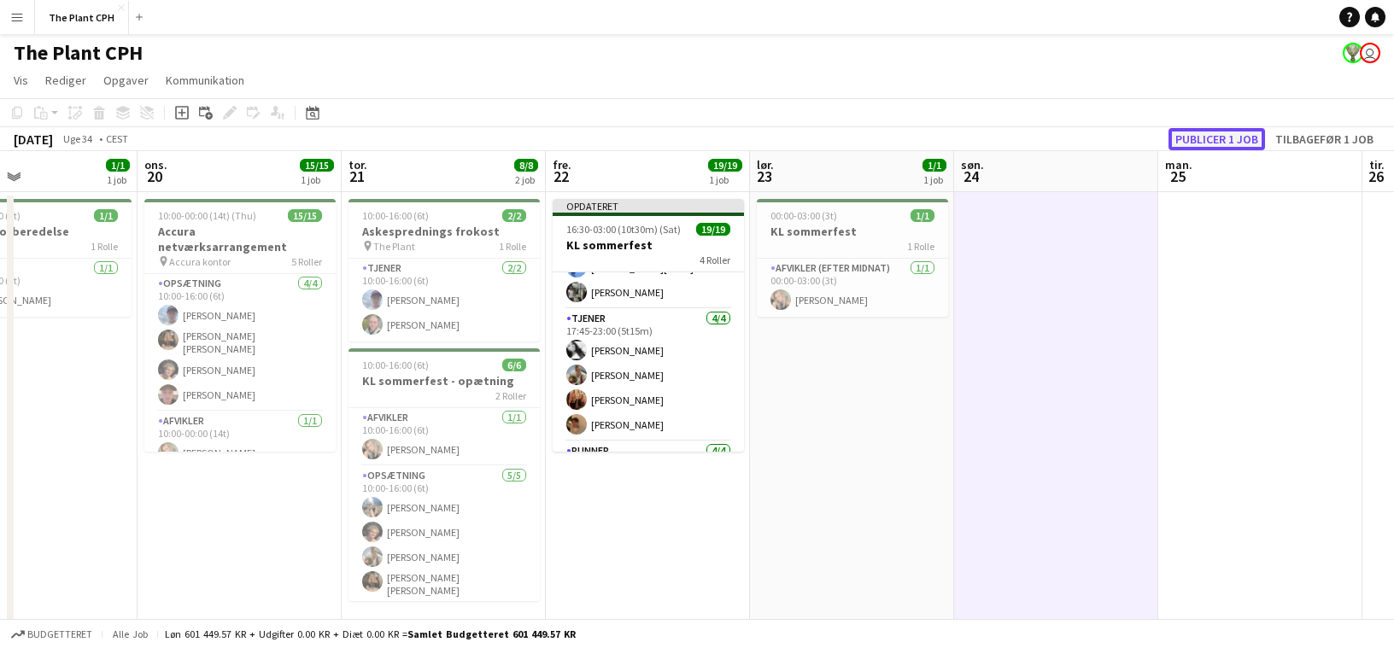
click at [1027, 138] on button "Publicer 1 job" at bounding box center [1216, 139] width 97 height 22
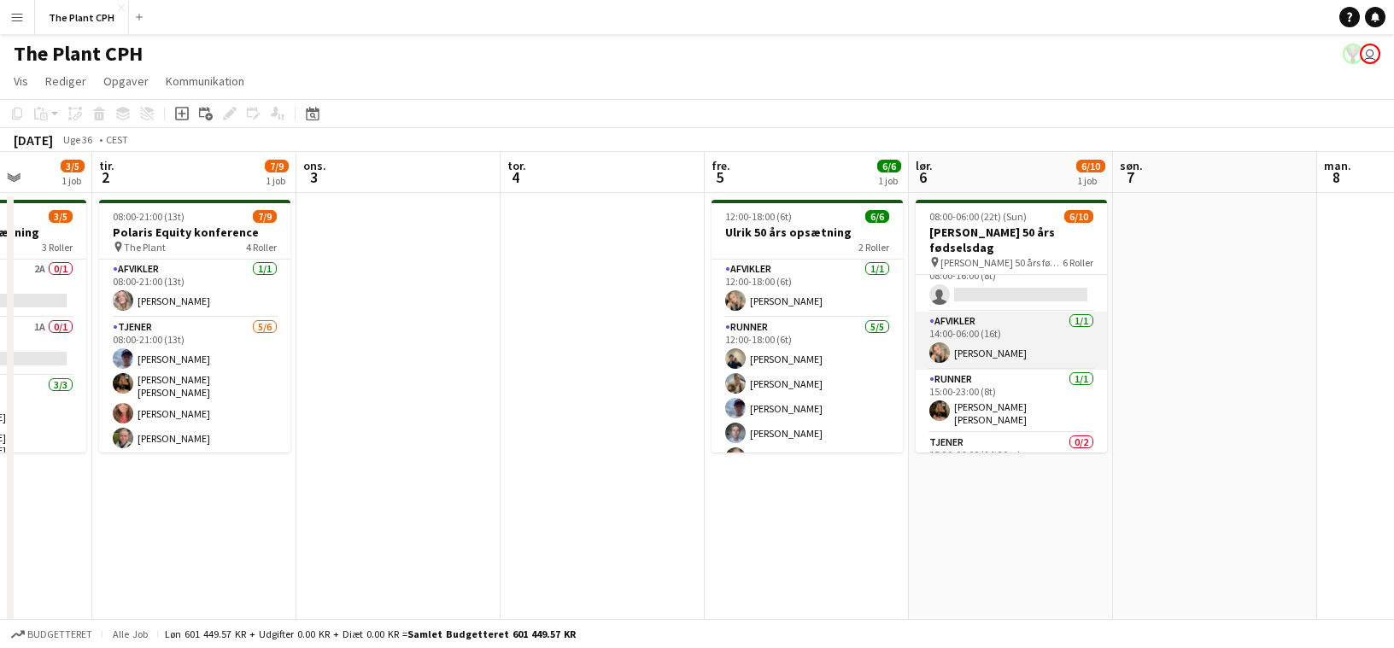
scroll to position [27, 0]
click at [1018, 331] on app-card-role "Afvikler [DATE] 14:00-06:00 (16t) [PERSON_NAME]" at bounding box center [1011, 335] width 191 height 58
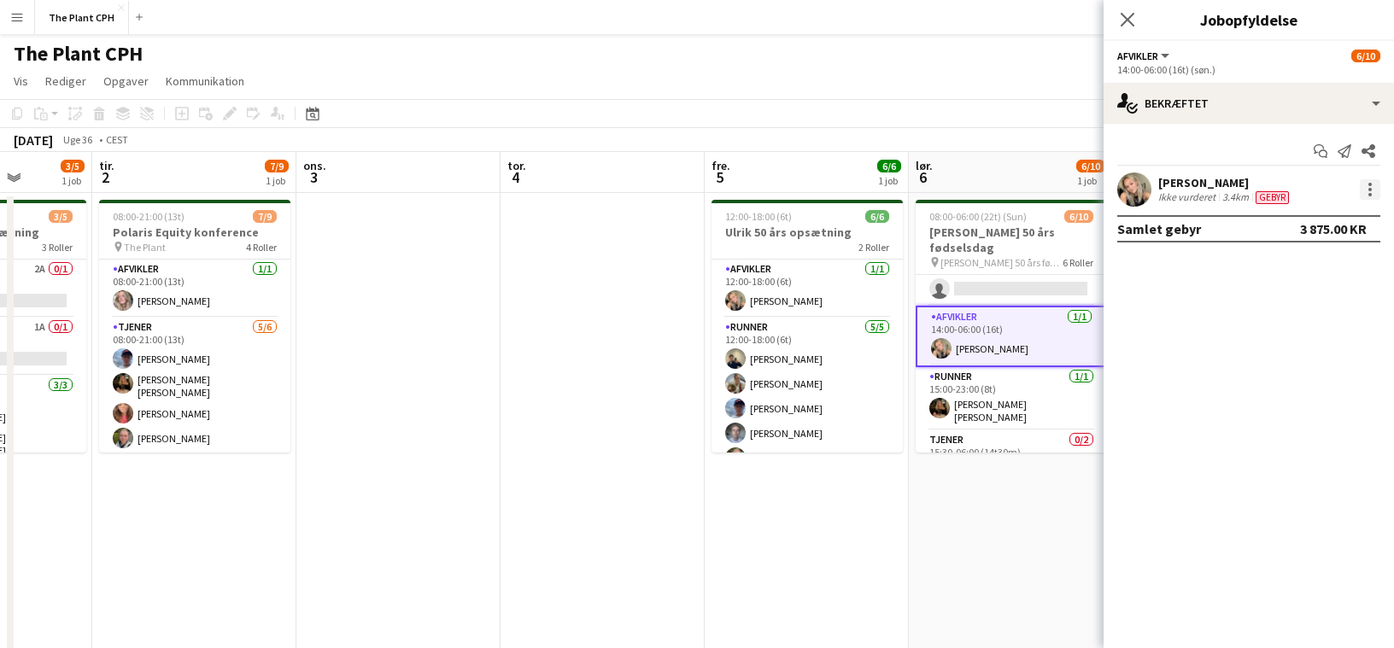
click at [1027, 190] on div at bounding box center [1370, 189] width 20 height 20
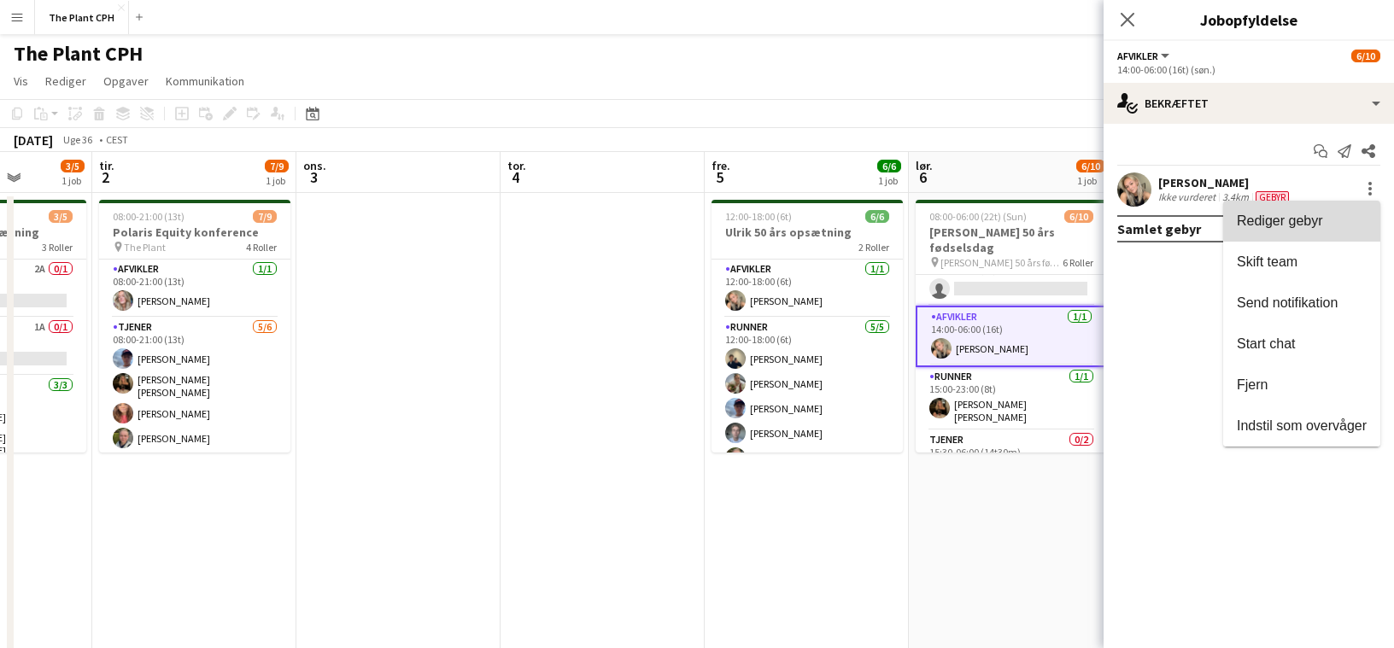
click at [1027, 219] on span "Rediger gebyr" at bounding box center [1280, 221] width 86 height 15
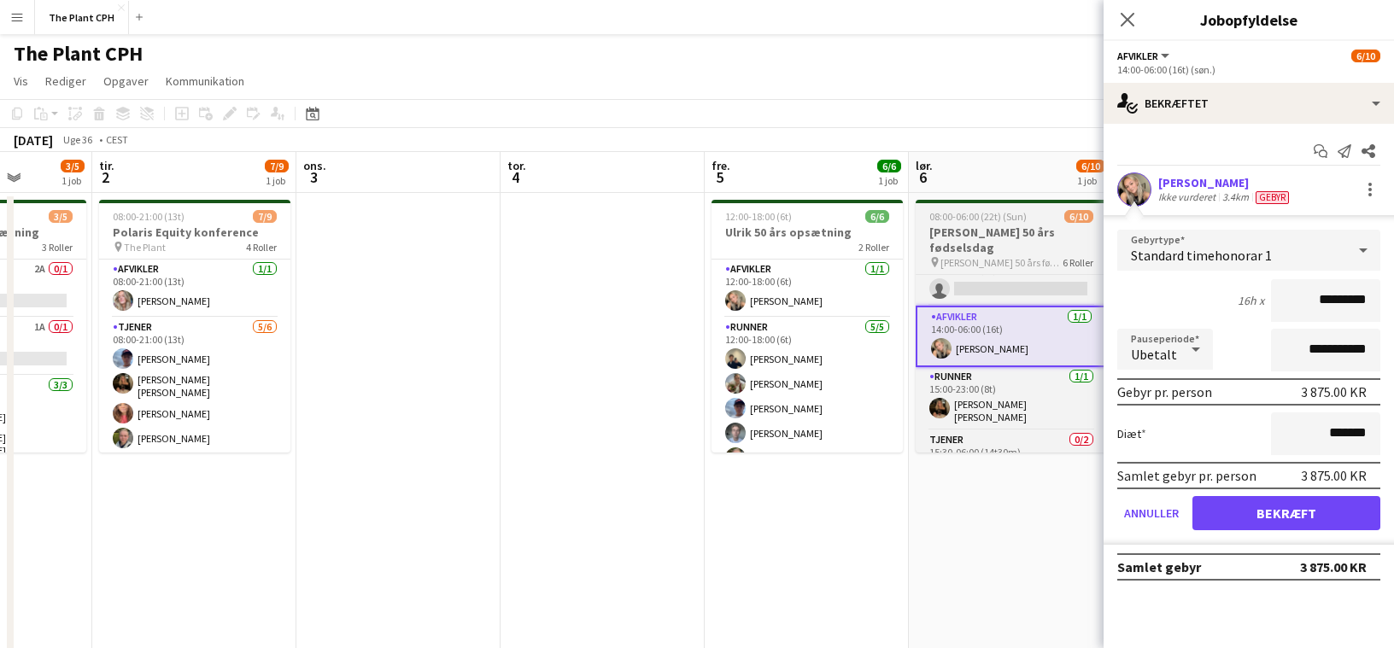
click at [974, 215] on span "08:00-06:00 (22t) (Sun)" at bounding box center [977, 216] width 97 height 13
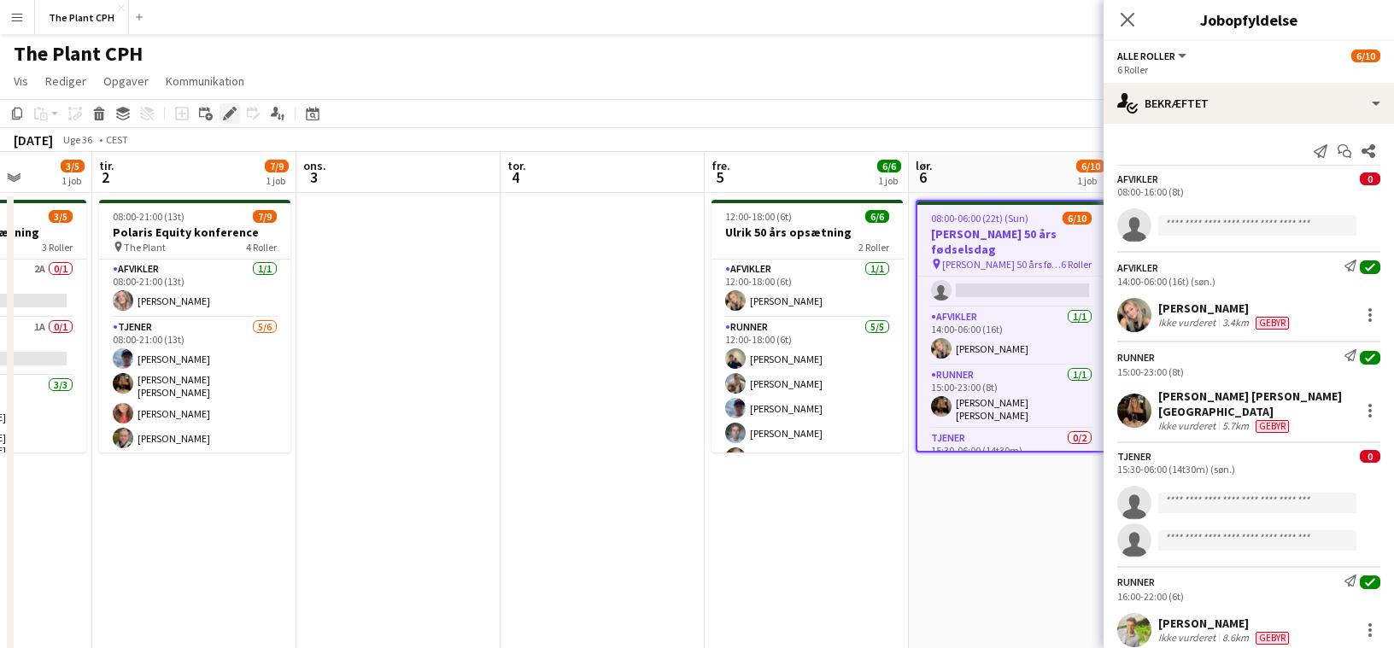
click at [230, 107] on icon "Rediger" at bounding box center [230, 114] width 14 height 14
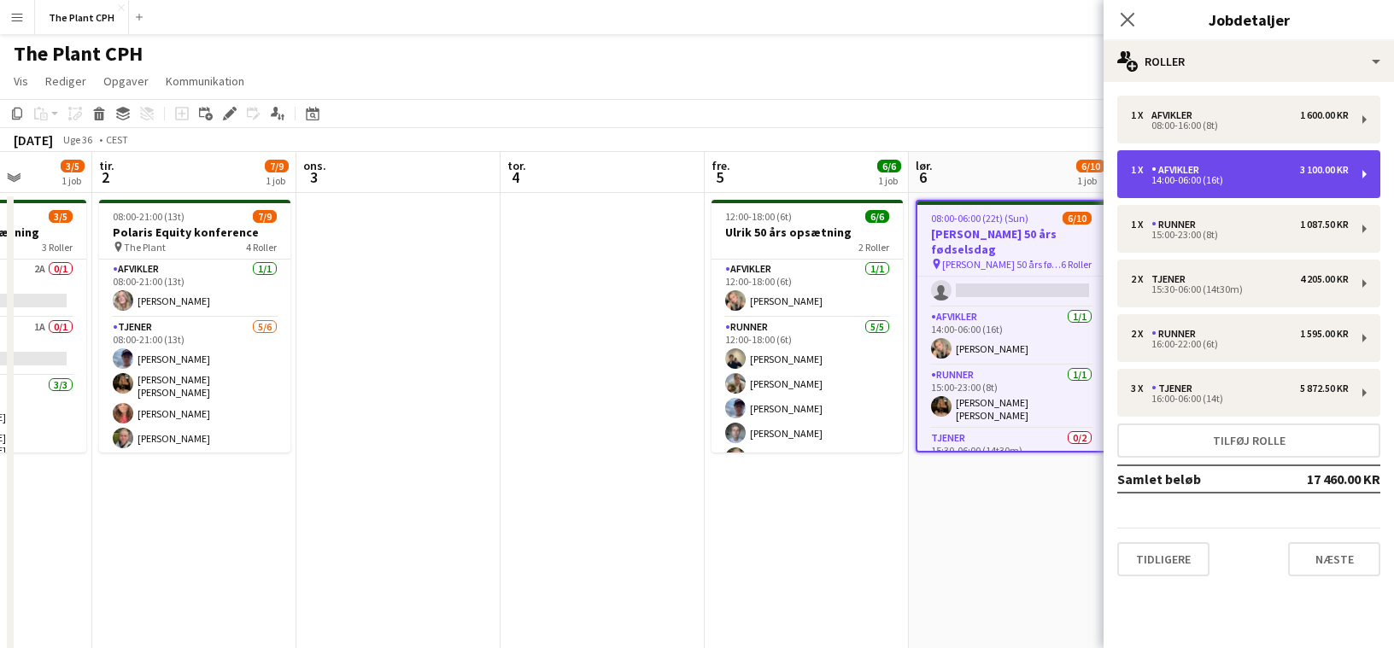
click at [1027, 180] on div "14:00-06:00 (16t)" at bounding box center [1240, 180] width 218 height 9
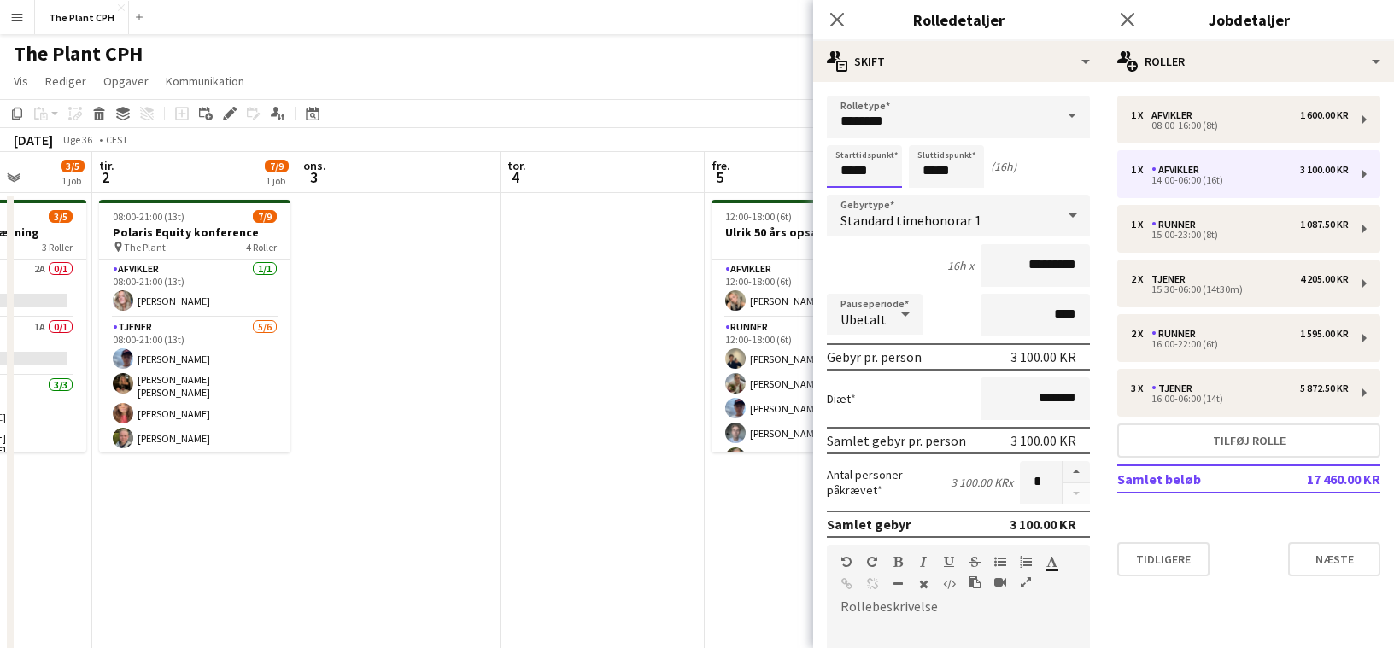
click at [878, 167] on input "*****" at bounding box center [864, 166] width 75 height 43
click at [851, 143] on div at bounding box center [847, 136] width 34 height 17
type input "*****"
click at [851, 143] on div at bounding box center [847, 136] width 34 height 17
click at [756, 175] on app-board-header-date "fre. 5 6/6 1 job" at bounding box center [807, 172] width 204 height 41
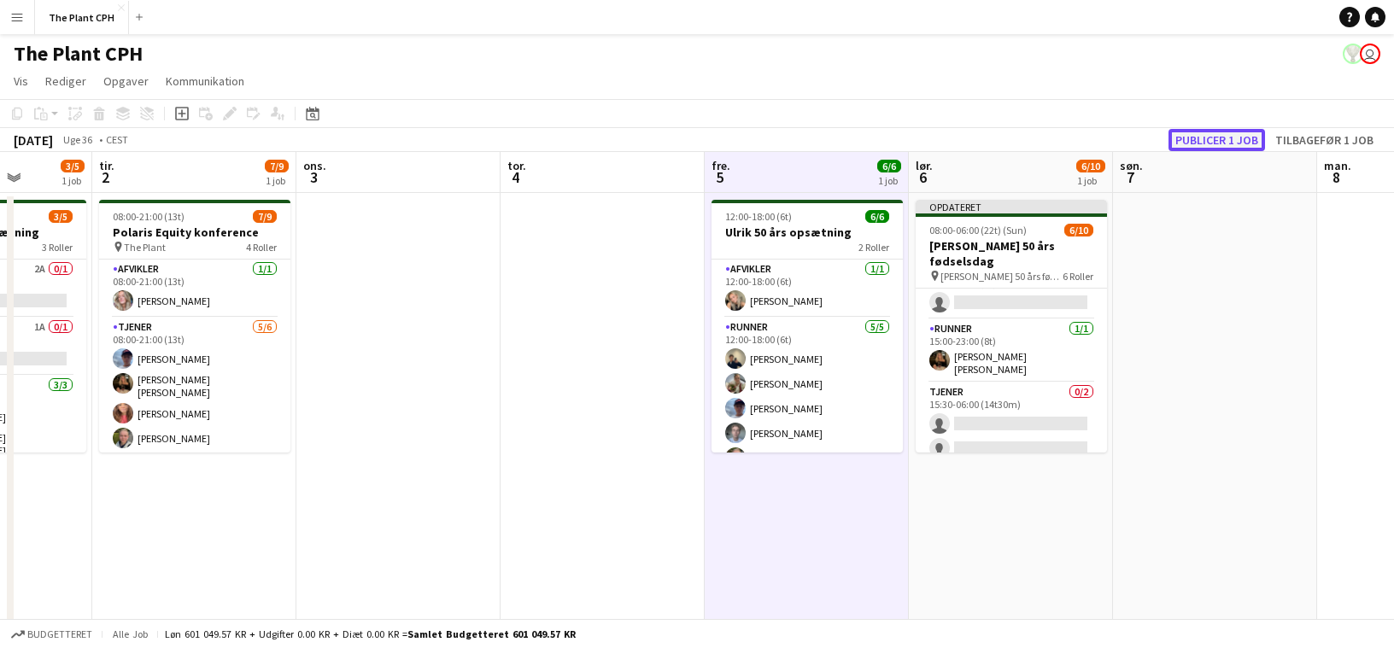
click at [1027, 137] on button "Publicer 1 job" at bounding box center [1216, 140] width 97 height 22
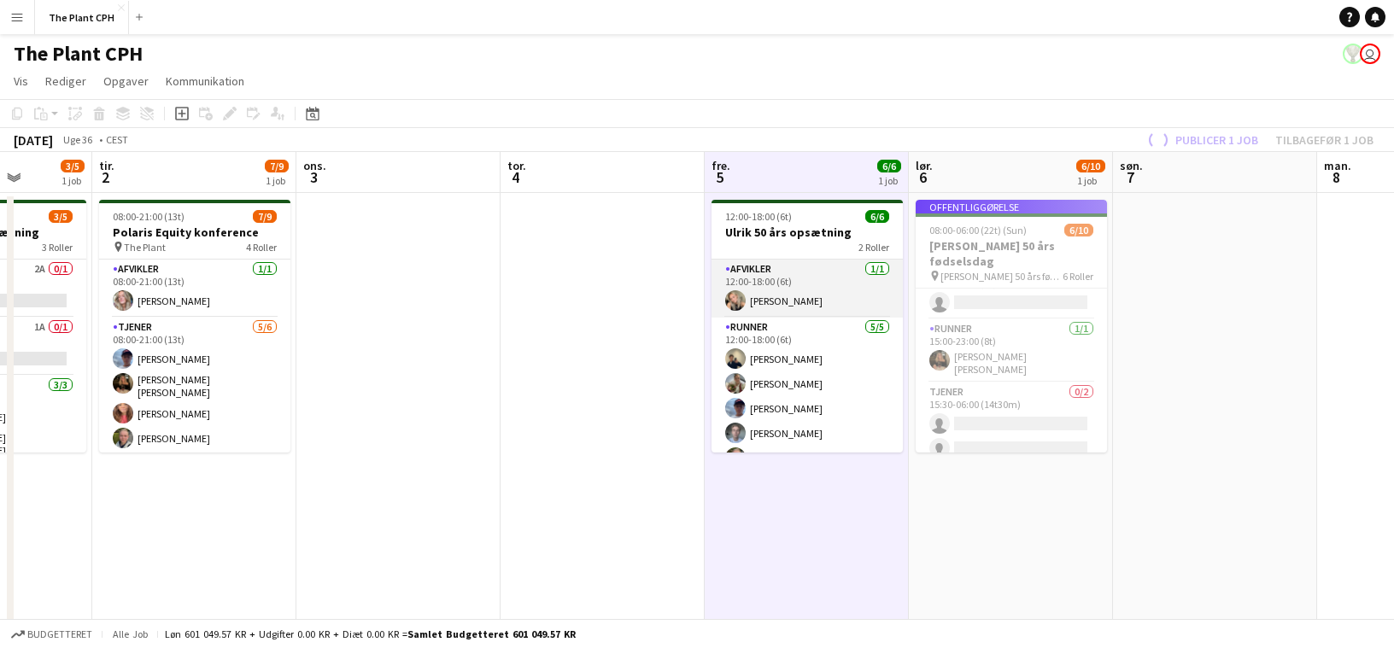
click at [795, 286] on app-card-role "Afvikler [DATE] 12:00-18:00 (6t) [PERSON_NAME]" at bounding box center [806, 289] width 191 height 58
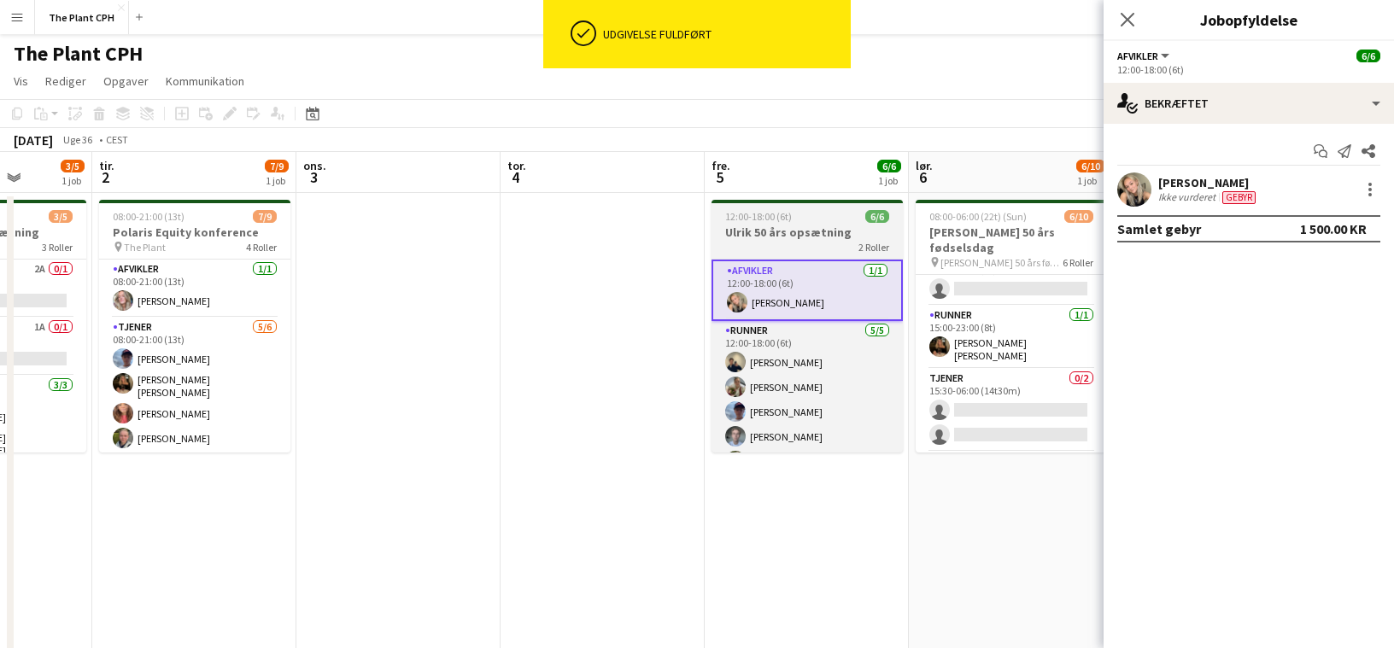
click at [799, 244] on div "2 Roller" at bounding box center [806, 247] width 191 height 14
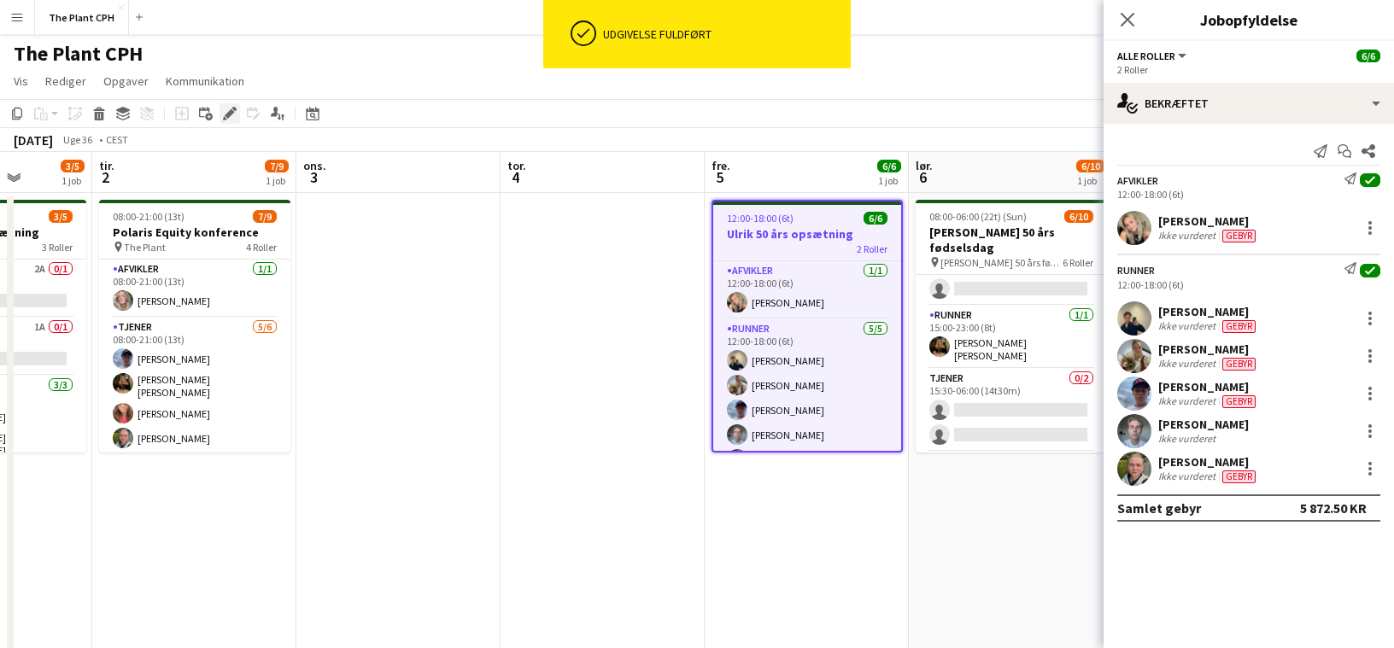
click at [231, 115] on icon at bounding box center [229, 113] width 9 height 9
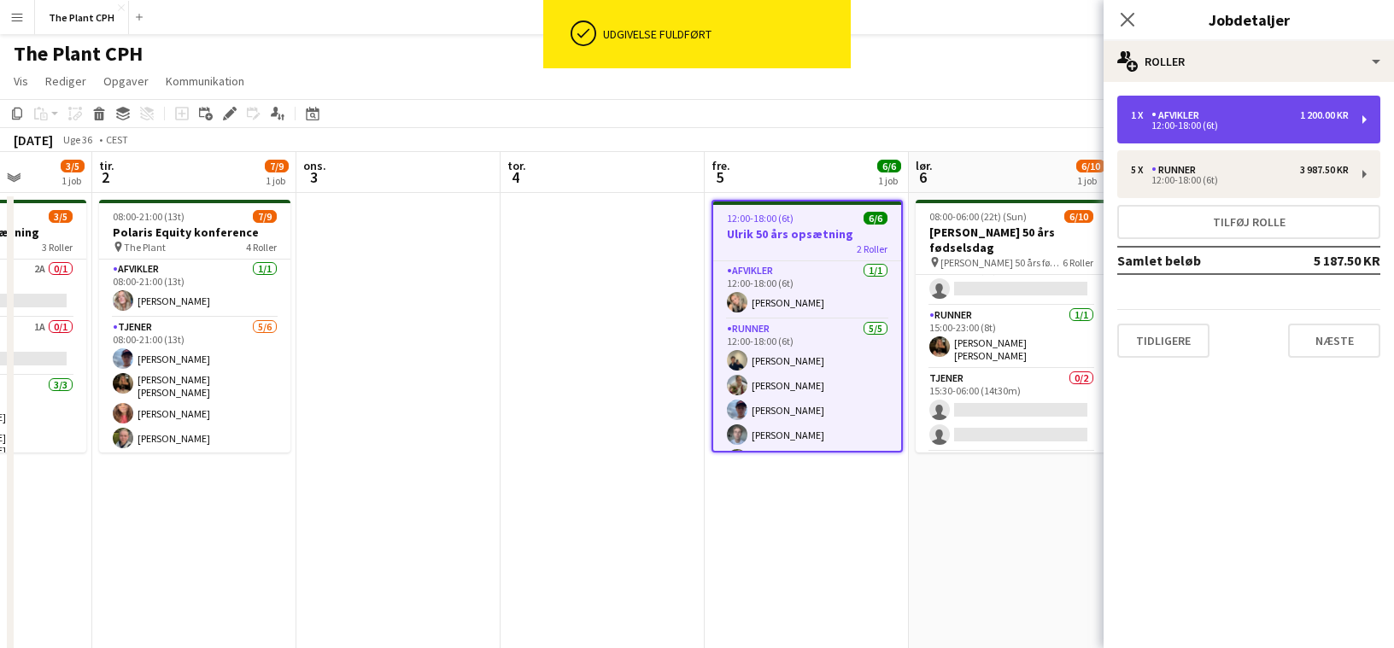
click at [1027, 133] on div "1 x Afvikler 1 200.00 KR 12:00-18:00 (6t)" at bounding box center [1248, 120] width 263 height 48
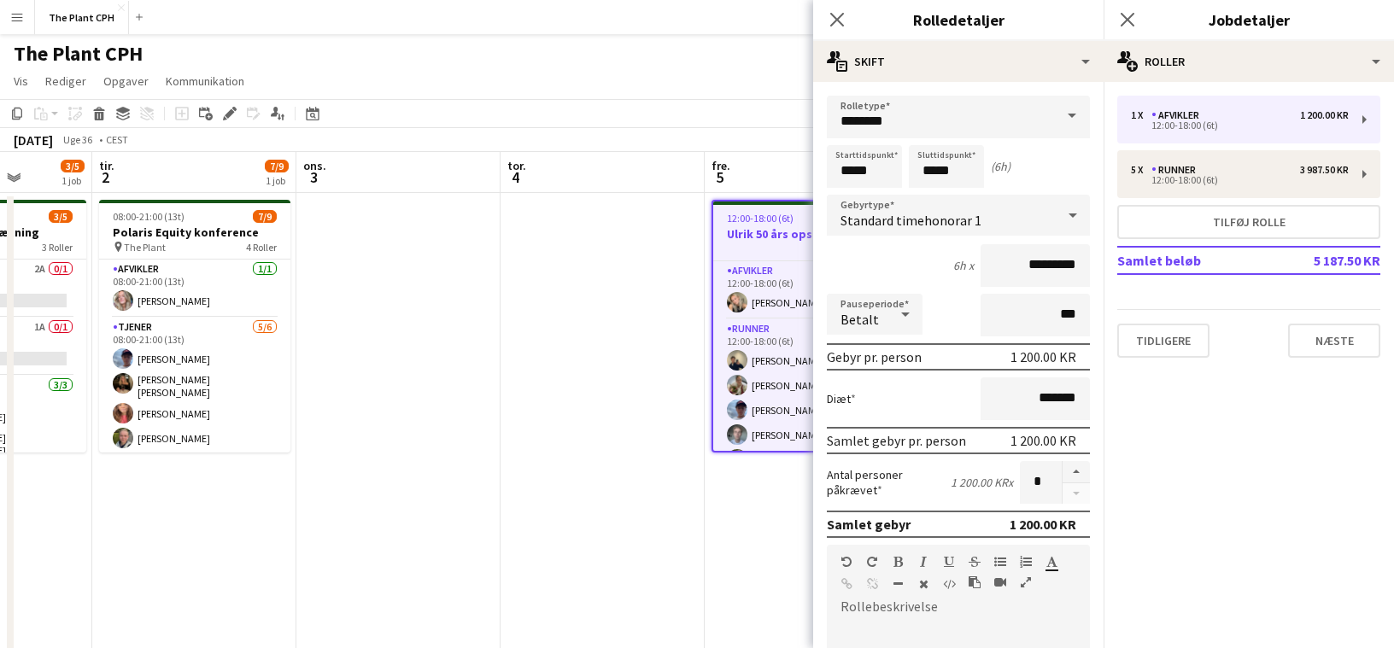
click at [808, 165] on app-board-header-date "fre. 5 6/6 1 job" at bounding box center [807, 172] width 204 height 41
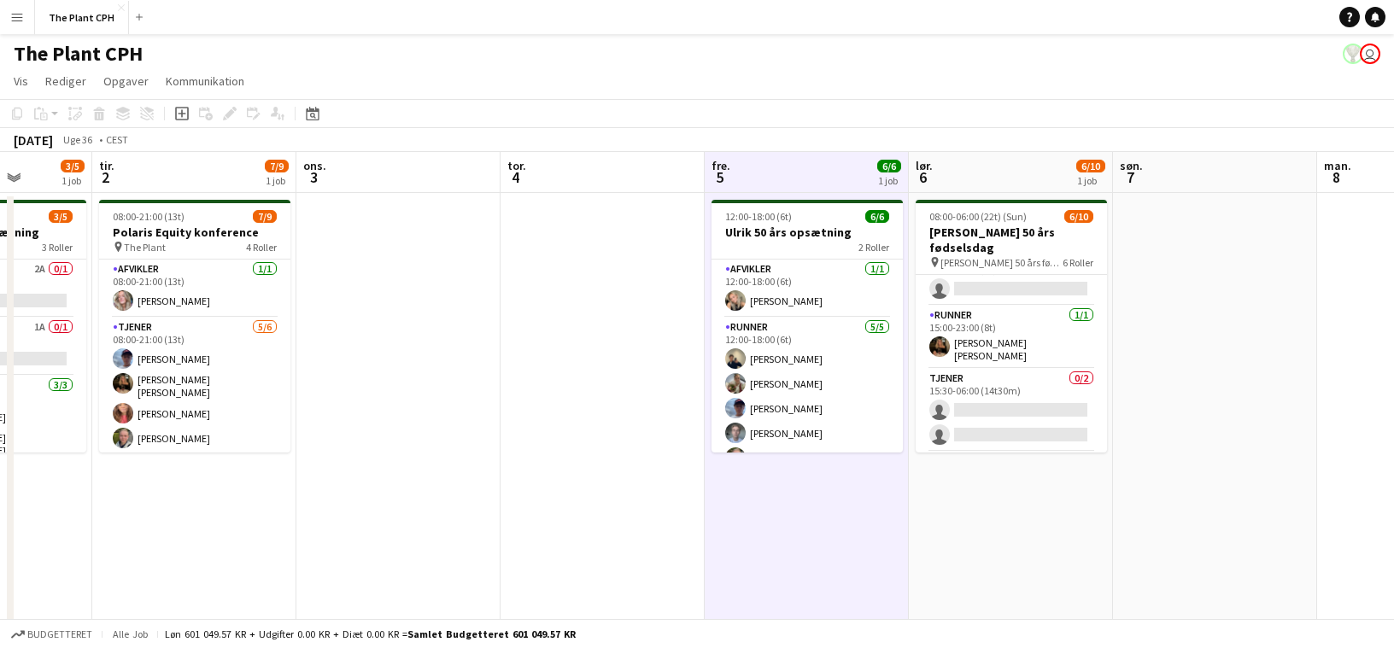
click at [834, 172] on app-board-header-date "fre. 5 6/6 1 job" at bounding box center [807, 172] width 204 height 41
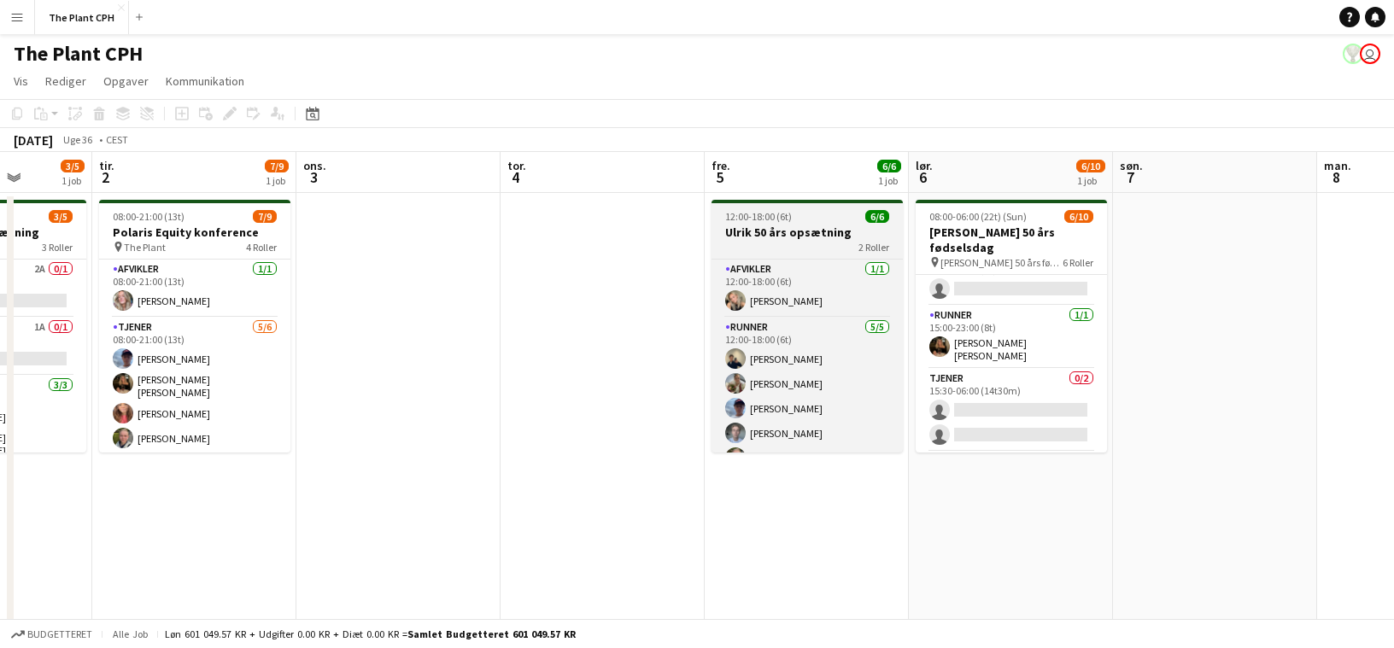
click at [806, 223] on app-job-card "12:00-18:00 (6t) 6/6 Ulrik 50 års opsætning 2 Roller Afvikler [DATE] 12:00-18:0…" at bounding box center [806, 326] width 191 height 253
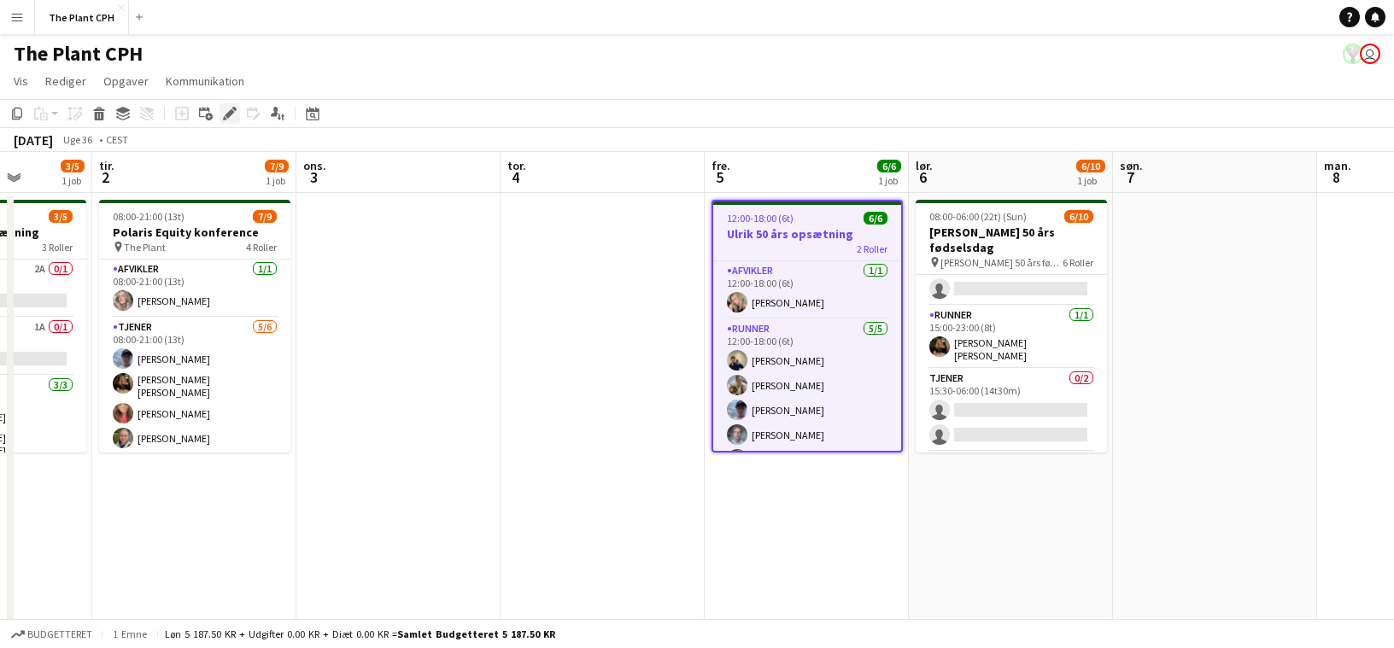
click at [224, 118] on icon at bounding box center [225, 118] width 4 height 4
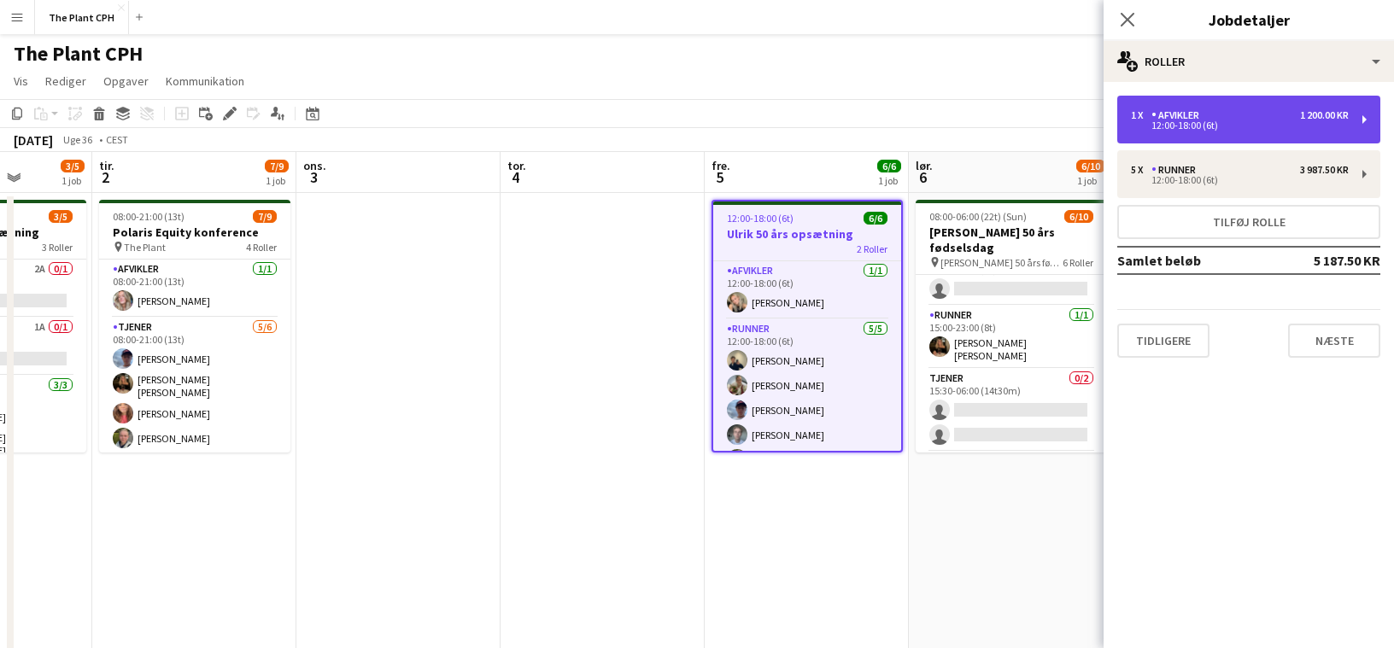
click at [1027, 133] on div "1 x Afvikler 1 200.00 KR 12:00-18:00 (6t)" at bounding box center [1248, 120] width 263 height 48
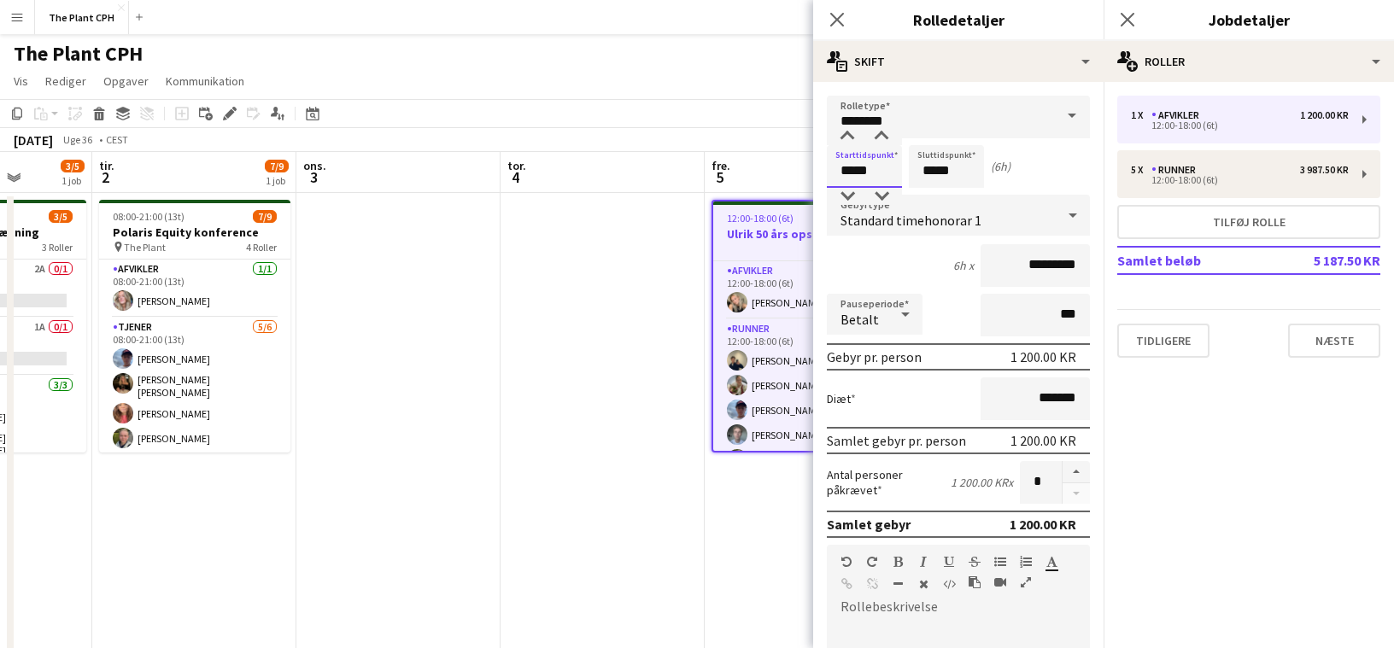
click at [874, 183] on input "*****" at bounding box center [864, 166] width 75 height 43
click at [857, 193] on div at bounding box center [847, 196] width 34 height 17
type input "*****"
click at [857, 194] on div at bounding box center [847, 196] width 34 height 17
click at [669, 119] on app-toolbar "Kopier Indsæt Indsæt Kommando V Indsæt med mandskab Kommando Skift V Indsæt lin…" at bounding box center [697, 113] width 1394 height 29
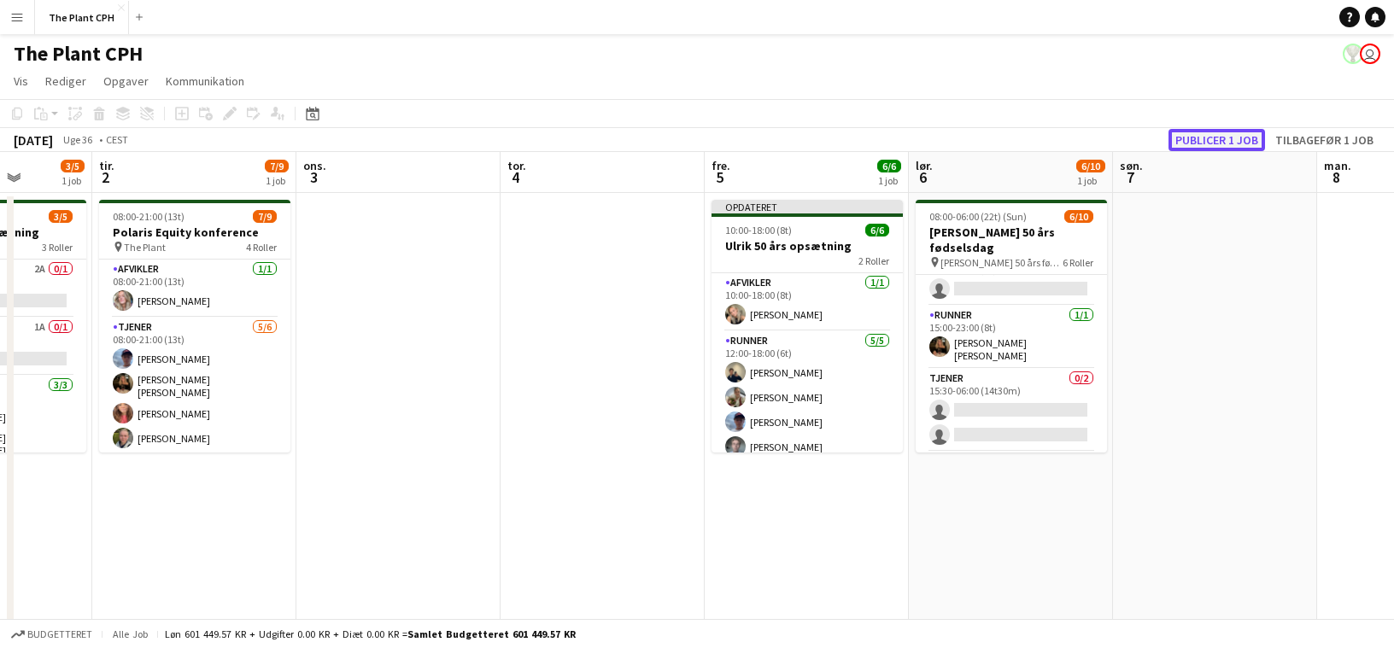
click at [1027, 144] on button "Publicer 1 job" at bounding box center [1216, 140] width 97 height 22
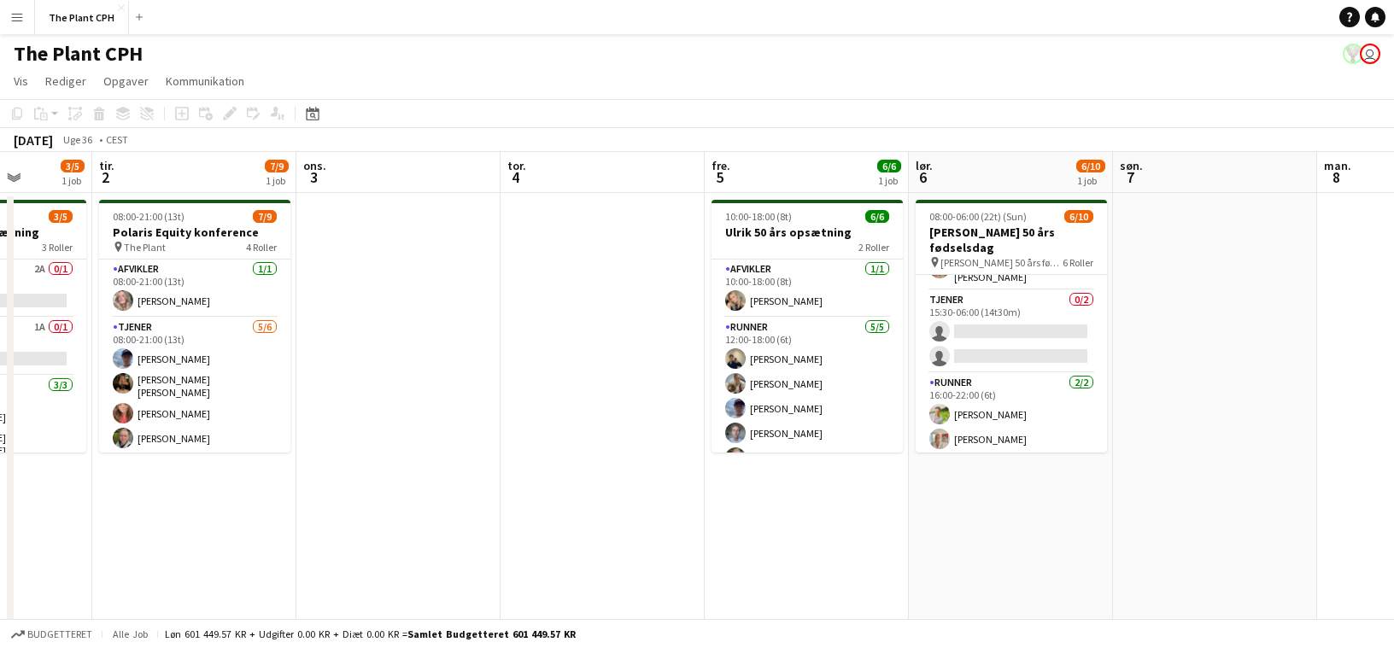
scroll to position [0, 0]
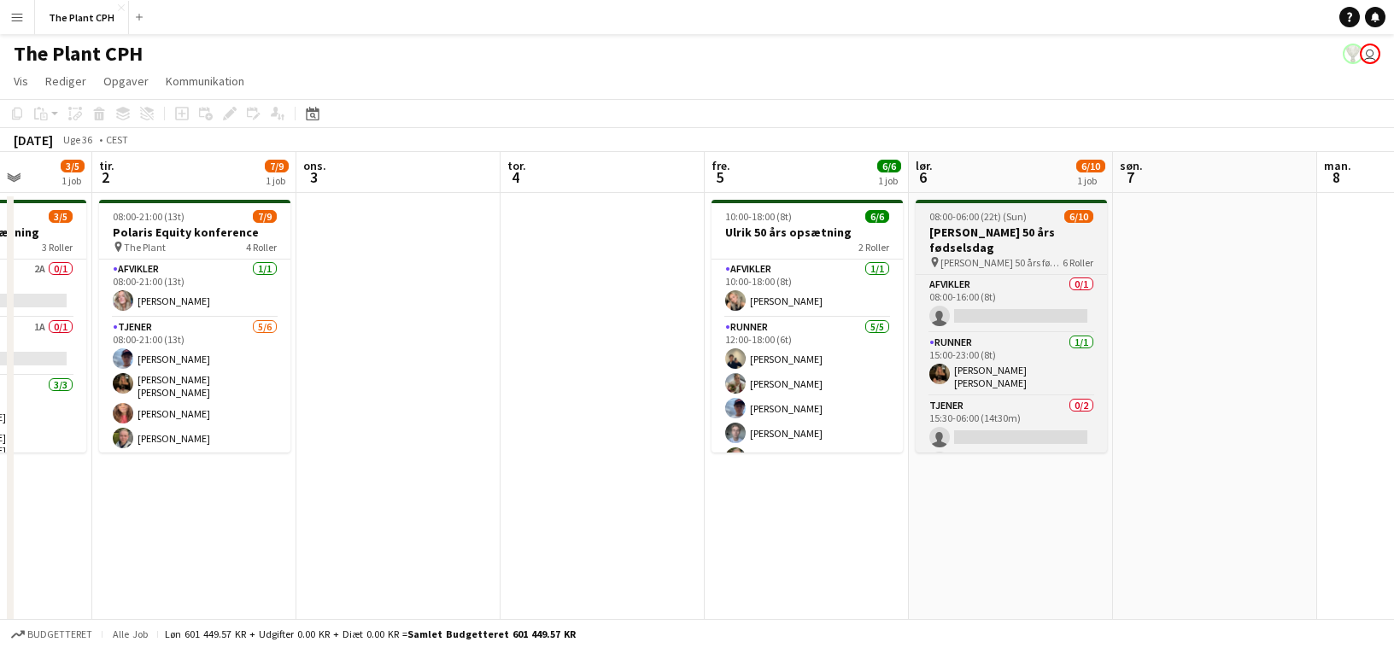
click at [1004, 256] on span "[PERSON_NAME] 50 års fødselsdag" at bounding box center [1001, 262] width 122 height 13
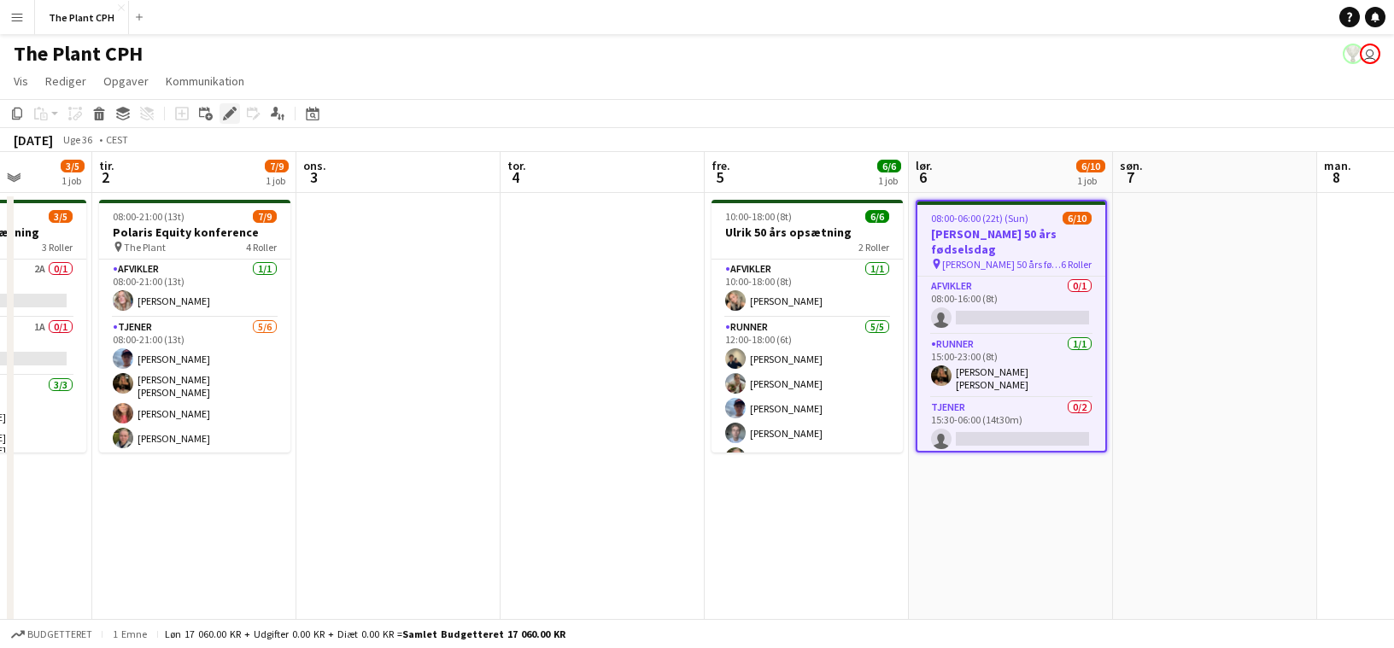
click at [226, 120] on icon "Rediger" at bounding box center [230, 114] width 14 height 14
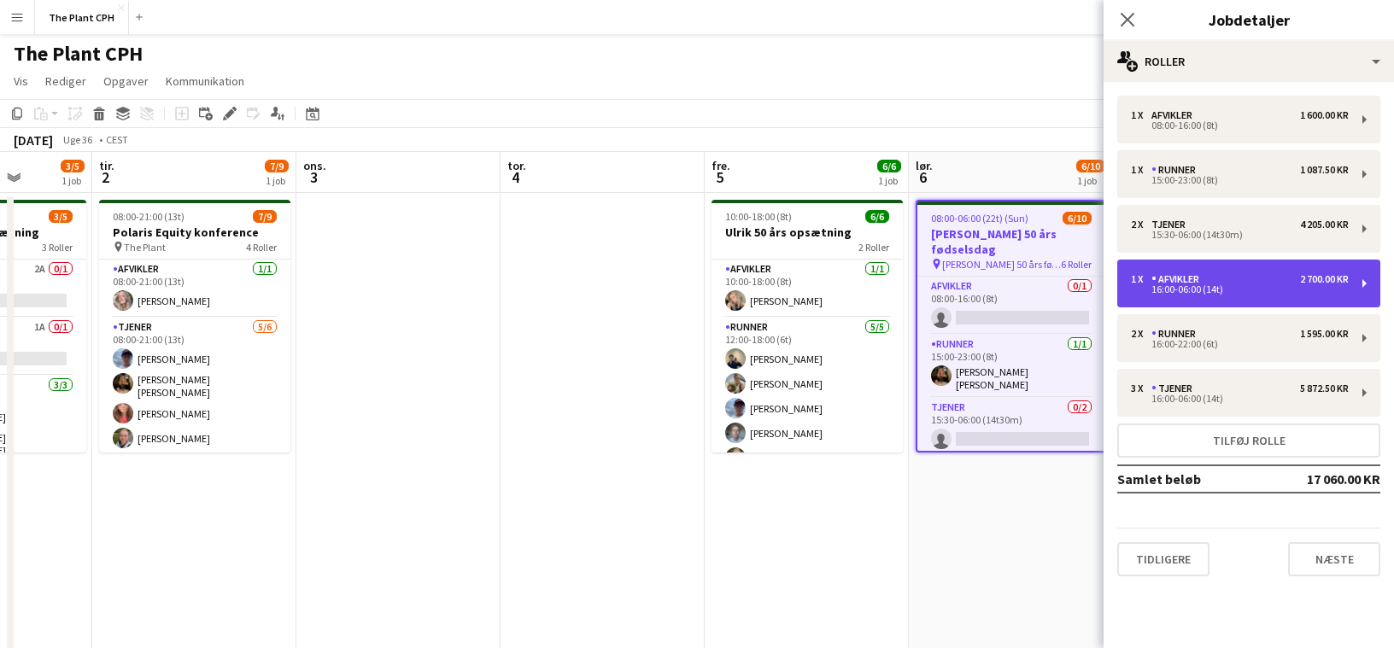
click at [1027, 278] on div "1 x Afvikler 2 700.00 KR" at bounding box center [1240, 279] width 218 height 12
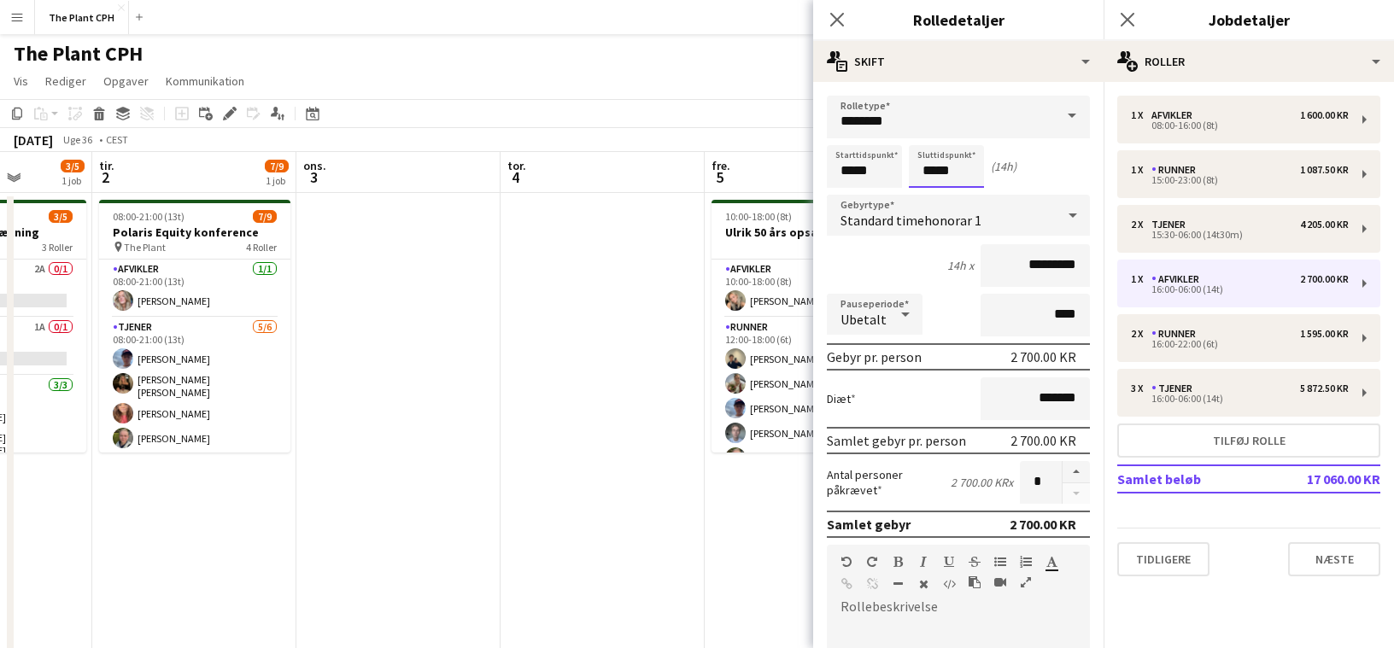
click at [947, 168] on input "*****" at bounding box center [946, 166] width 75 height 43
click at [851, 167] on input "*****" at bounding box center [864, 166] width 75 height 43
click at [851, 190] on div at bounding box center [847, 196] width 34 height 17
click at [892, 139] on div at bounding box center [881, 136] width 34 height 17
type input "*****"
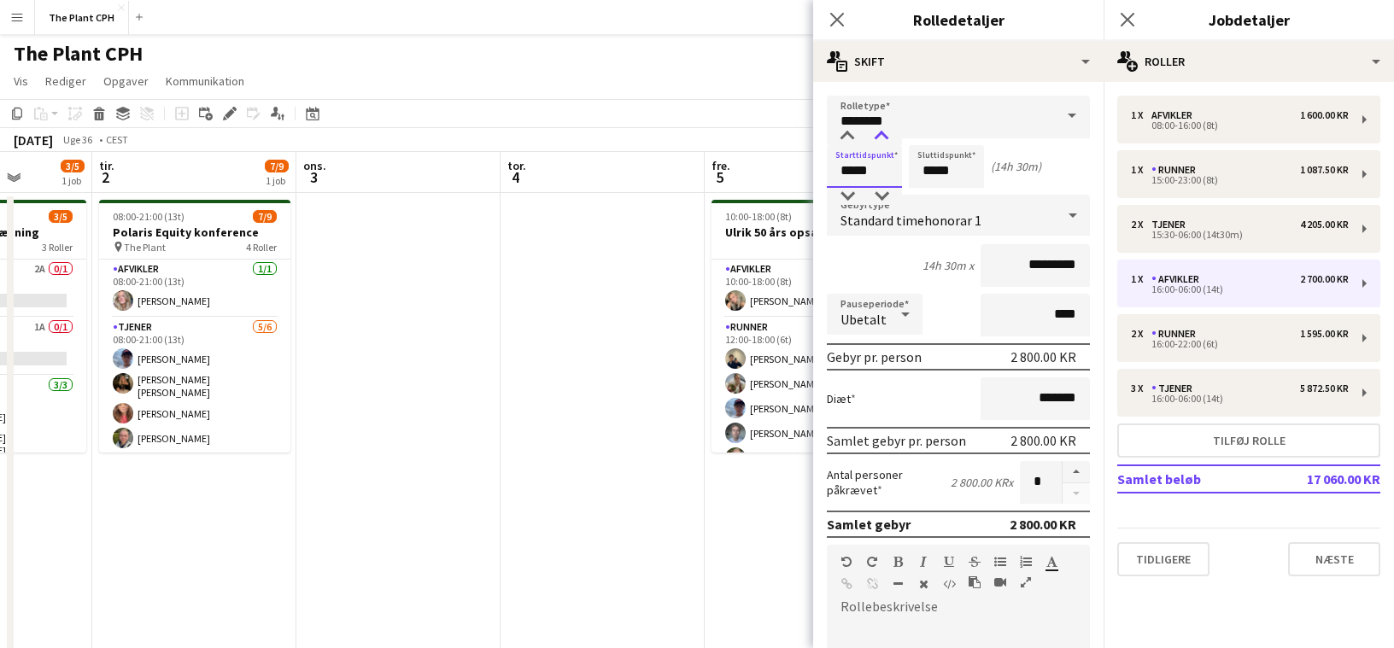
click at [892, 139] on div at bounding box center [881, 136] width 34 height 17
click at [753, 120] on app-toolbar "Kopier Indsæt Indsæt Kommando V Indsæt med mandskab Kommando Skift V Indsæt lin…" at bounding box center [697, 113] width 1394 height 29
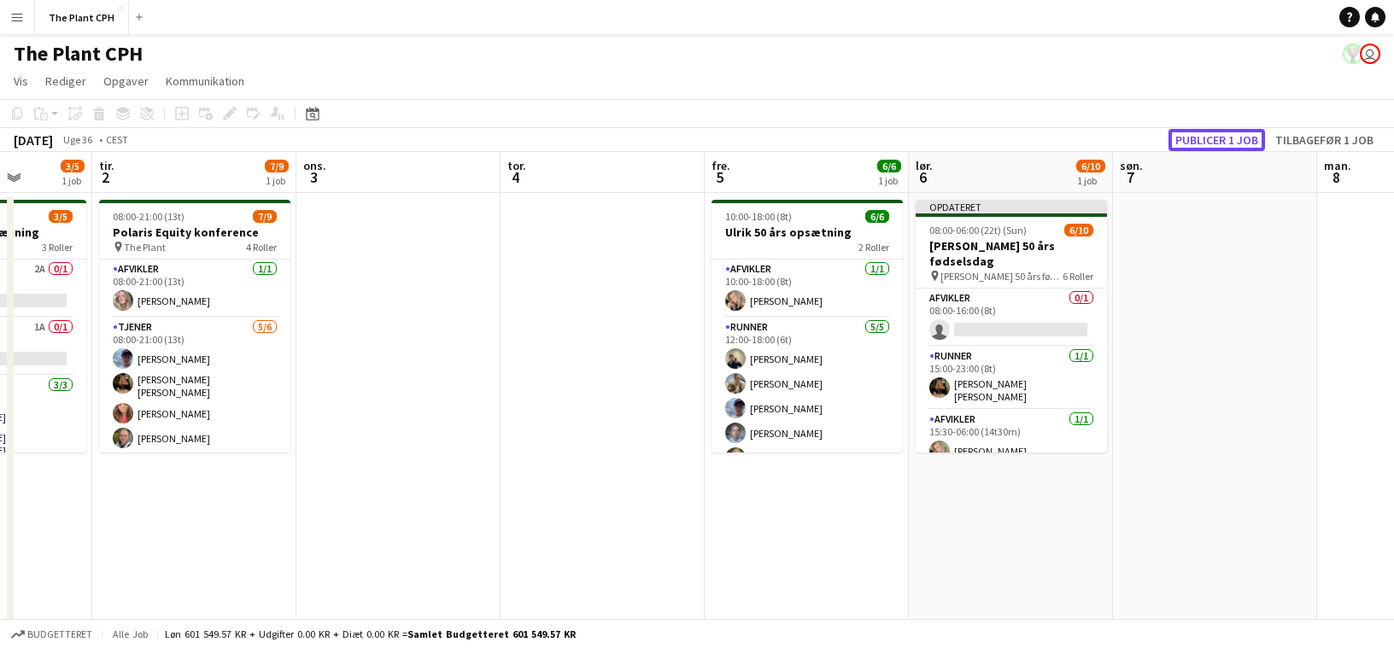
click at [1027, 135] on button "Publicer 1 job" at bounding box center [1216, 140] width 97 height 22
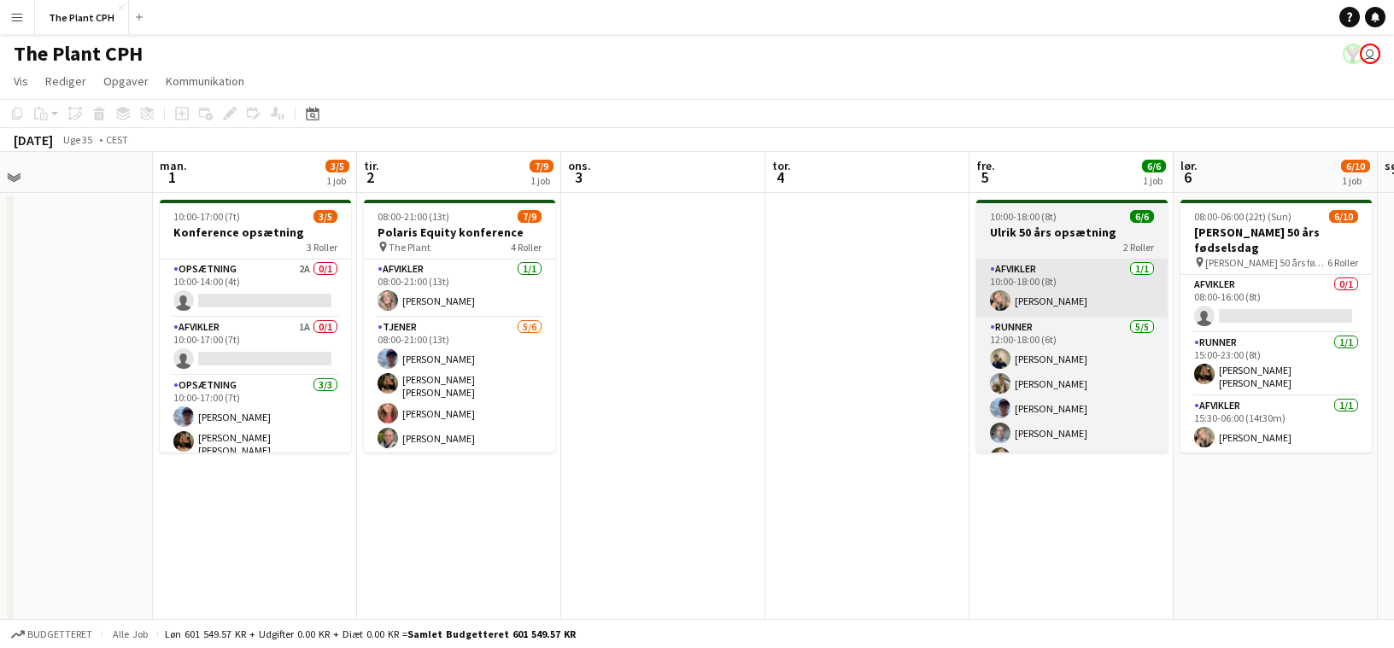
scroll to position [0, 363]
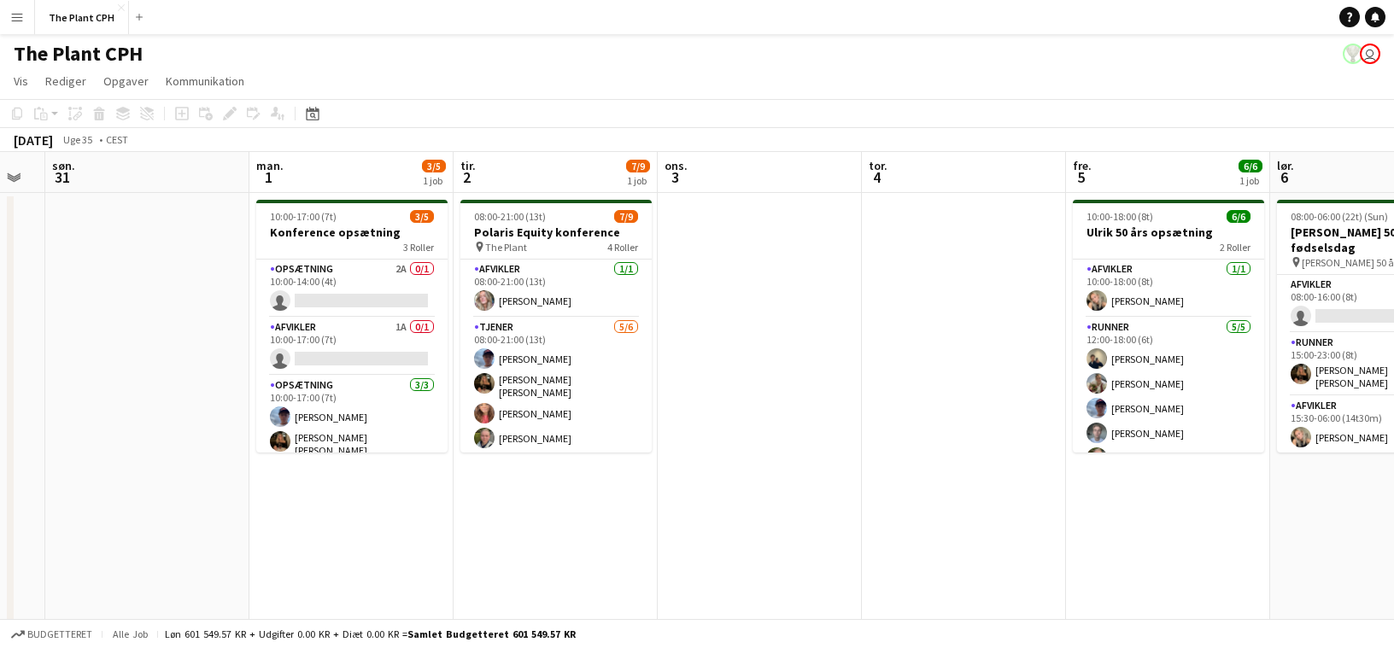
click at [28, 12] on button "Menu" at bounding box center [17, 17] width 34 height 34
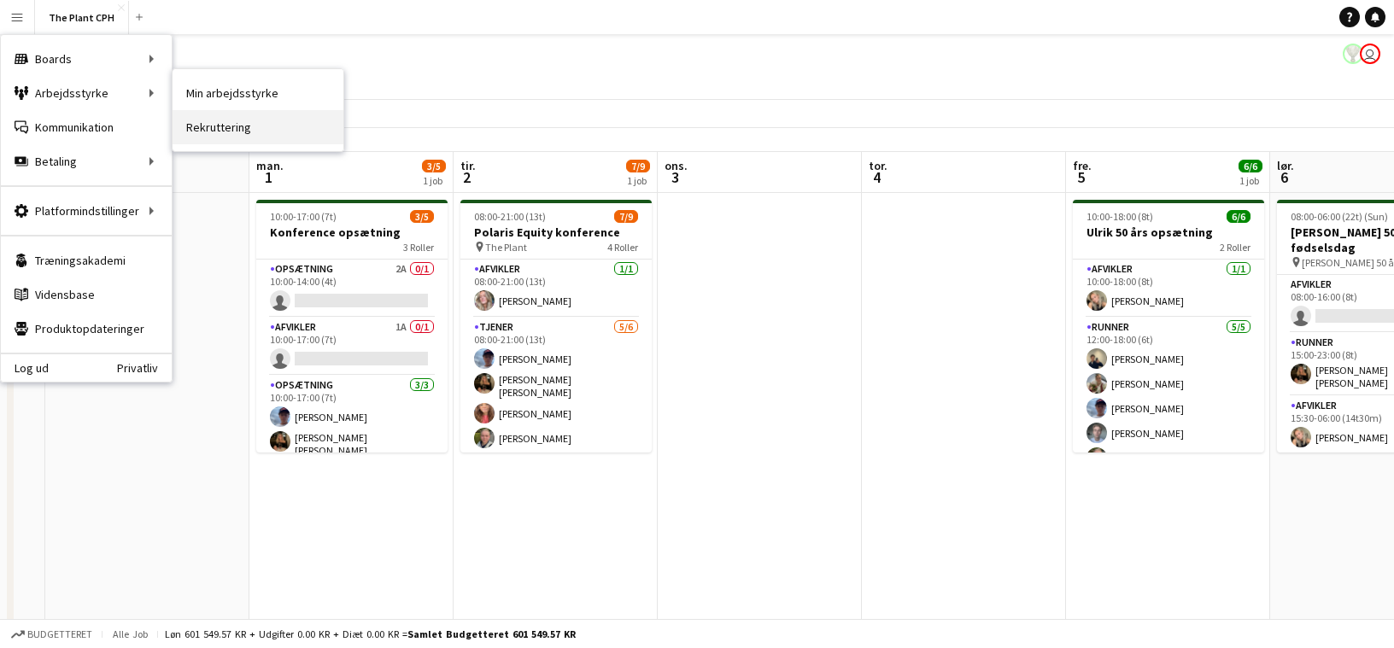
click at [197, 130] on link "Rekruttering" at bounding box center [258, 127] width 171 height 34
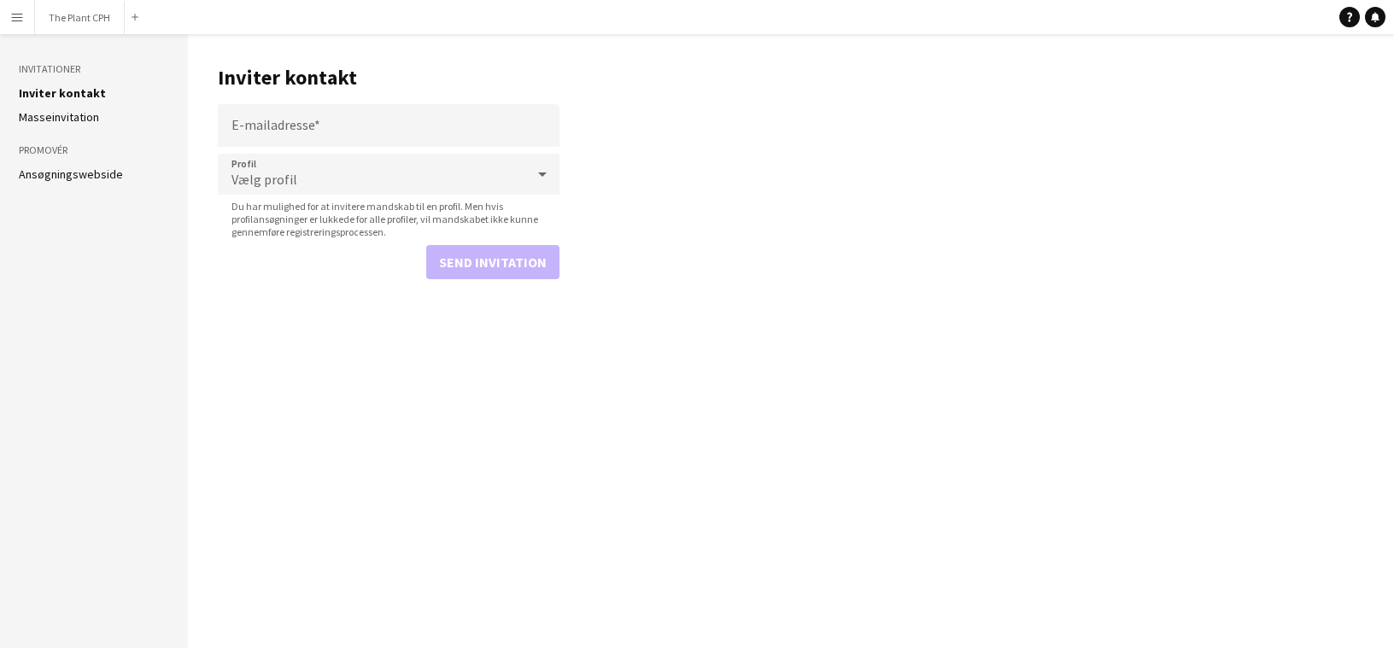
click at [60, 171] on link "Ansøgningswebside" at bounding box center [71, 174] width 104 height 15
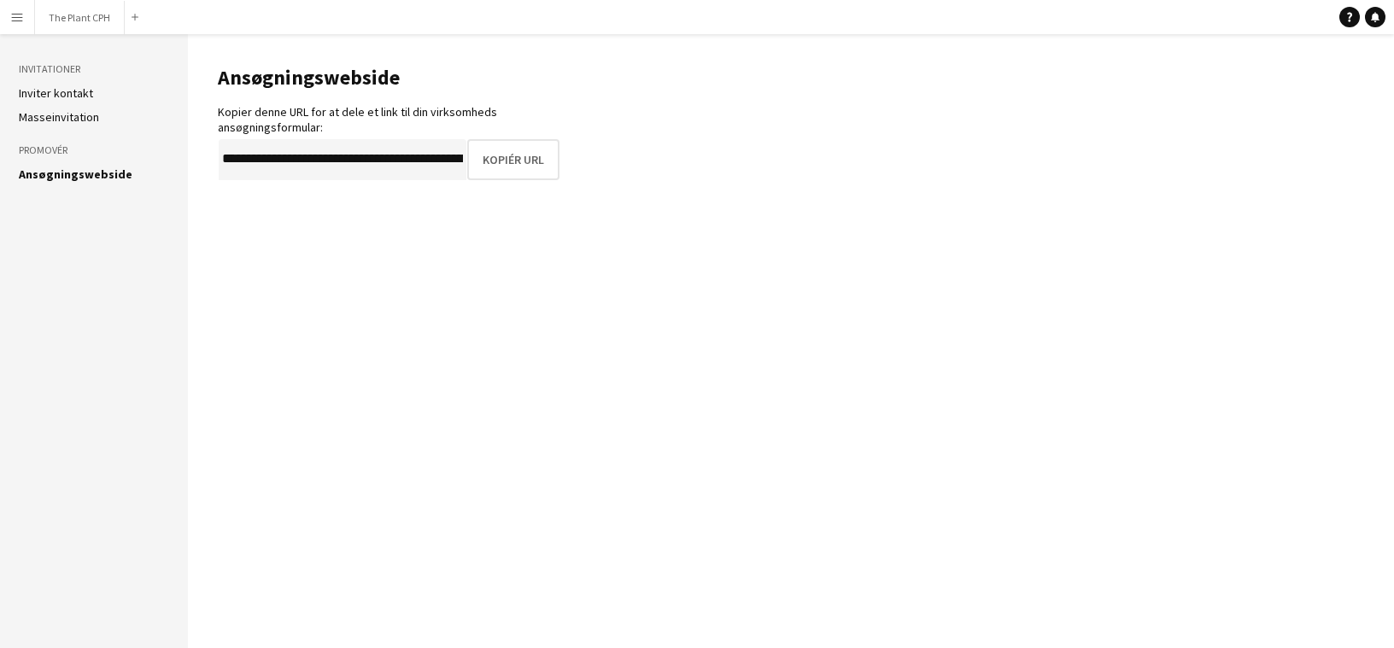
click at [83, 111] on link "Masseinvitation" at bounding box center [59, 116] width 80 height 15
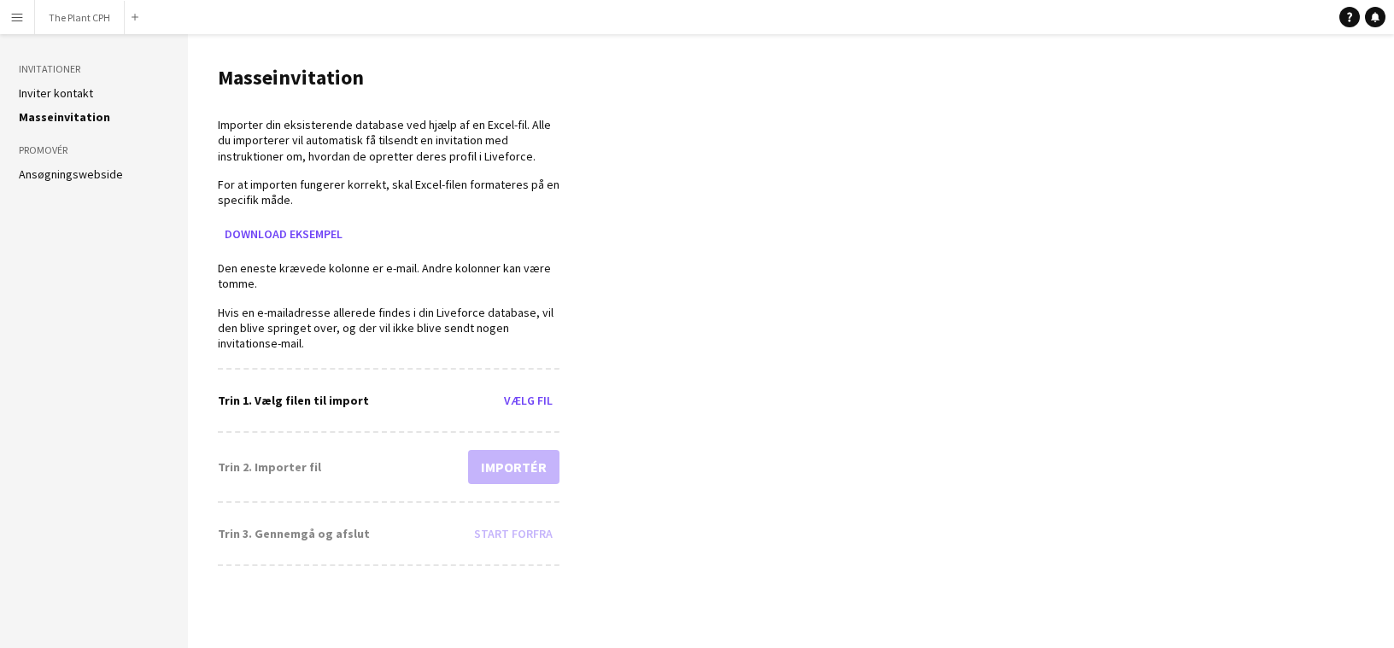
click at [81, 89] on link "Inviter kontakt" at bounding box center [56, 92] width 74 height 15
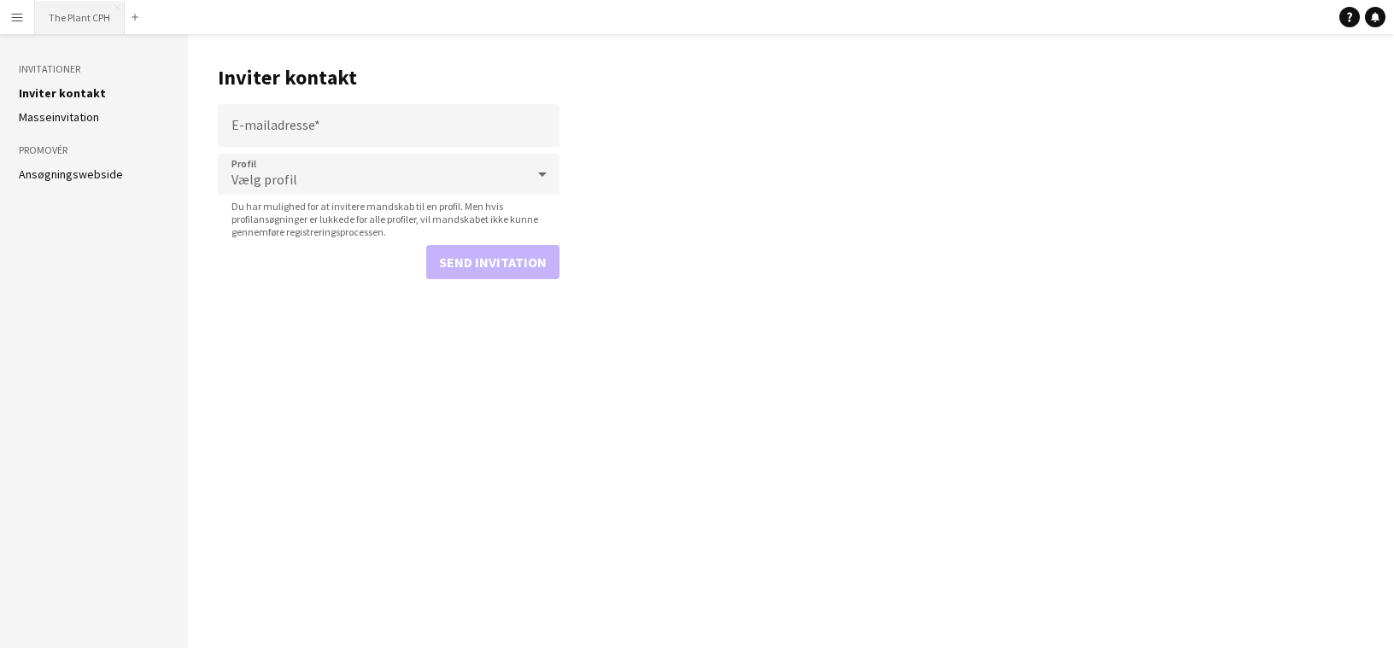
click at [81, 22] on button "The Plant CPH Luk" at bounding box center [80, 17] width 90 height 33
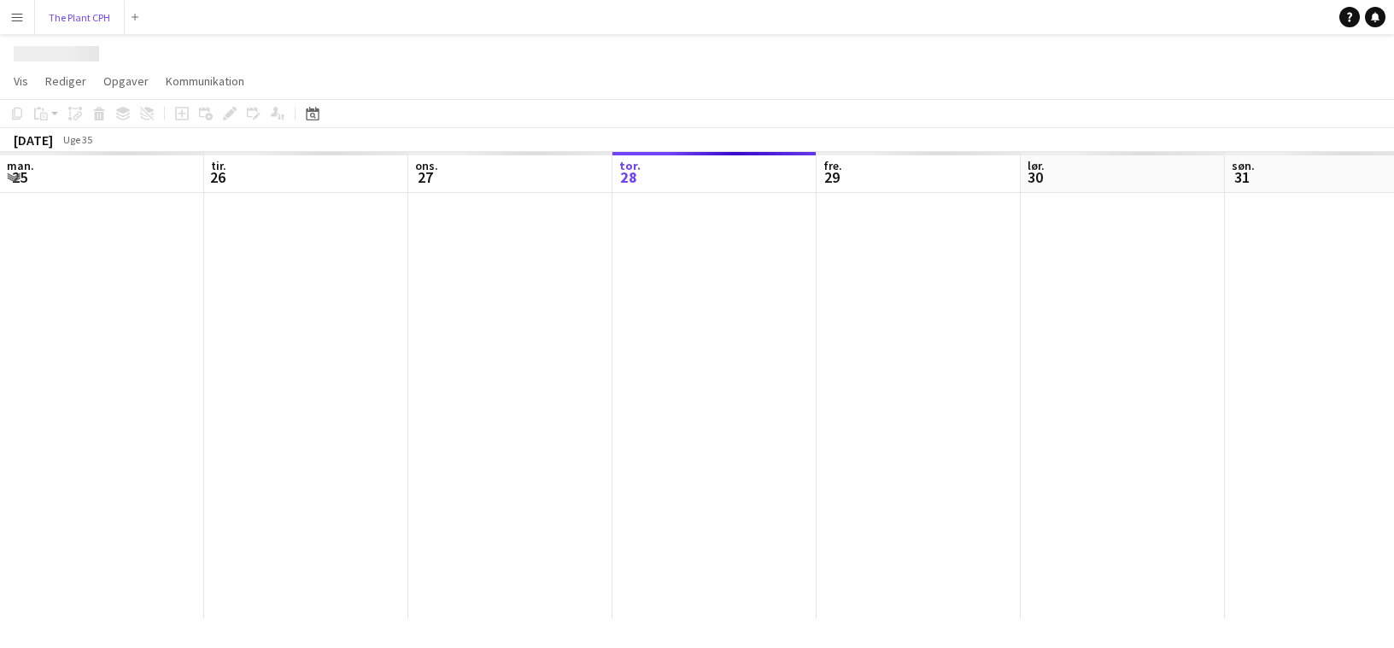
scroll to position [0, 408]
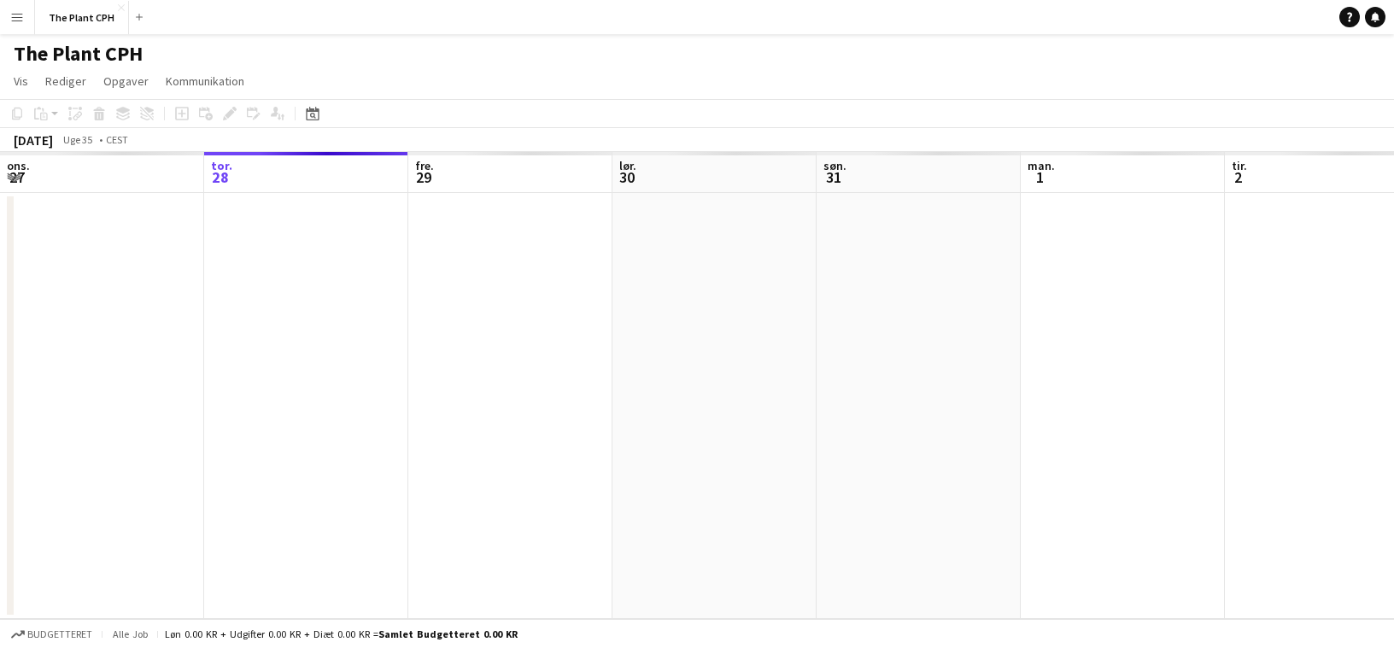
click at [20, 26] on button "Menu" at bounding box center [17, 17] width 34 height 34
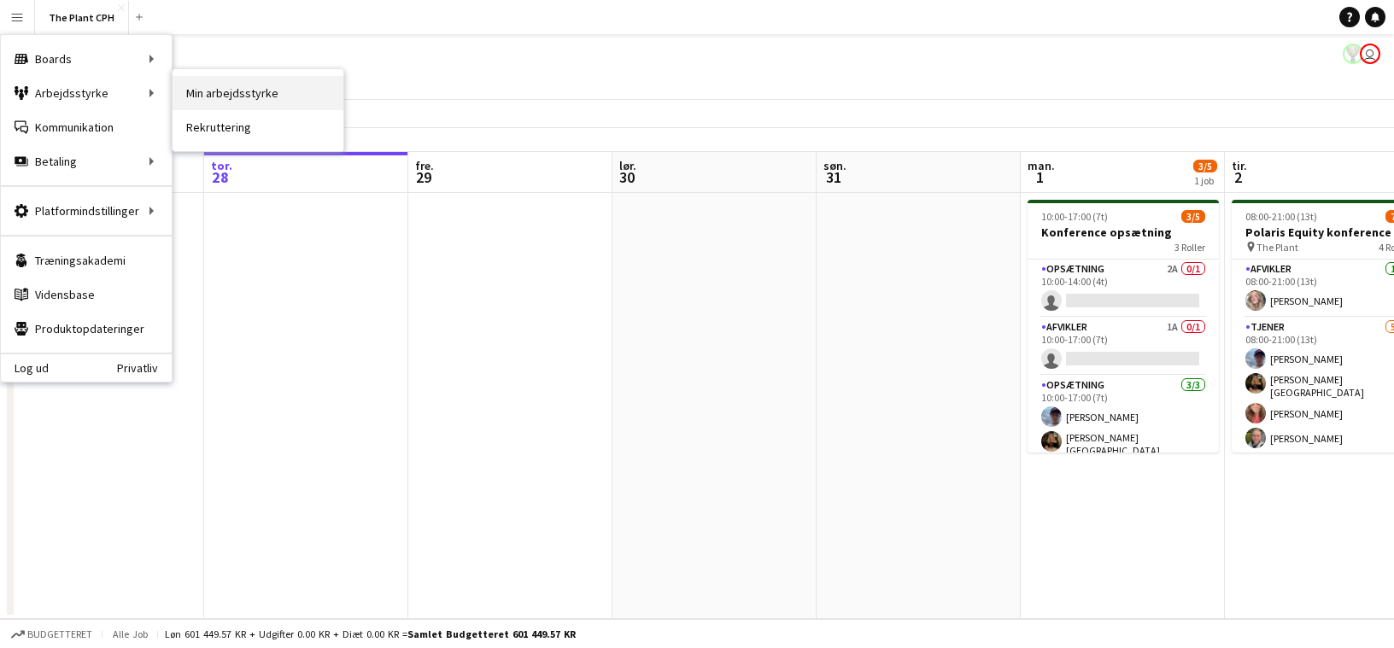
click at [255, 88] on link "Min arbejdsstyrke" at bounding box center [258, 93] width 171 height 34
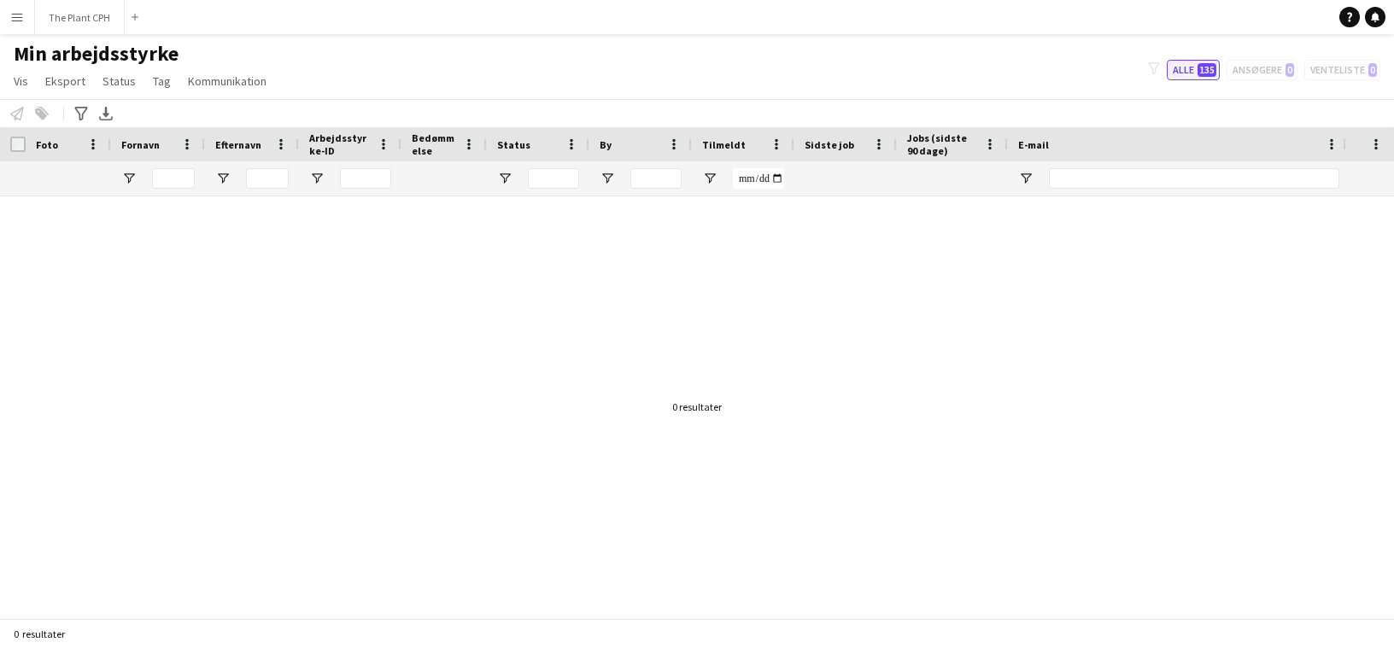
click at [1027, 72] on button "Alle 135" at bounding box center [1193, 70] width 53 height 20
click at [32, 24] on button "Menu" at bounding box center [17, 17] width 34 height 34
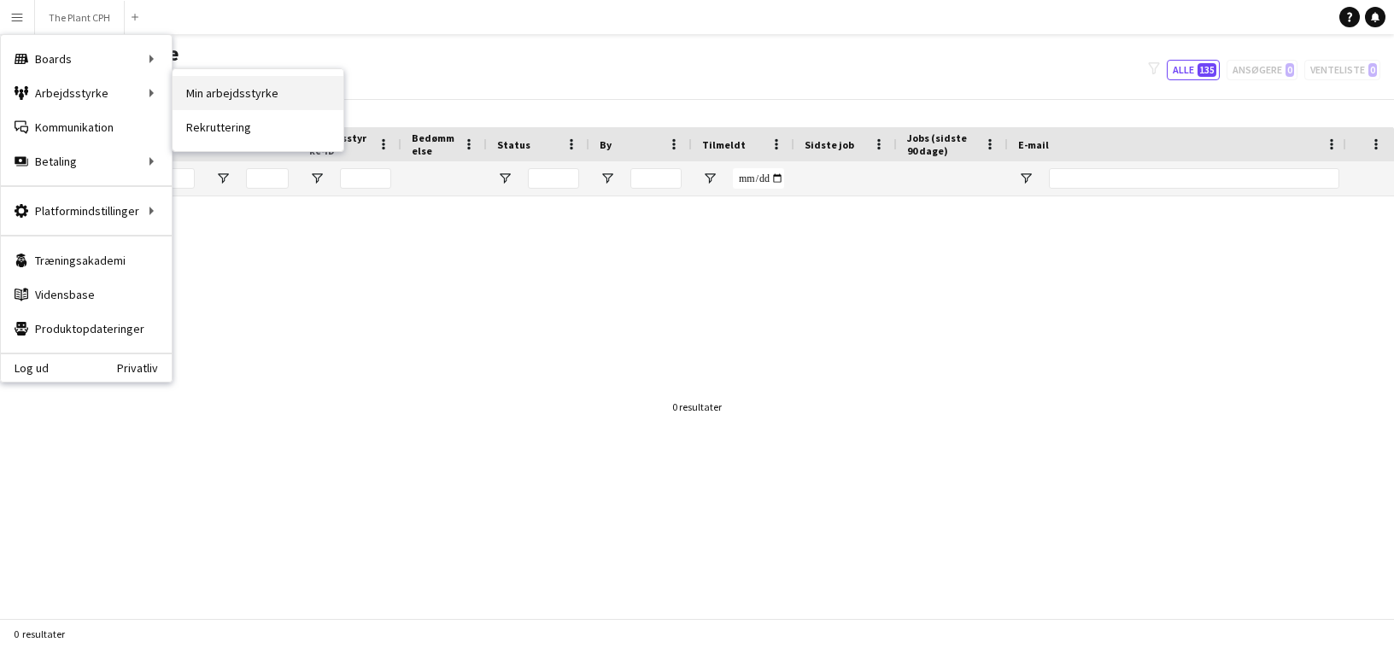
click at [225, 98] on link "Min arbejdsstyrke" at bounding box center [258, 93] width 171 height 34
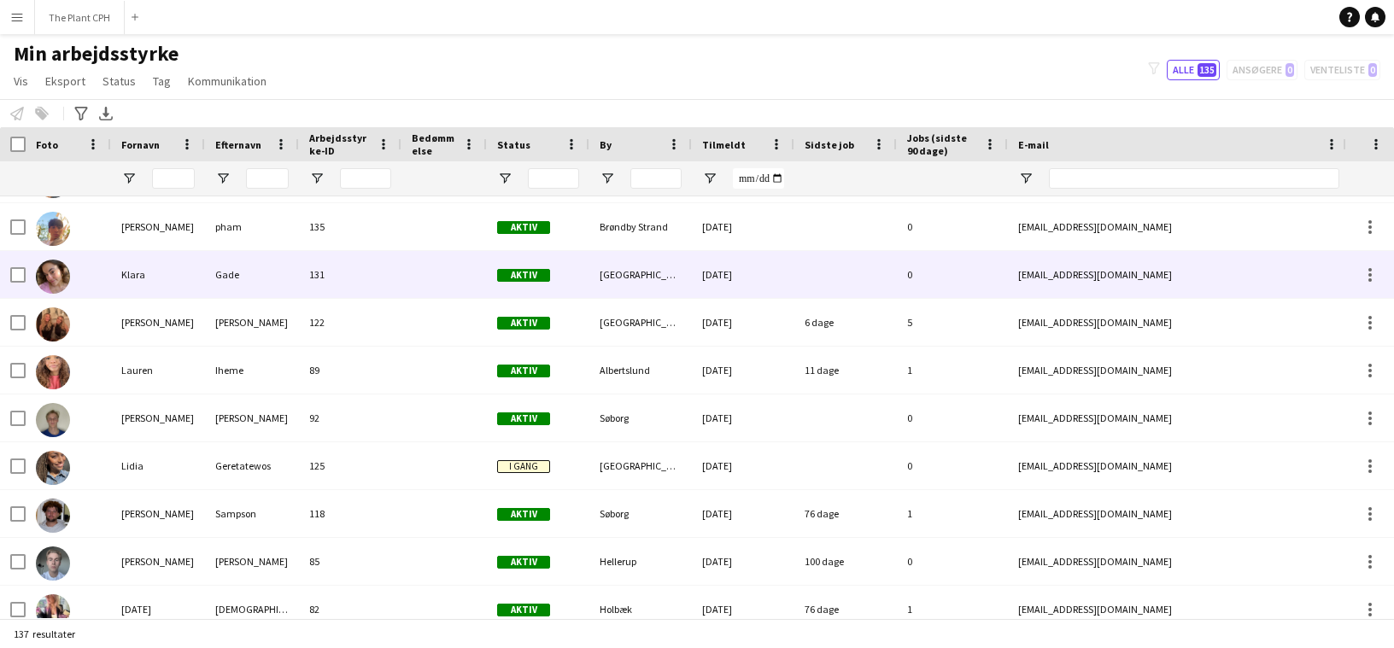
scroll to position [3151, 0]
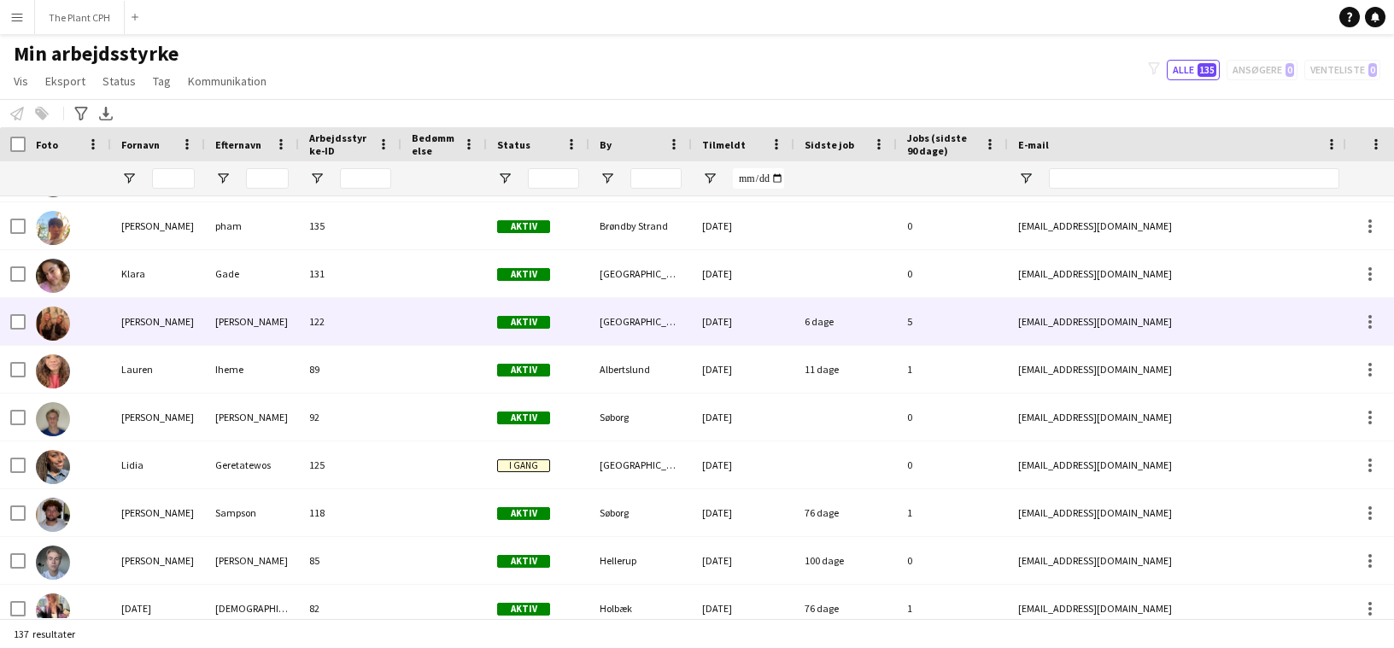
click at [194, 319] on div "[PERSON_NAME]" at bounding box center [158, 321] width 94 height 47
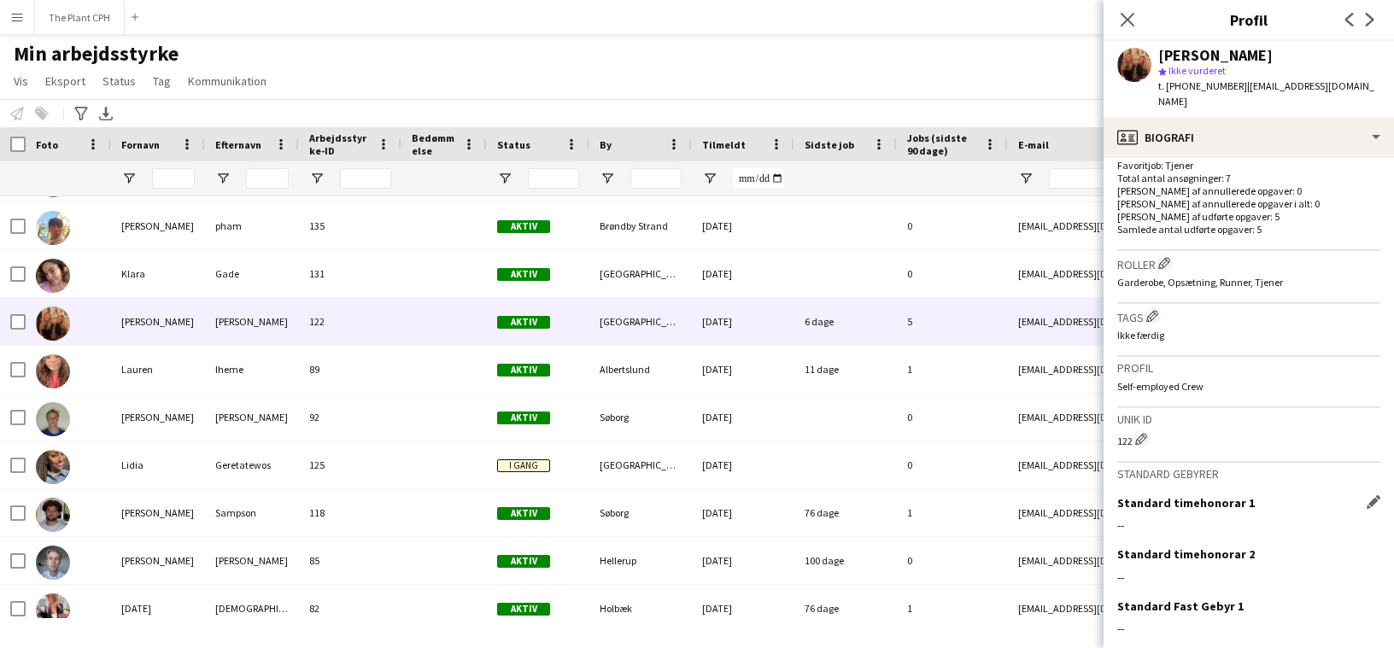
scroll to position [566, 0]
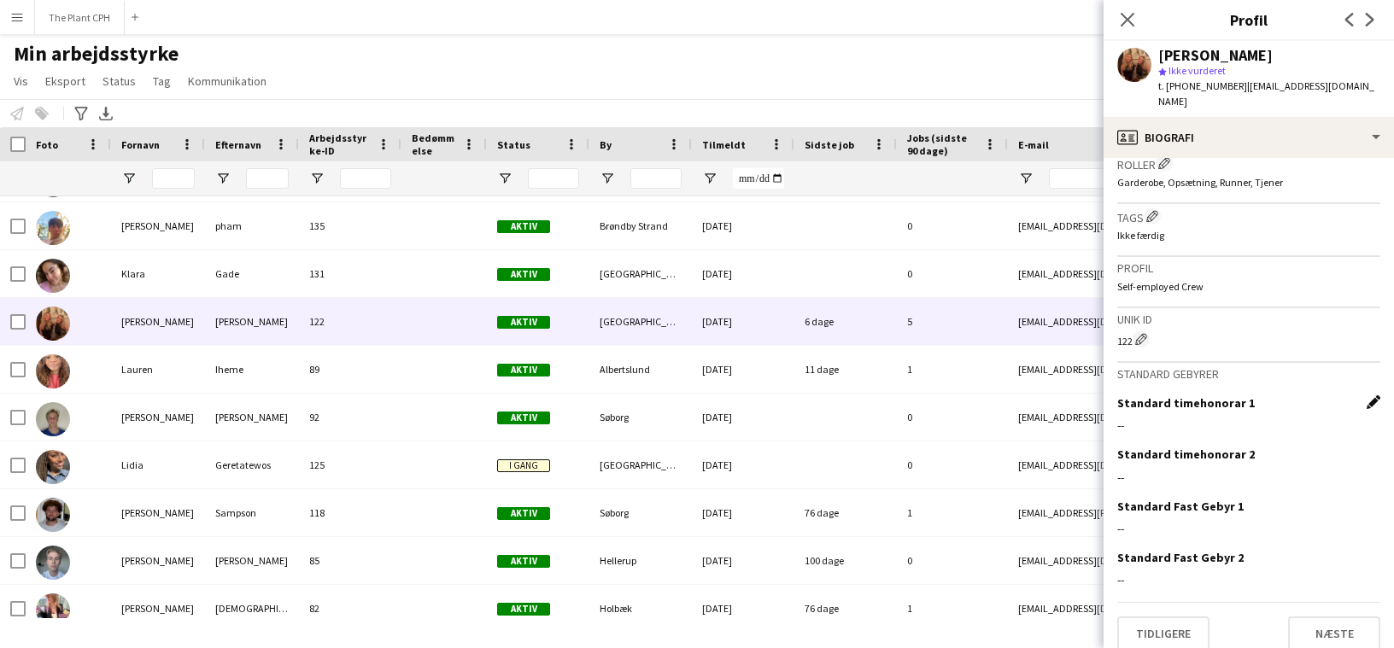
click at [1027, 395] on app-icon "Rediger dette felt" at bounding box center [1373, 402] width 14 height 14
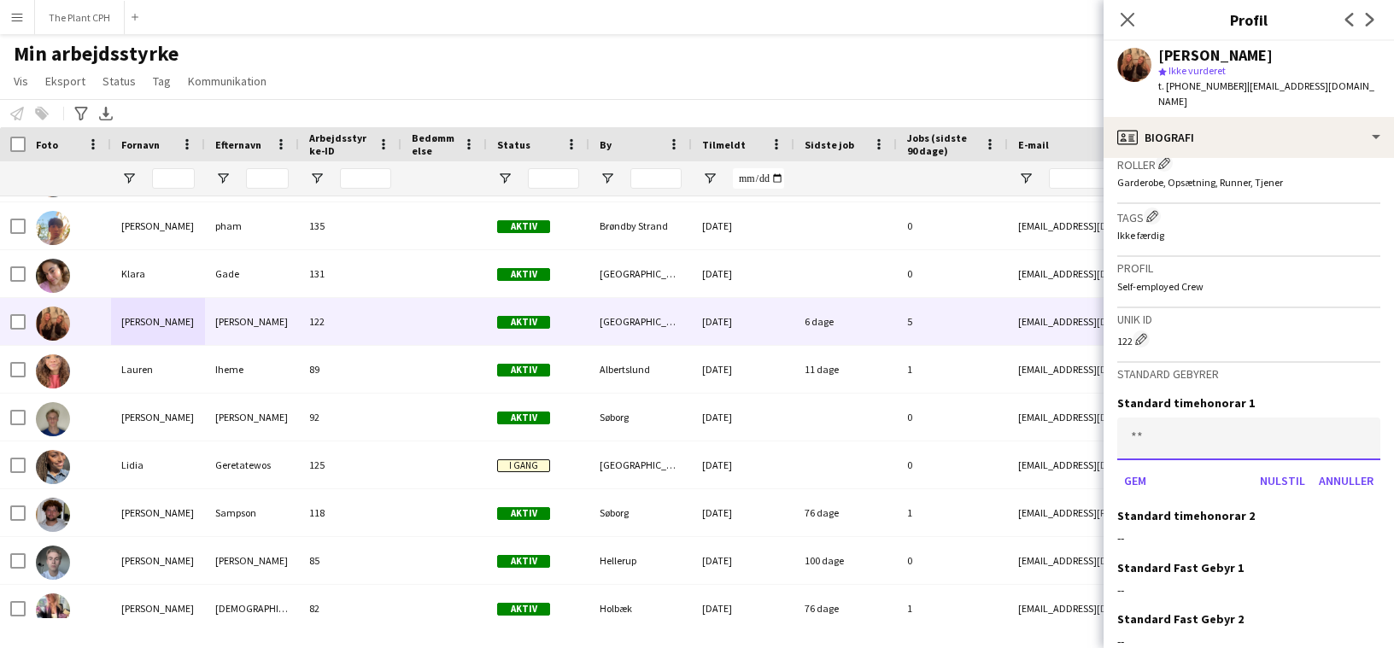
click at [1027, 435] on input at bounding box center [1248, 439] width 263 height 43
type input "******"
click at [1027, 467] on button "Gem" at bounding box center [1135, 480] width 36 height 27
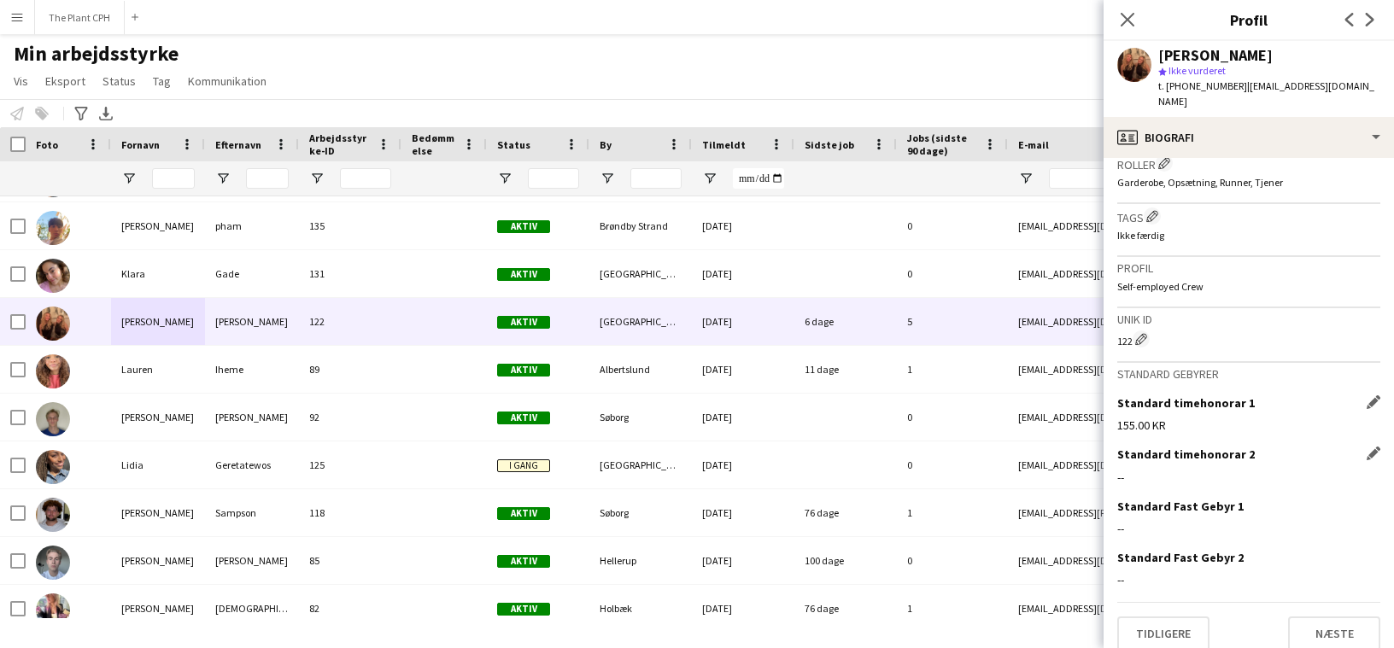
click at [1027, 447] on app-icon "Rediger dette felt" at bounding box center [1373, 454] width 14 height 14
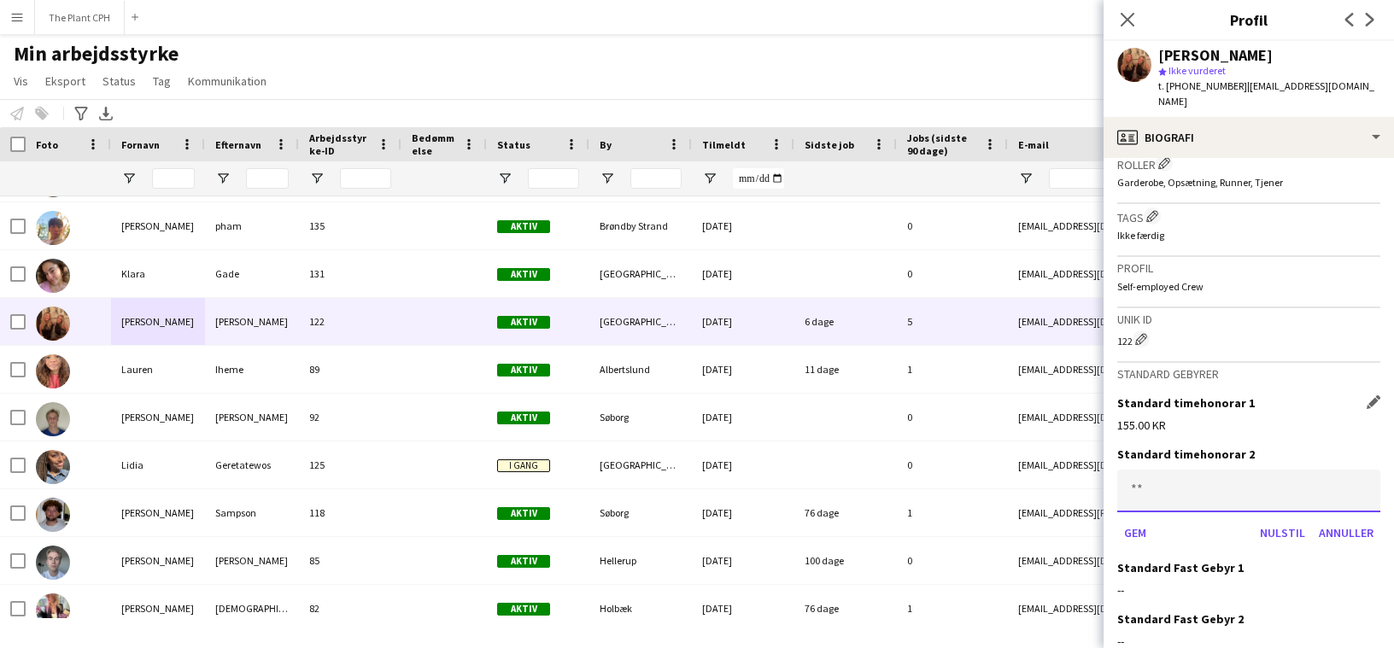
click at [1027, 470] on input at bounding box center [1248, 491] width 263 height 43
type input "******"
click at [1027, 519] on button "Gem" at bounding box center [1135, 532] width 36 height 27
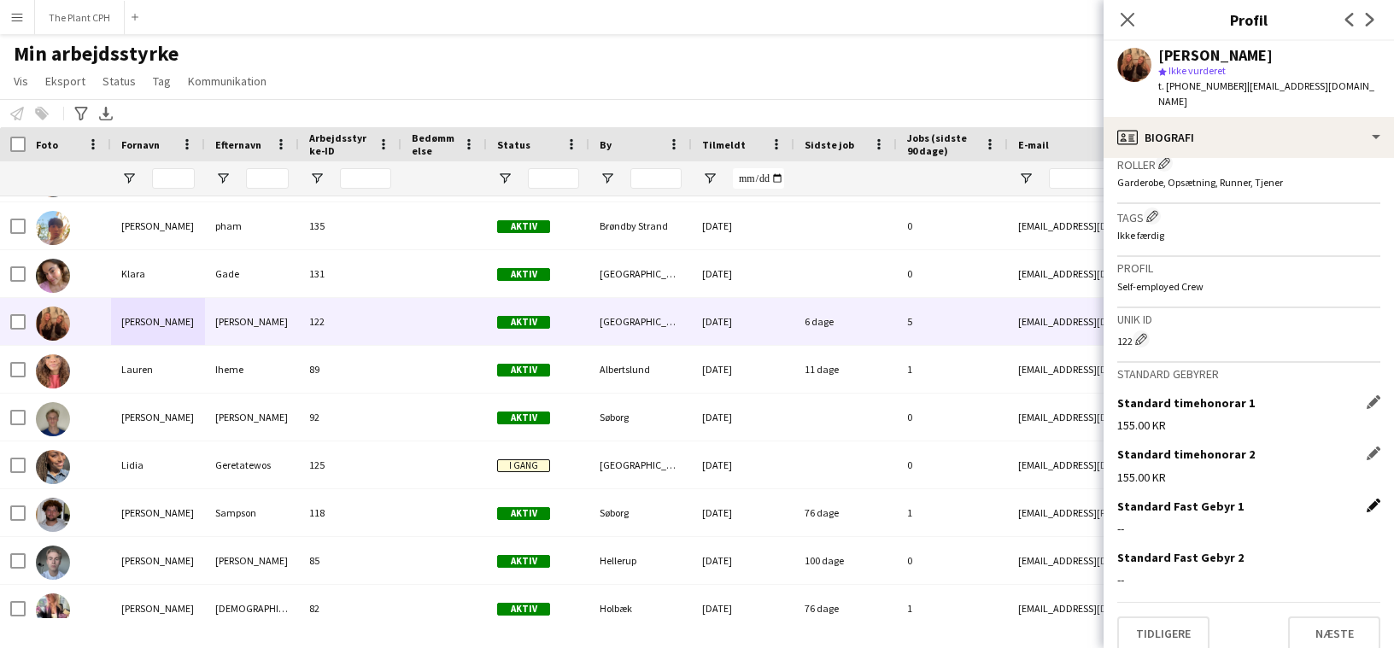
click at [1027, 499] on app-icon "Rediger dette felt" at bounding box center [1373, 506] width 14 height 14
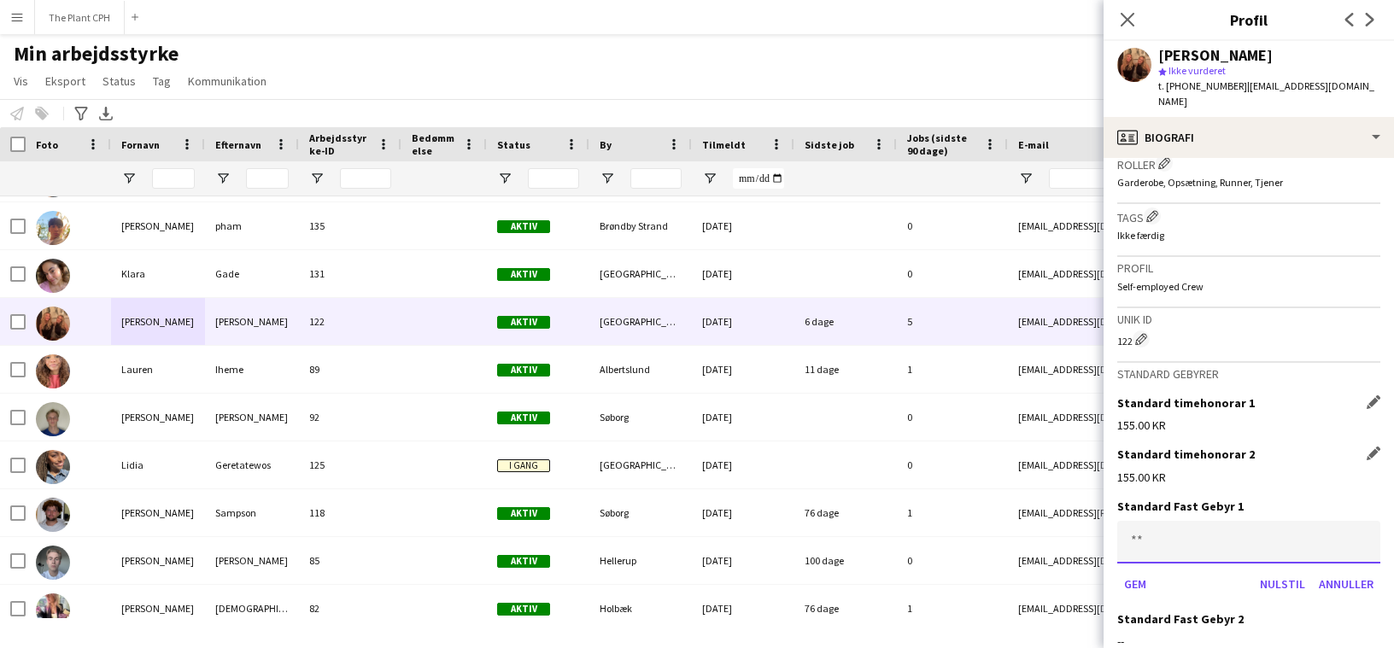
click at [1027, 522] on input at bounding box center [1248, 542] width 263 height 43
type input "******"
click at [1027, 570] on button "Gem" at bounding box center [1135, 583] width 36 height 27
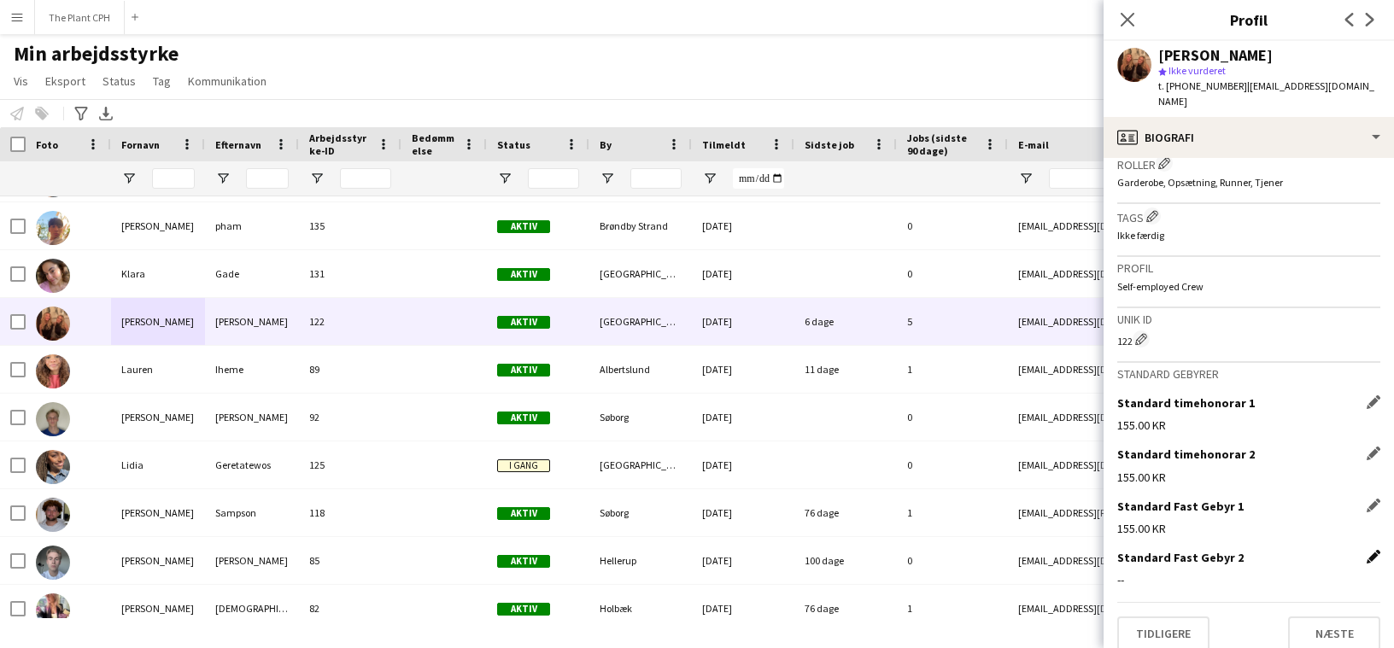
click at [1027, 550] on app-icon "Rediger dette felt" at bounding box center [1373, 557] width 14 height 14
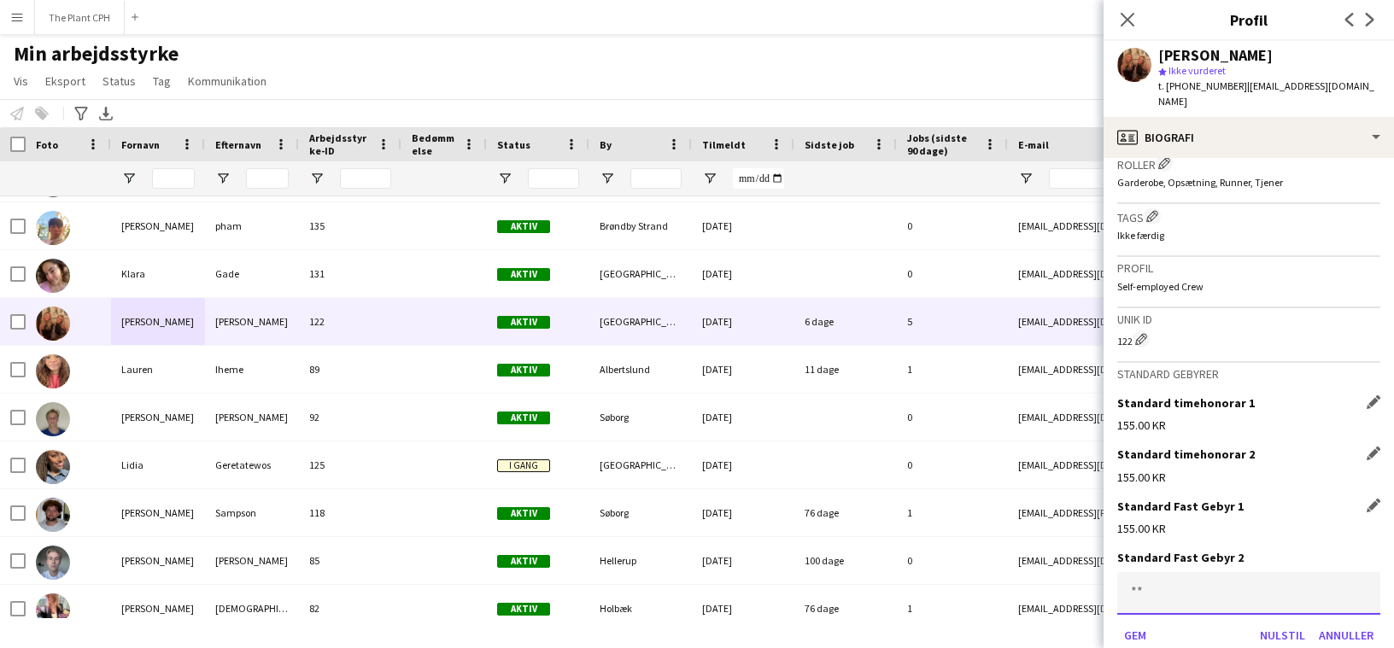
click at [1027, 572] on input at bounding box center [1248, 593] width 263 height 43
type input "******"
click at [1027, 580] on button "Gem" at bounding box center [1135, 635] width 36 height 27
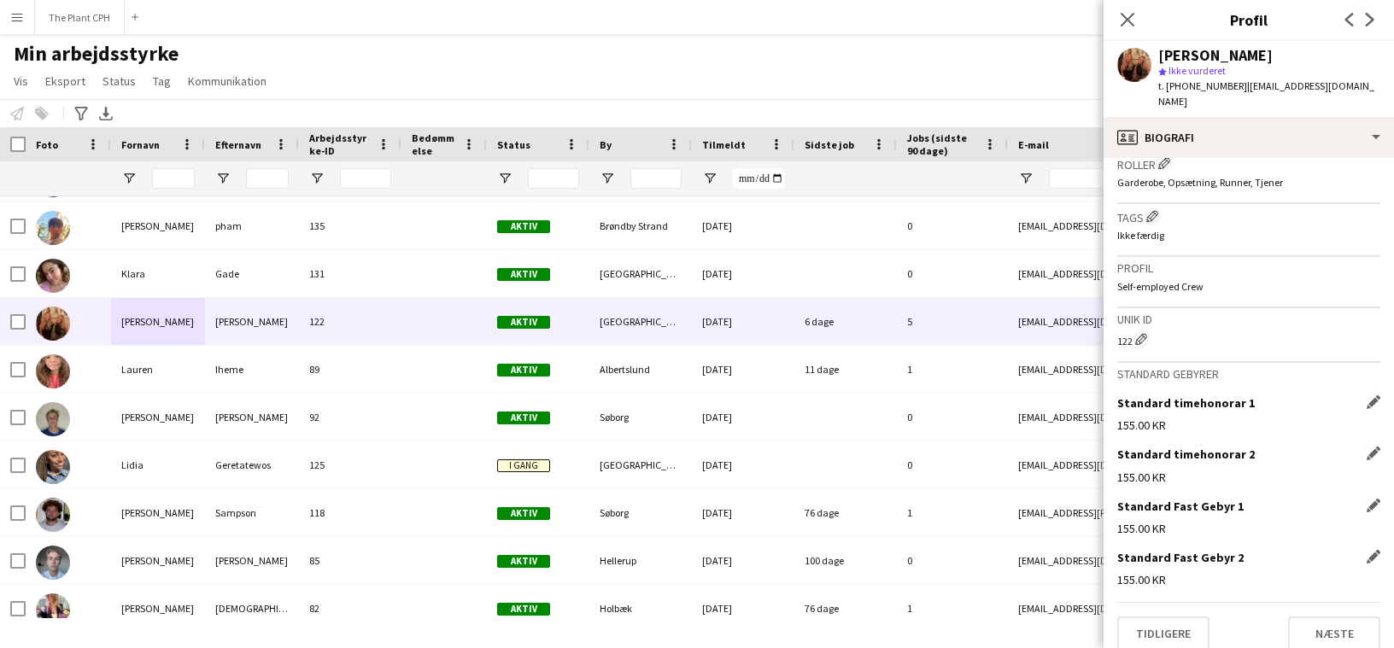
click at [892, 91] on div "Min arbejdsstyrke Vis Visninger Standardvisning Ny visning Opdater visning Slet…" at bounding box center [697, 70] width 1394 height 58
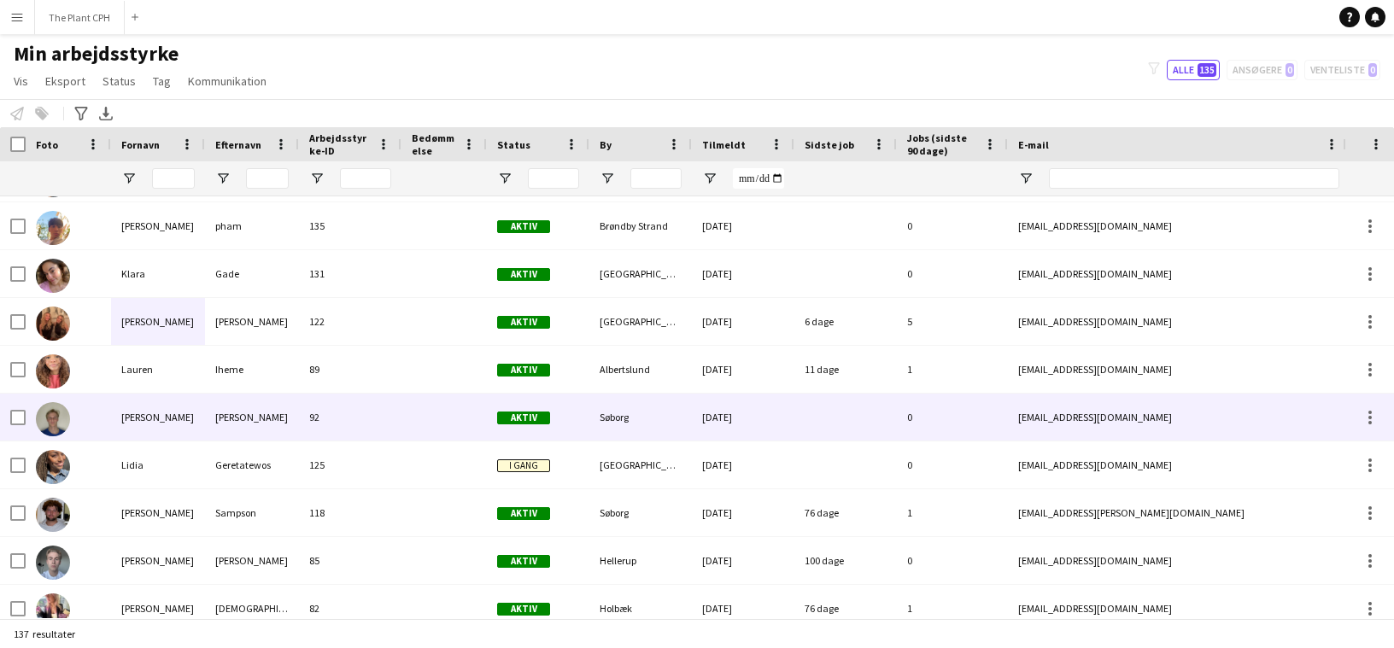
click at [220, 411] on div "[PERSON_NAME]" at bounding box center [252, 417] width 94 height 47
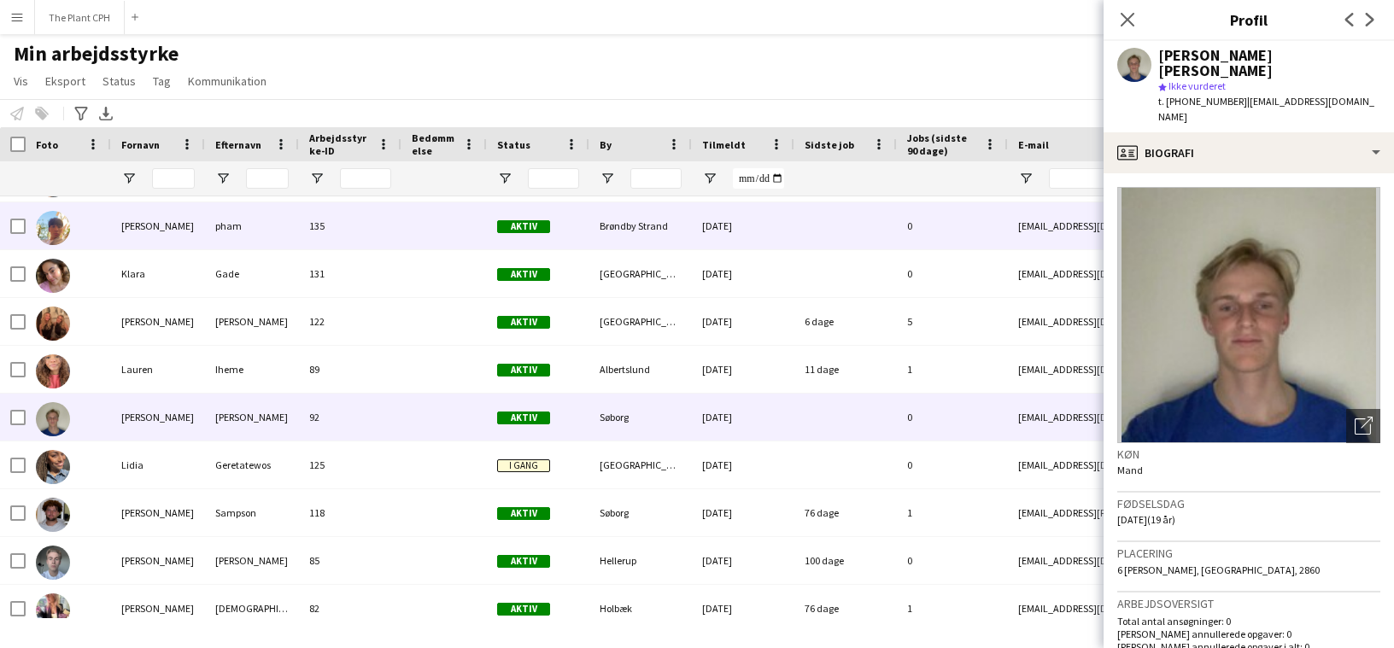
click at [157, 233] on div "[PERSON_NAME]" at bounding box center [158, 225] width 94 height 47
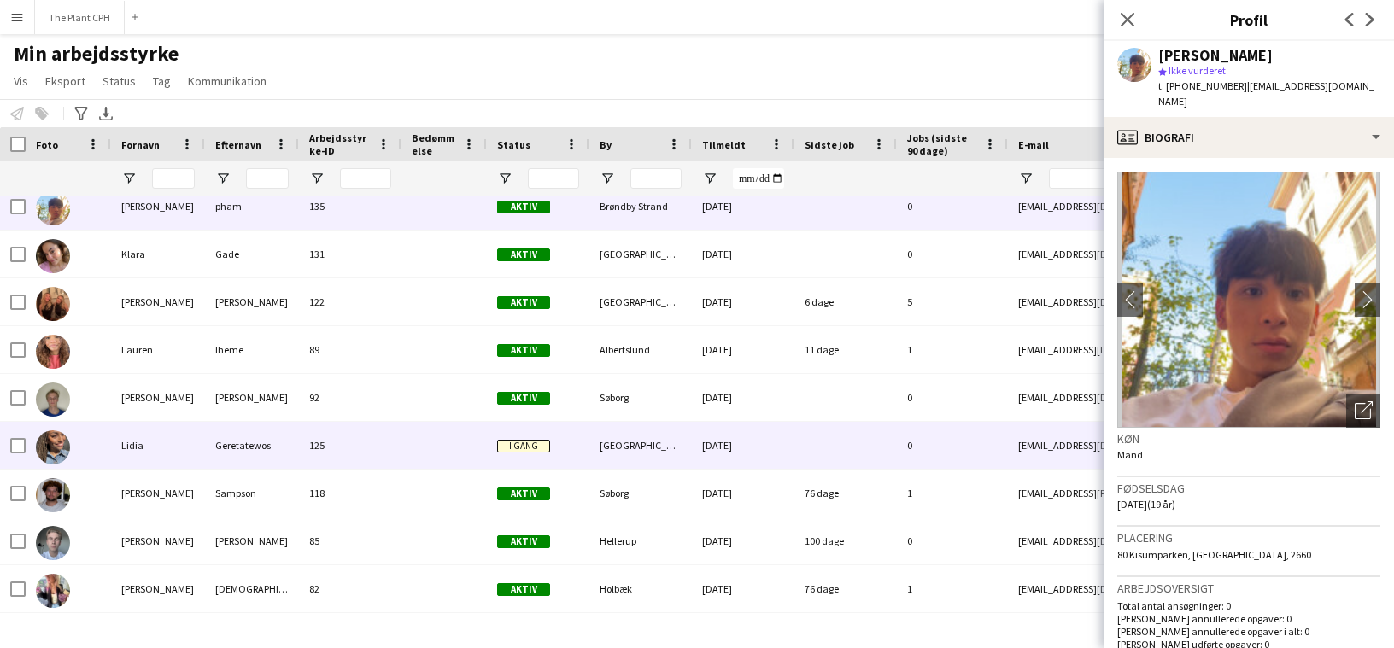
scroll to position [3174, 0]
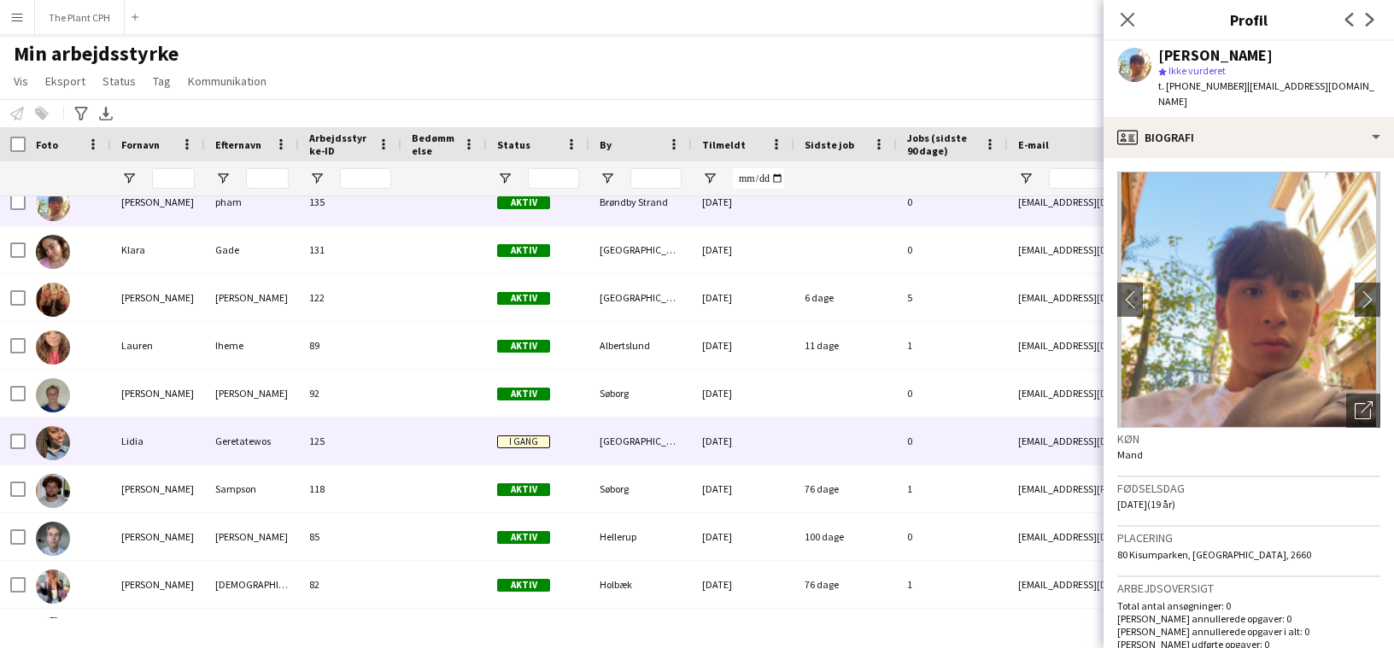
click at [321, 459] on div "125" at bounding box center [350, 441] width 102 height 47
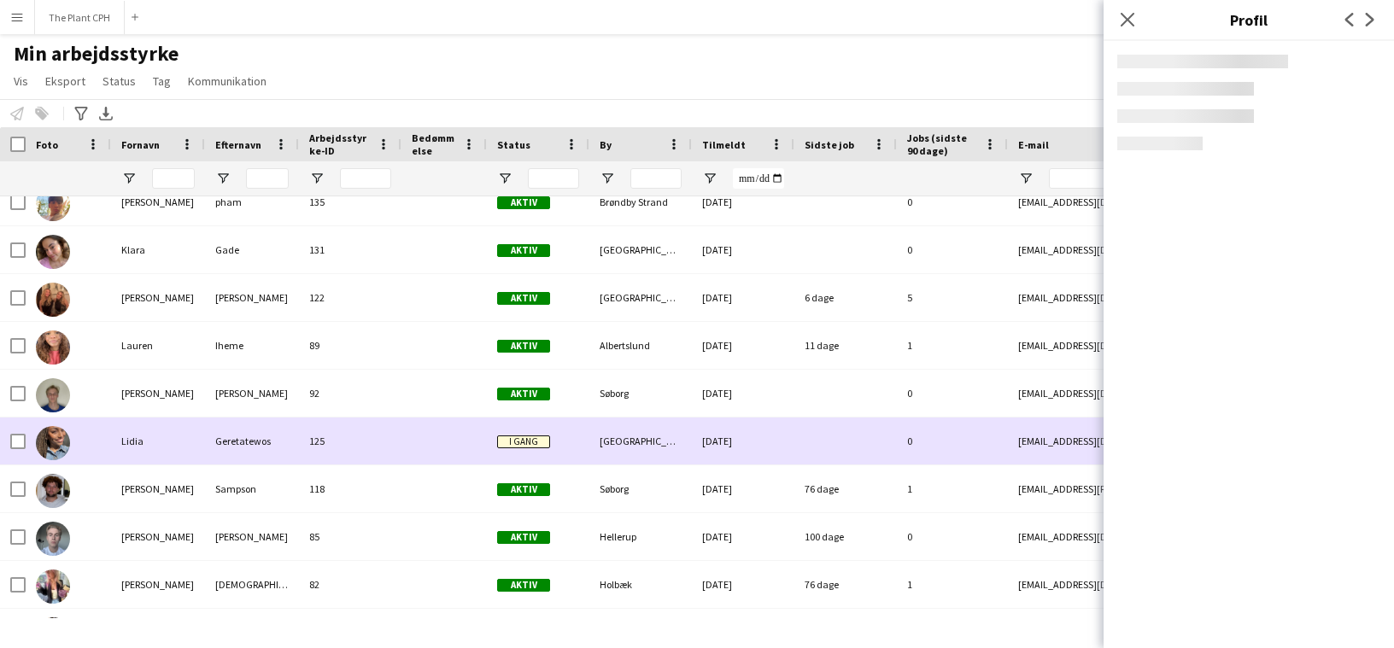
scroll to position [3173, 0]
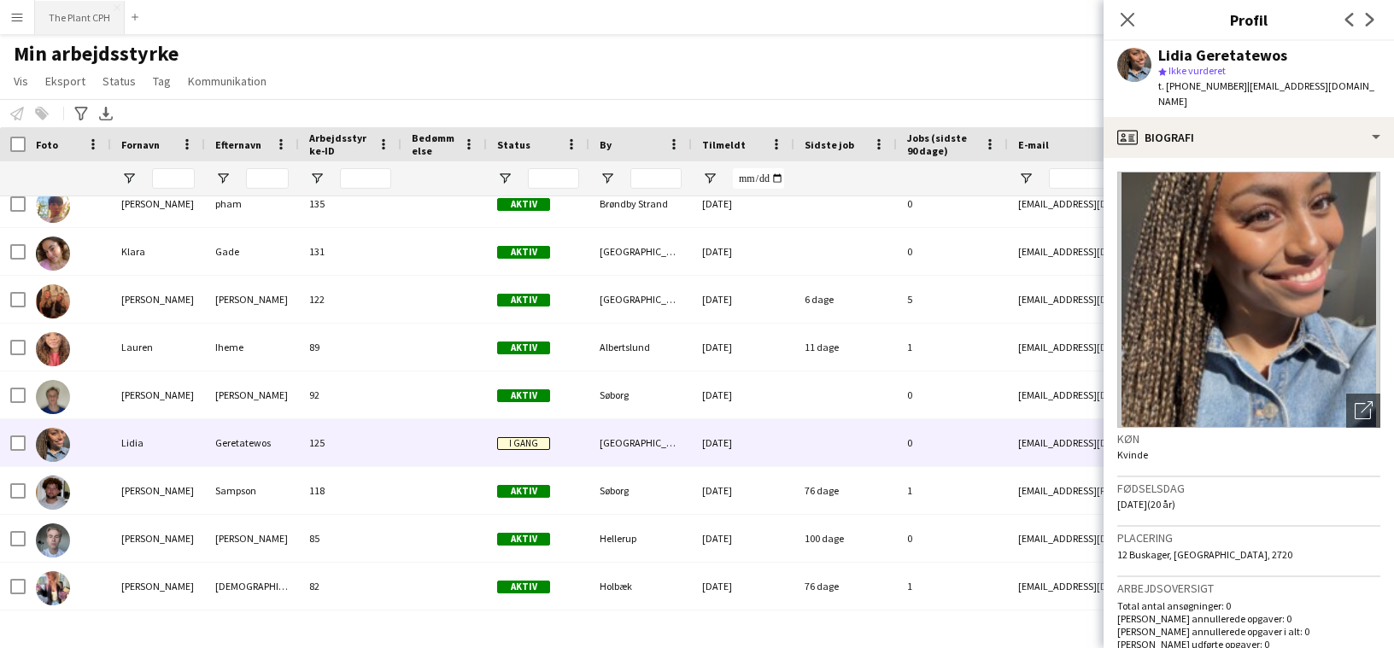
click at [53, 19] on button "The Plant CPH Luk" at bounding box center [80, 17] width 90 height 33
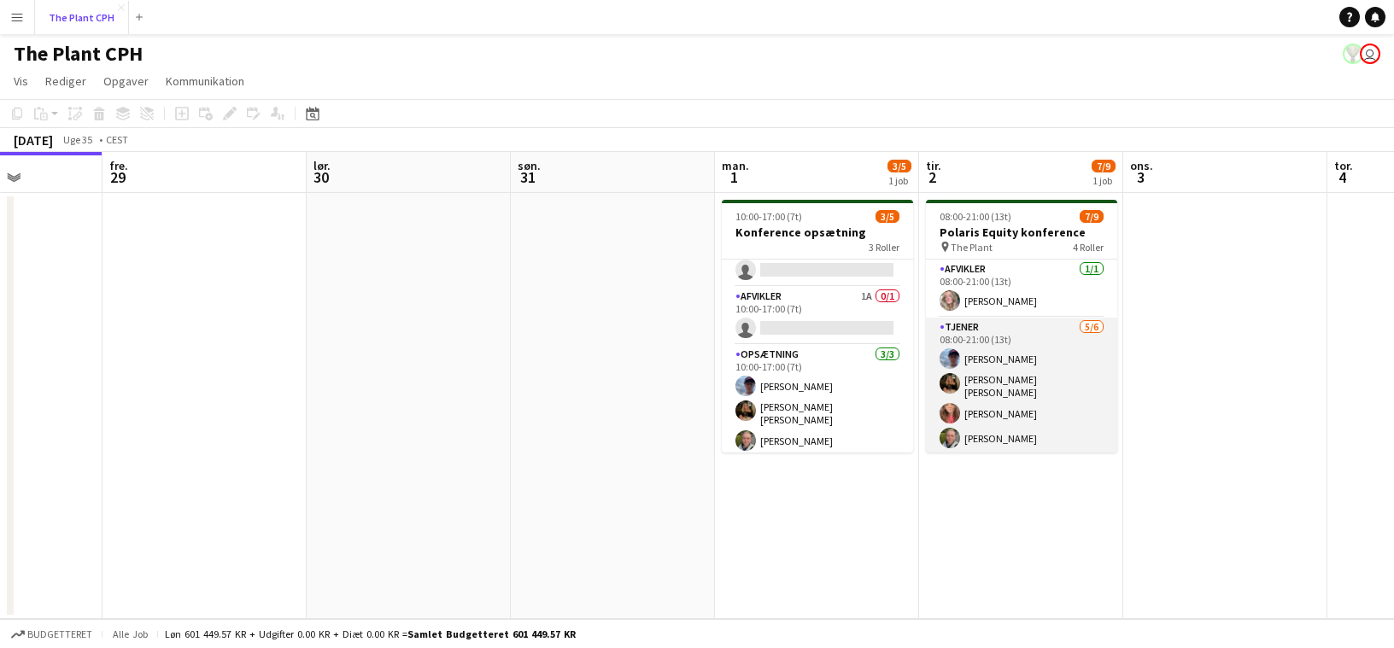
scroll to position [0, 516]
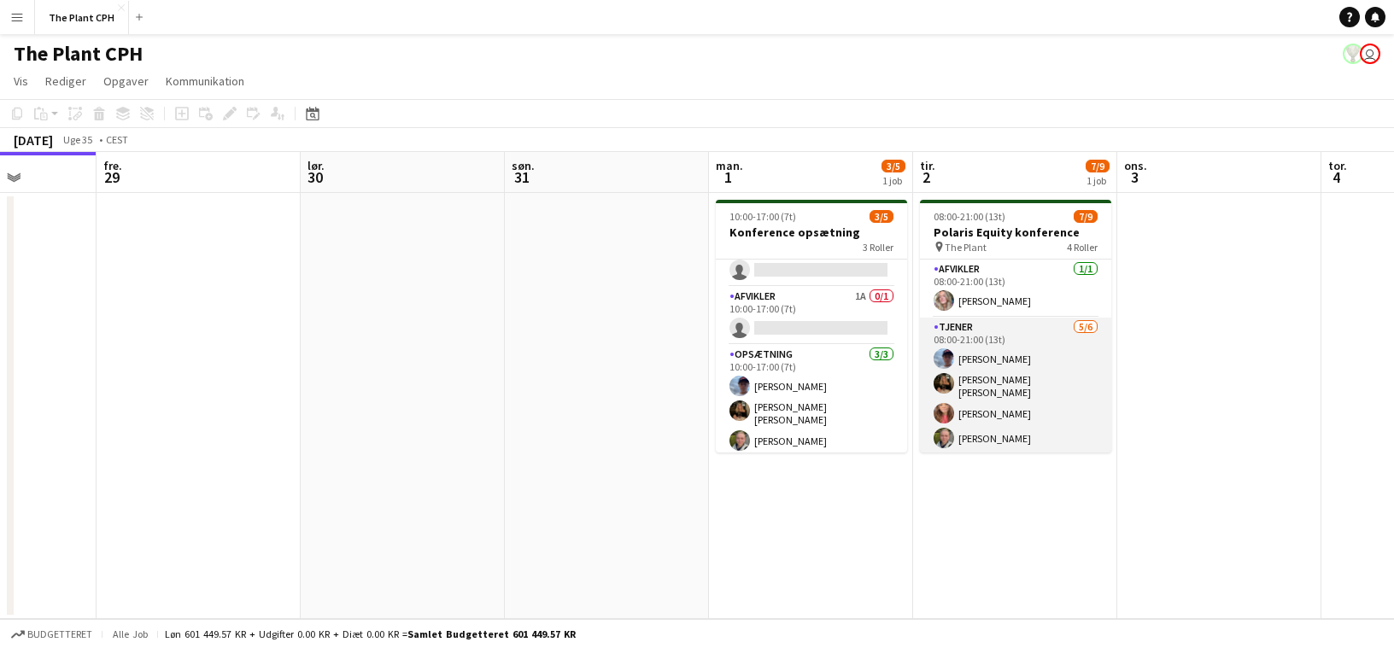
click at [1023, 383] on app-card-role "Tjener [DATE] 08:00-21:00 (13t) [PERSON_NAME] [PERSON_NAME] [PERSON_NAME] [PERS…" at bounding box center [1015, 411] width 191 height 187
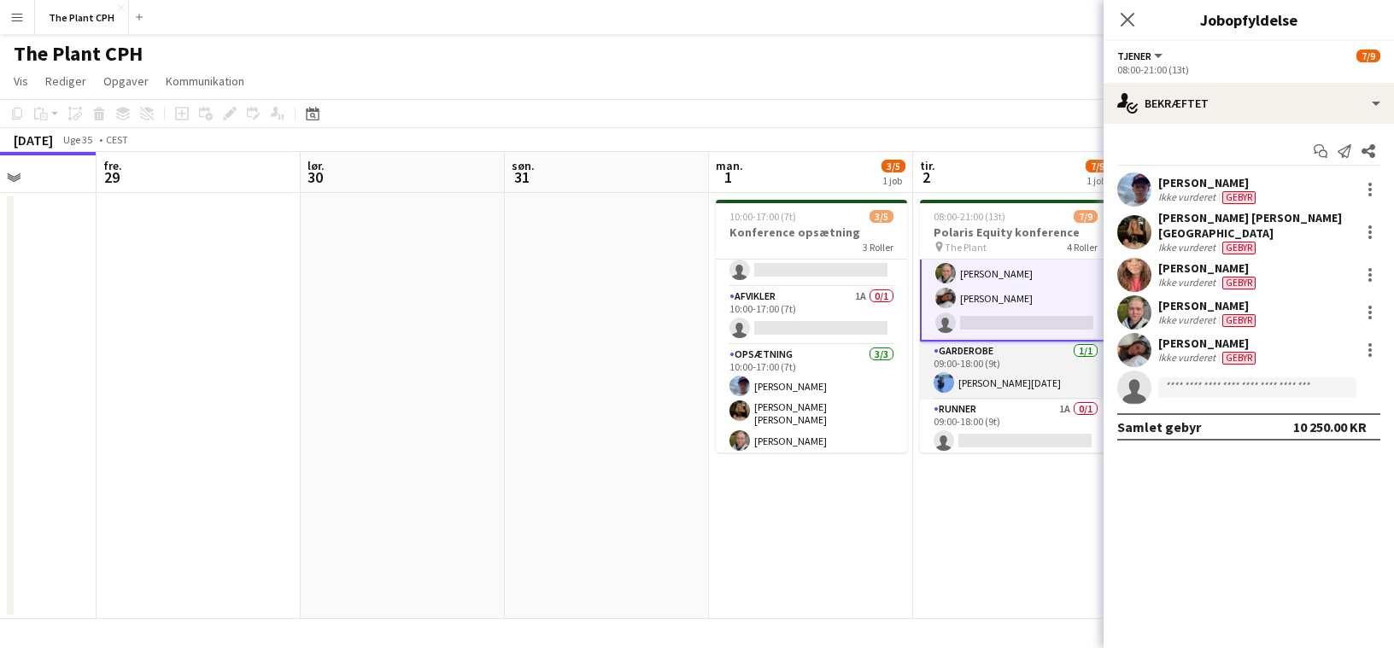
click at [1027, 379] on app-card-role "Garderobe [DATE] 09:00-18:00 (9t) [PERSON_NAME][DATE]" at bounding box center [1015, 371] width 191 height 58
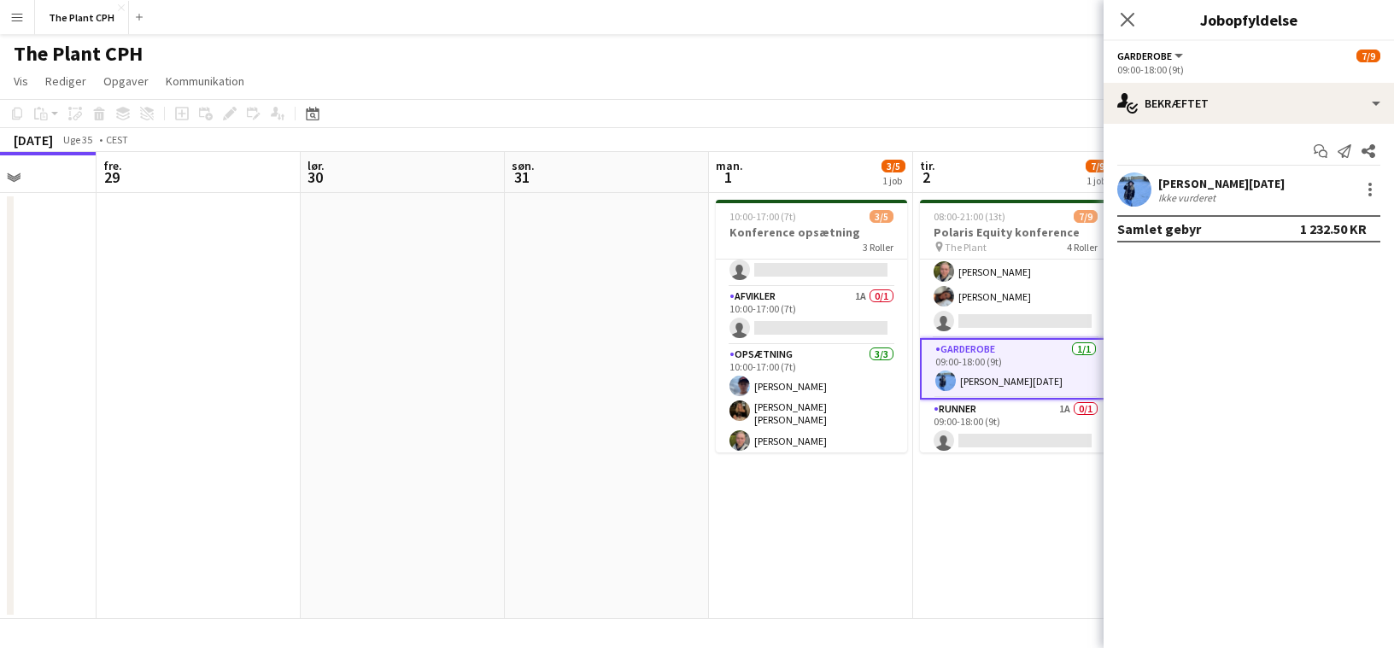
scroll to position [165, 0]
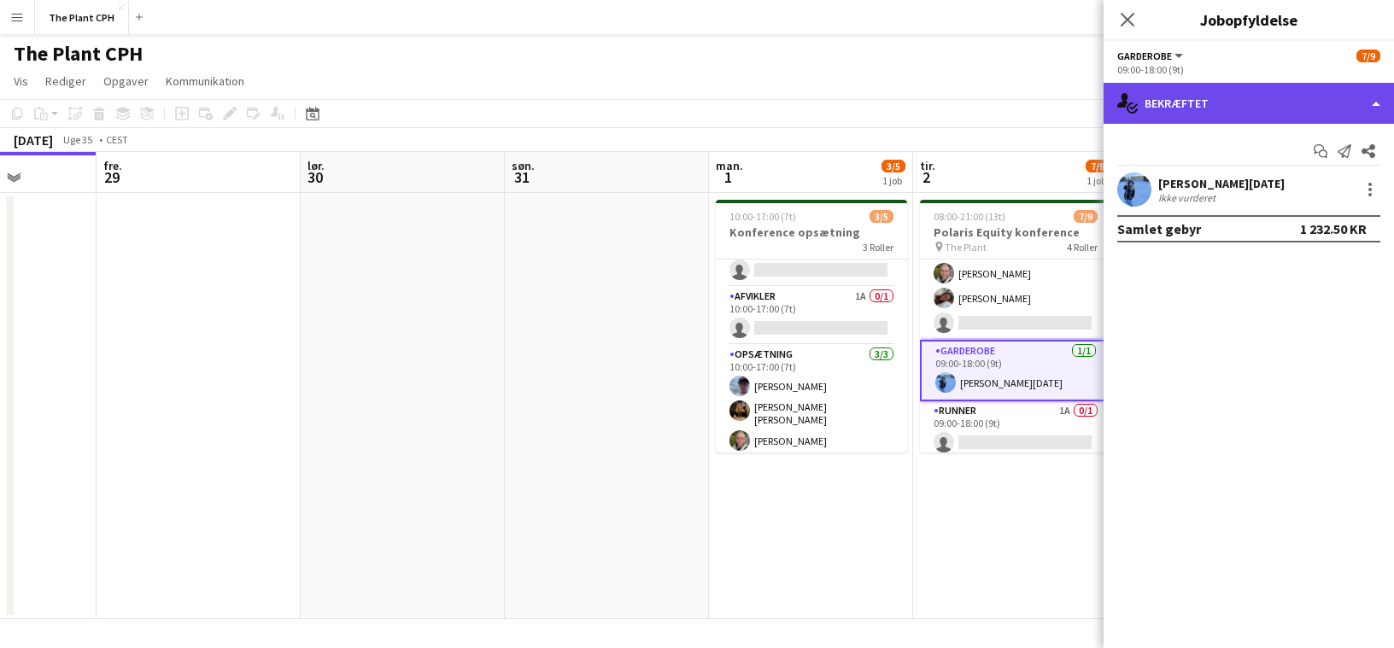
click at [1027, 108] on div "single-neutral-actions-check-2 Bekræftet" at bounding box center [1248, 103] width 290 height 41
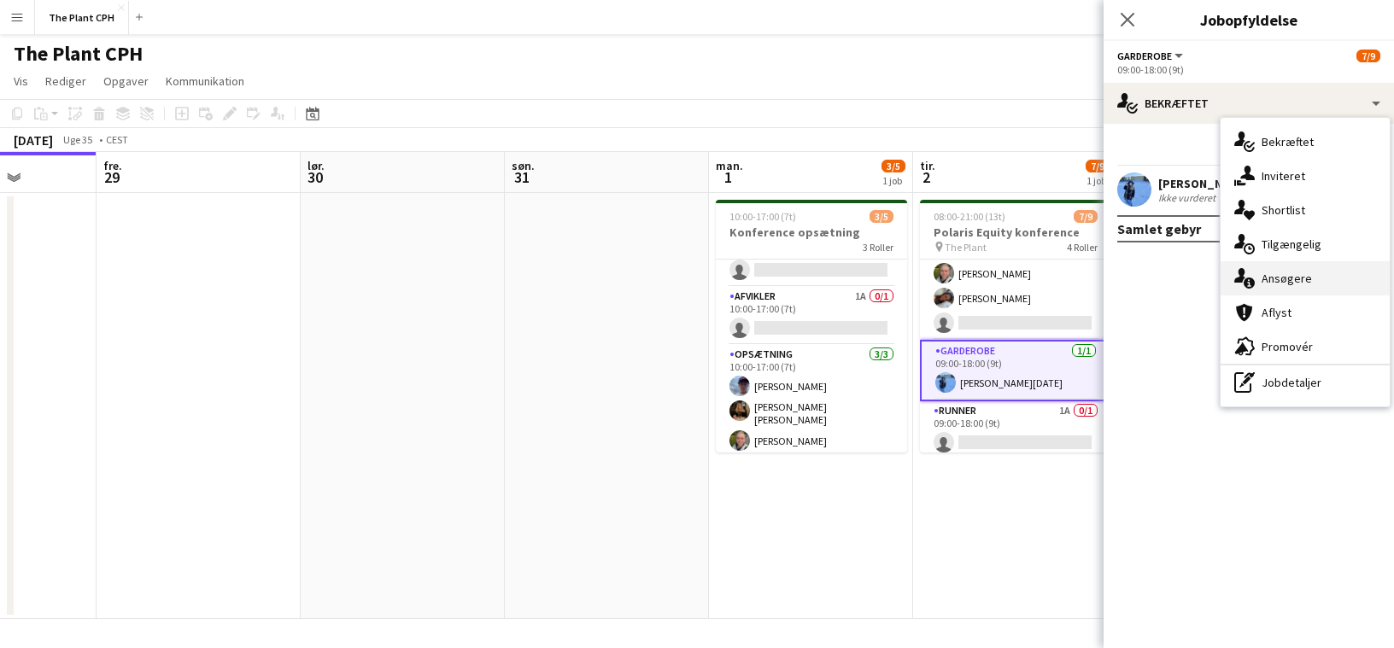
click at [1027, 283] on div "single-neutral-actions-information Ansøgere" at bounding box center [1304, 278] width 169 height 34
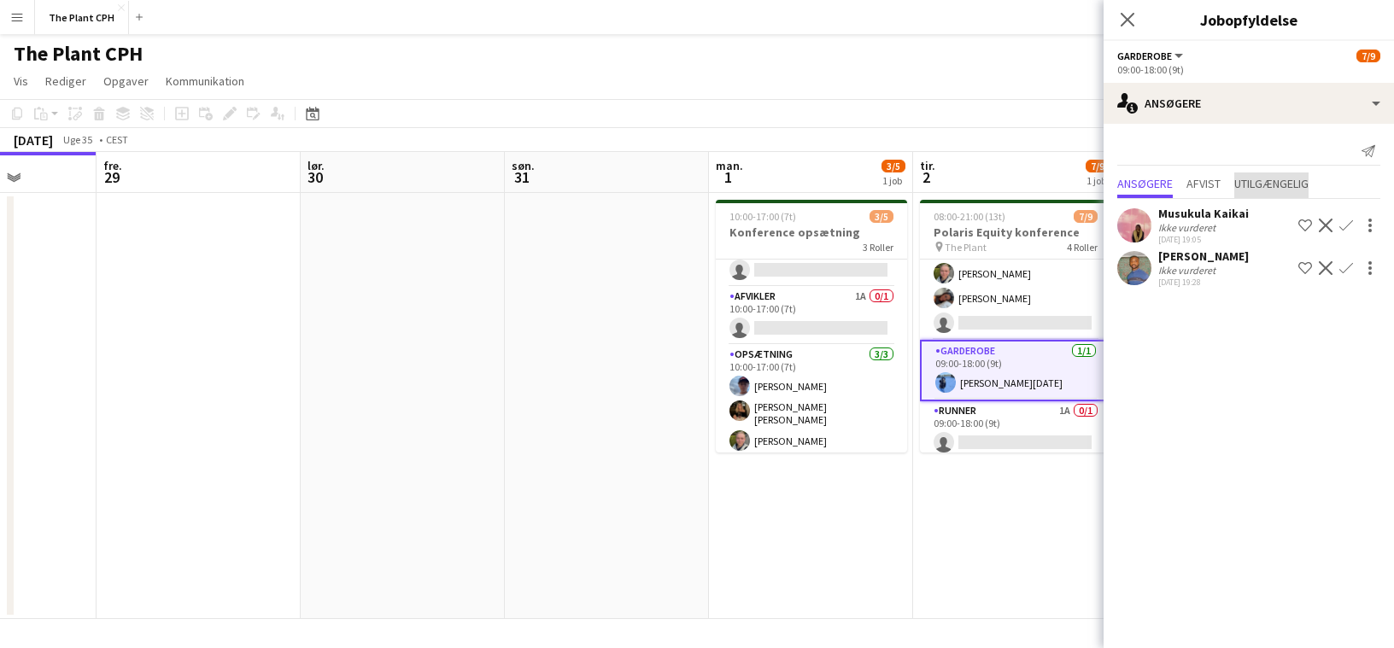
click at [1027, 186] on span "Utilgængelig" at bounding box center [1271, 184] width 74 height 12
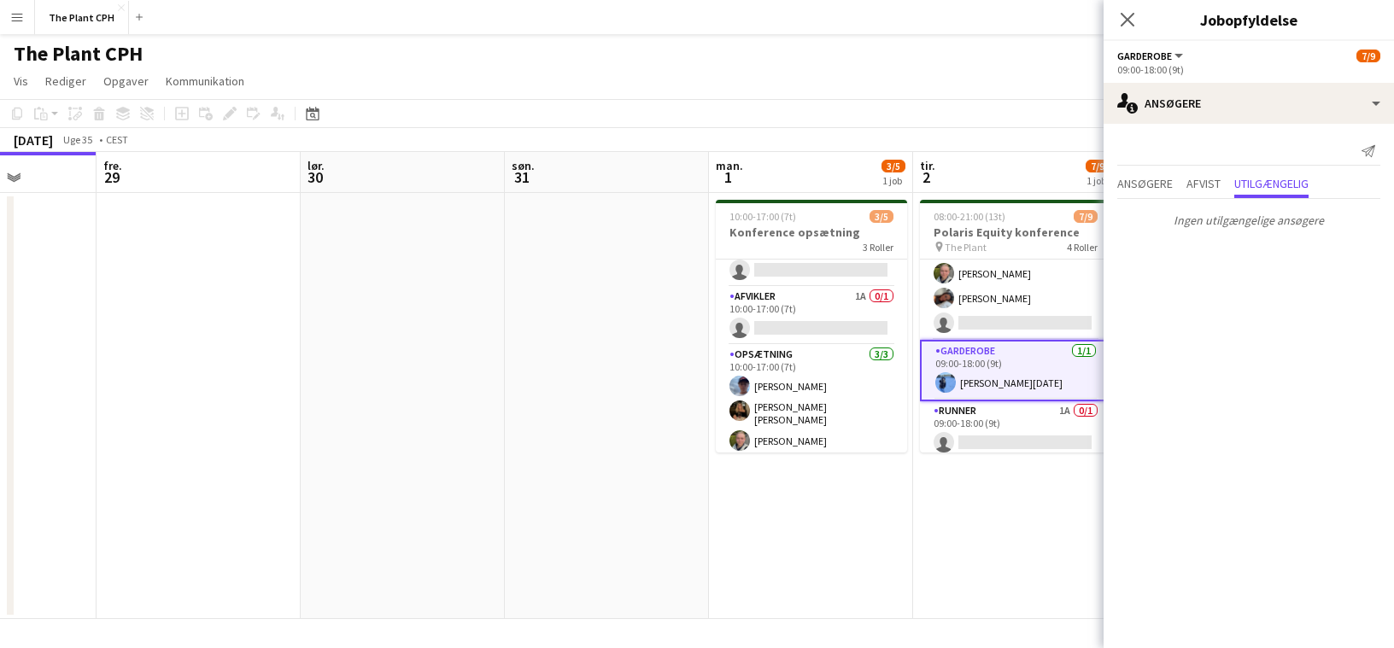
click at [1027, 169] on div "Send notifikation Ansøgere Afvist Utilgængelig Musukula Kaikai Ikke vurderet [D…" at bounding box center [1248, 186] width 290 height 125
click at [1027, 184] on span "Ansøgere" at bounding box center [1145, 184] width 56 height 12
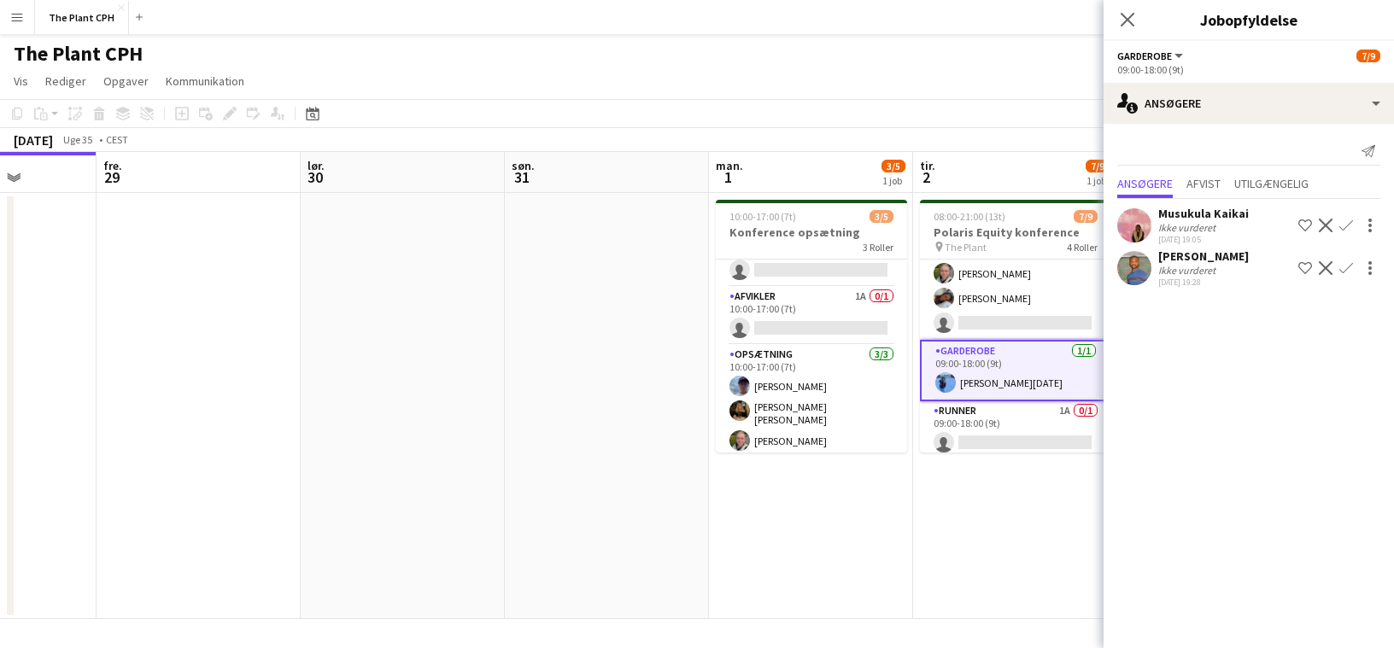
click at [1027, 273] on div "Ikke vurderet" at bounding box center [1188, 270] width 61 height 13
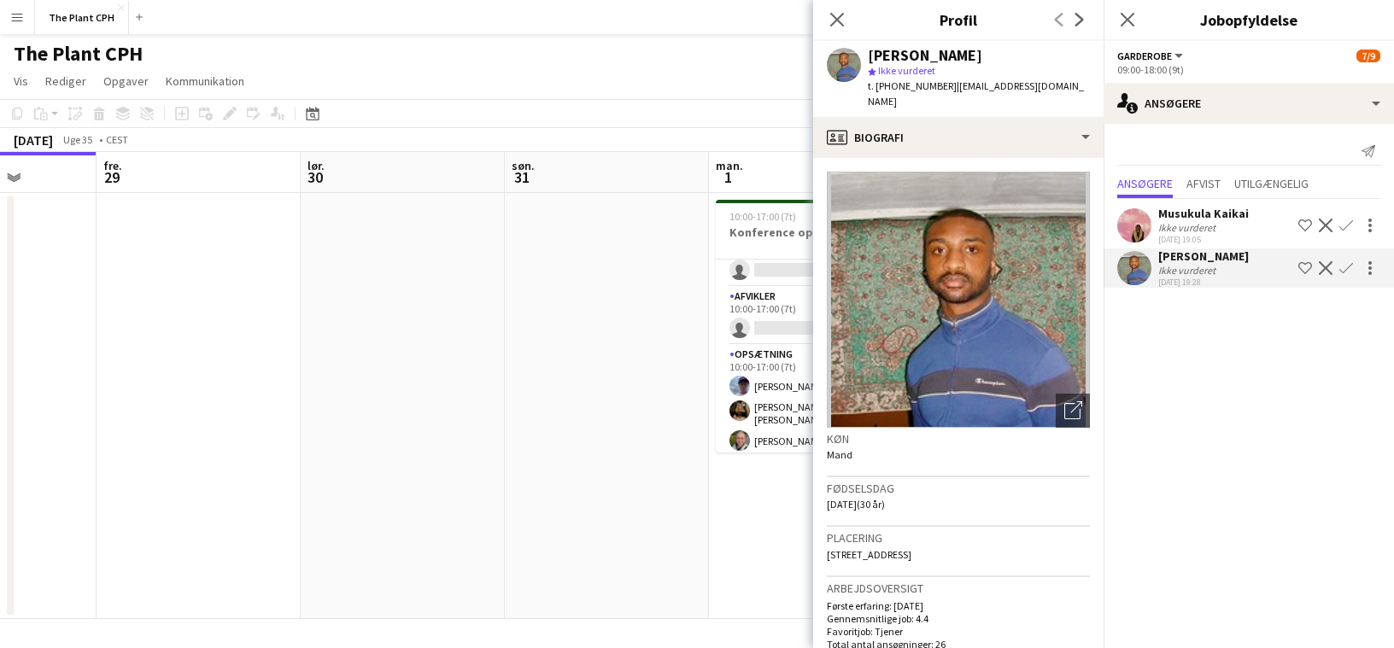
click at [492, 274] on app-date-cell at bounding box center [403, 406] width 204 height 426
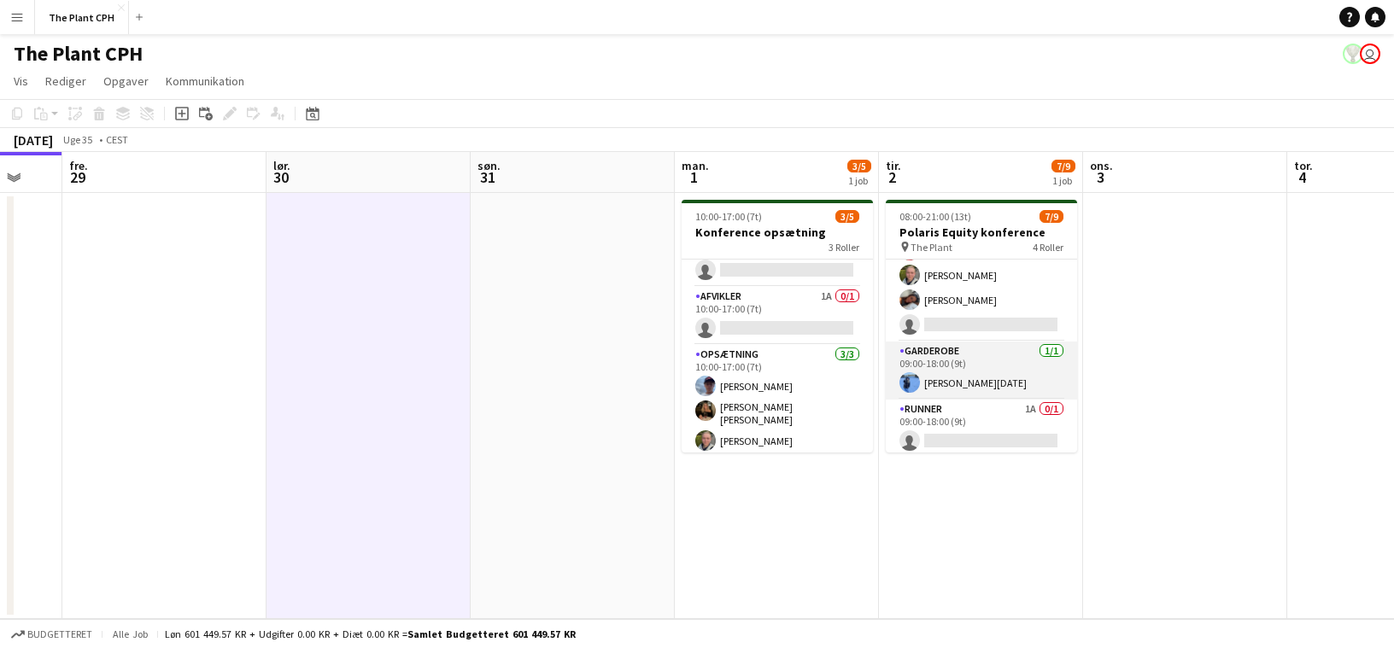
scroll to position [0, 568]
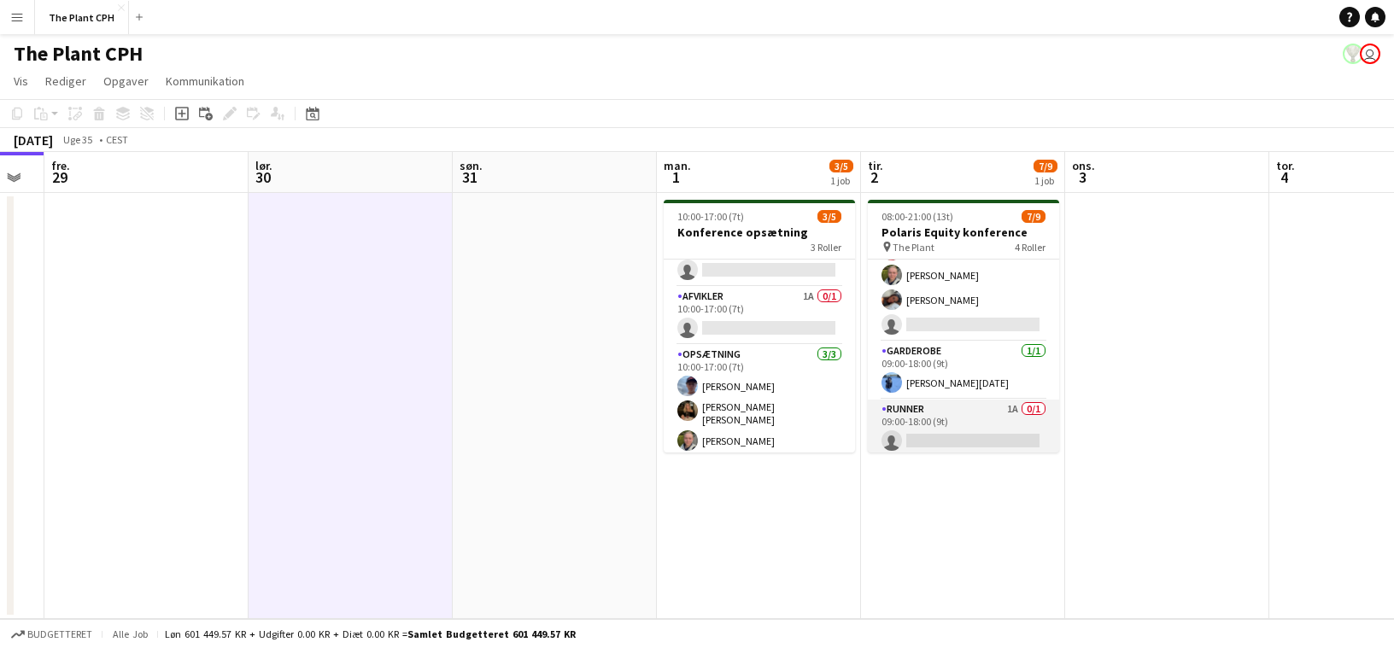
click at [987, 401] on app-card-role "Runner 1A 0/1 09:00-18:00 (9t) single-neutral-actions" at bounding box center [963, 429] width 191 height 58
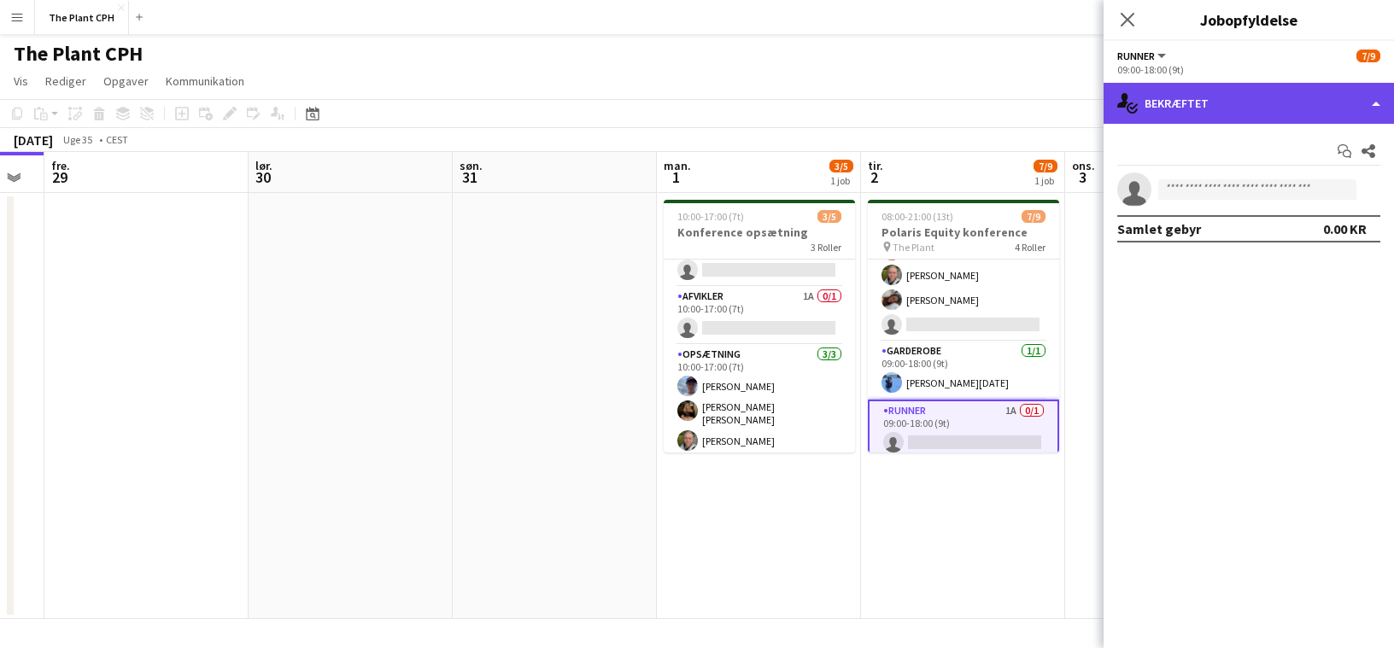
click at [1027, 119] on div "single-neutral-actions-check-2 Bekræftet" at bounding box center [1248, 103] width 290 height 41
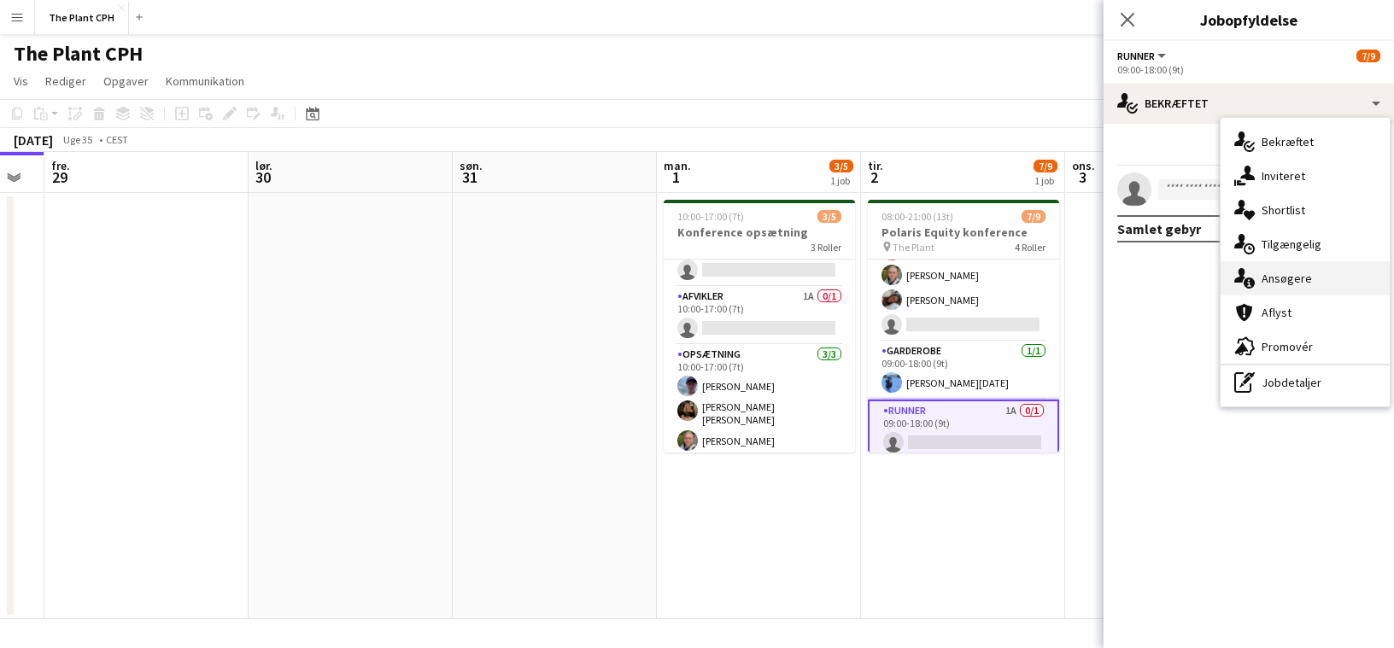
click at [1027, 279] on div "single-neutral-actions-information Ansøgere" at bounding box center [1304, 278] width 169 height 34
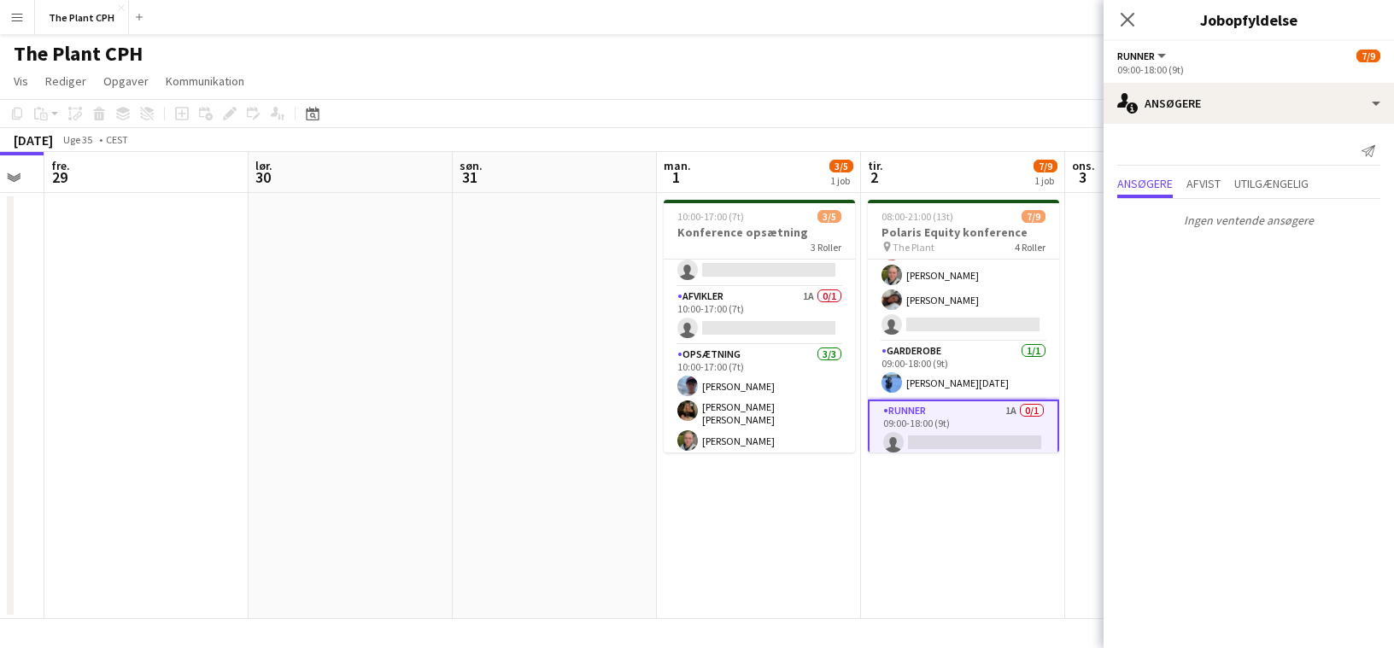
click at [1027, 186] on div "Ansøgere Afvist Utilgængelig" at bounding box center [1248, 186] width 263 height 26
click at [1027, 184] on span "Afvist" at bounding box center [1203, 184] width 34 height 12
click at [1027, 186] on span "Utilgængelig" at bounding box center [1271, 184] width 74 height 12
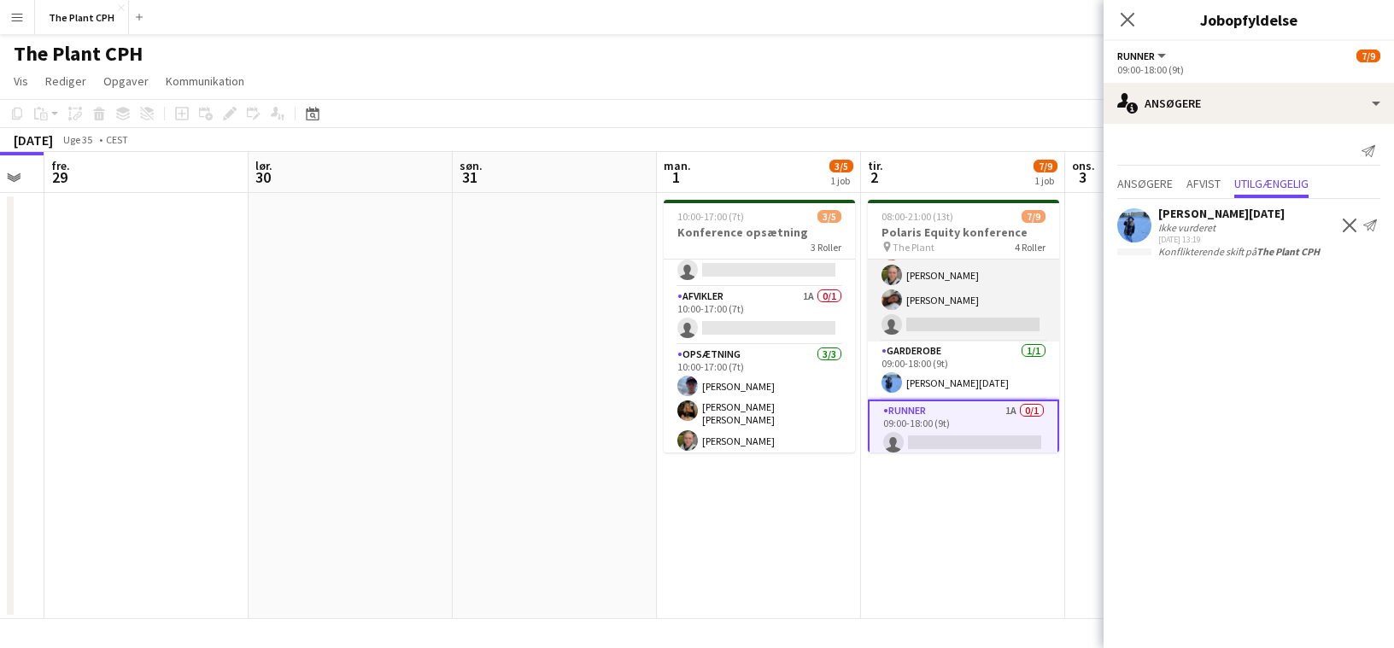
click at [969, 303] on app-card-role "Tjener [DATE] 08:00-21:00 (13t) [PERSON_NAME] [PERSON_NAME] [PERSON_NAME] [PERS…" at bounding box center [963, 248] width 191 height 187
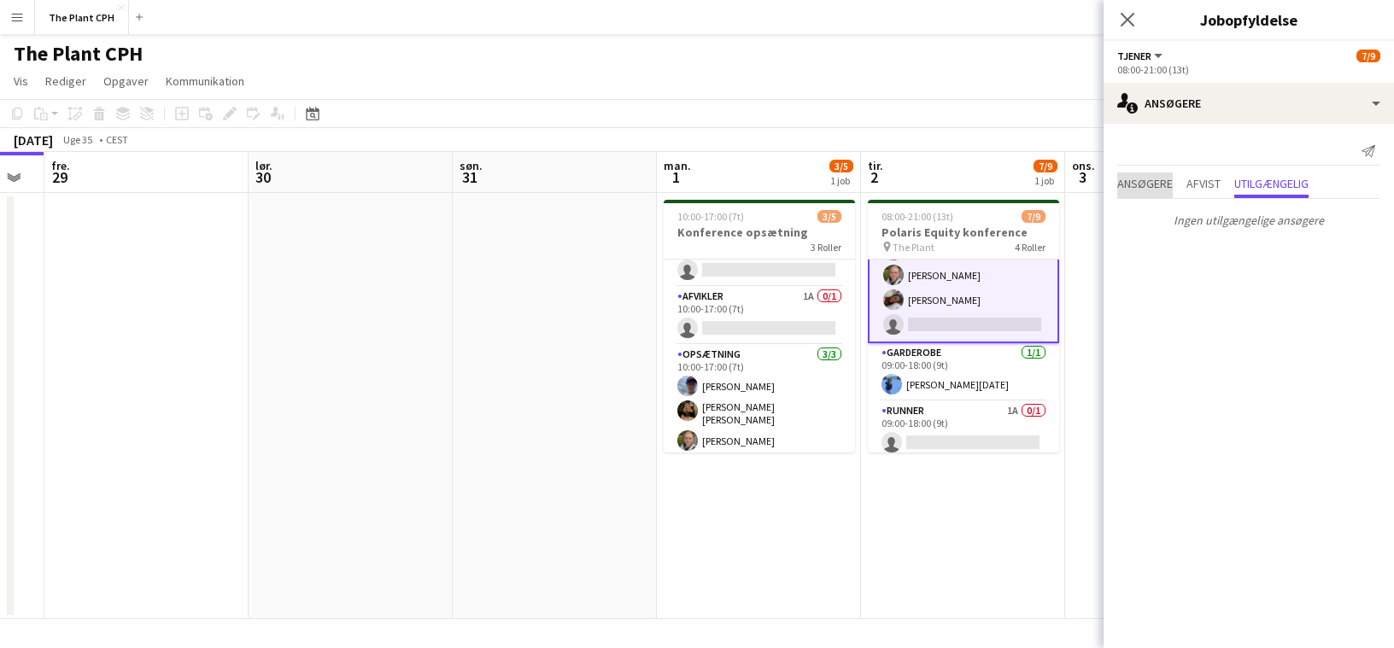
click at [1027, 184] on span "Ansøgere" at bounding box center [1145, 184] width 56 height 12
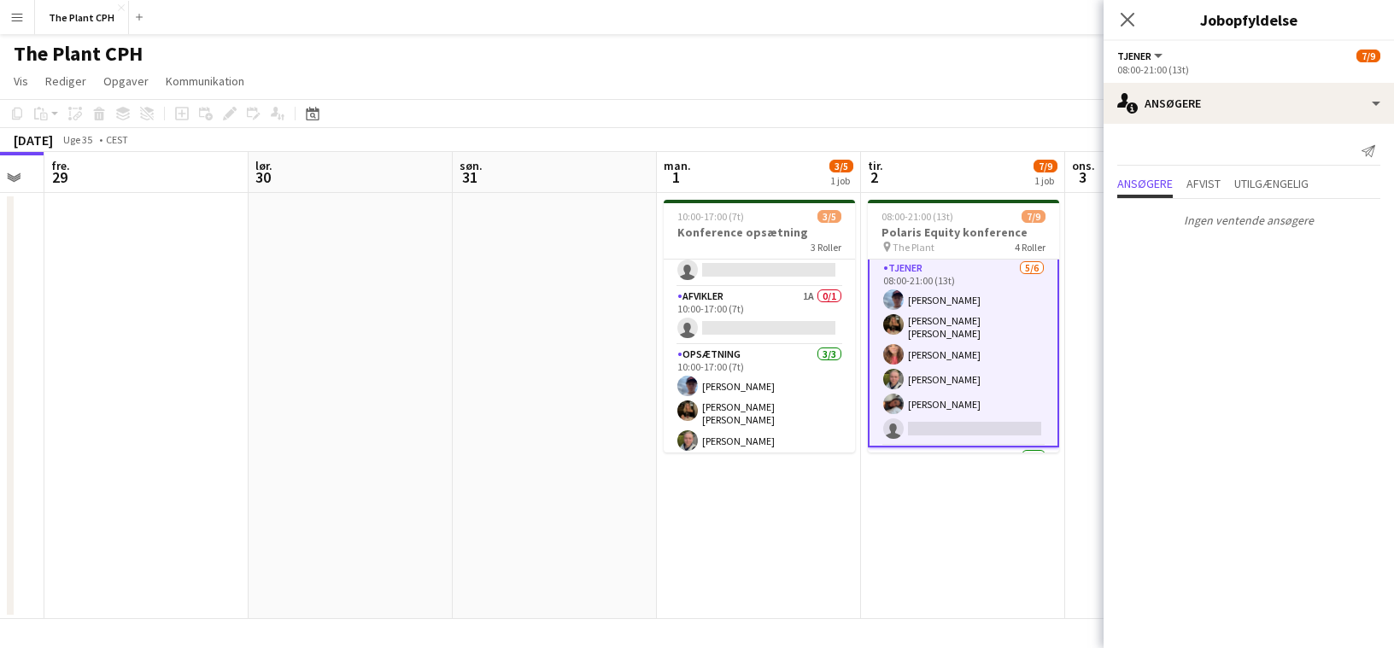
scroll to position [0, 0]
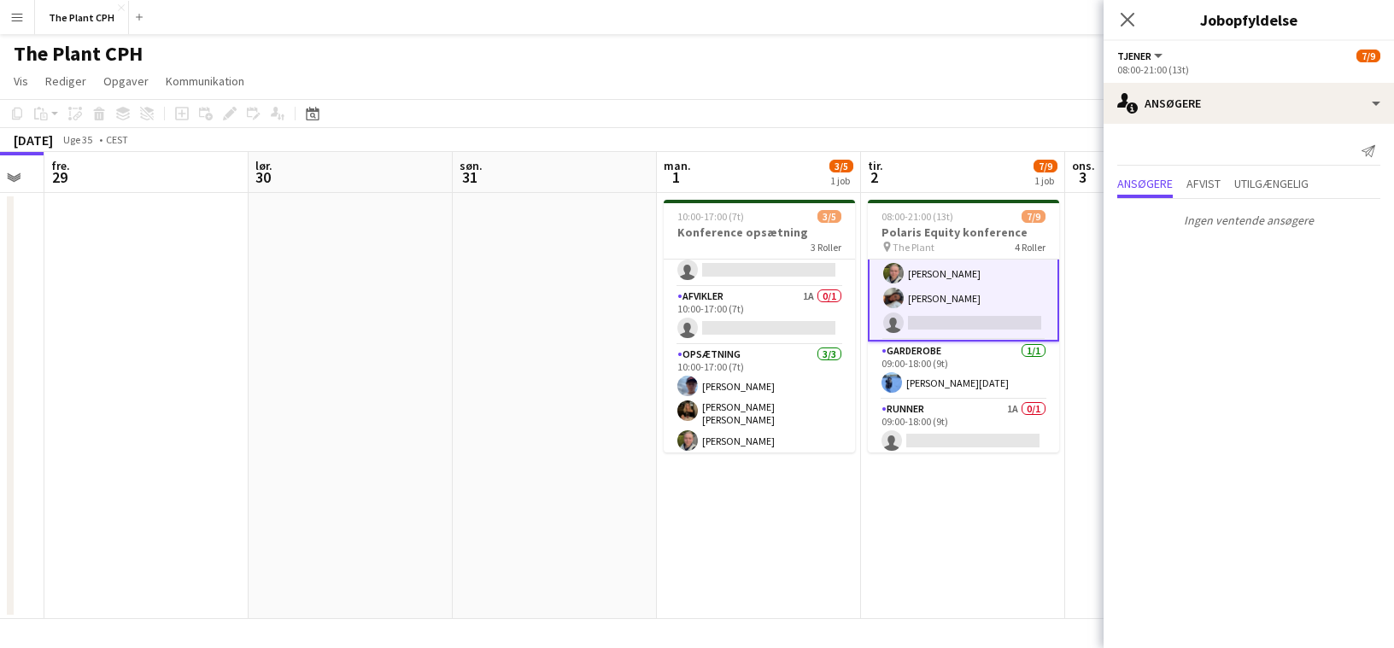
click at [975, 100] on app-toolbar "Kopier Indsæt Indsæt Kommando V Indsæt med mandskab Kommando Skift V Indsæt lin…" at bounding box center [697, 113] width 1394 height 29
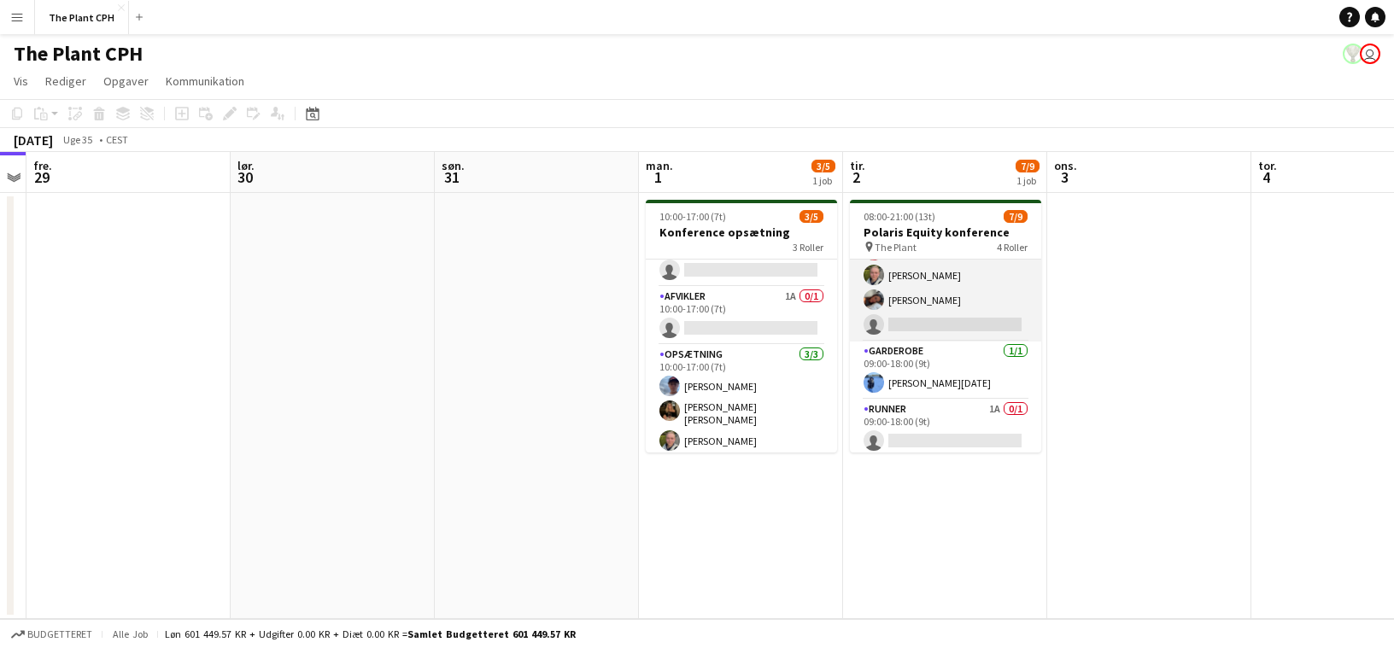
scroll to position [0, 677]
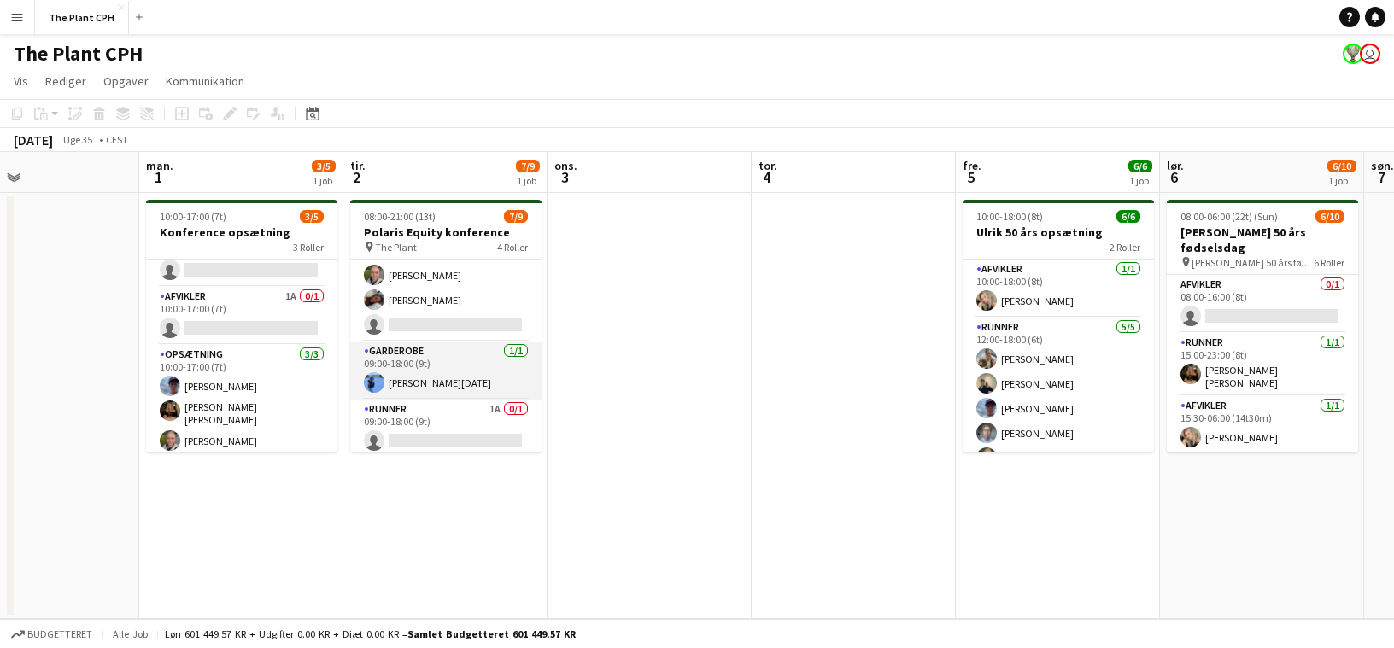
click at [453, 365] on app-card-role "Garderobe [DATE] 09:00-18:00 (9t) [PERSON_NAME][DATE]" at bounding box center [445, 371] width 191 height 58
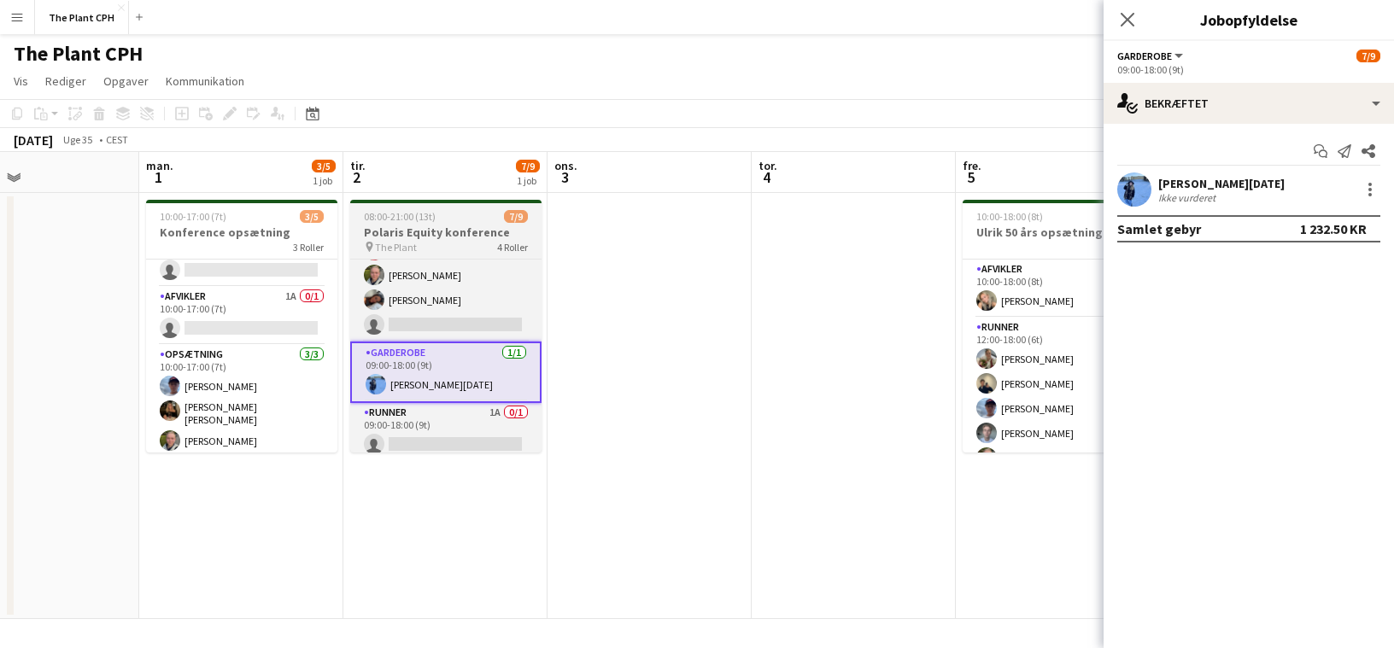
click at [454, 222] on div "08:00-21:00 (13t) 7/9" at bounding box center [445, 216] width 191 height 13
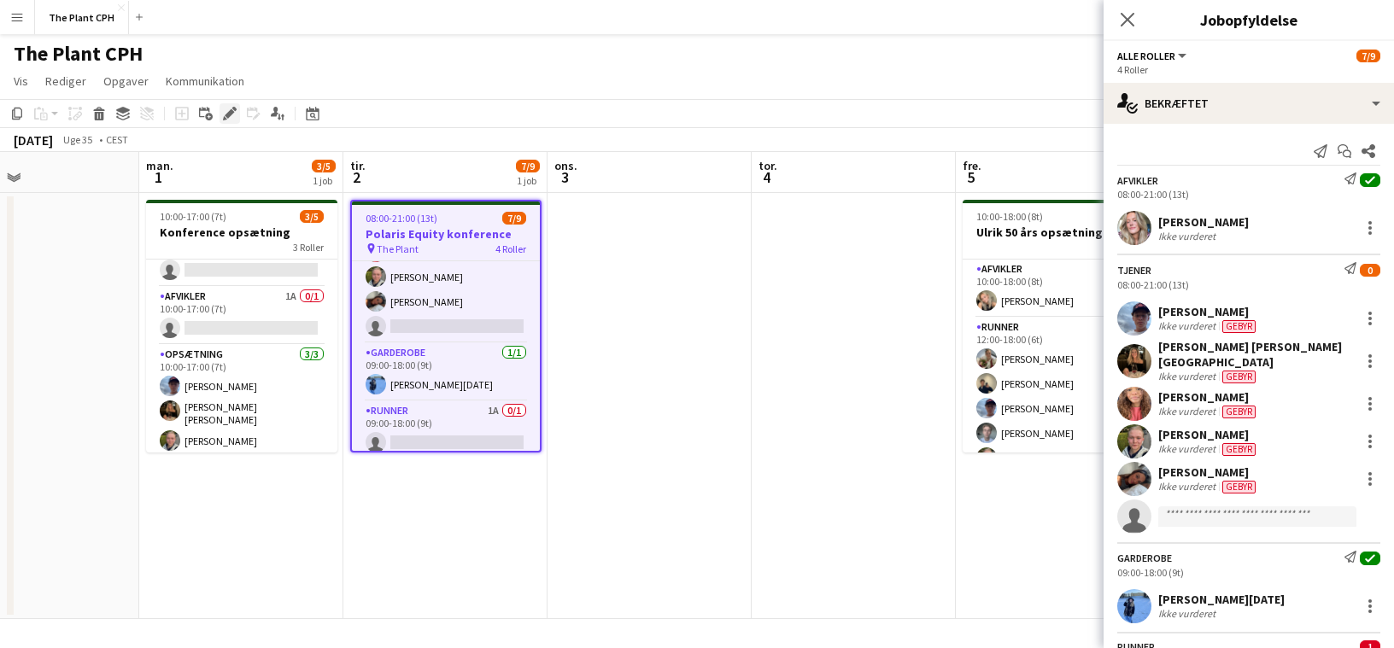
click at [239, 119] on div "Rediger" at bounding box center [229, 113] width 20 height 20
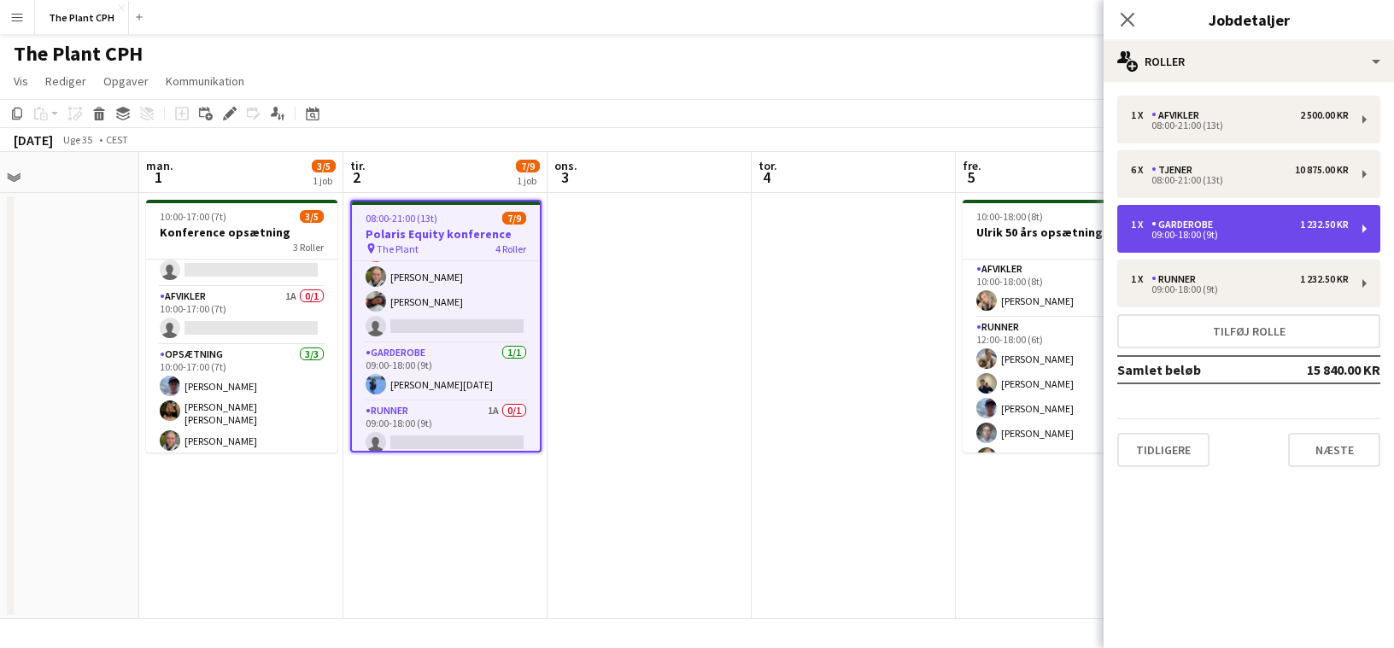
click at [1027, 225] on div "1 x Garderobe 1 232.50 KR" at bounding box center [1240, 225] width 218 height 12
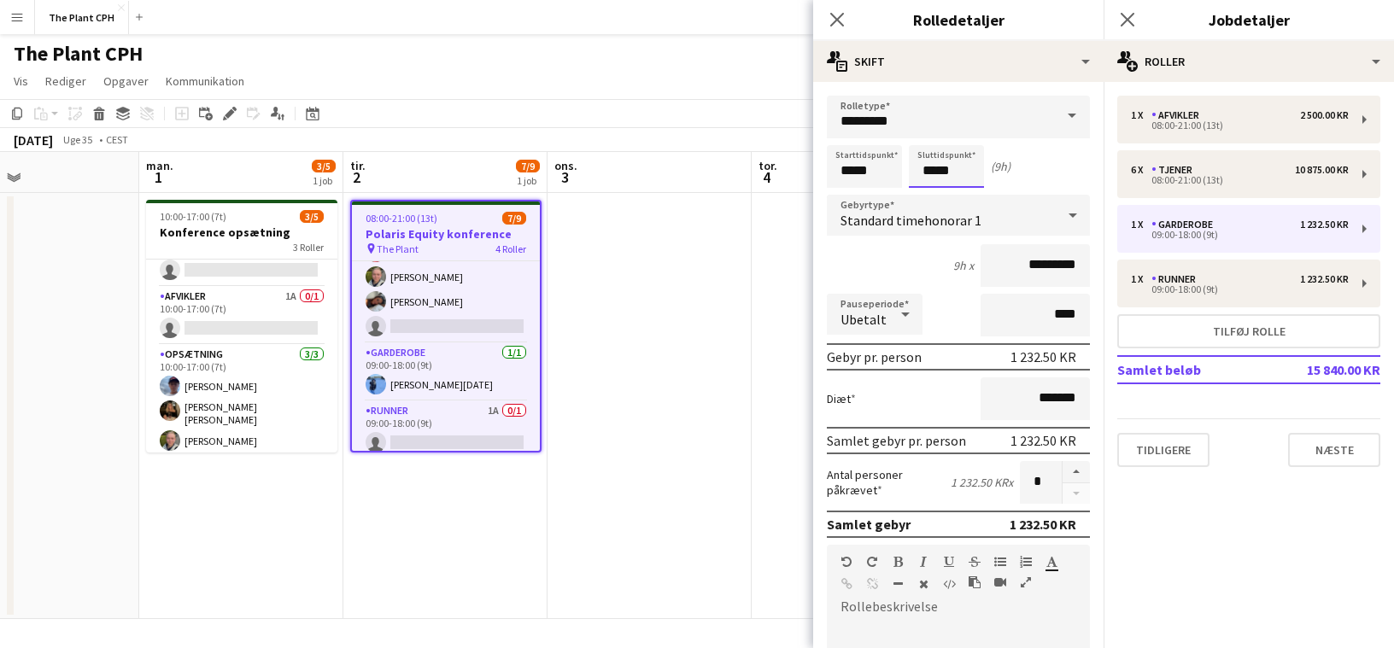
click at [930, 161] on input "*****" at bounding box center [946, 166] width 75 height 43
click at [859, 180] on input "*****" at bounding box center [864, 166] width 75 height 43
click at [881, 188] on div at bounding box center [881, 196] width 34 height 17
click at [881, 143] on div at bounding box center [881, 136] width 34 height 17
click at [875, 195] on div at bounding box center [881, 196] width 34 height 17
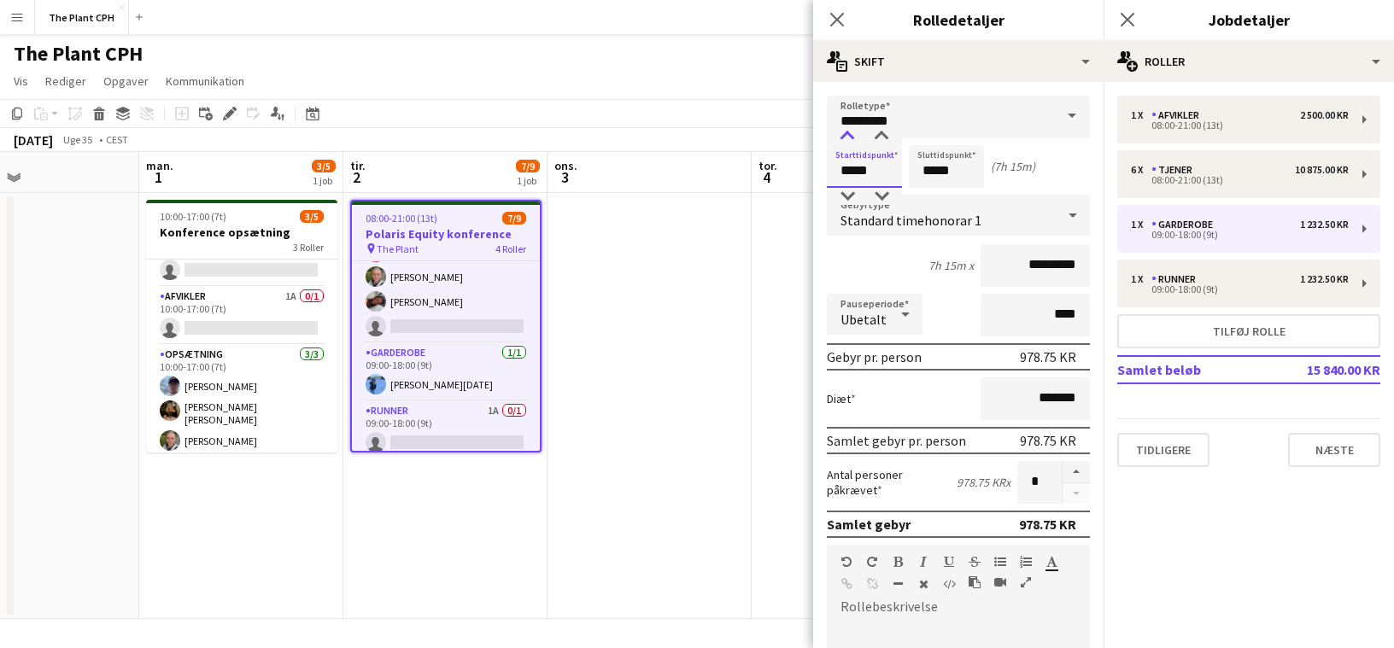
click at [851, 129] on div at bounding box center [847, 136] width 34 height 17
click at [853, 196] on div at bounding box center [847, 196] width 34 height 17
type input "*****"
click at [853, 196] on div at bounding box center [847, 196] width 34 height 17
click at [783, 155] on app-board-header-date "tor. 4" at bounding box center [854, 172] width 204 height 41
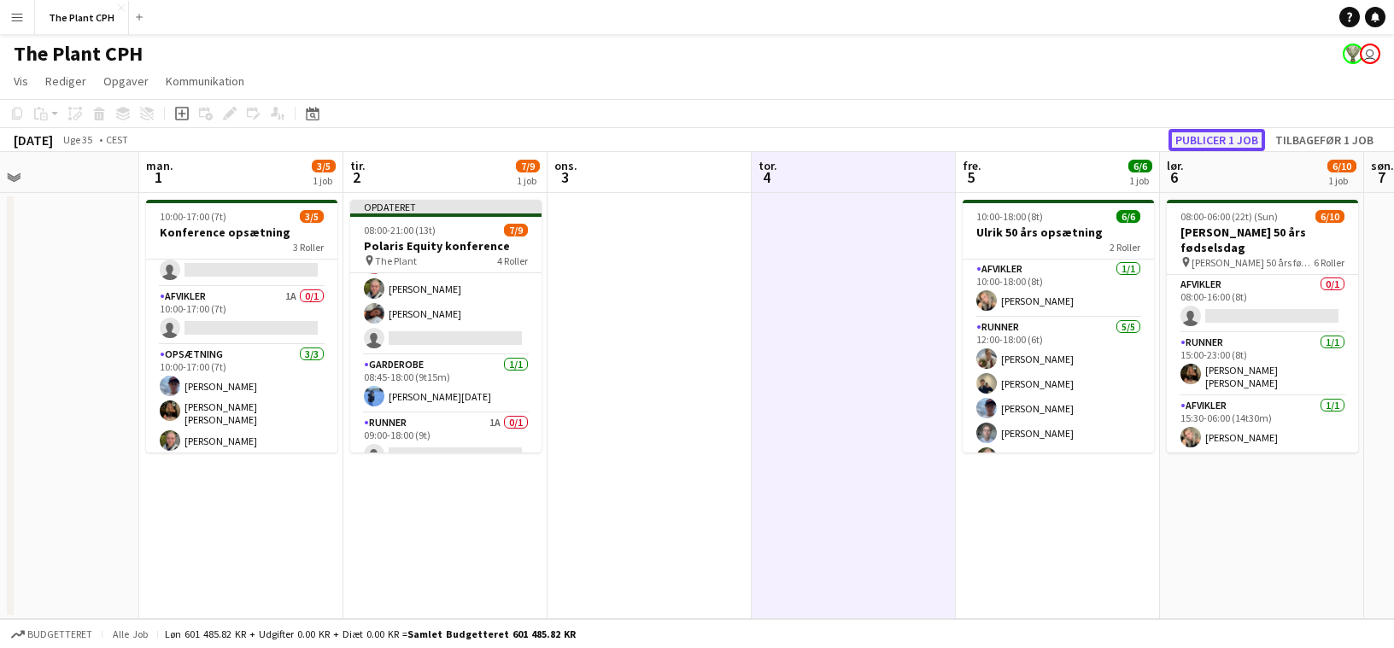
click at [1027, 141] on button "Publicer 1 job" at bounding box center [1216, 140] width 97 height 22
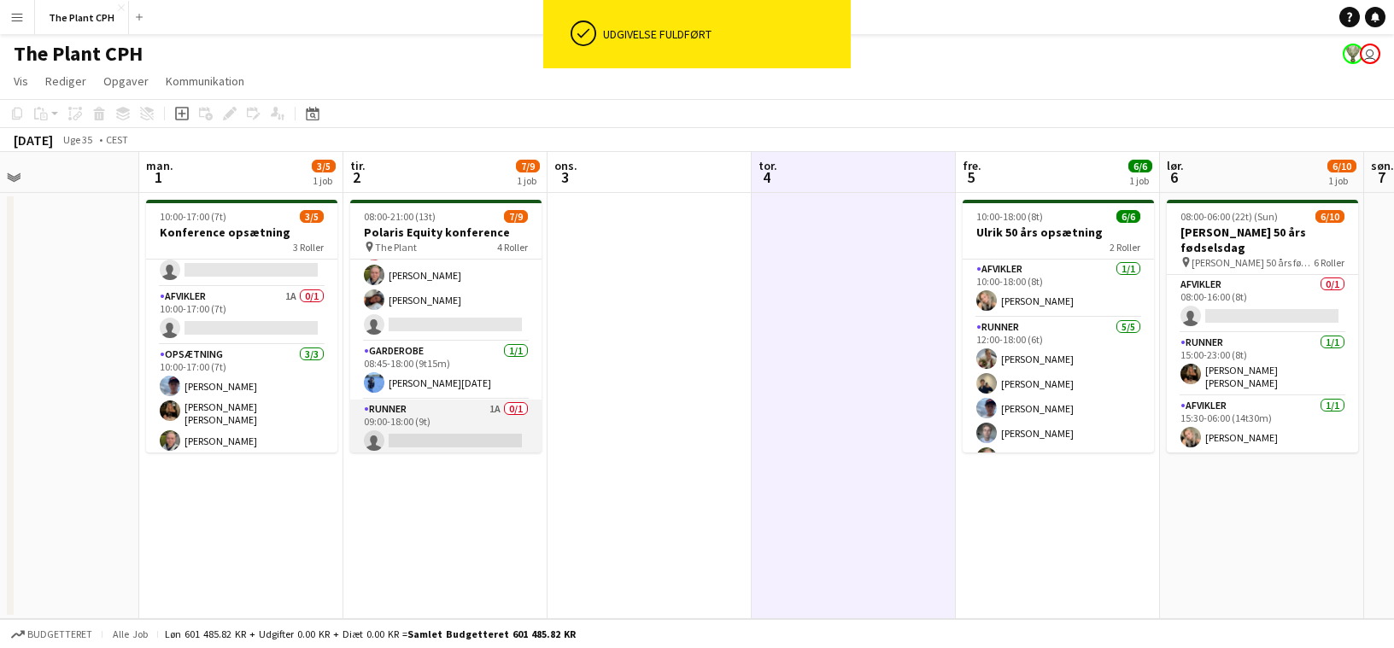
click at [498, 429] on app-card-role "Runner 1A 0/1 09:00-18:00 (9t) single-neutral-actions" at bounding box center [445, 429] width 191 height 58
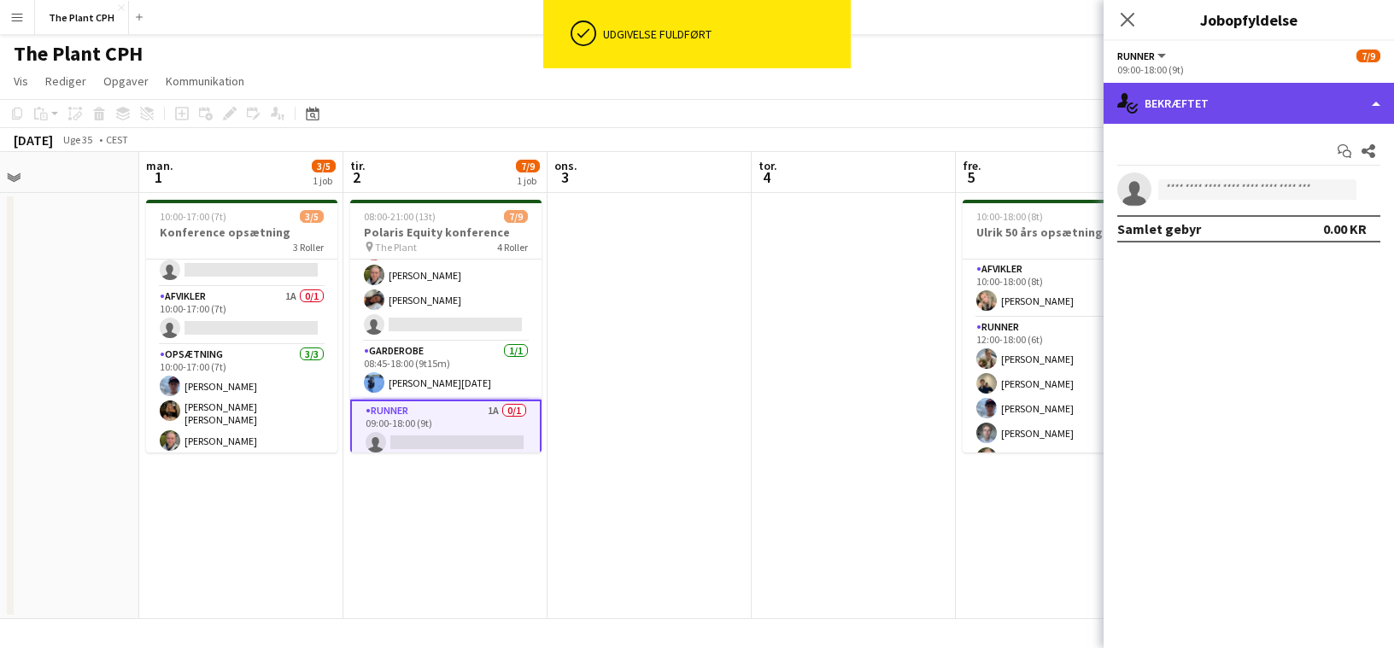
click at [1027, 114] on div "single-neutral-actions-check-2 Bekræftet" at bounding box center [1248, 103] width 290 height 41
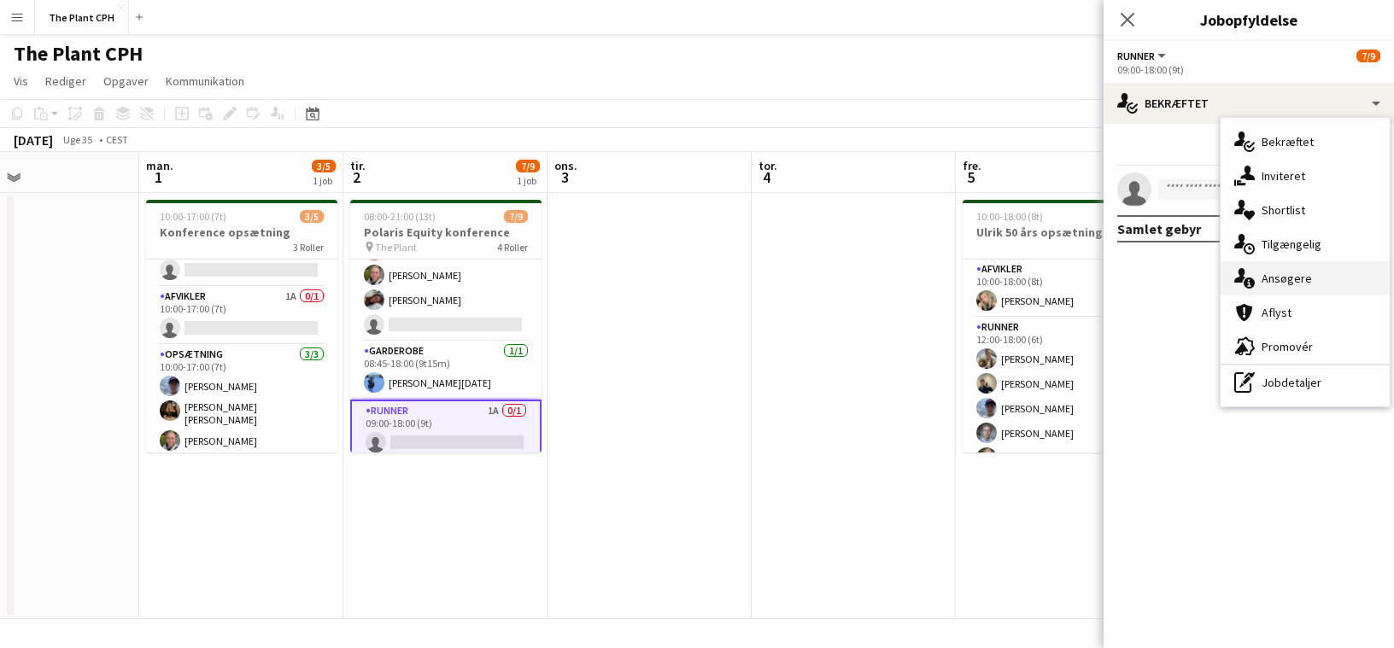
click at [1027, 279] on div "single-neutral-actions-information Ansøgere" at bounding box center [1304, 278] width 169 height 34
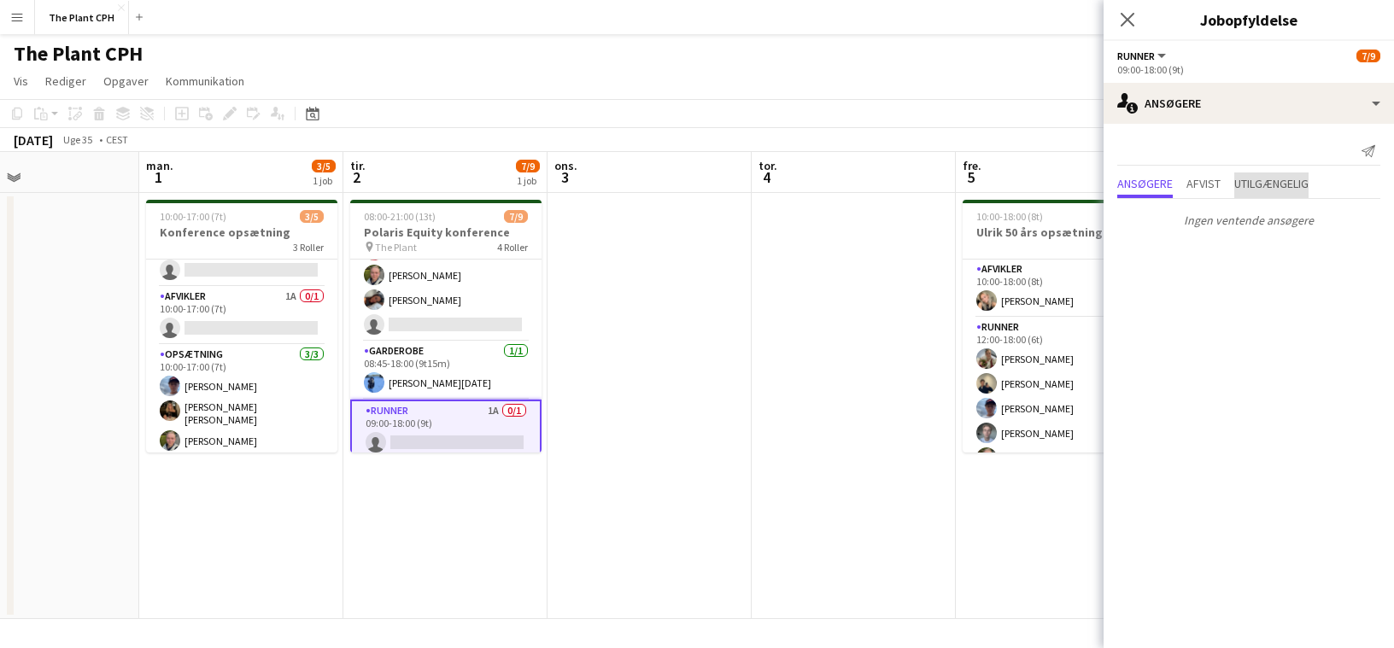
click at [1027, 184] on span "Utilgængelig" at bounding box center [1271, 184] width 74 height 12
click at [1027, 187] on span "Afvist" at bounding box center [1203, 184] width 34 height 12
click at [1027, 188] on span "Ansøgere" at bounding box center [1145, 184] width 56 height 12
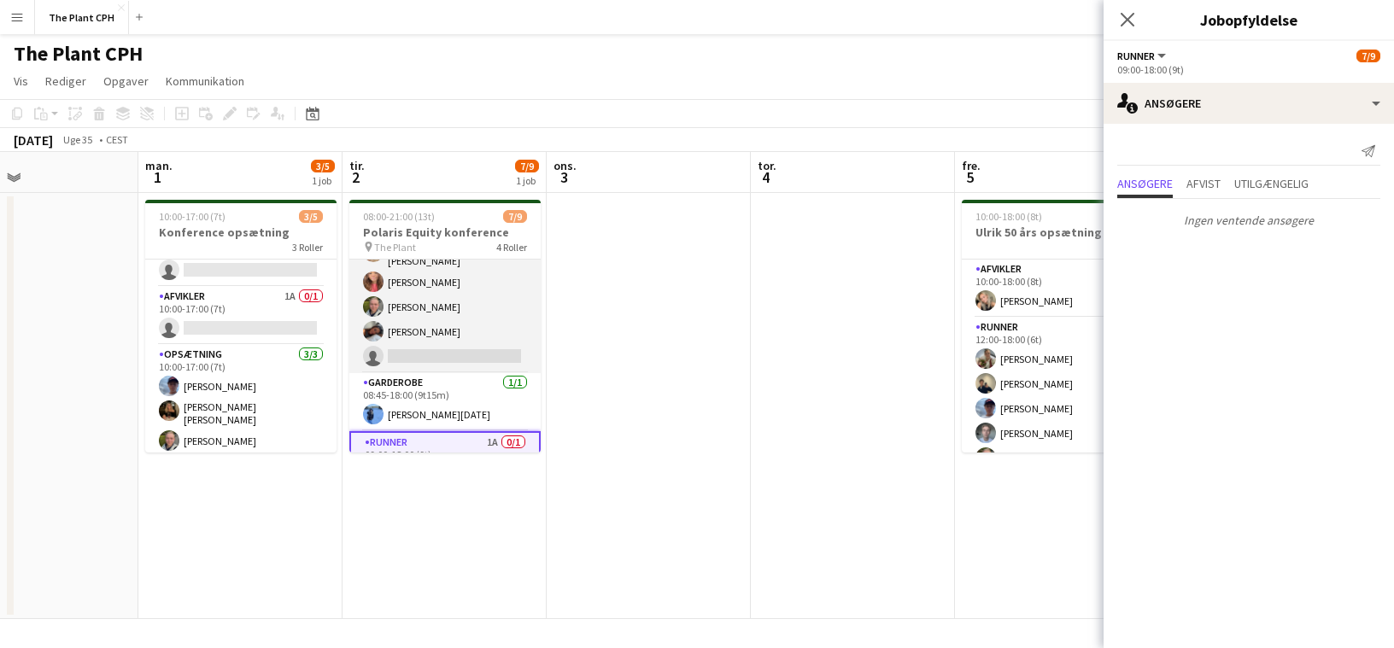
scroll to position [163, 0]
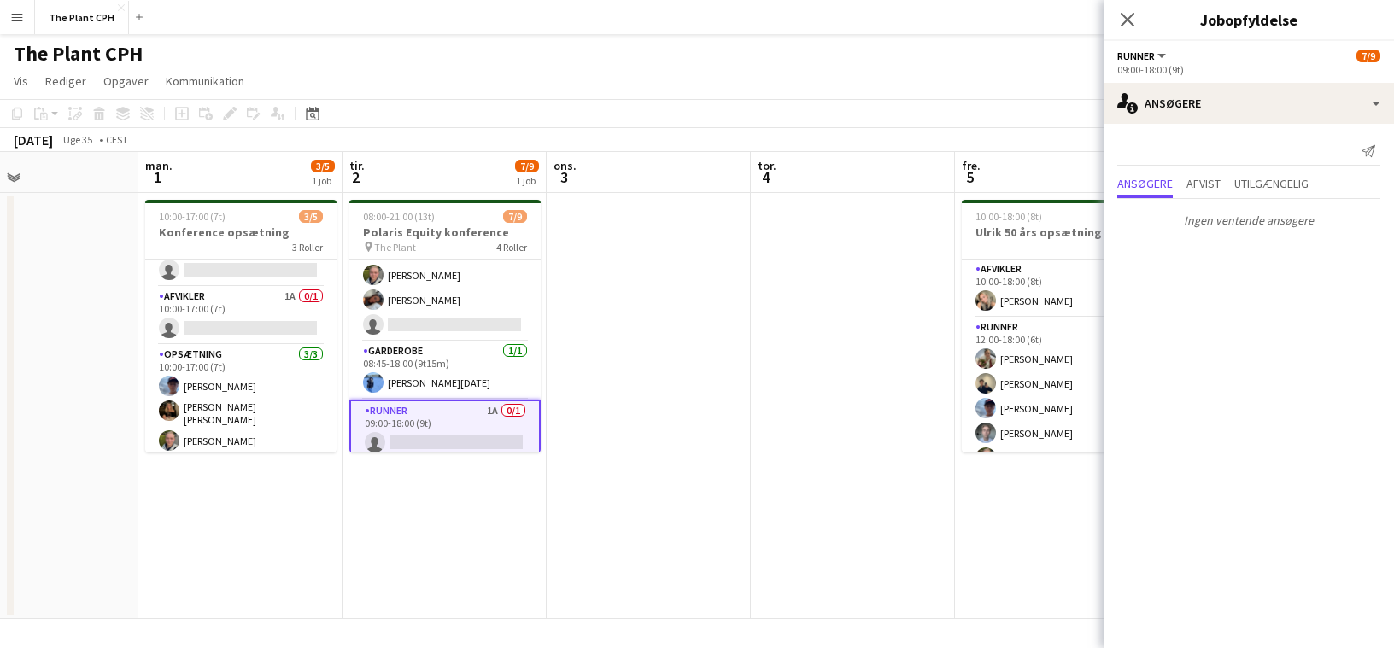
click at [630, 54] on div "The Plant CPH user" at bounding box center [697, 50] width 1394 height 32
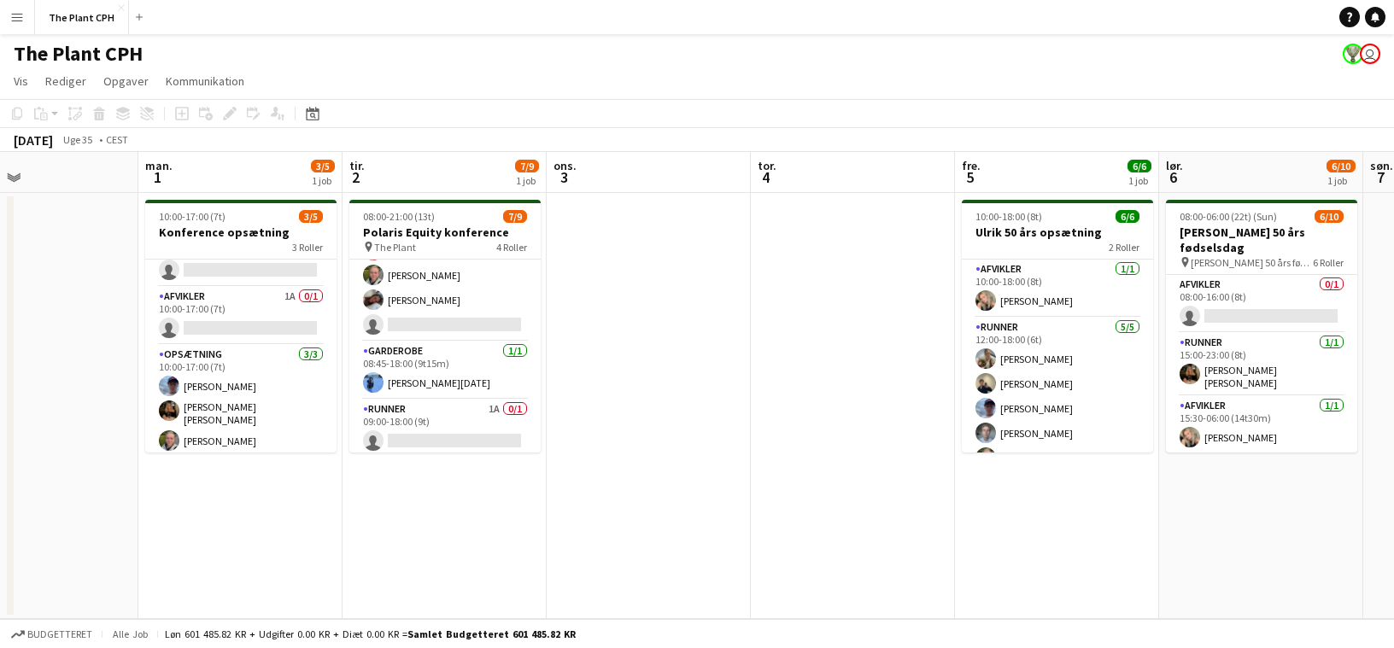
click at [627, 193] on app-date-cell at bounding box center [649, 406] width 204 height 426
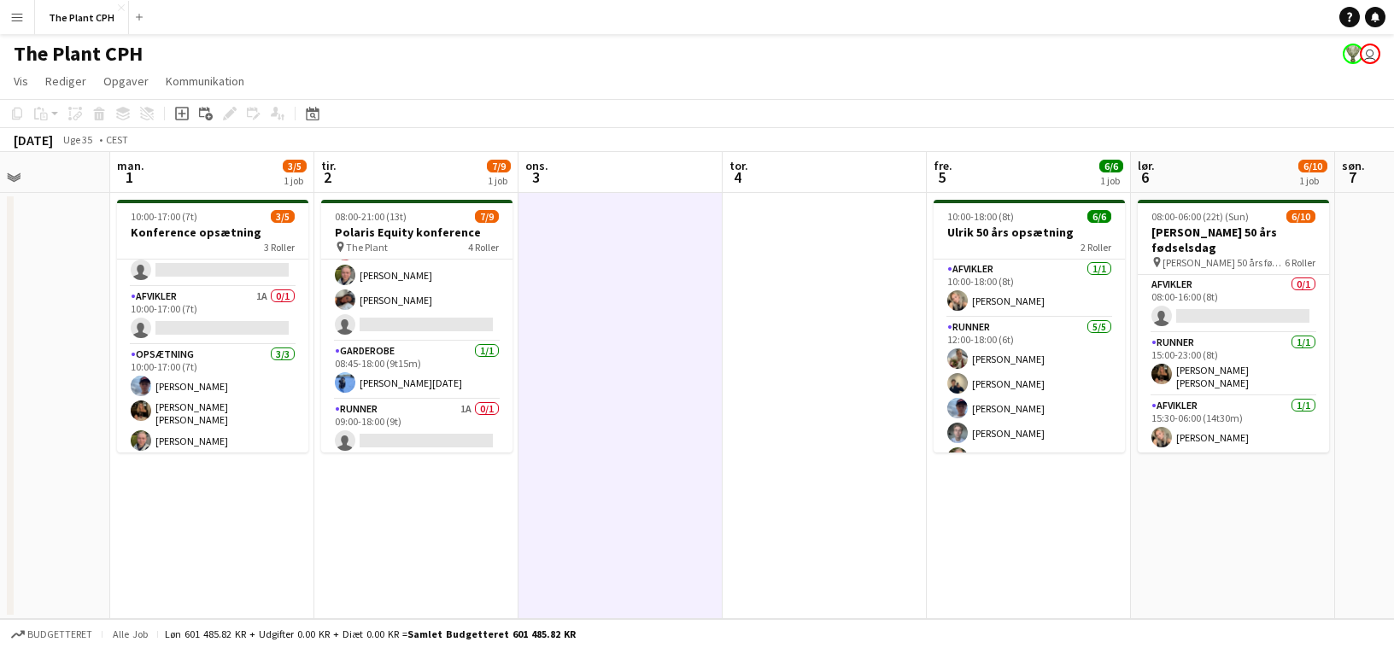
click at [842, 197] on app-date-cell at bounding box center [825, 406] width 204 height 426
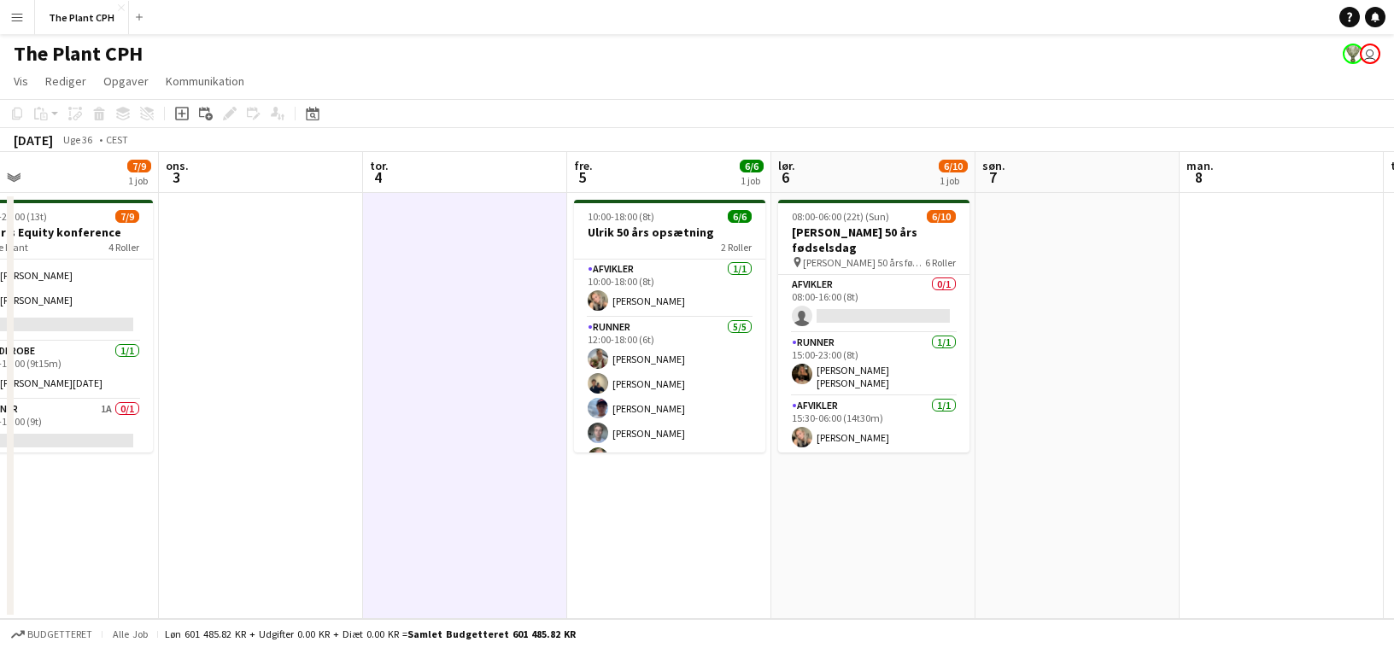
scroll to position [0, 611]
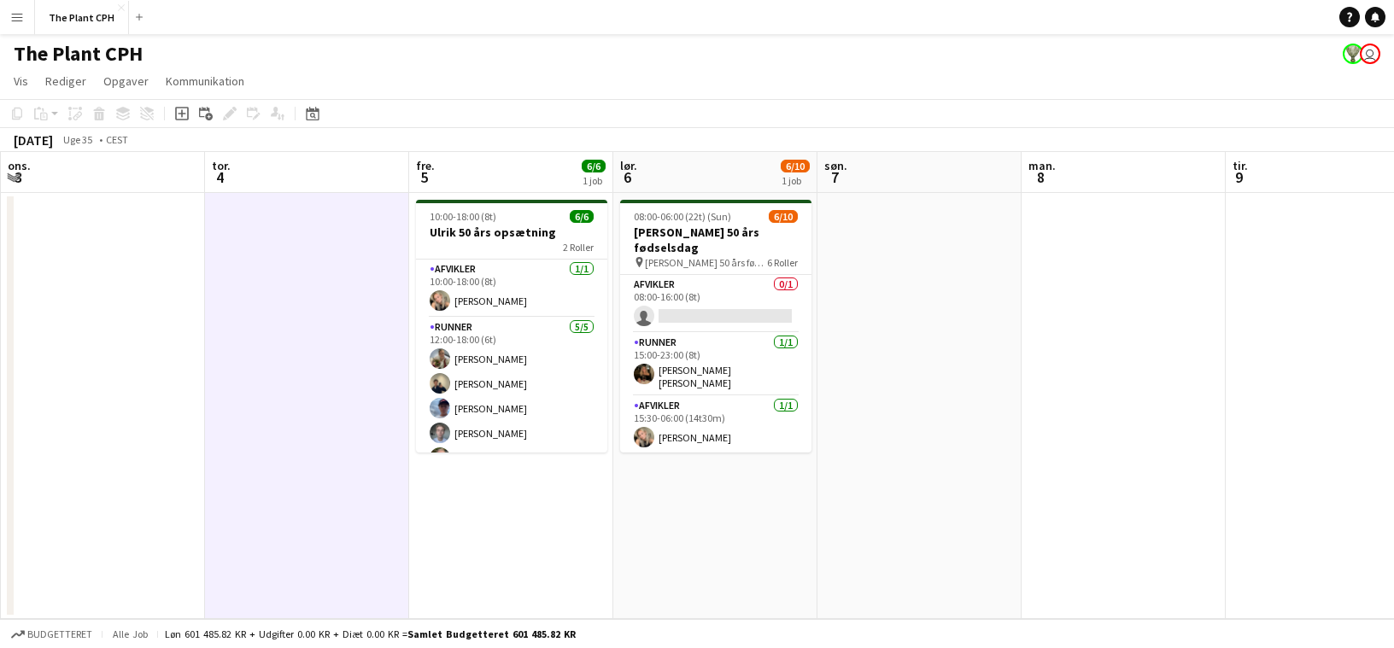
click at [897, 249] on app-date-cell at bounding box center [919, 406] width 204 height 426
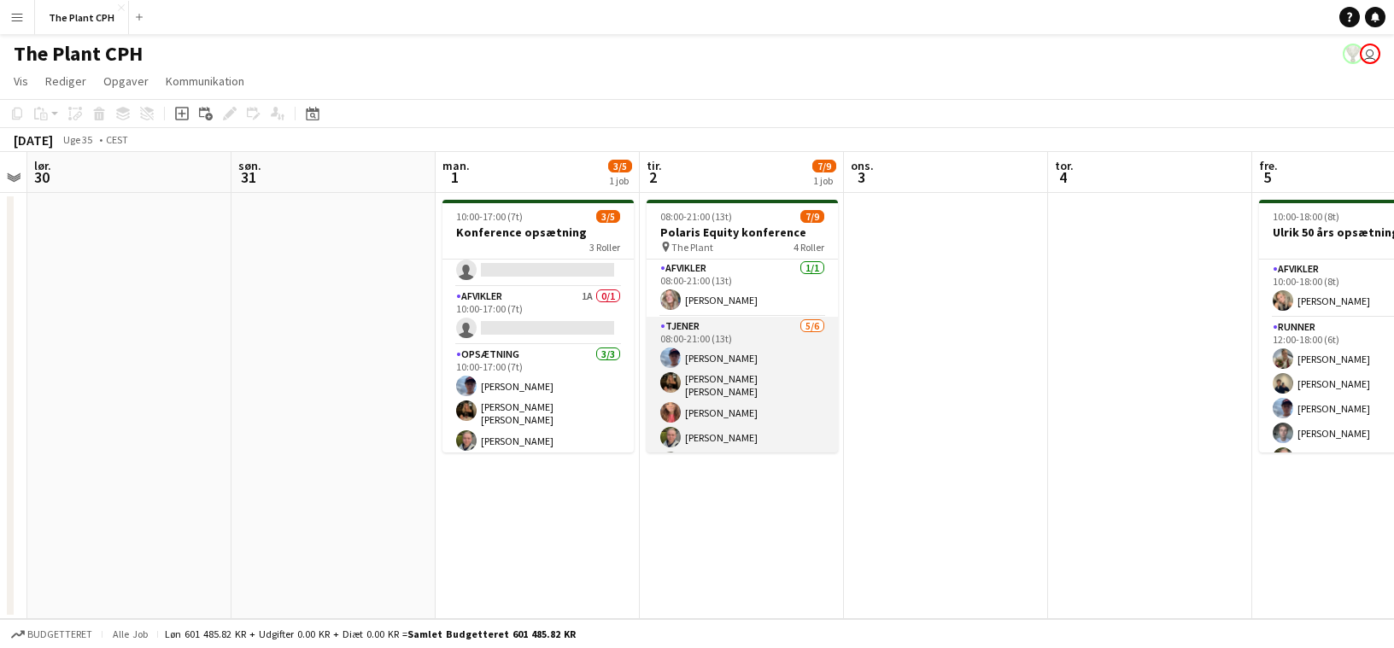
scroll to position [163, 0]
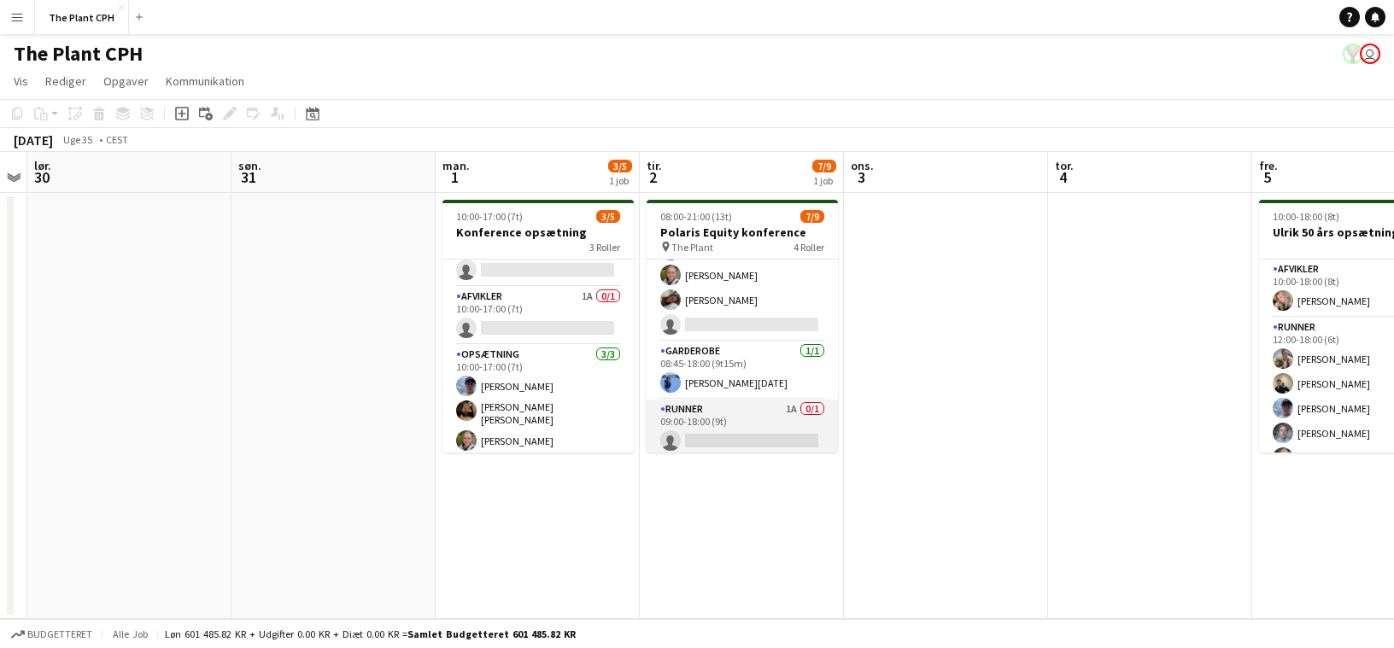
click at [721, 435] on app-card-role "Runner 1A 0/1 09:00-18:00 (9t) single-neutral-actions" at bounding box center [742, 429] width 191 height 58
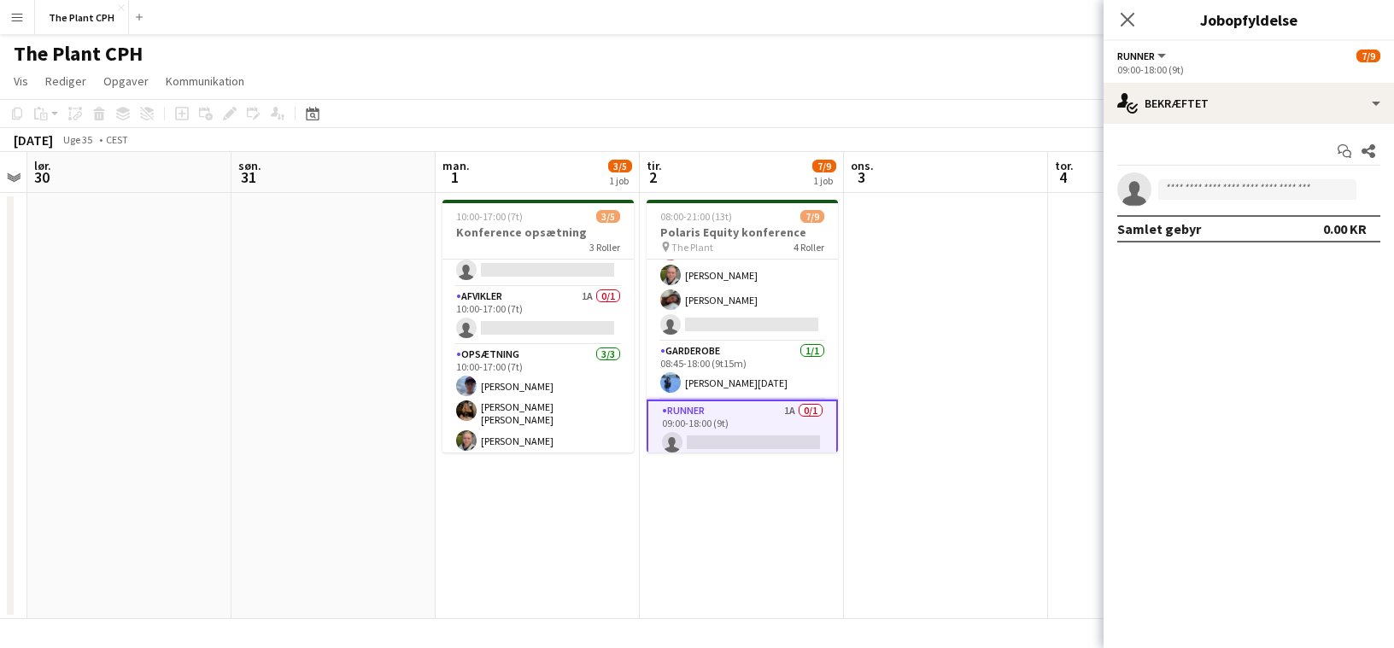
click at [1027, 205] on app-invite-slot "single-neutral-actions" at bounding box center [1248, 190] width 290 height 34
click at [1027, 171] on div "Start chat Del single-neutral-actions Samlet gebyr 0.00 KR" at bounding box center [1248, 190] width 290 height 132
click at [1027, 193] on input at bounding box center [1257, 189] width 198 height 20
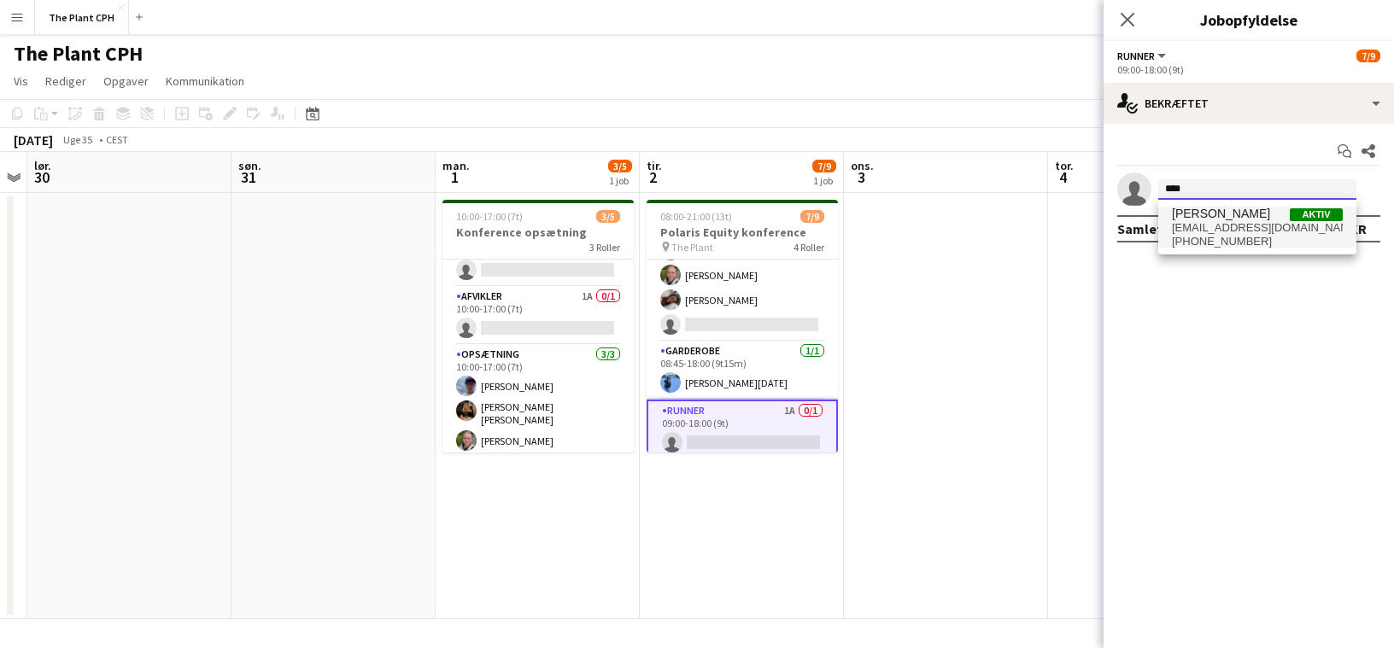
type input "****"
click at [1027, 219] on span "[PERSON_NAME]" at bounding box center [1221, 214] width 98 height 15
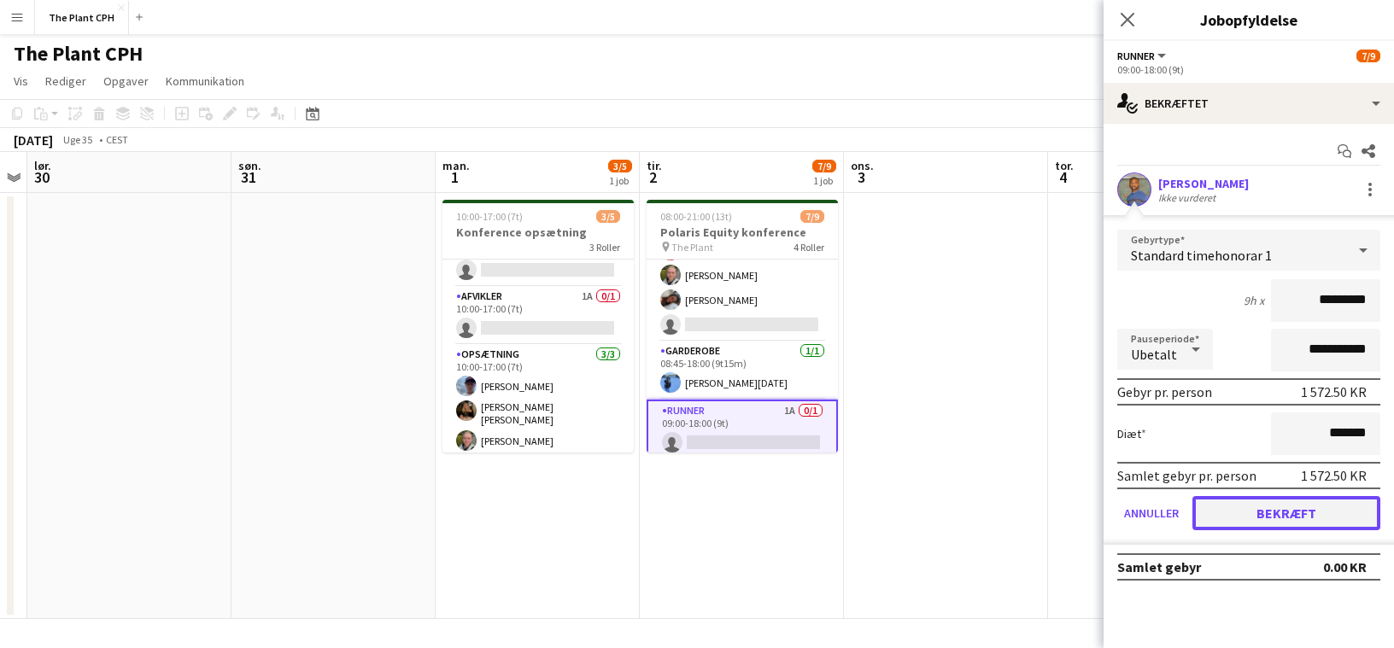
click at [1027, 514] on button "Bekræft" at bounding box center [1286, 513] width 188 height 34
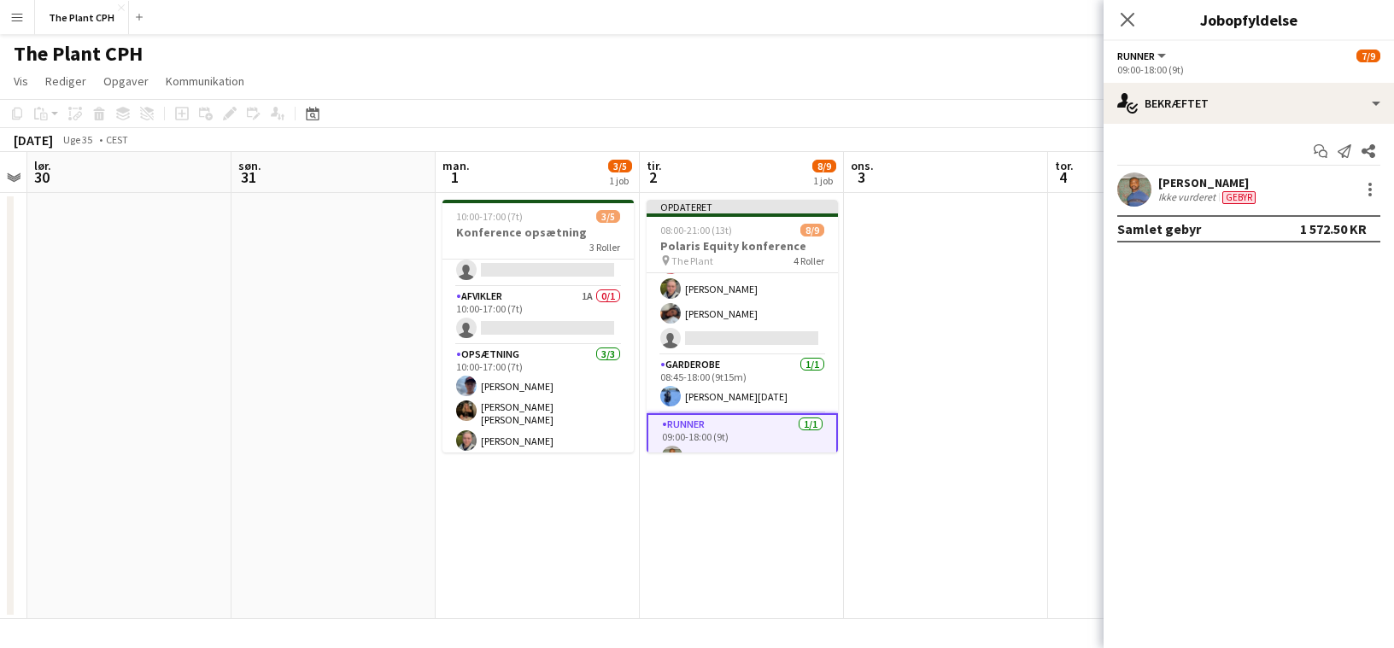
click at [895, 121] on app-toolbar "Kopier Indsæt Indsæt Kommando V Indsæt med mandskab Kommando Skift V Indsæt lin…" at bounding box center [697, 113] width 1394 height 29
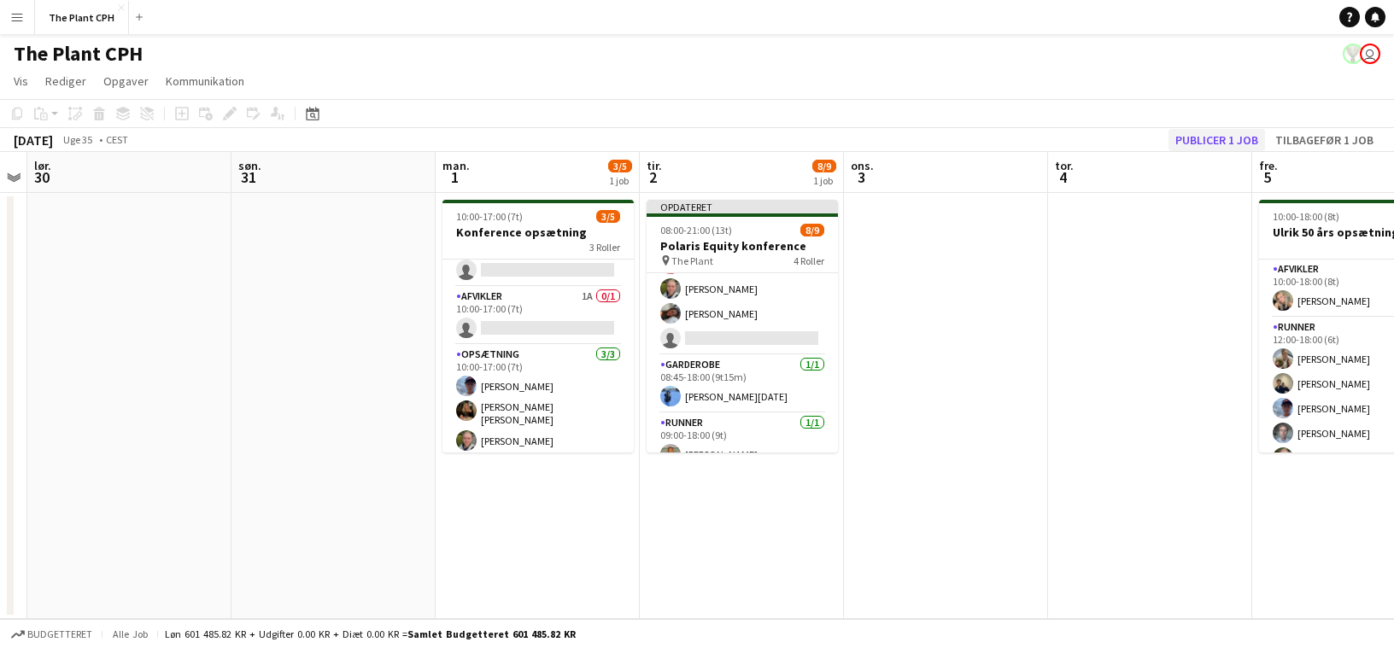
click at [1027, 150] on app-calendar "Kopier Indsæt Indsæt Kommando V Indsæt med mandskab Kommando Skift V Indsæt lin…" at bounding box center [697, 359] width 1394 height 520
click at [1027, 138] on button "Publicer 1 job" at bounding box center [1216, 140] width 97 height 22
